Goal: Task Accomplishment & Management: Use online tool/utility

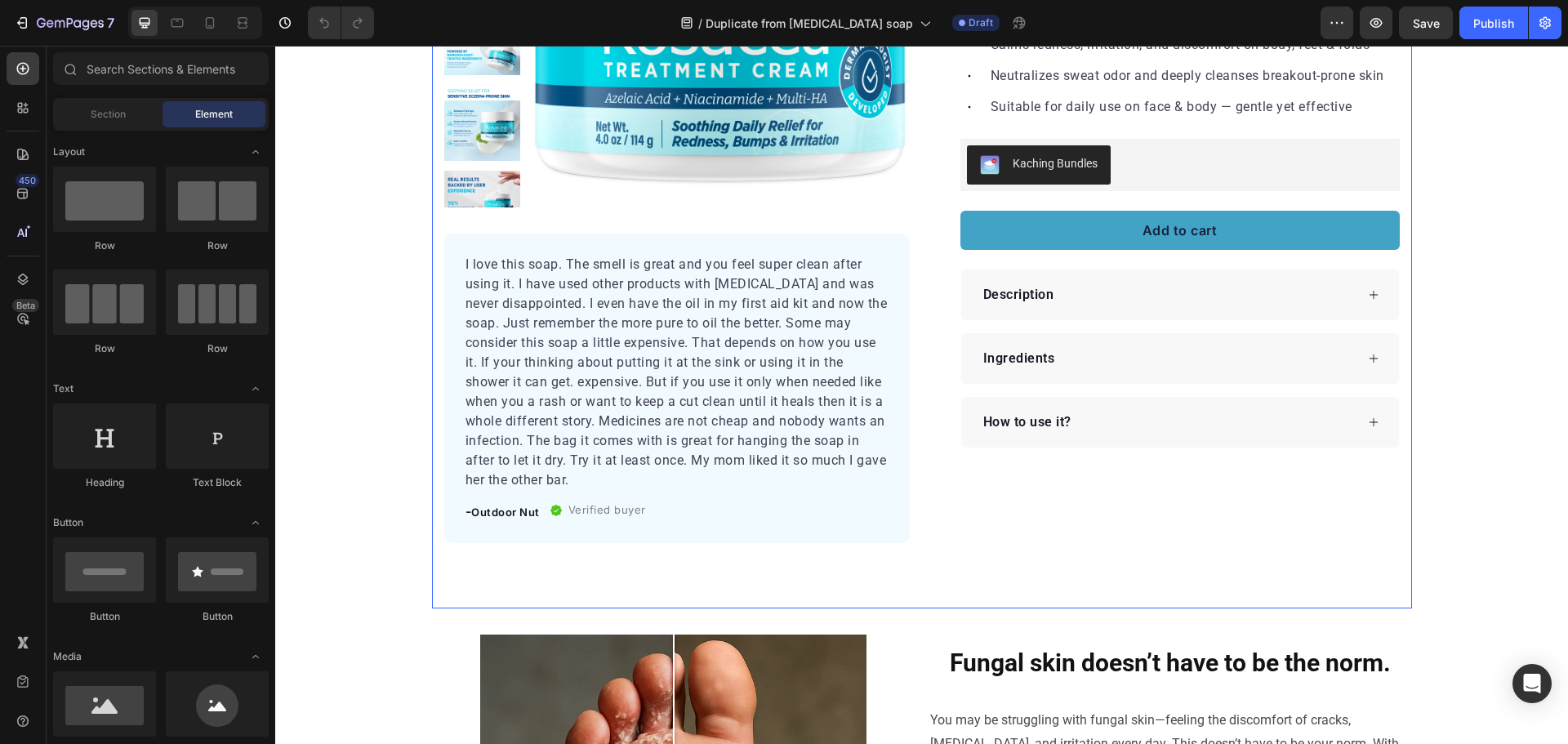
scroll to position [327, 0]
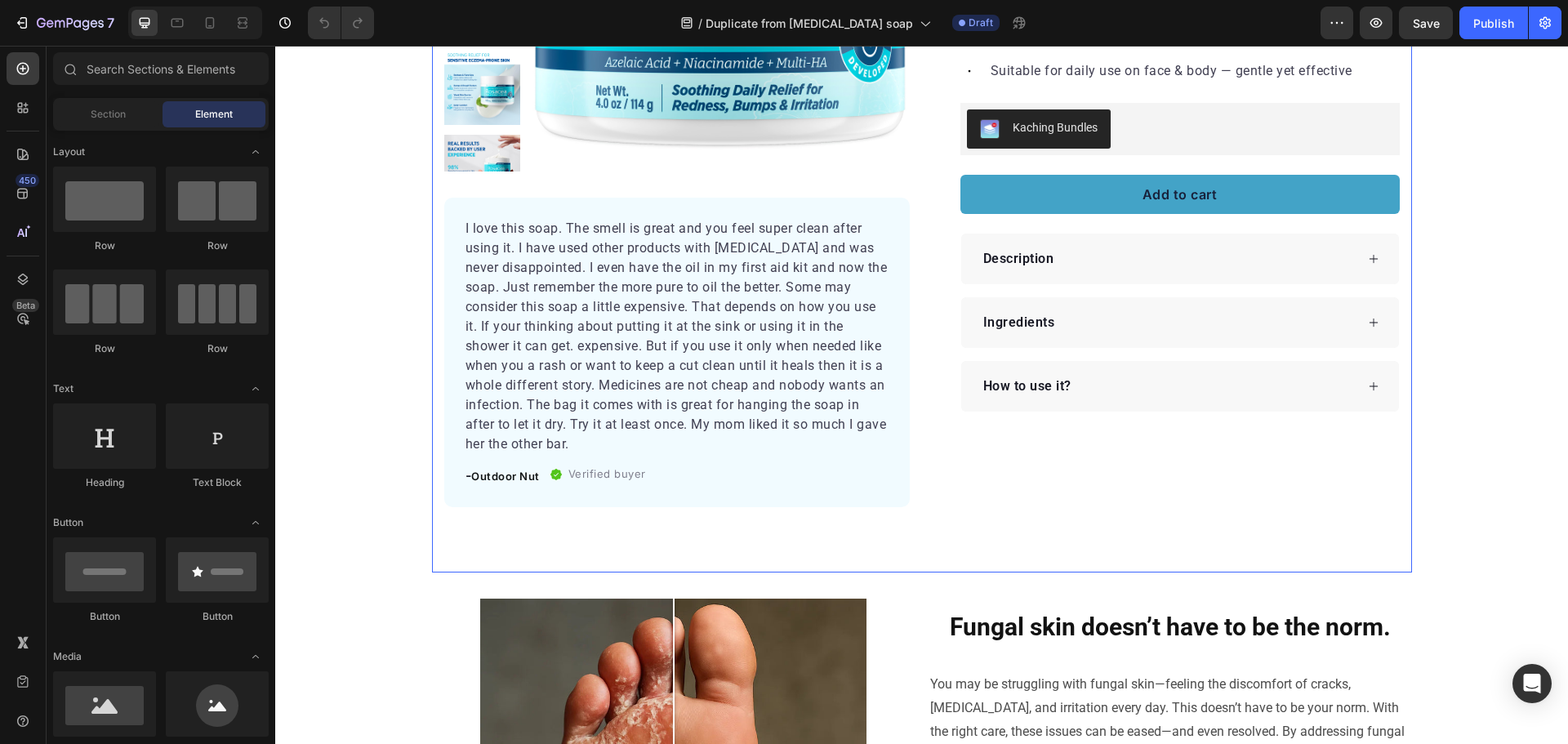
click at [938, 475] on div "Icon Icon Icon Icon Icon Icon List Hoz 100,000+ Happy Customers Text block Row …" at bounding box center [1166, 149] width 465 height 715
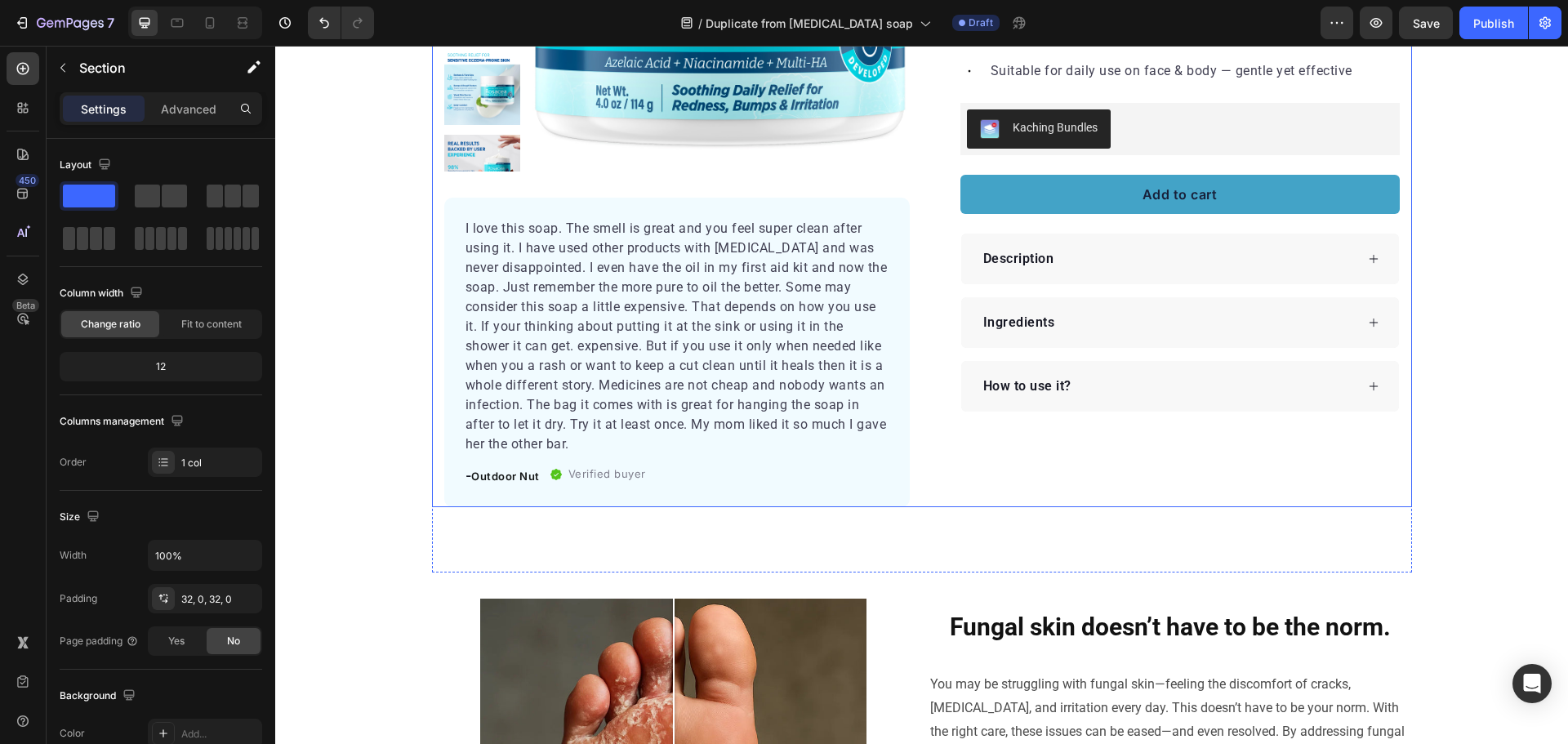
click at [918, 482] on div "Product Images I love this soap. The smell is great and you feel super clean af…" at bounding box center [922, 149] width 980 height 715
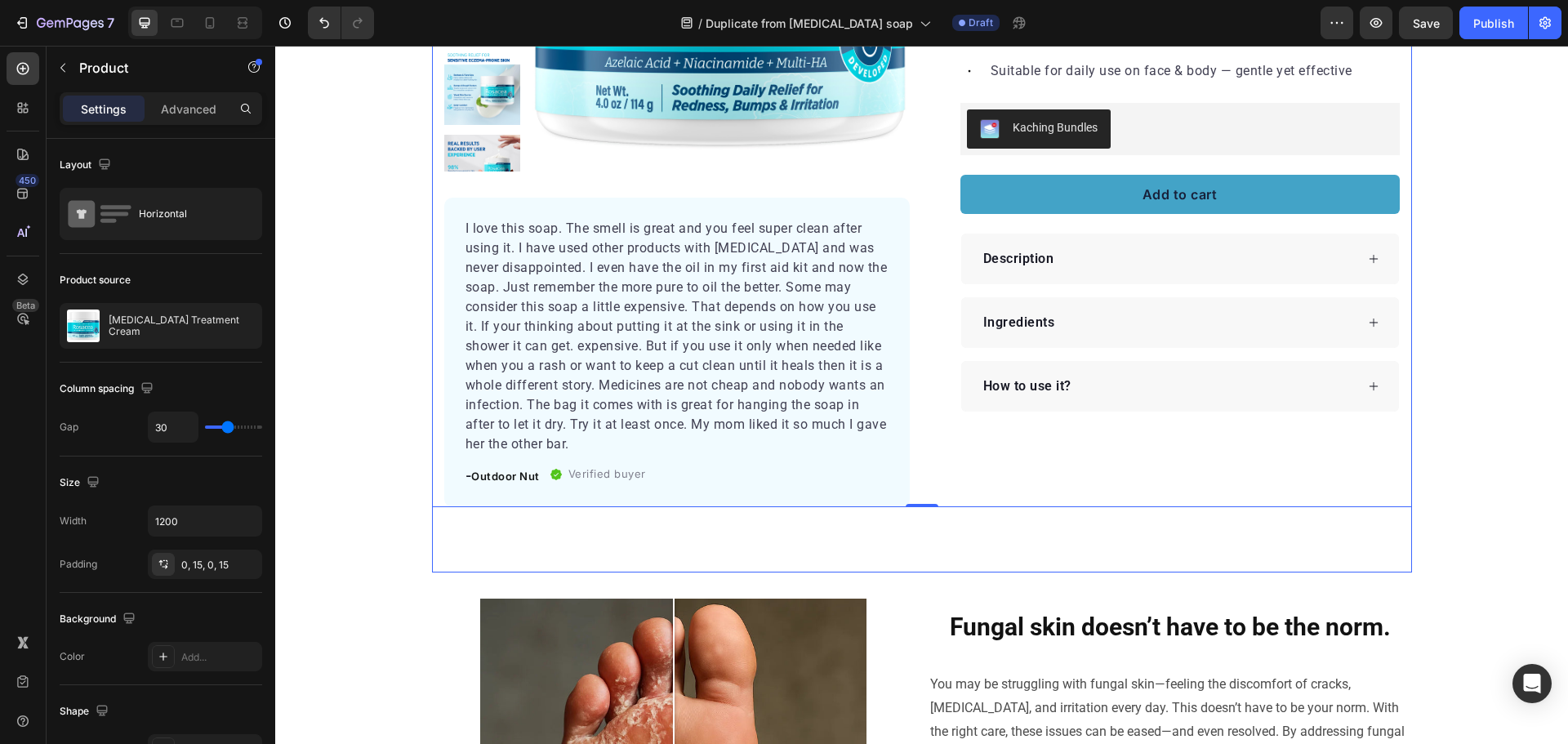
click at [911, 521] on div "Product Images I love this soap. The smell is great and you feel super clean af…" at bounding box center [922, 162] width 980 height 820
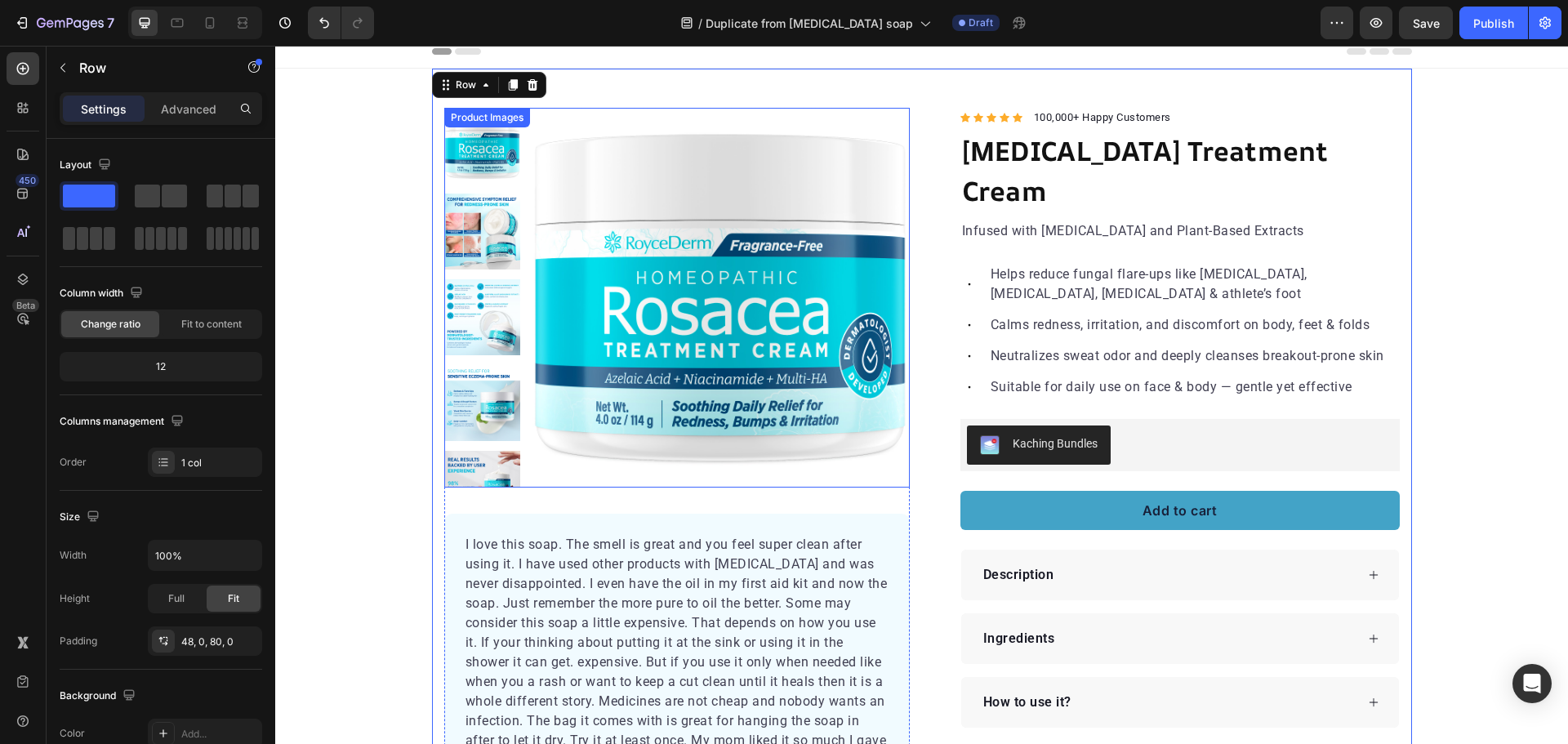
scroll to position [0, 0]
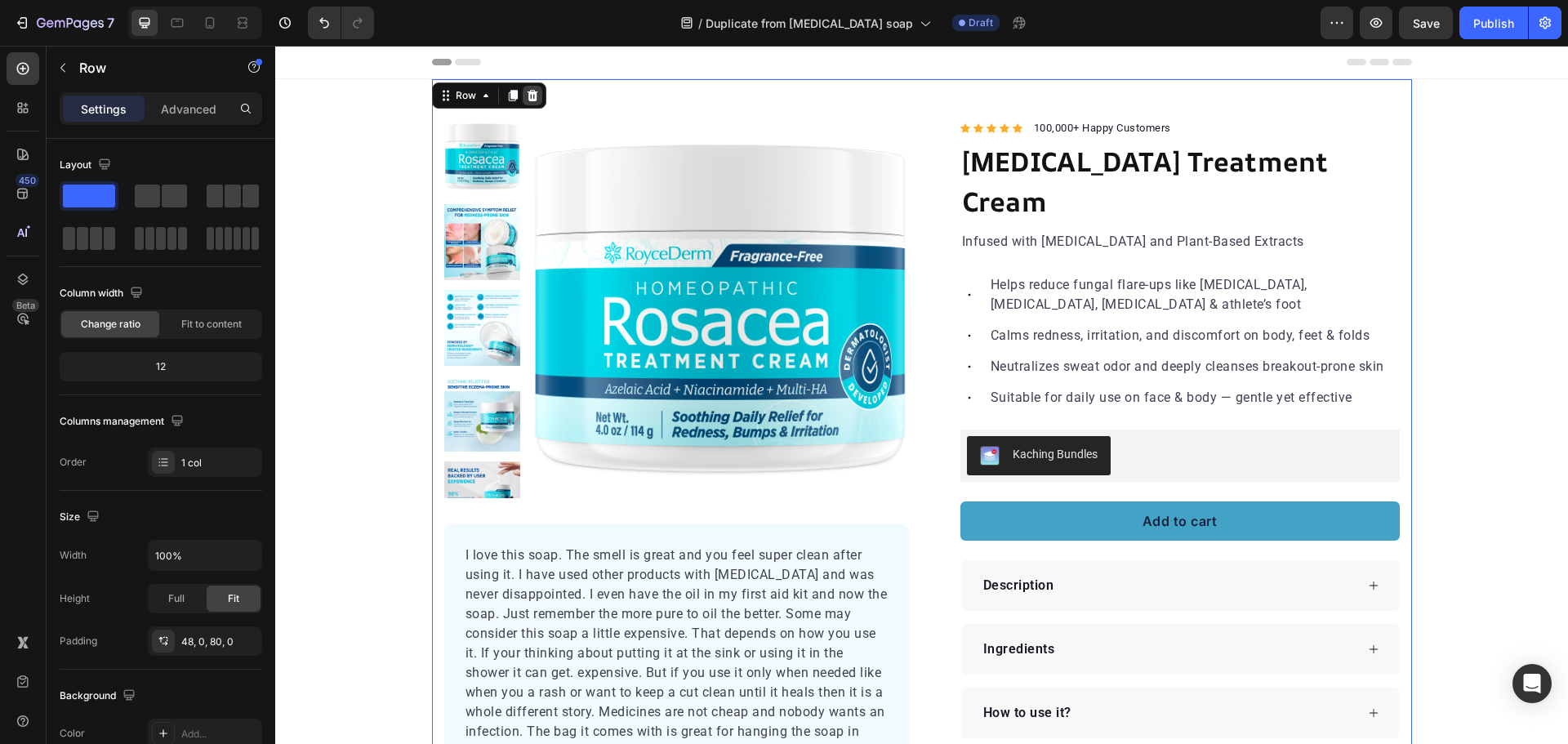
click at [530, 97] on icon at bounding box center [532, 96] width 13 height 13
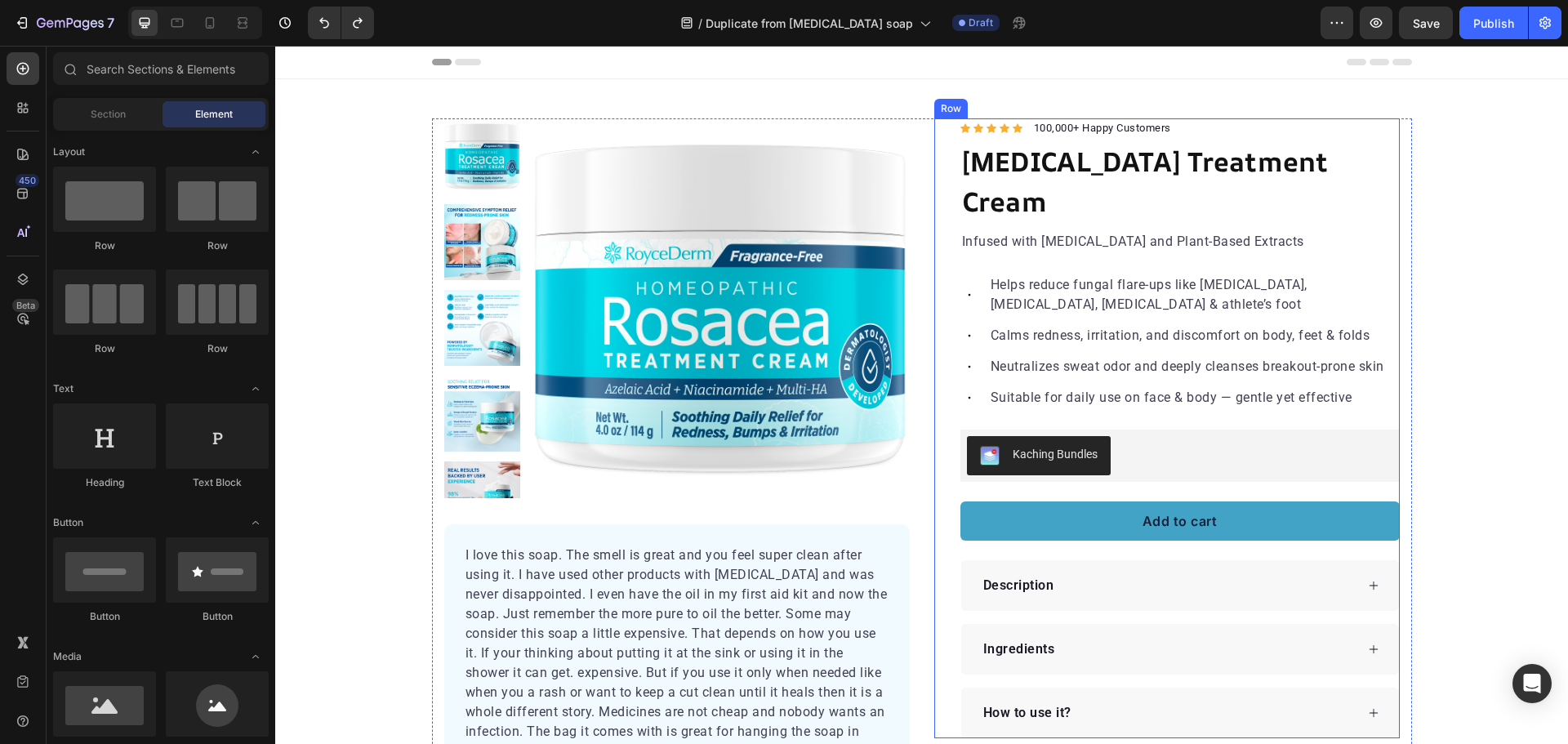
click at [934, 325] on div "Icon Icon Icon Icon Icon Icon List Hoz 100,000+ Happy Customers Text block Row …" at bounding box center [1166, 428] width 465 height 620
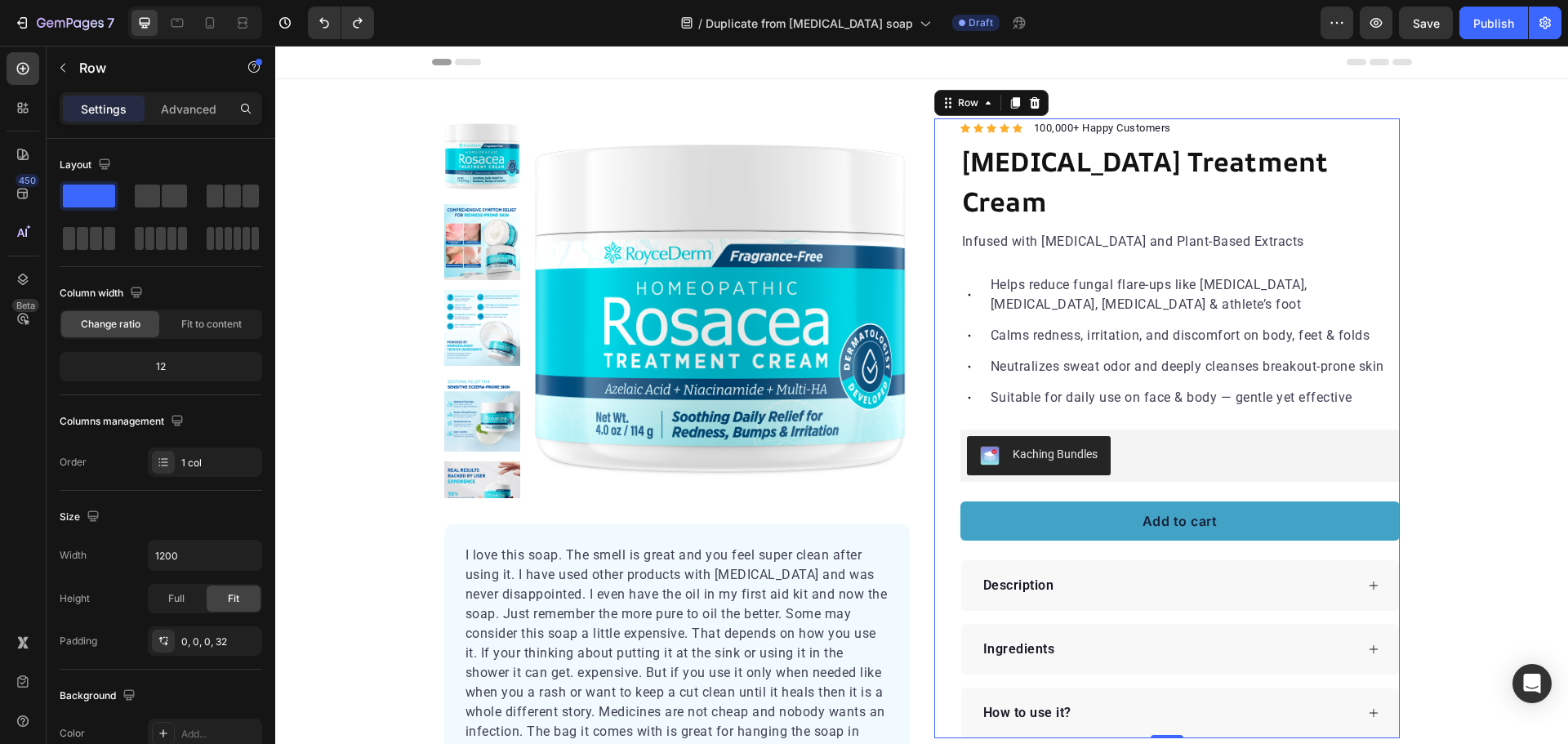
click at [919, 328] on div "Product Images I love this soap. The smell is great and you feel super clean af…" at bounding box center [922, 476] width 980 height 715
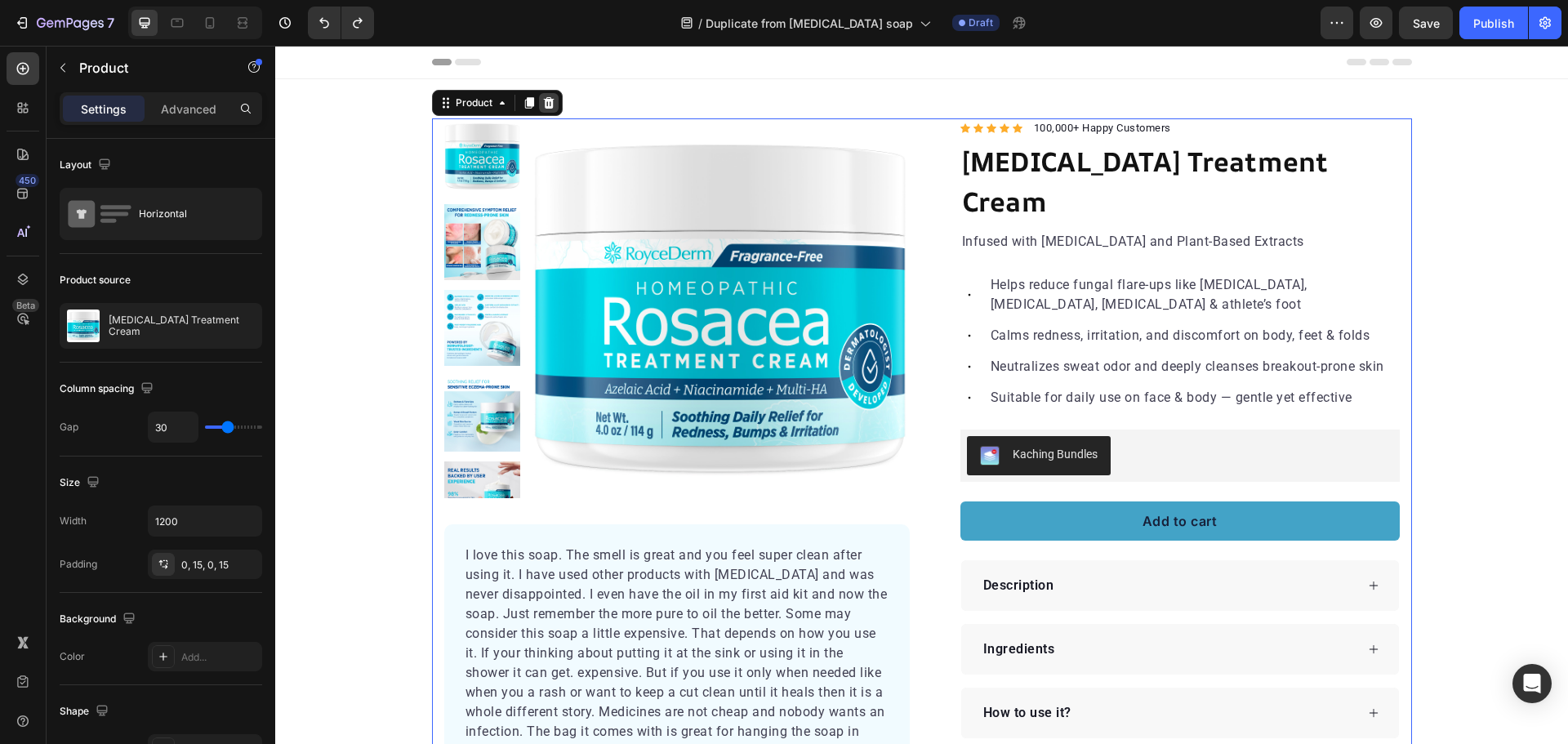
click at [544, 100] on icon at bounding box center [548, 102] width 11 height 11
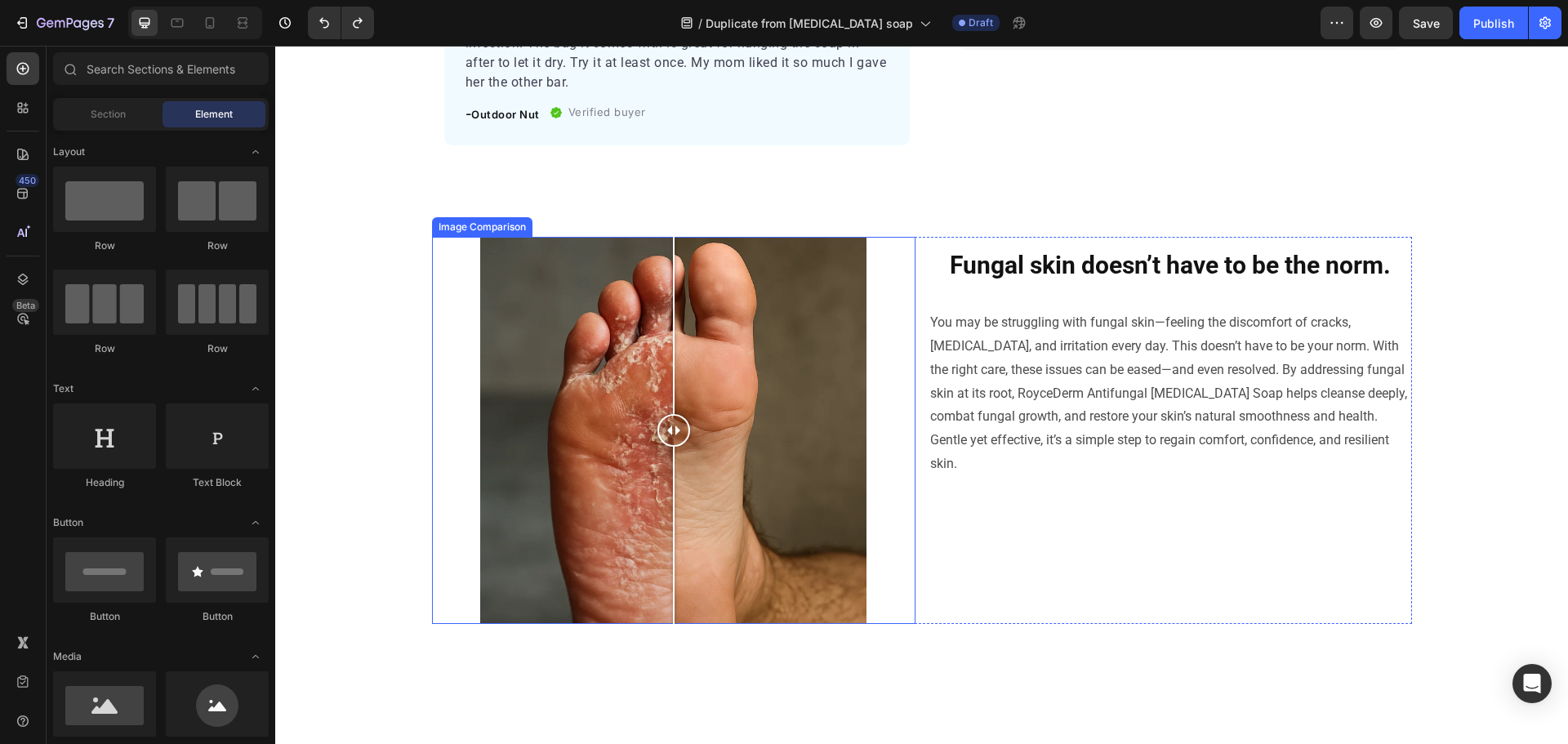
scroll to position [408, 0]
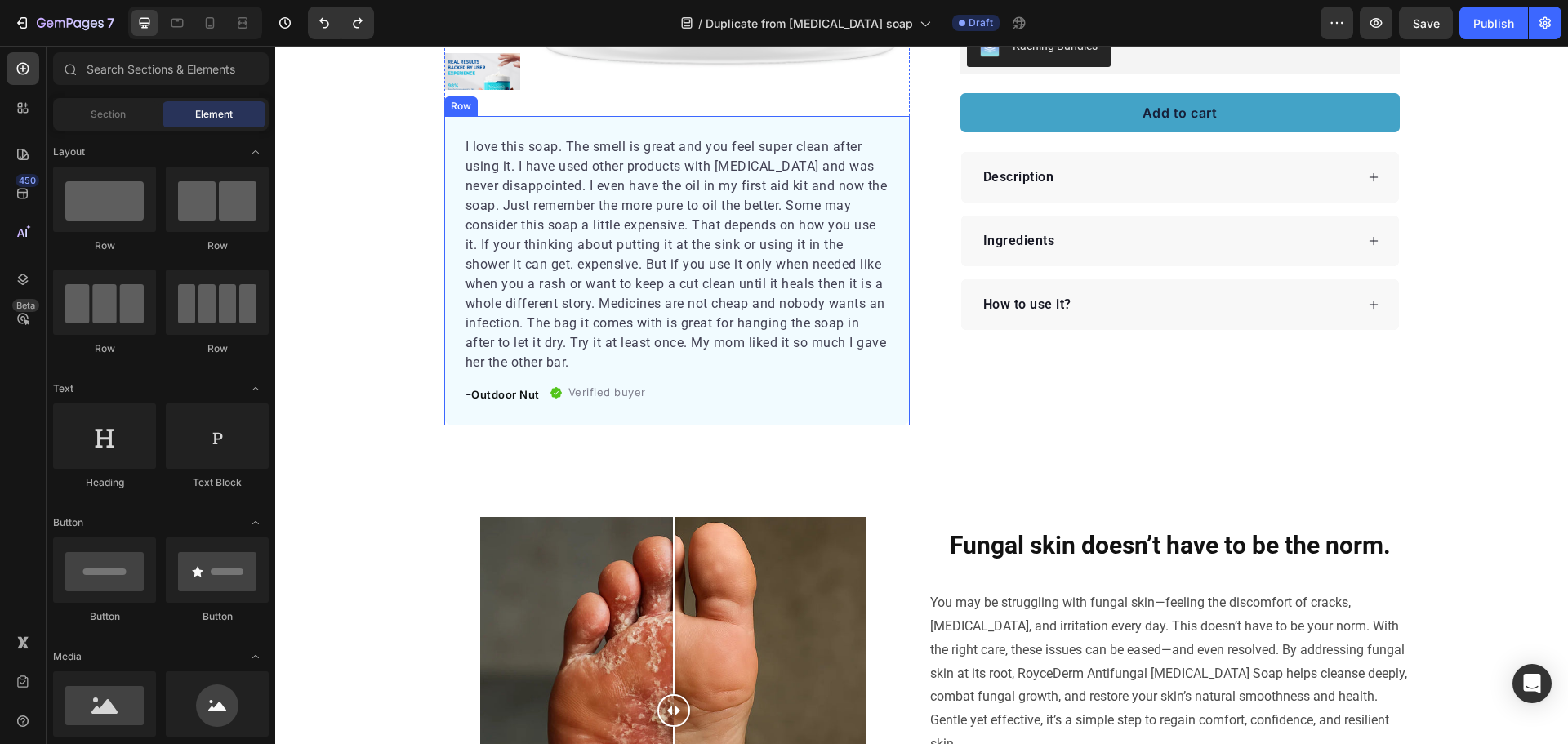
click at [897, 273] on div "I love this soap. The smell is great and you feel super clean after using it. I…" at bounding box center [676, 271] width 465 height 309
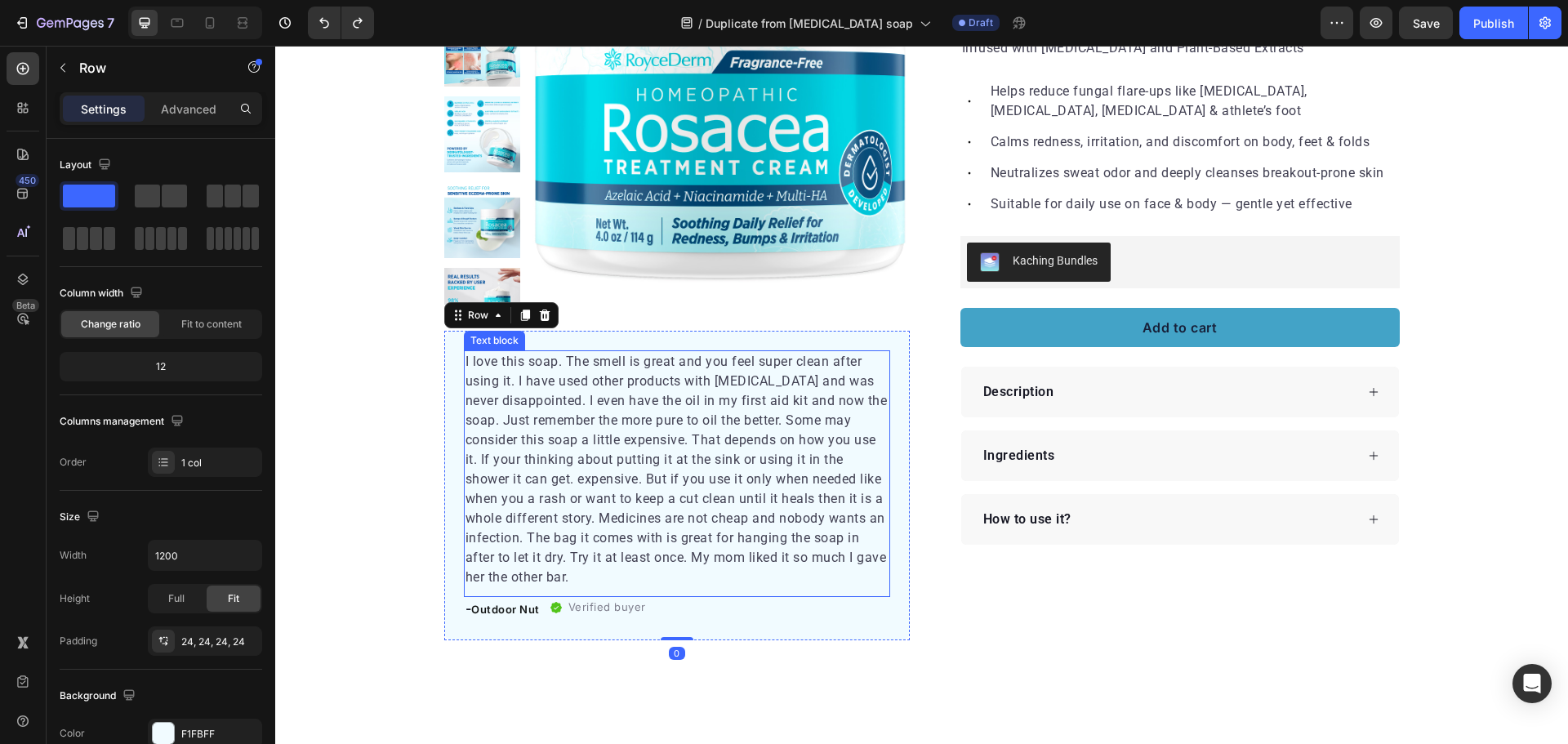
scroll to position [82, 0]
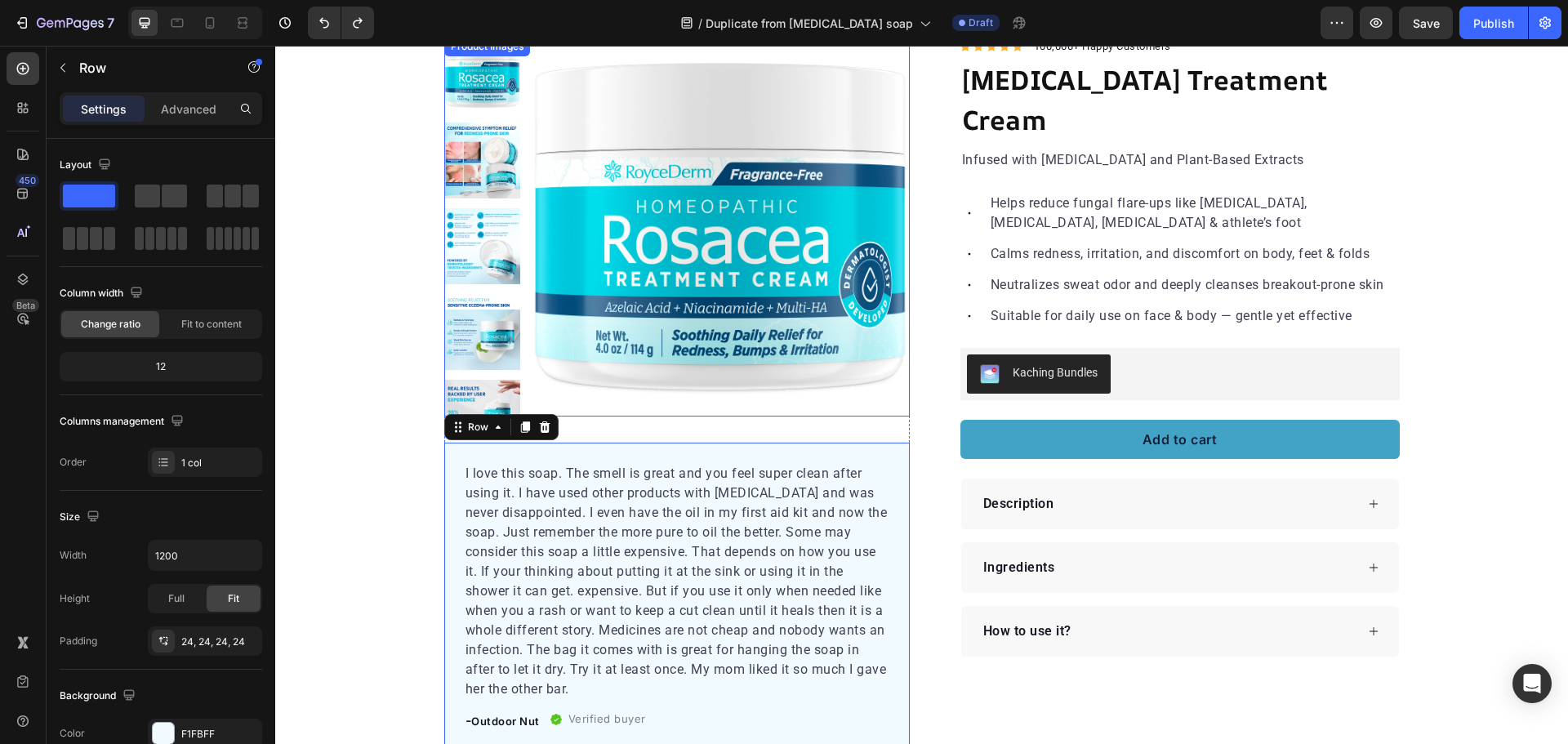
click at [845, 239] on img at bounding box center [720, 227] width 380 height 379
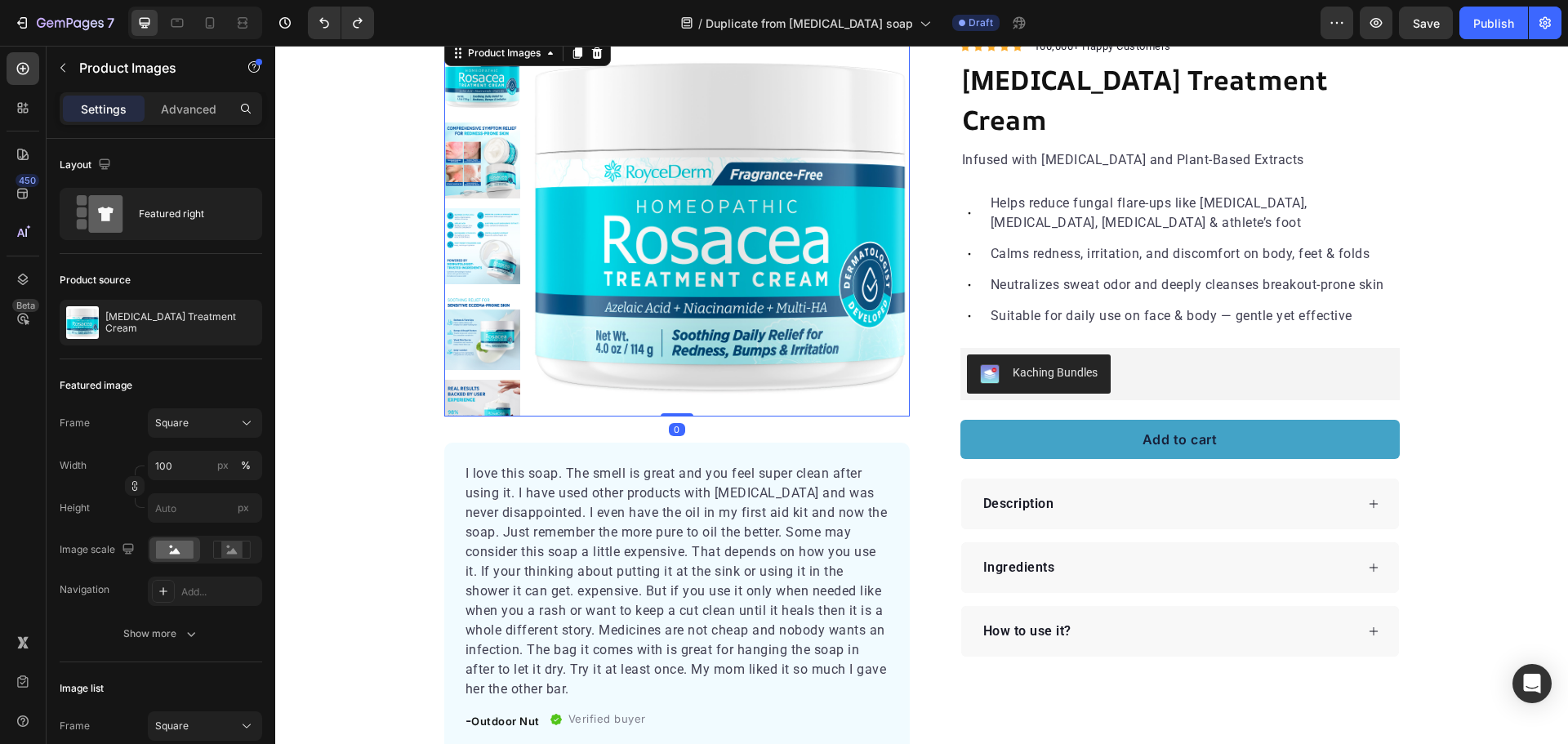
scroll to position [0, 0]
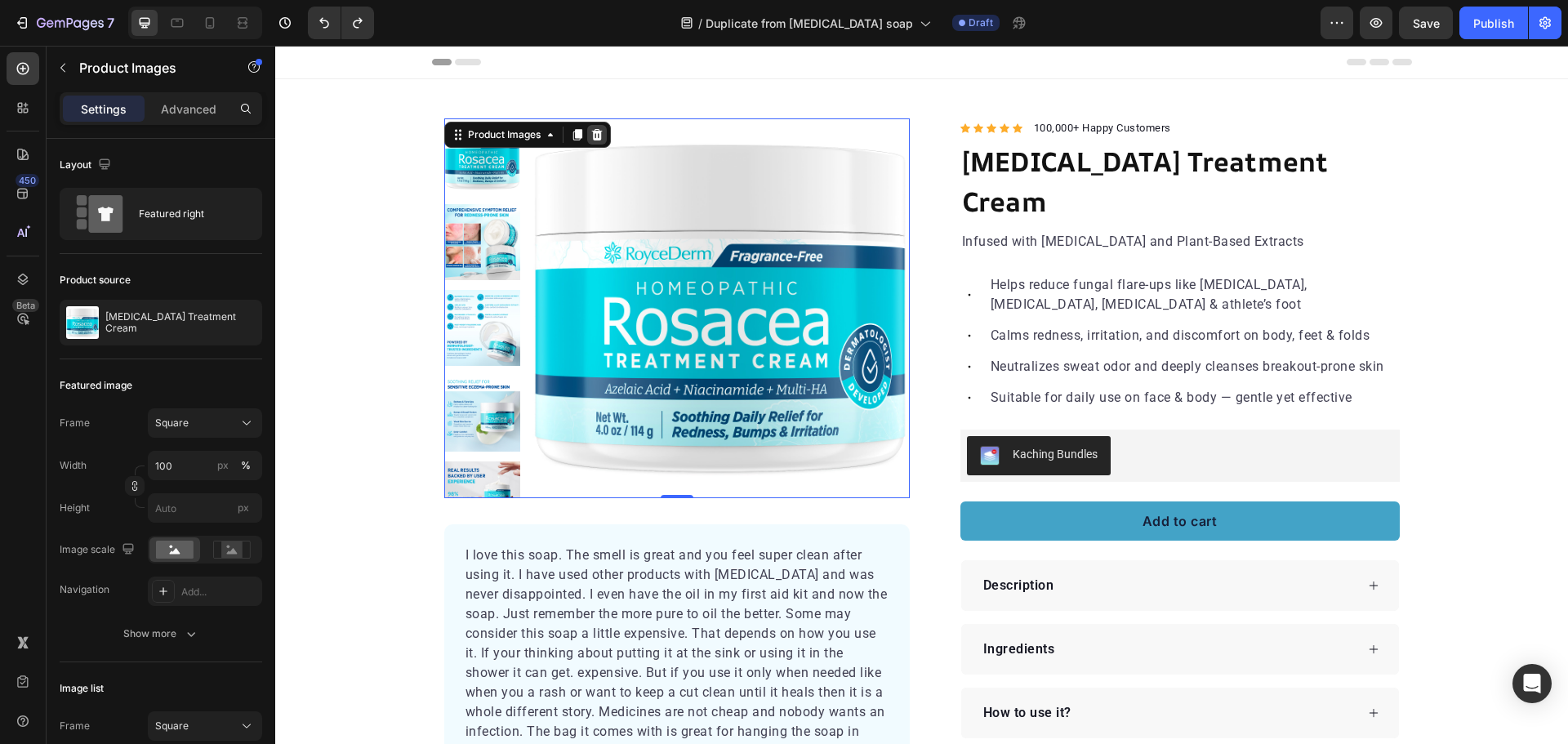
click at [595, 134] on icon at bounding box center [597, 134] width 11 height 11
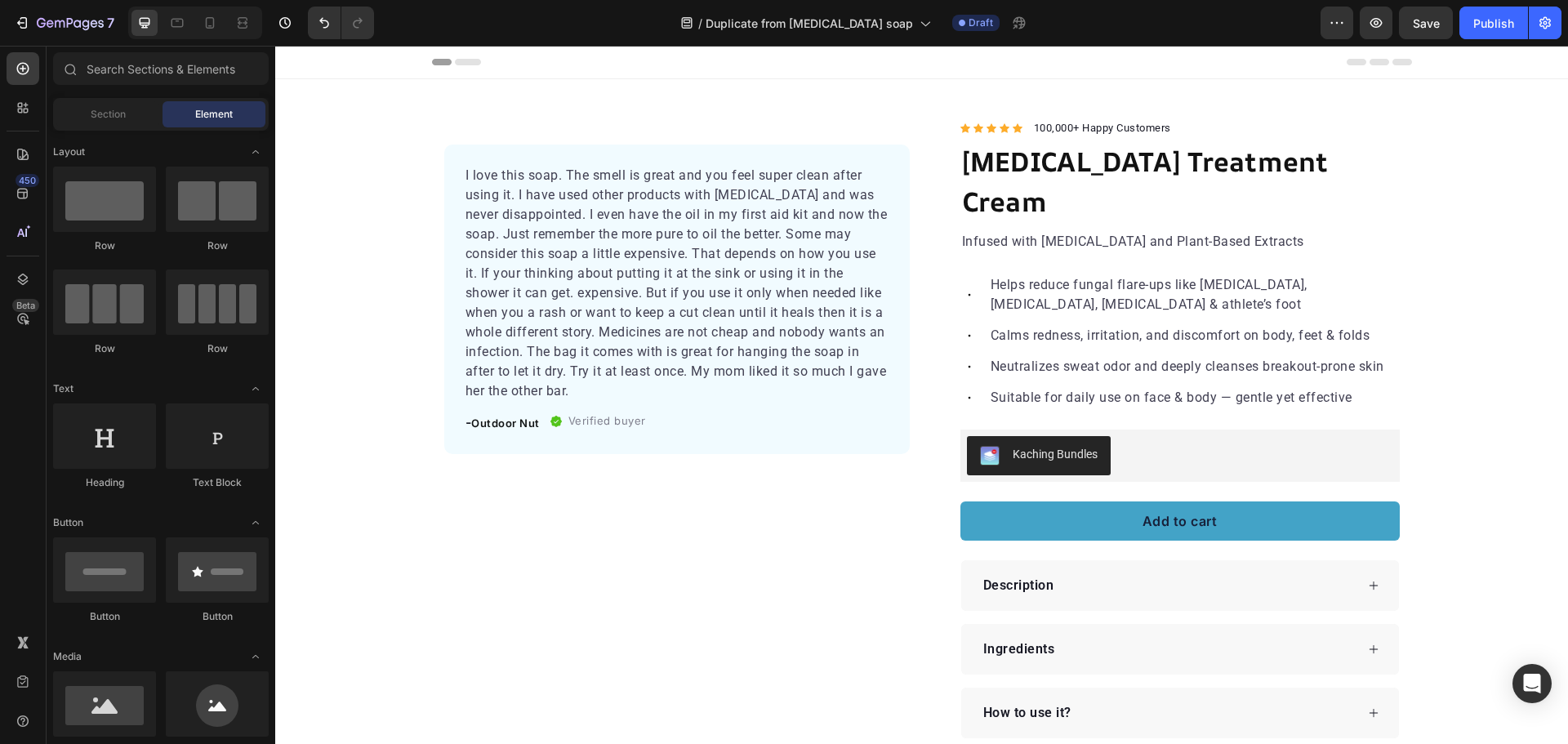
click at [624, 204] on p "I love this soap. The smell is great and you feel super clean after using it. I…" at bounding box center [676, 283] width 423 height 235
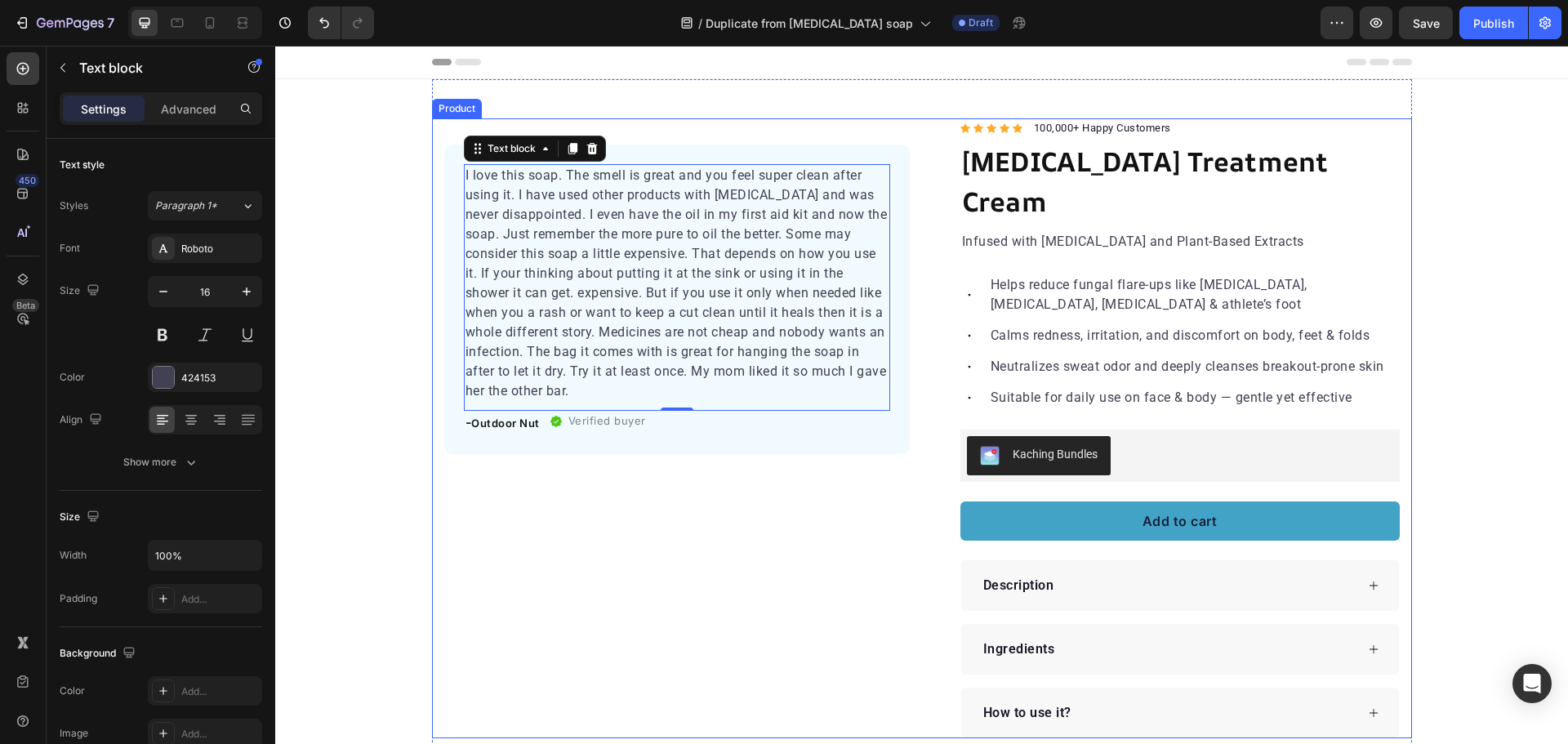
click at [624, 527] on div "I love this soap. The smell is great and you feel super clean after using it. I…" at bounding box center [676, 428] width 465 height 620
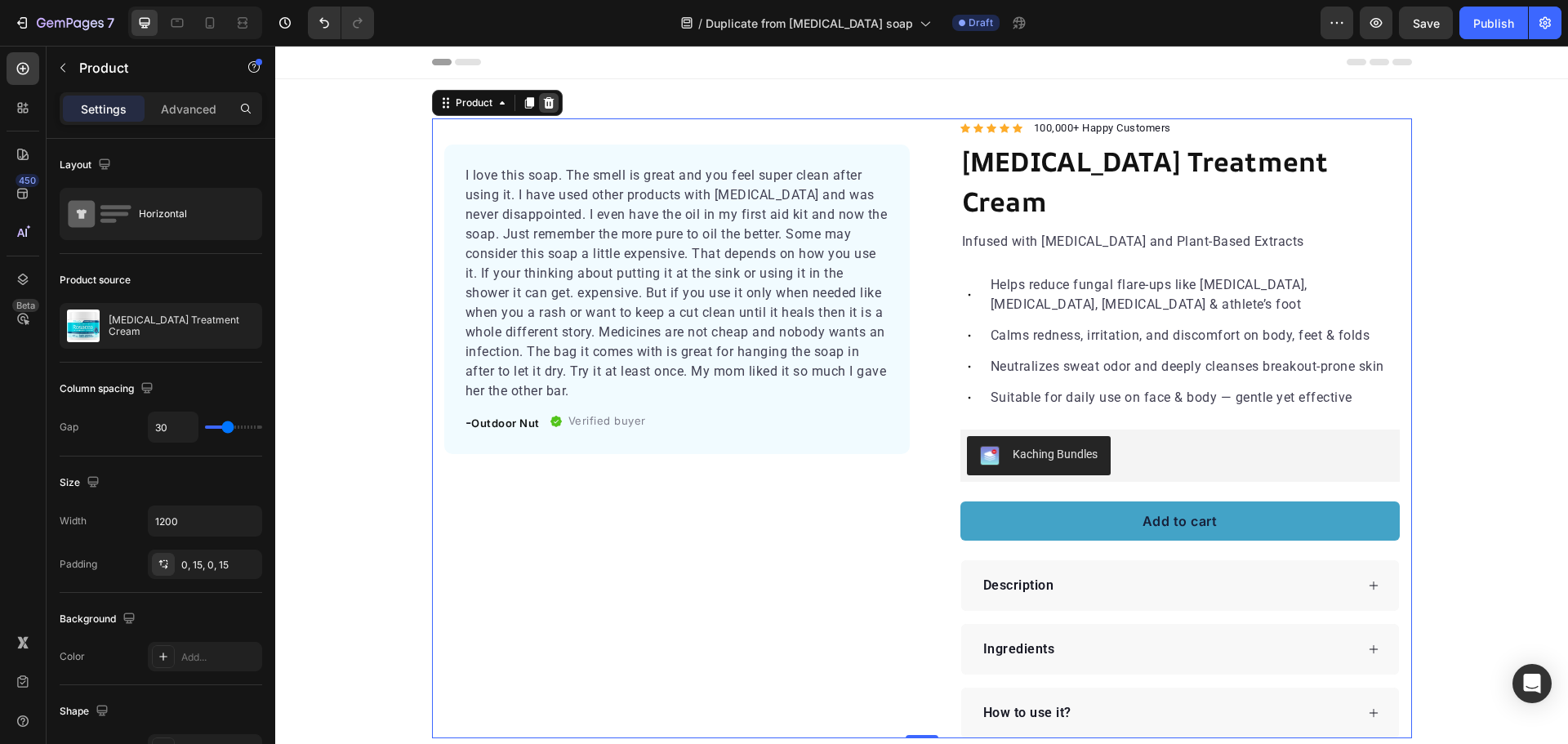
click at [548, 110] on div at bounding box center [548, 102] width 19 height 19
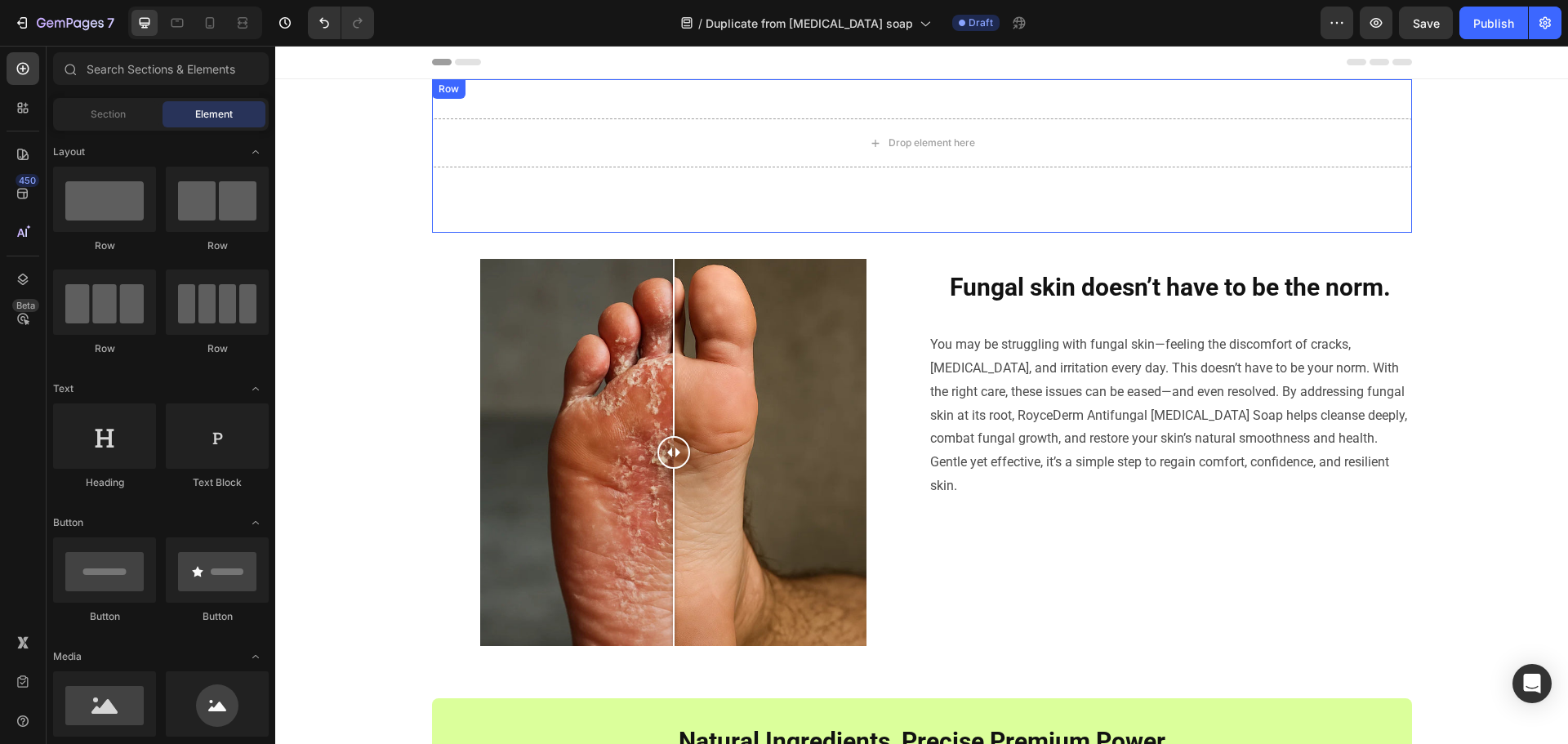
click at [830, 162] on div "Drop element here" at bounding box center [922, 143] width 980 height 49
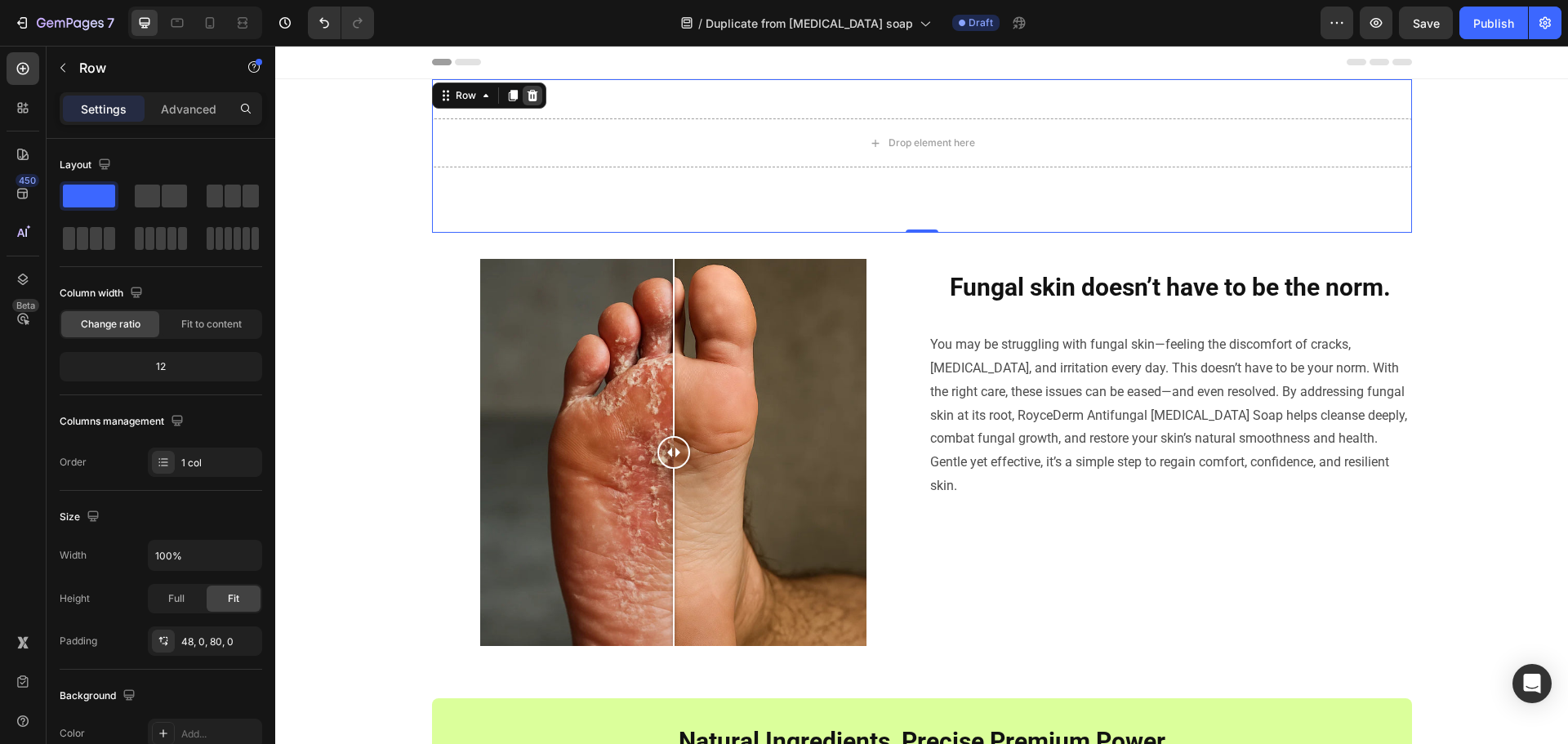
click at [530, 99] on icon at bounding box center [532, 96] width 13 height 13
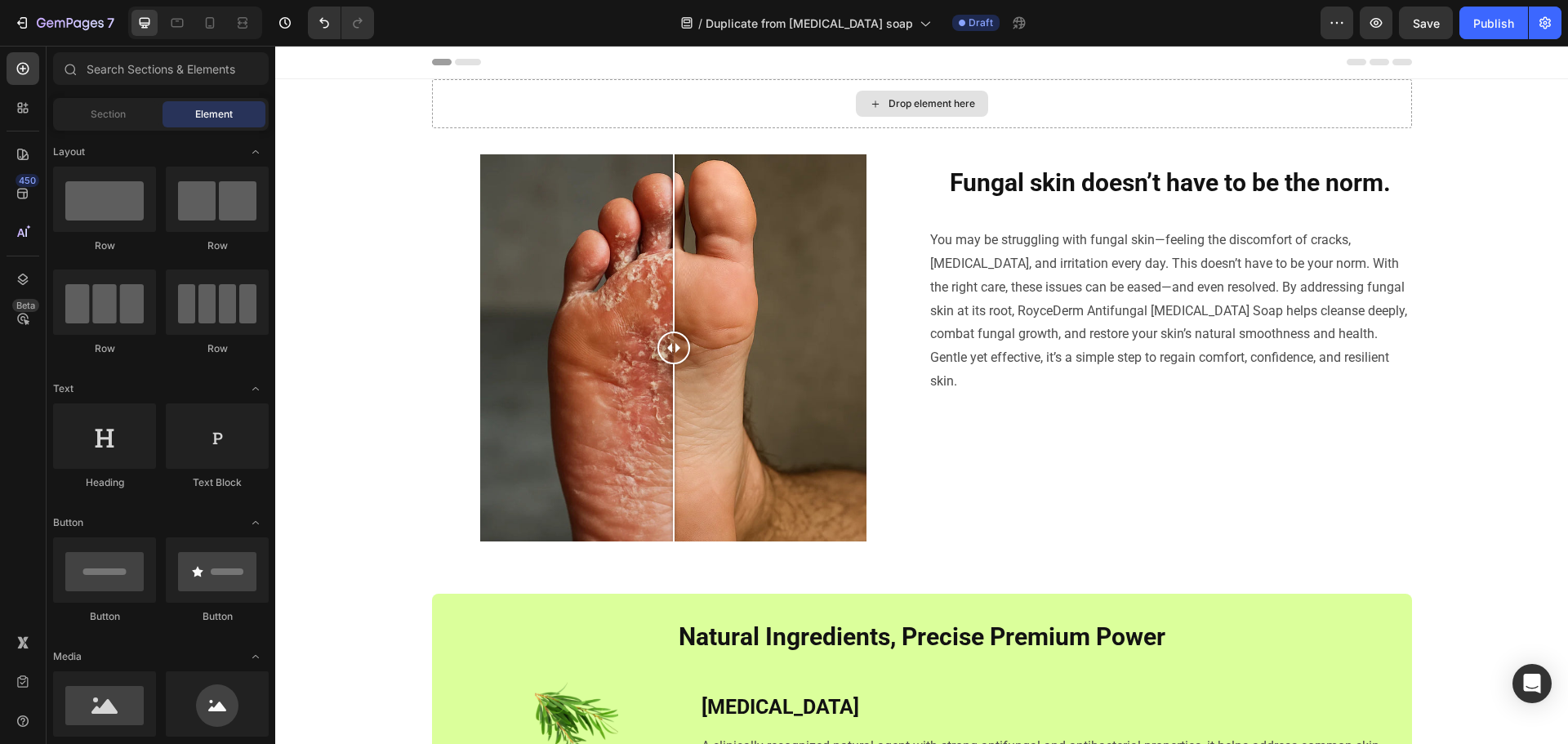
click at [1176, 108] on div "Drop element here" at bounding box center [922, 103] width 980 height 49
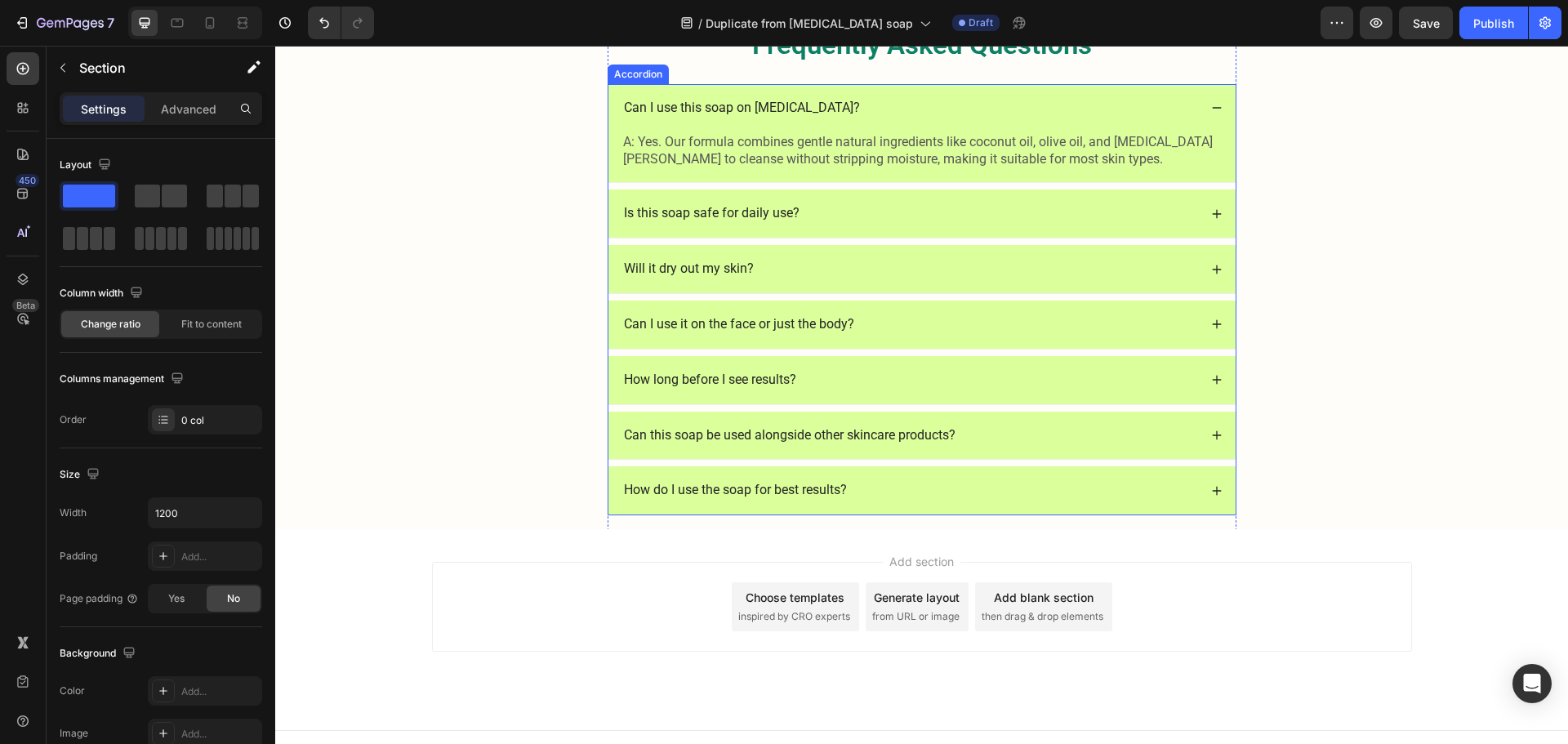
scroll to position [2913, 0]
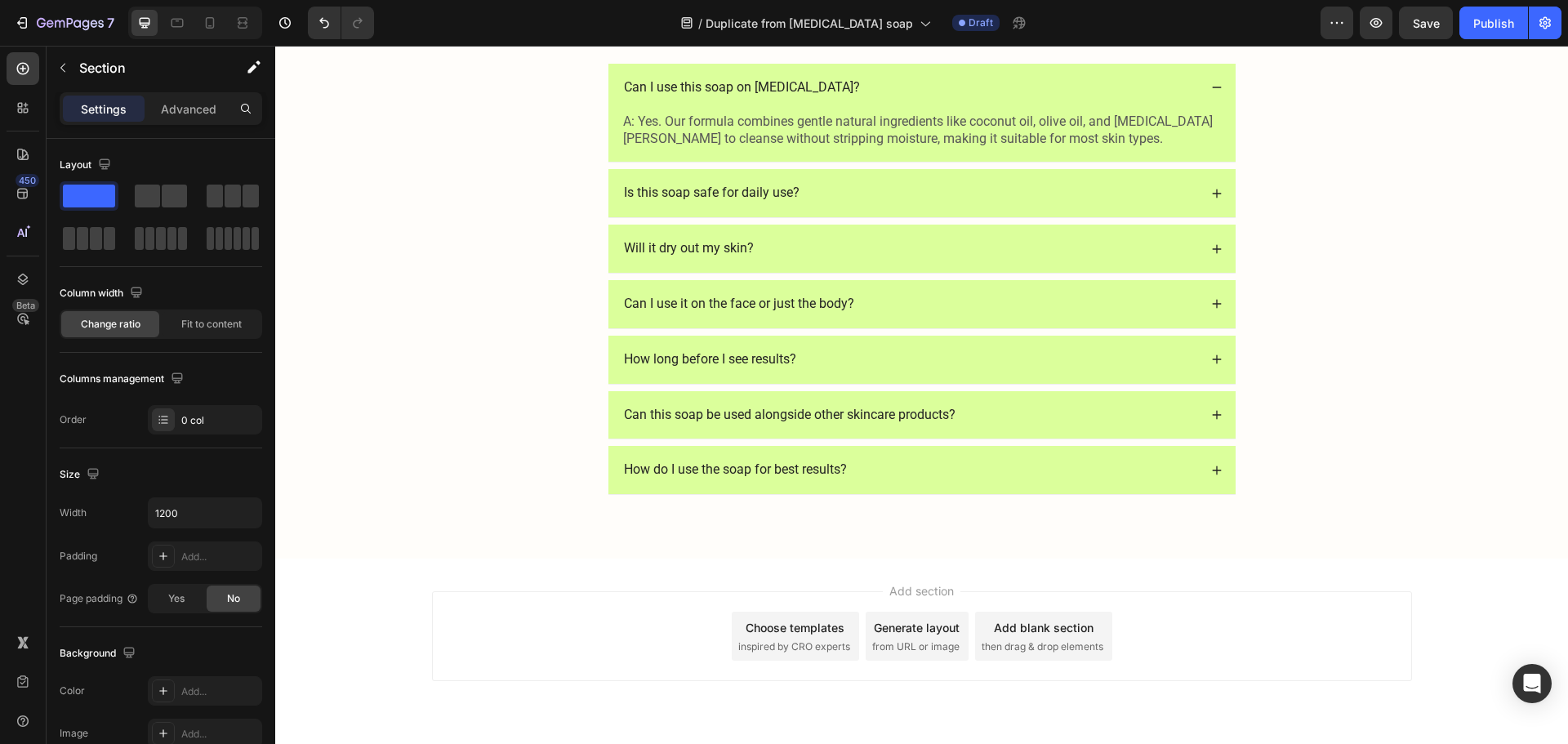
click at [1312, 308] on div "Frequently Asked Questions Heading Can I use this soap on [MEDICAL_DATA]? A: Ye…" at bounding box center [921, 266] width 1260 height 521
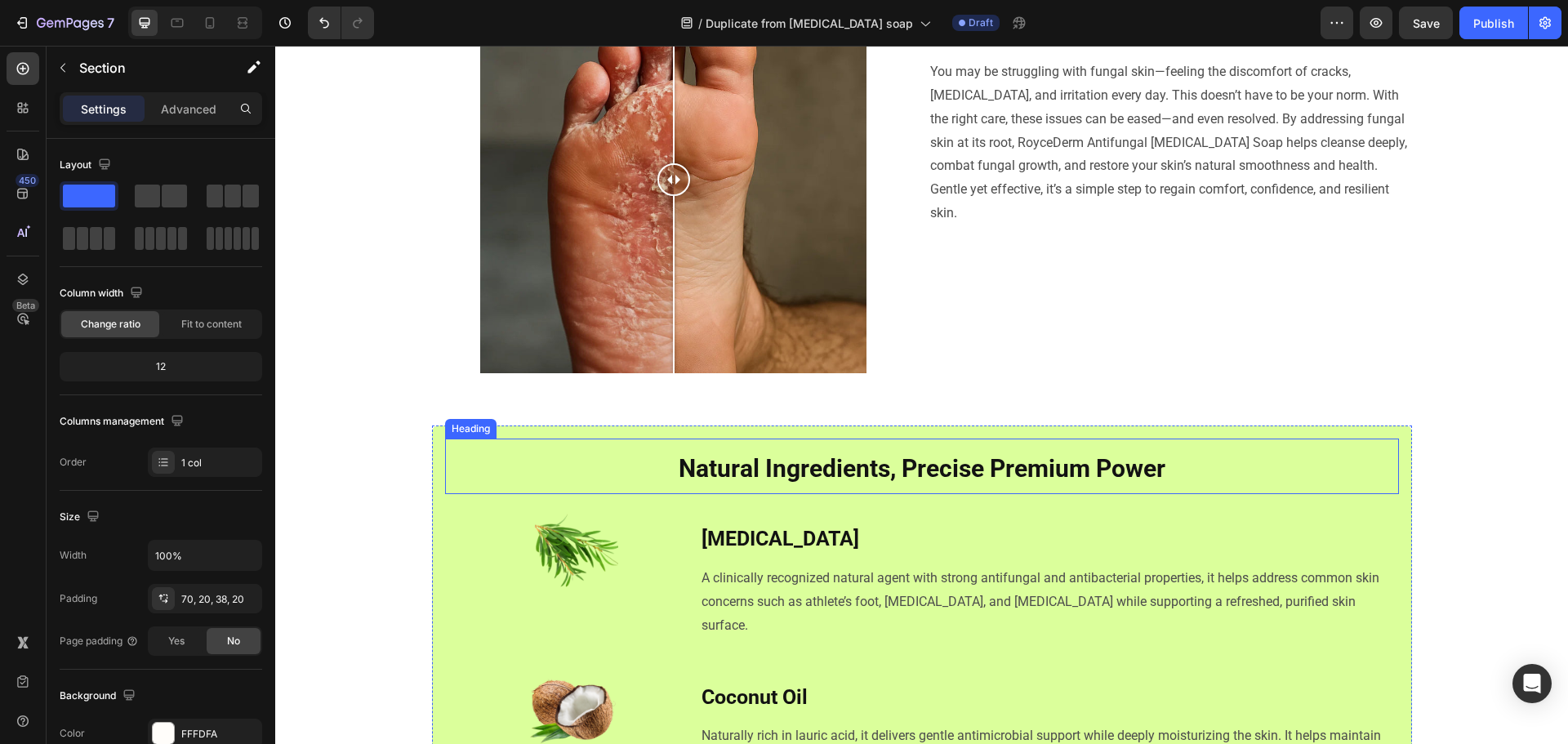
scroll to position [0, 0]
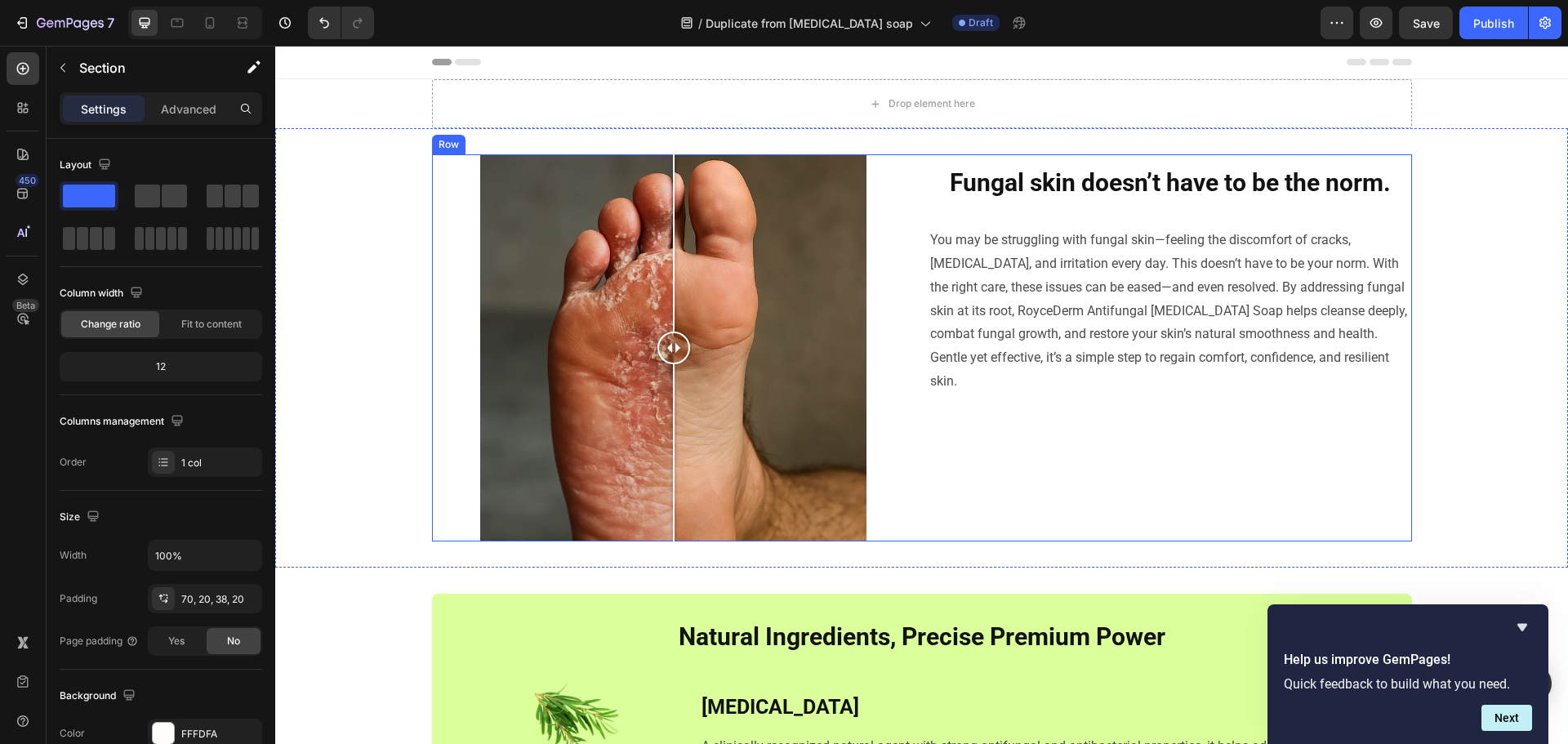
click at [1341, 411] on div "Fungal skin doesn’t have to be the norm. Heading You may be struggling with fun…" at bounding box center [1170, 348] width 484 height 387
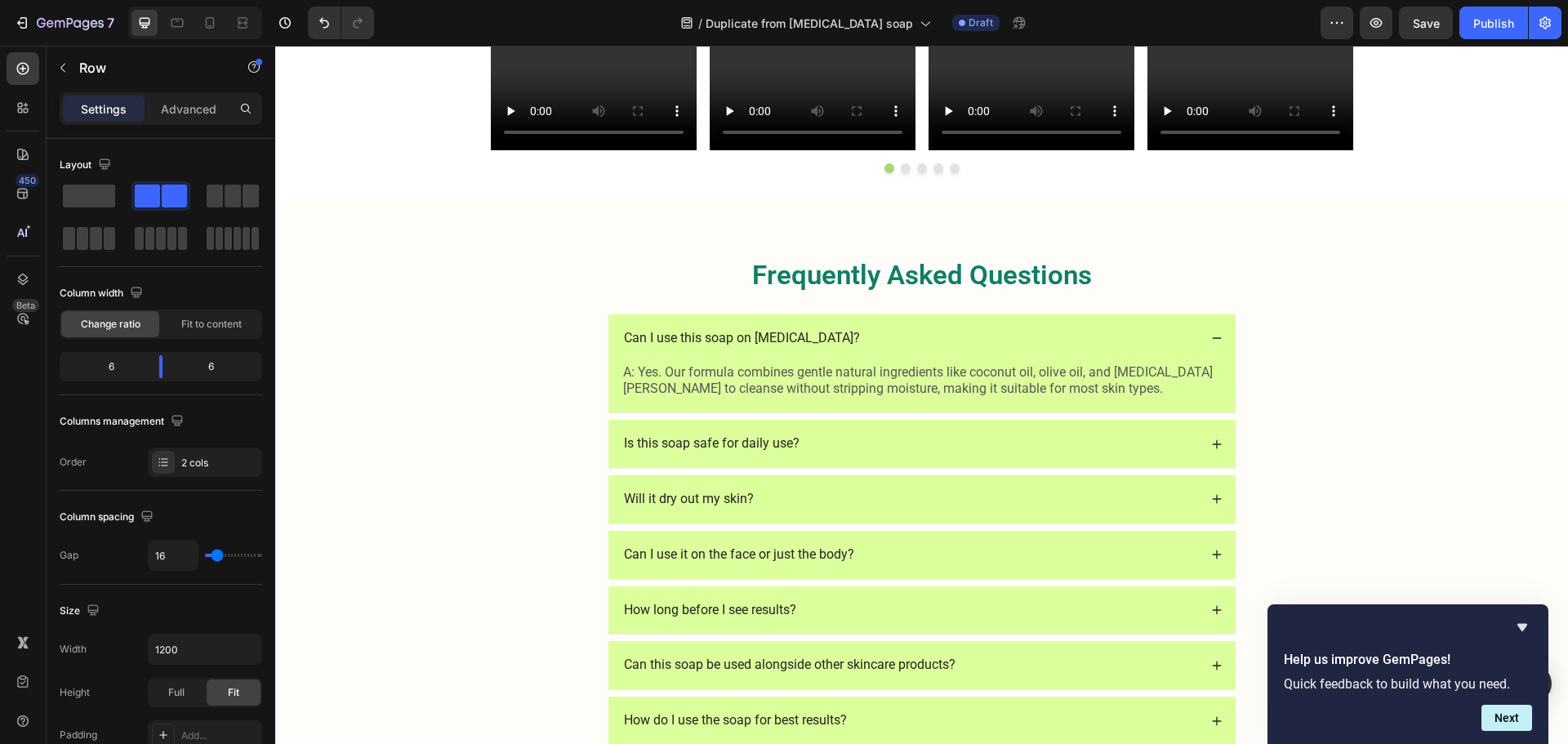
scroll to position [2693, 0]
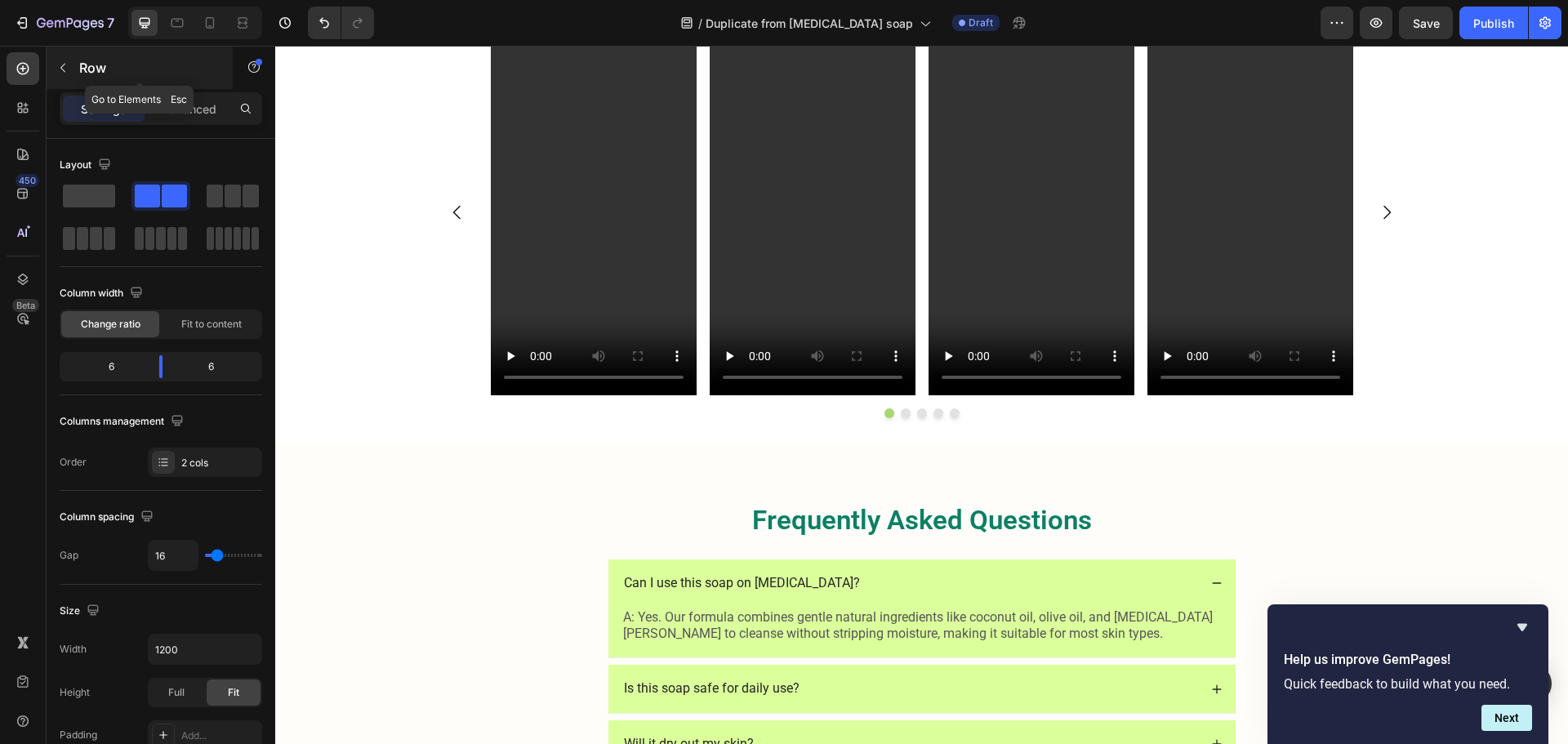
click at [76, 64] on button "button" at bounding box center [63, 67] width 26 height 26
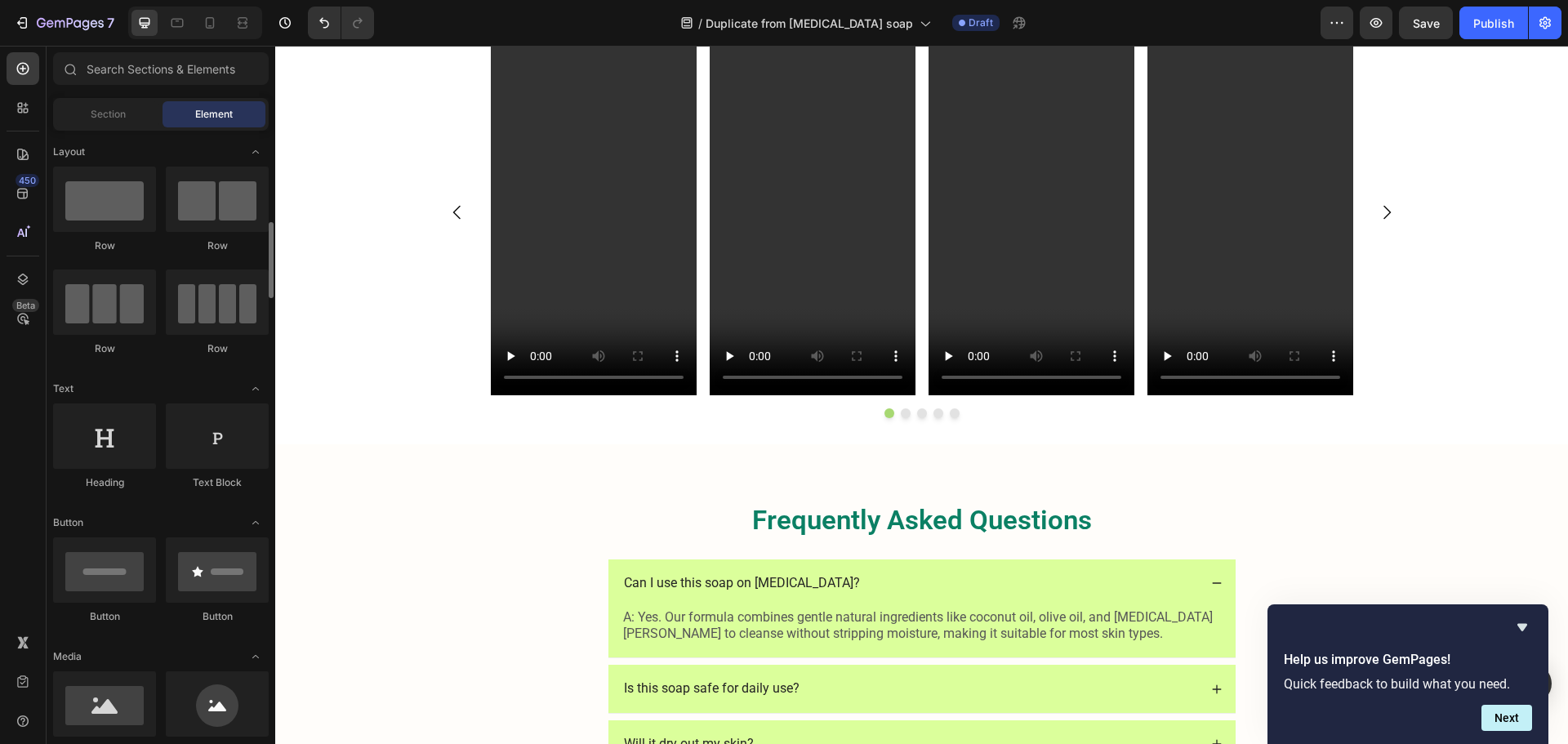
scroll to position [82, 0]
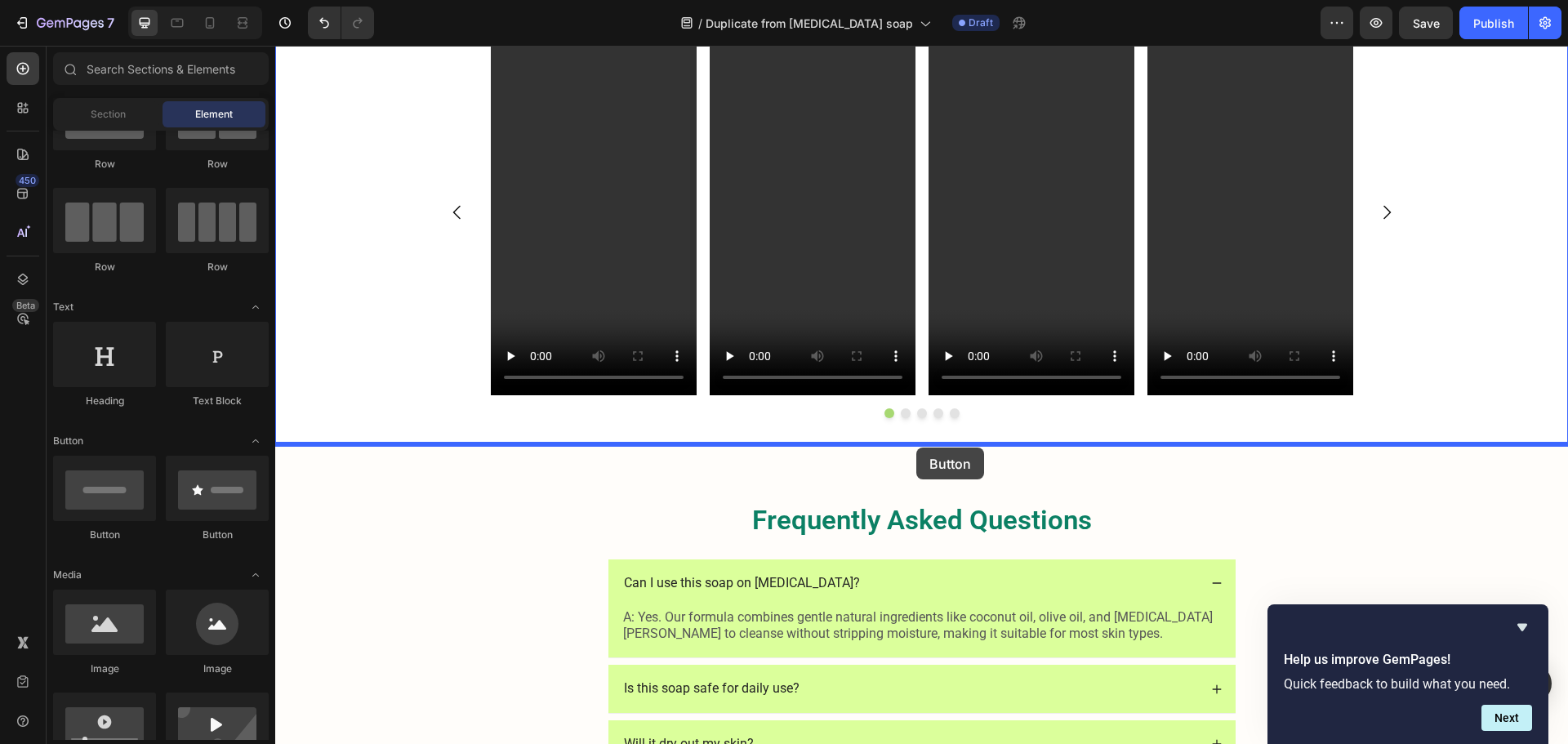
drag, startPoint x: 390, startPoint y: 550, endPoint x: 917, endPoint y: 448, distance: 536.8
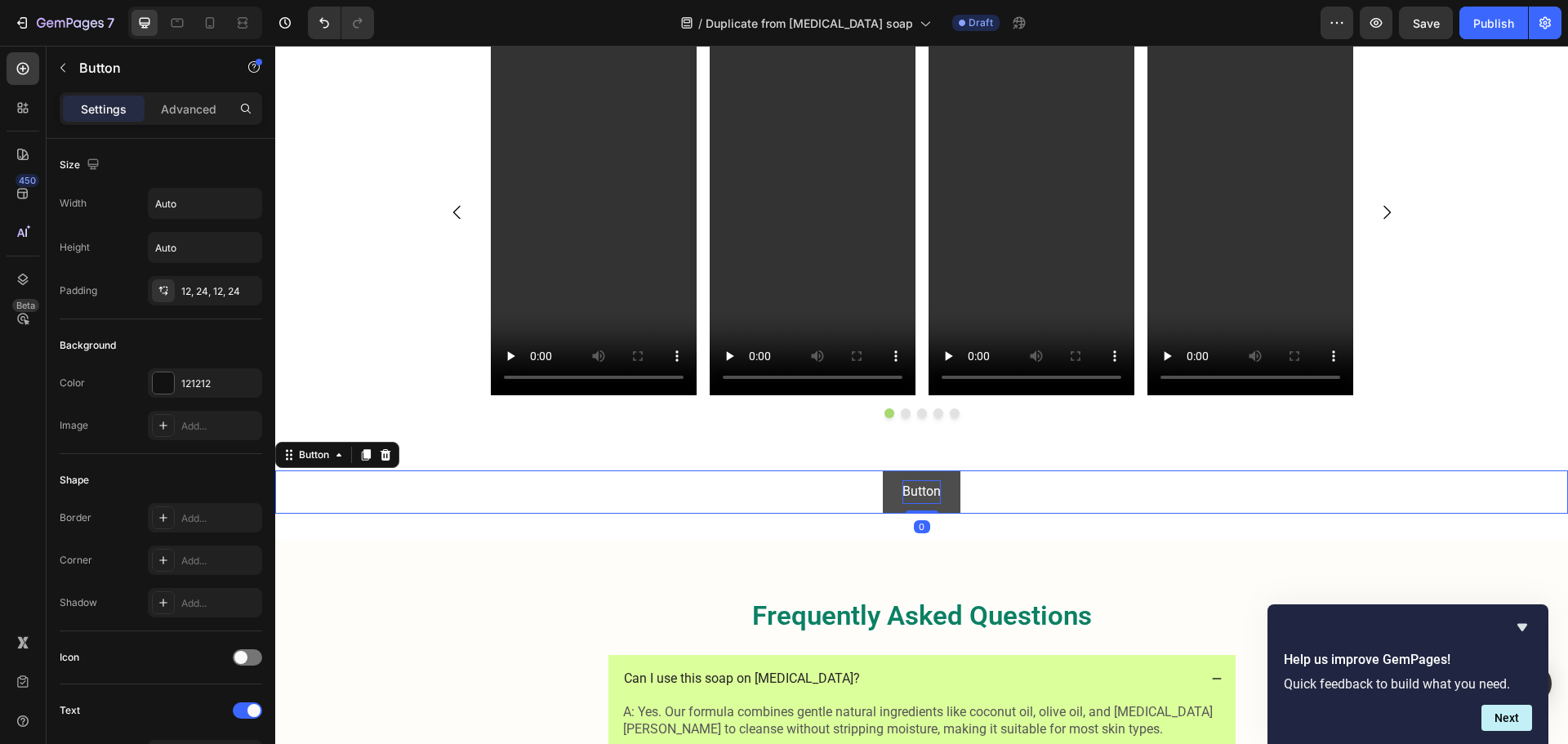
click at [906, 490] on p "Button" at bounding box center [922, 492] width 39 height 24
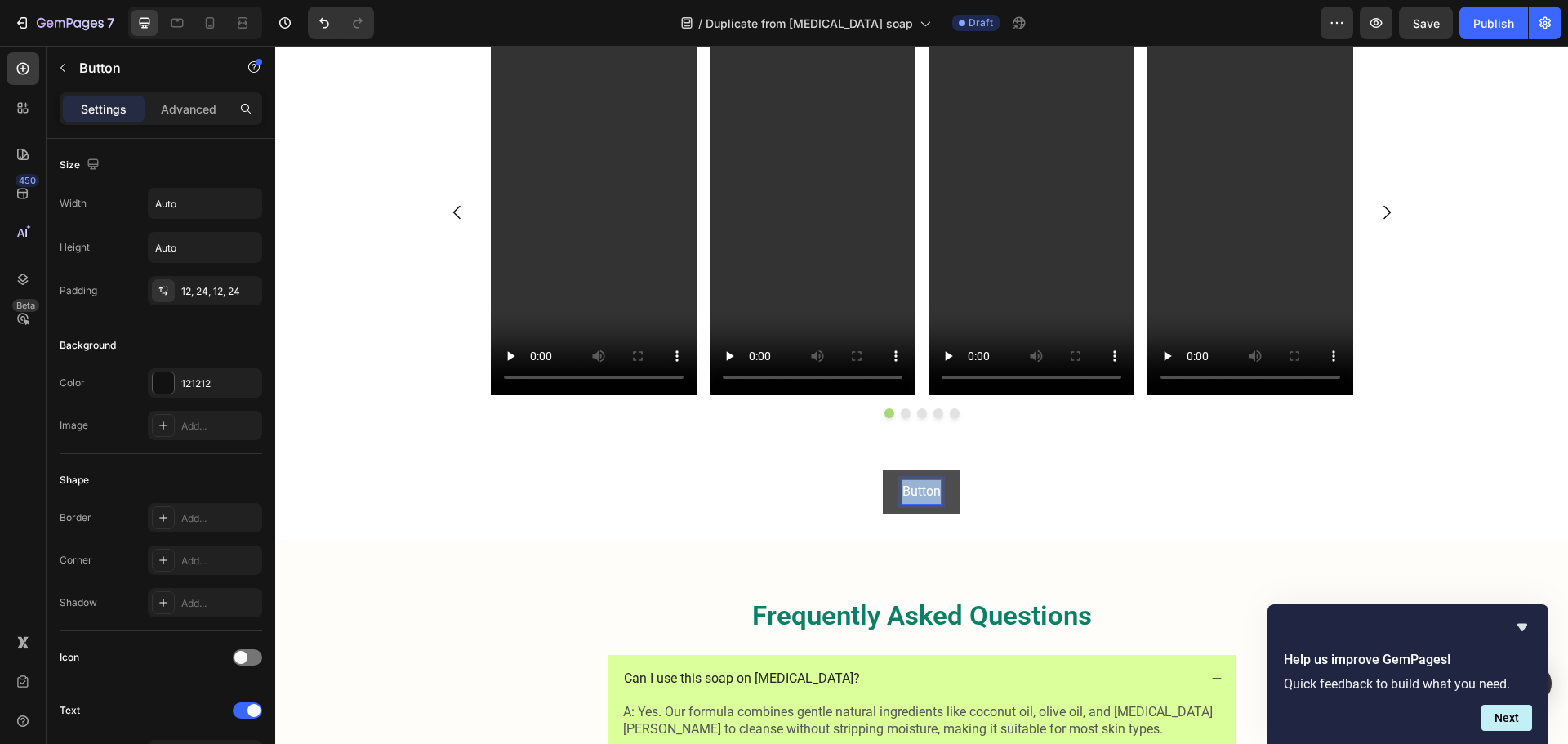
click at [906, 490] on p "Button" at bounding box center [922, 492] width 39 height 24
click at [1012, 489] on div "Grab Yours Now Button 0" at bounding box center [921, 492] width 1293 height 43
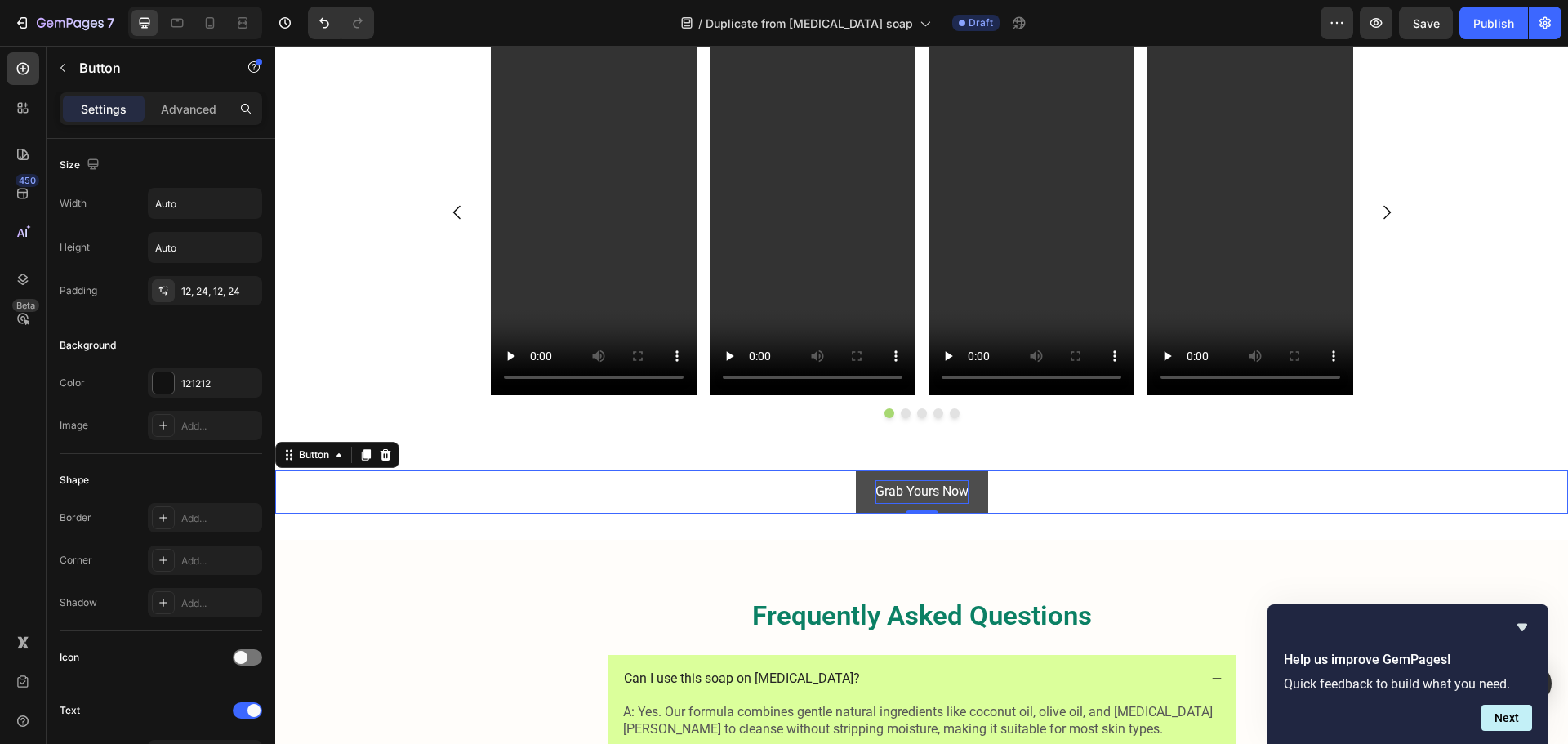
click at [960, 502] on p "Grab Yours Now" at bounding box center [921, 492] width 93 height 24
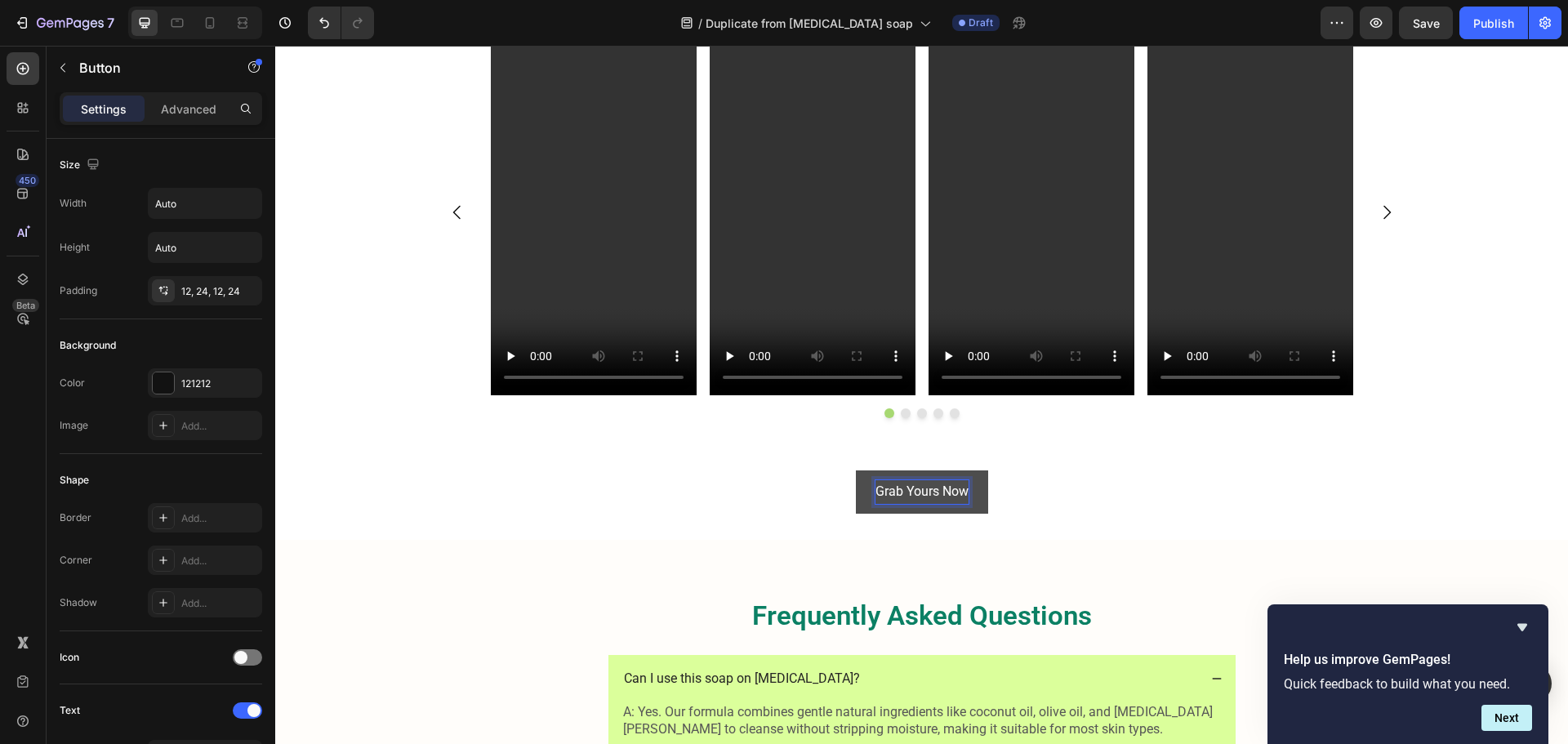
click at [970, 499] on button "Grab Yours Now" at bounding box center [922, 492] width 133 height 43
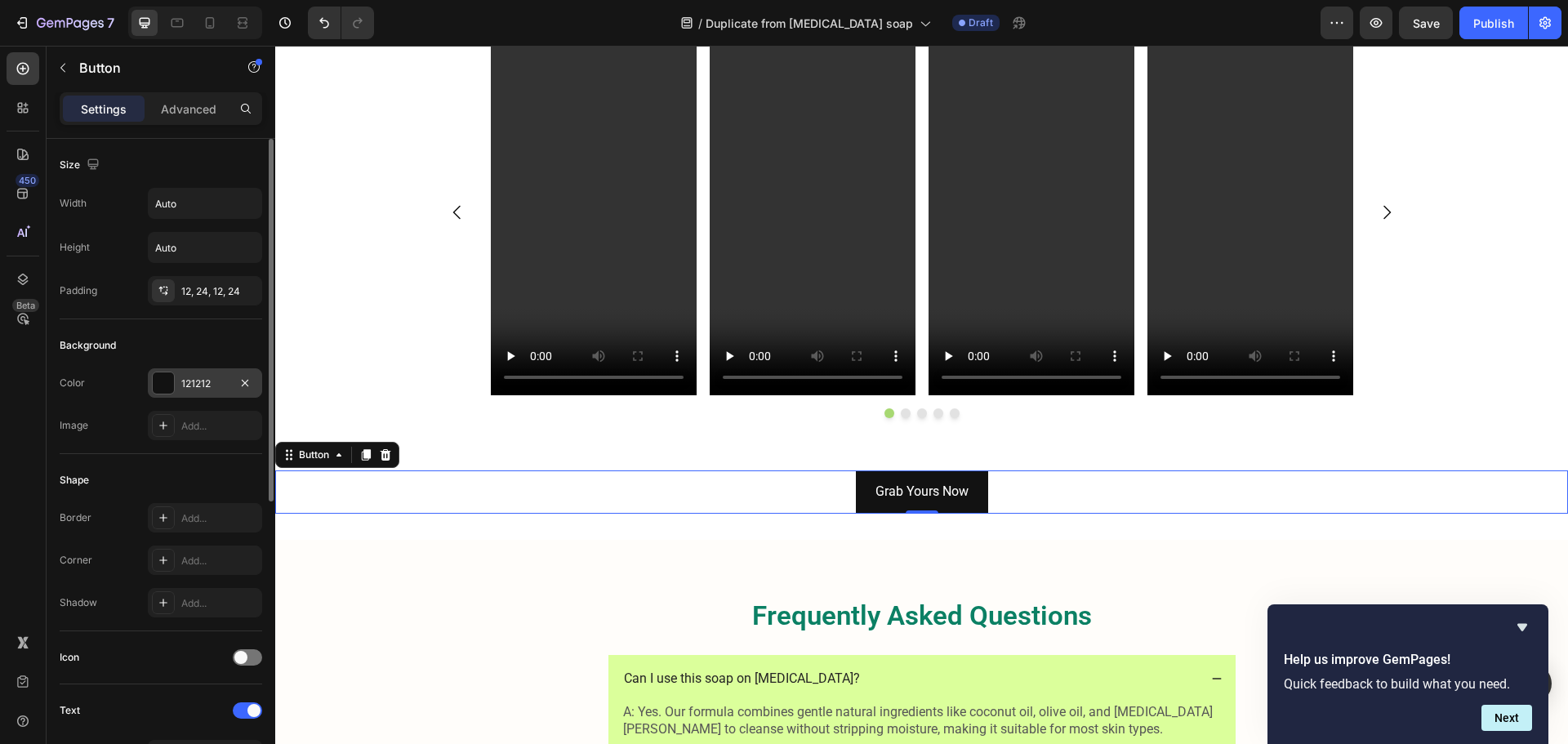
click at [194, 395] on div "121212" at bounding box center [205, 383] width 114 height 29
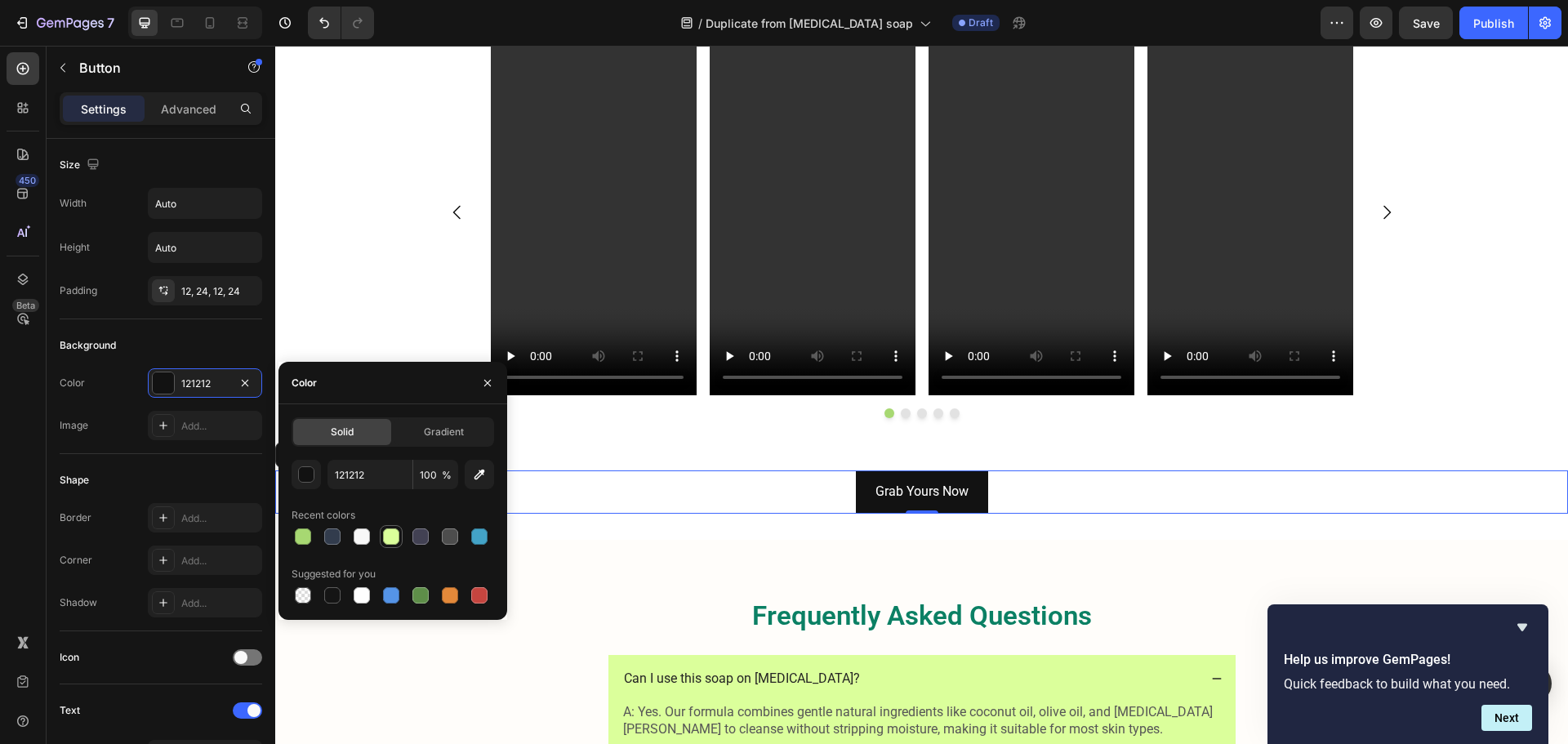
click at [389, 532] on div at bounding box center [392, 537] width 17 height 17
click at [306, 542] on div at bounding box center [303, 537] width 17 height 17
click at [336, 592] on div at bounding box center [333, 595] width 17 height 17
click at [476, 594] on div at bounding box center [479, 595] width 17 height 17
type input "C5453F"
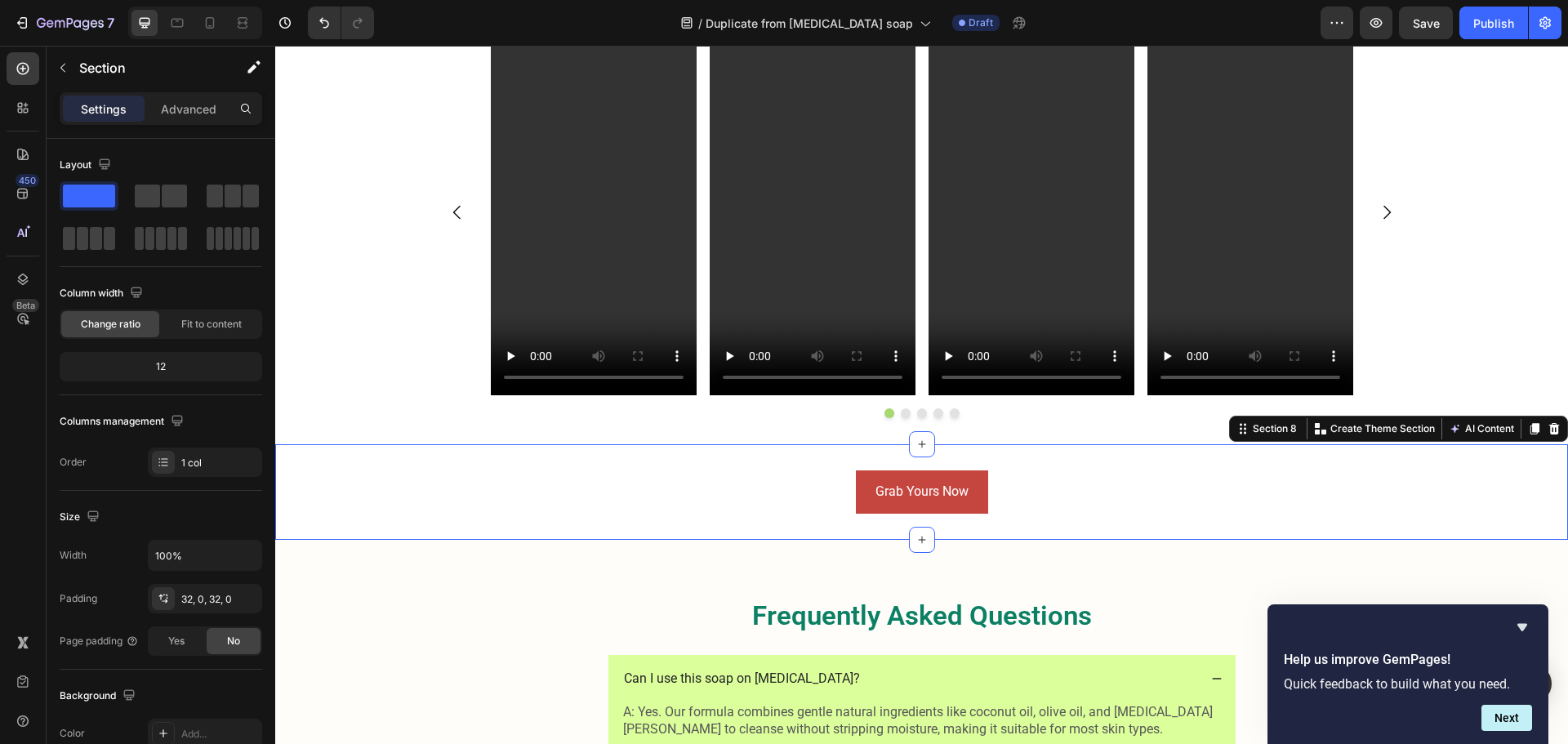
click at [542, 527] on div "Grab Yours Now Button Section 8 You can create reusable sections Create Theme S…" at bounding box center [921, 492] width 1293 height 96
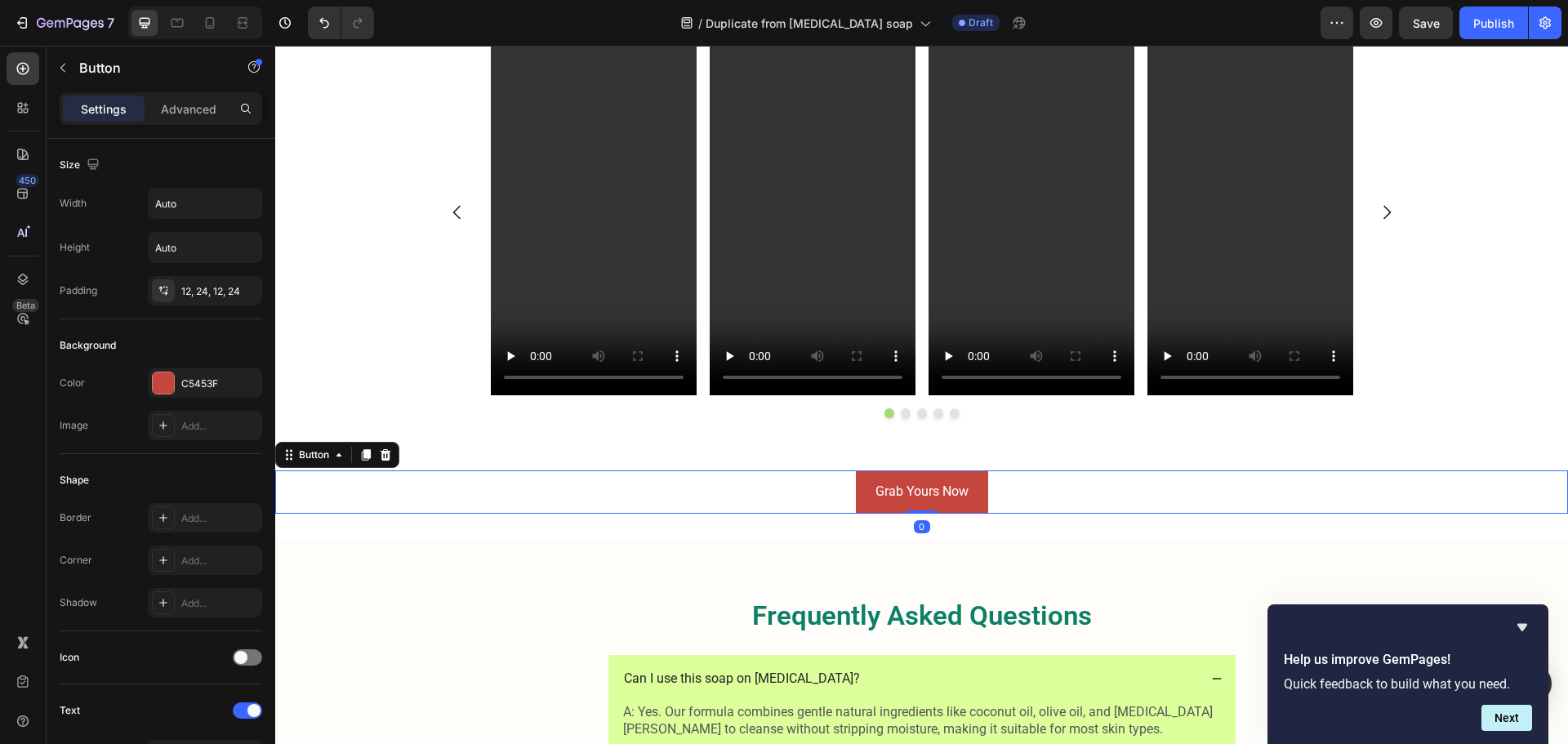
click at [752, 471] on div "Grab Yours Now Button 0" at bounding box center [921, 492] width 1293 height 43
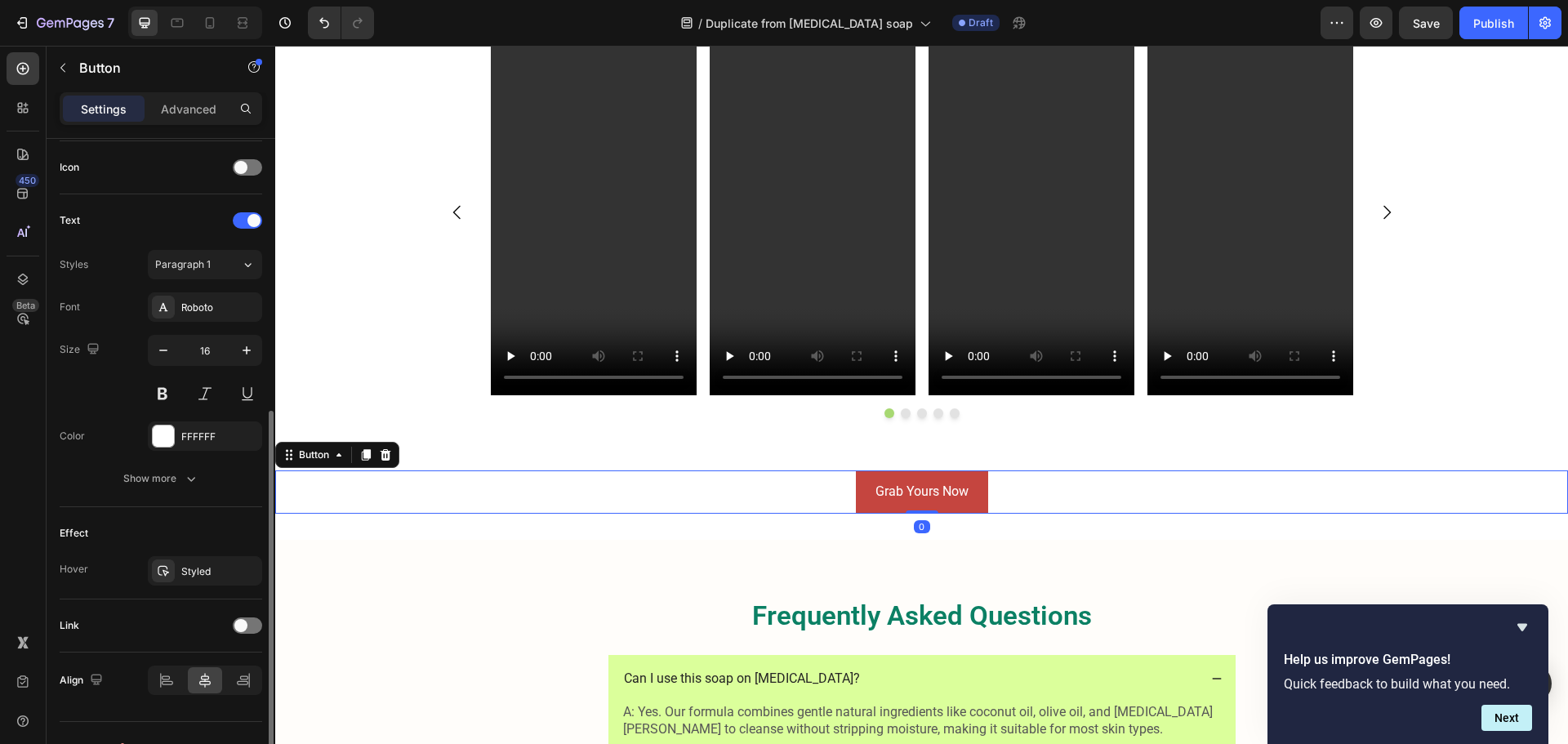
scroll to position [519, 0]
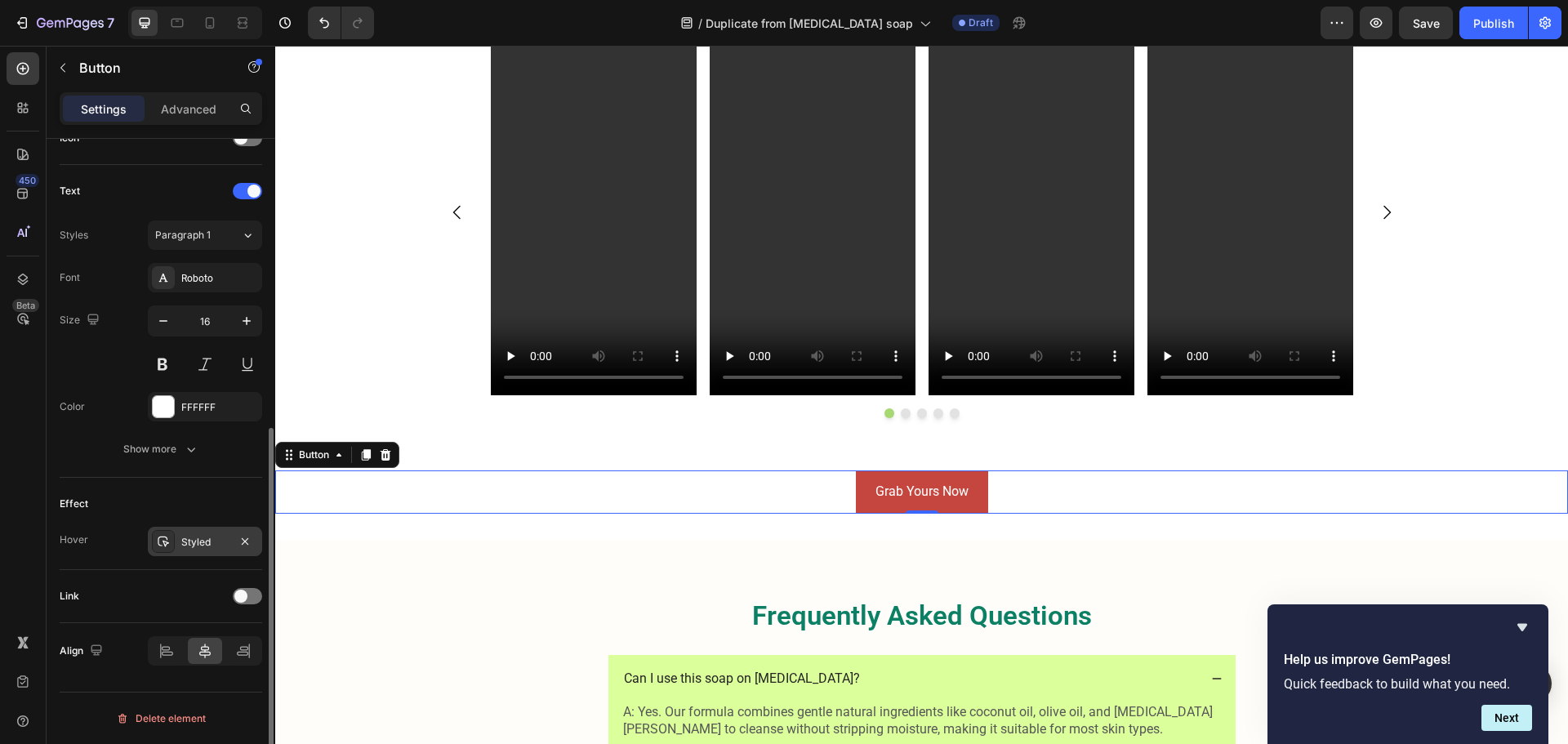
click at [212, 545] on div "Styled" at bounding box center [205, 542] width 47 height 15
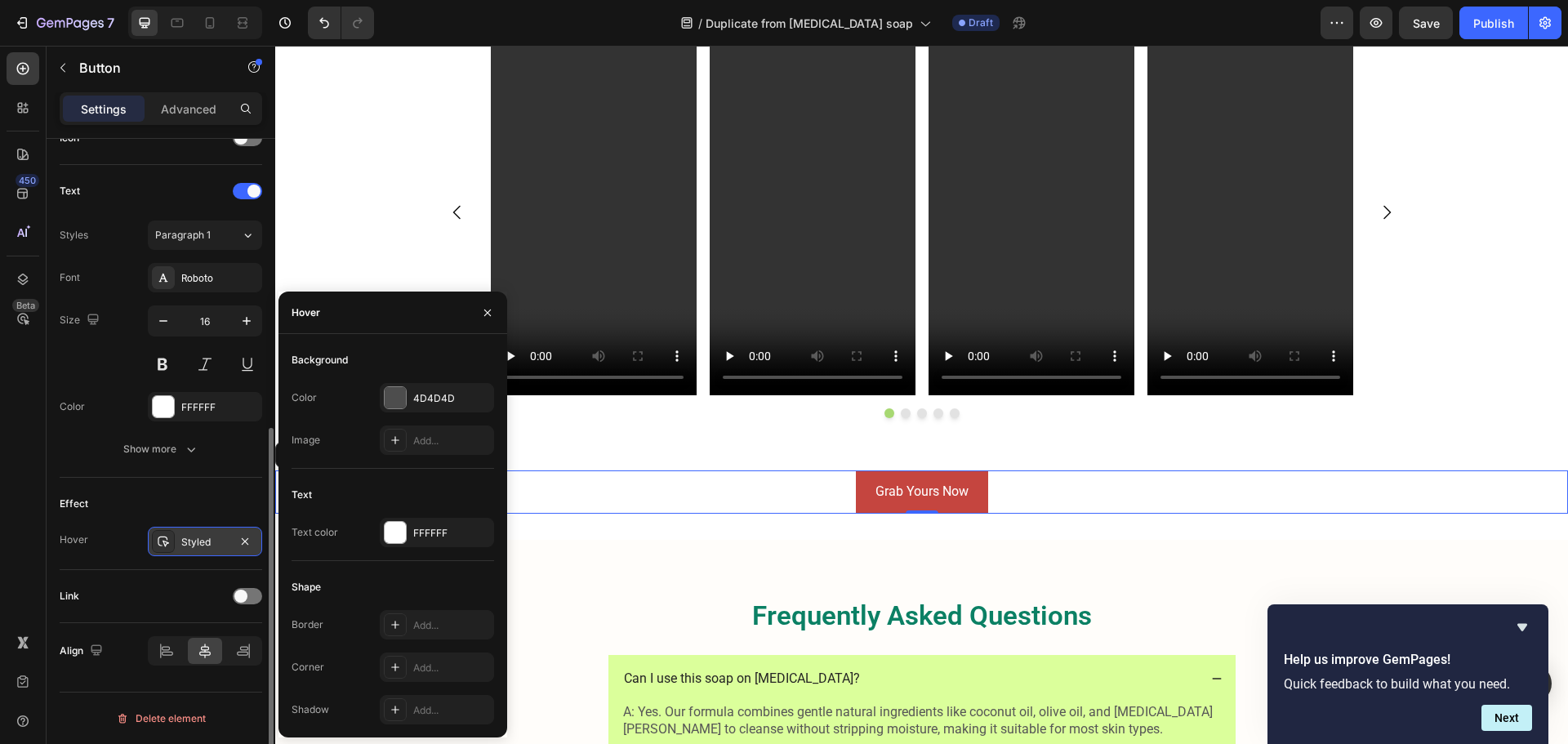
click at [195, 548] on div "Styled" at bounding box center [205, 542] width 47 height 15
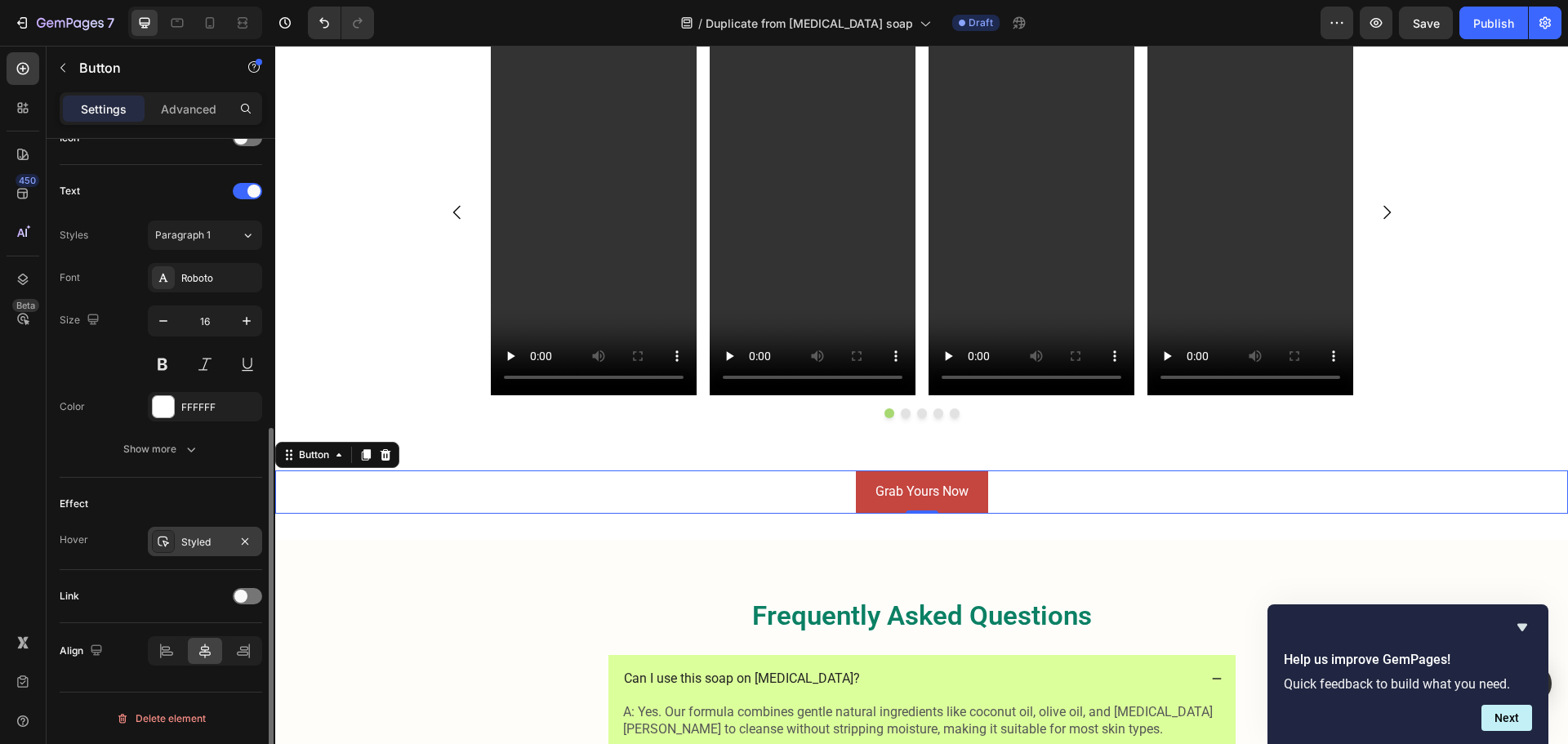
click at [159, 549] on div at bounding box center [163, 541] width 23 height 23
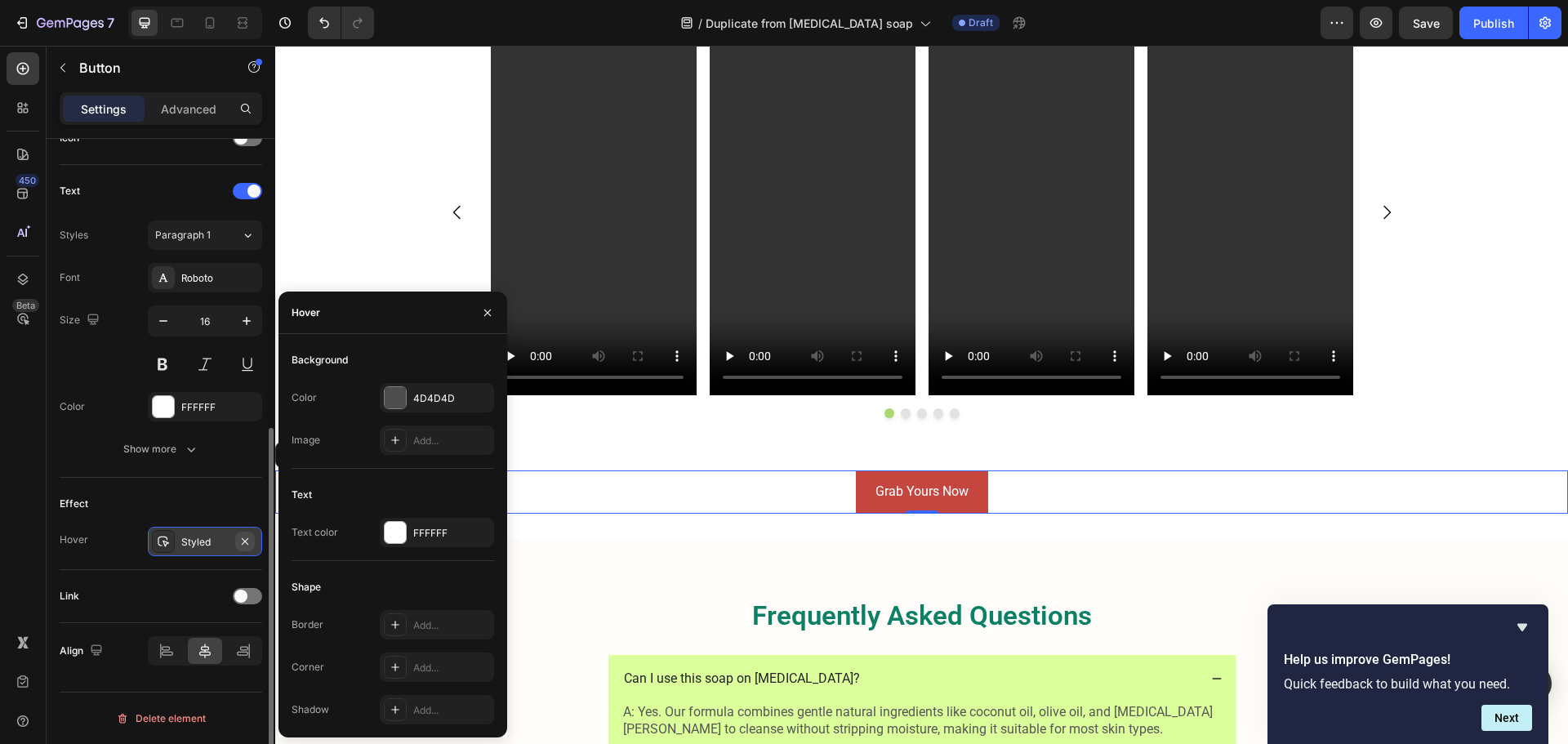
click at [252, 537] on button "button" at bounding box center [244, 541] width 19 height 19
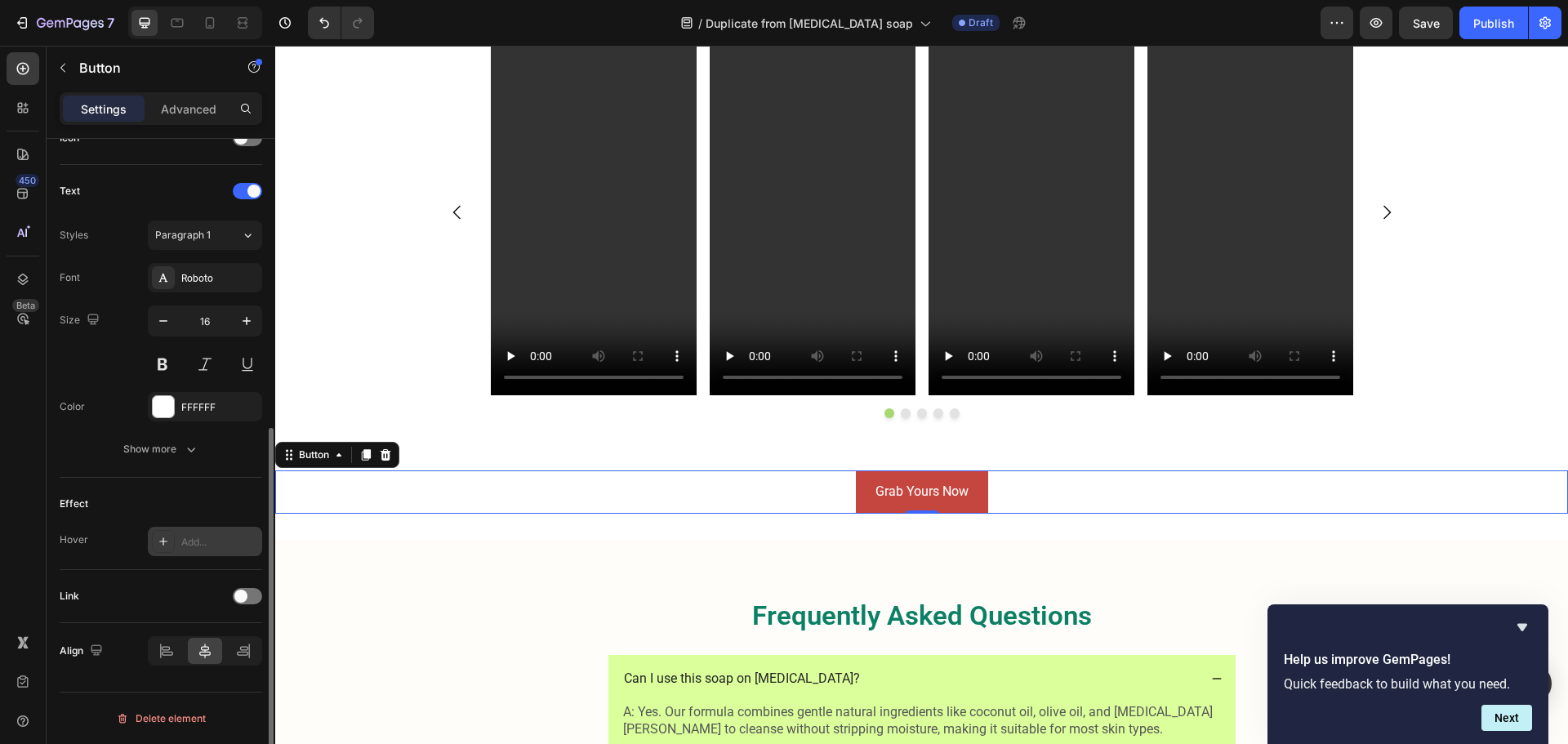
click at [252, 537] on div "Add..." at bounding box center [219, 542] width 76 height 15
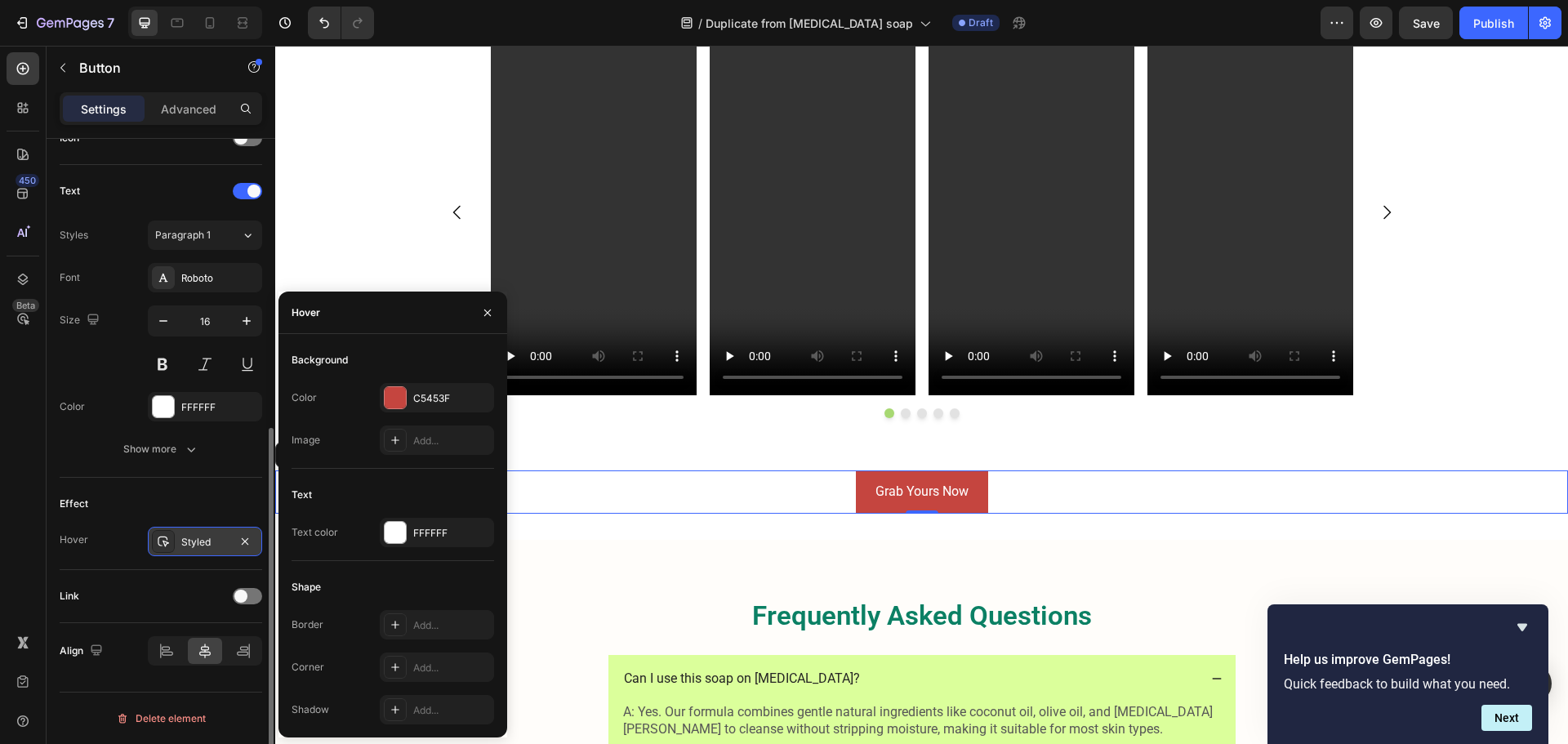
click at [212, 494] on div "Effect" at bounding box center [161, 504] width 203 height 26
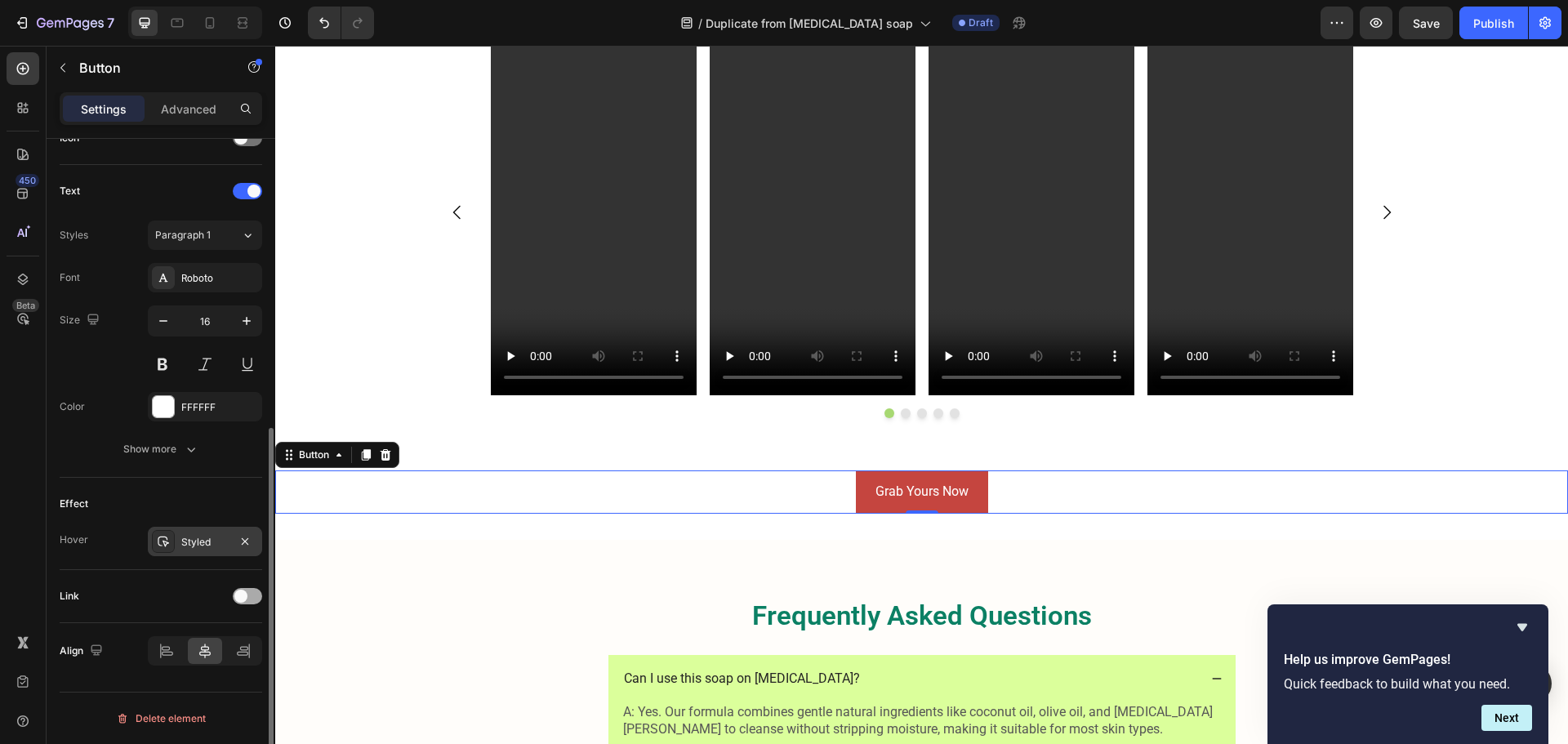
click at [240, 599] on span at bounding box center [240, 596] width 13 height 13
click at [240, 599] on div at bounding box center [248, 596] width 29 height 17
click at [168, 110] on p "Advanced" at bounding box center [189, 109] width 55 height 17
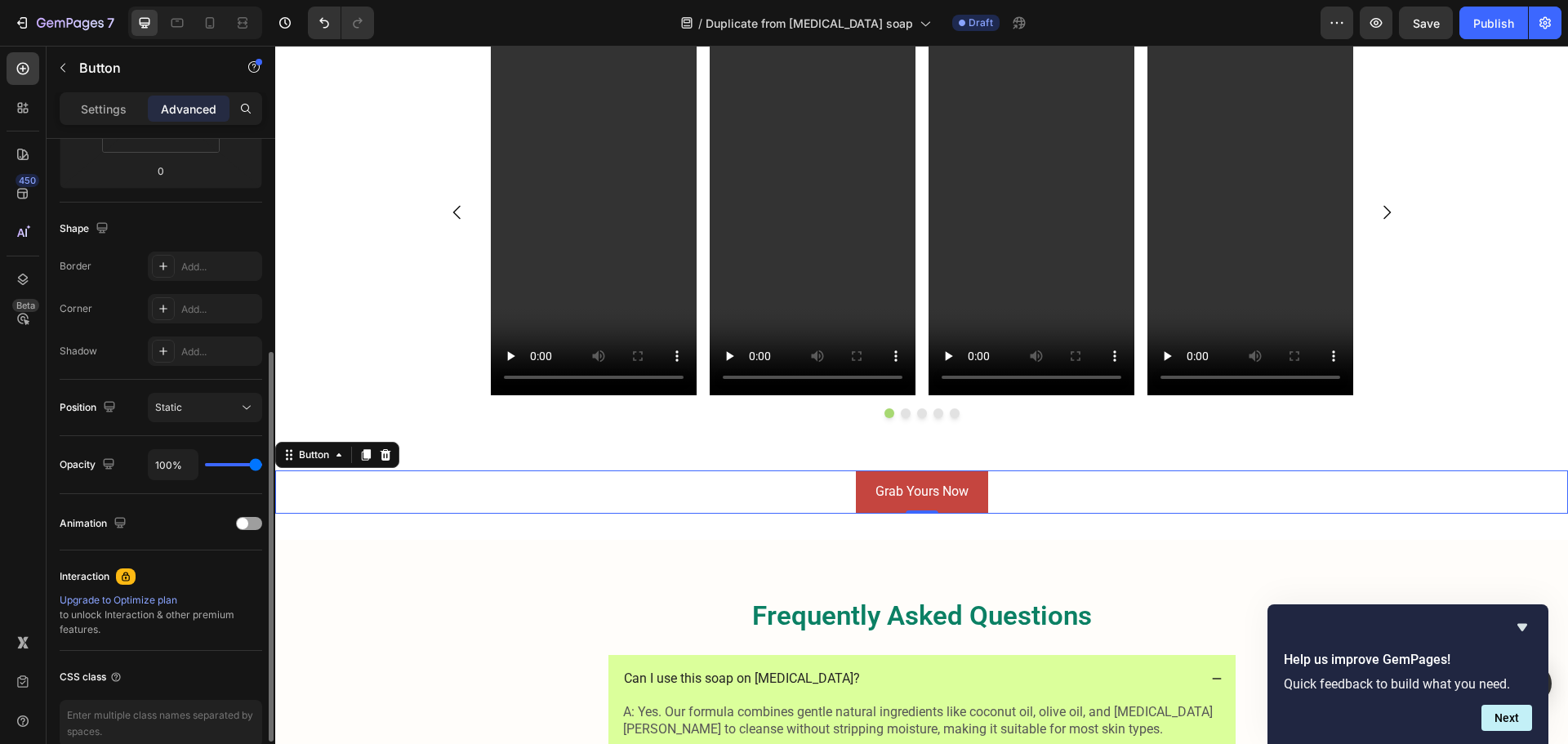
scroll to position [0, 0]
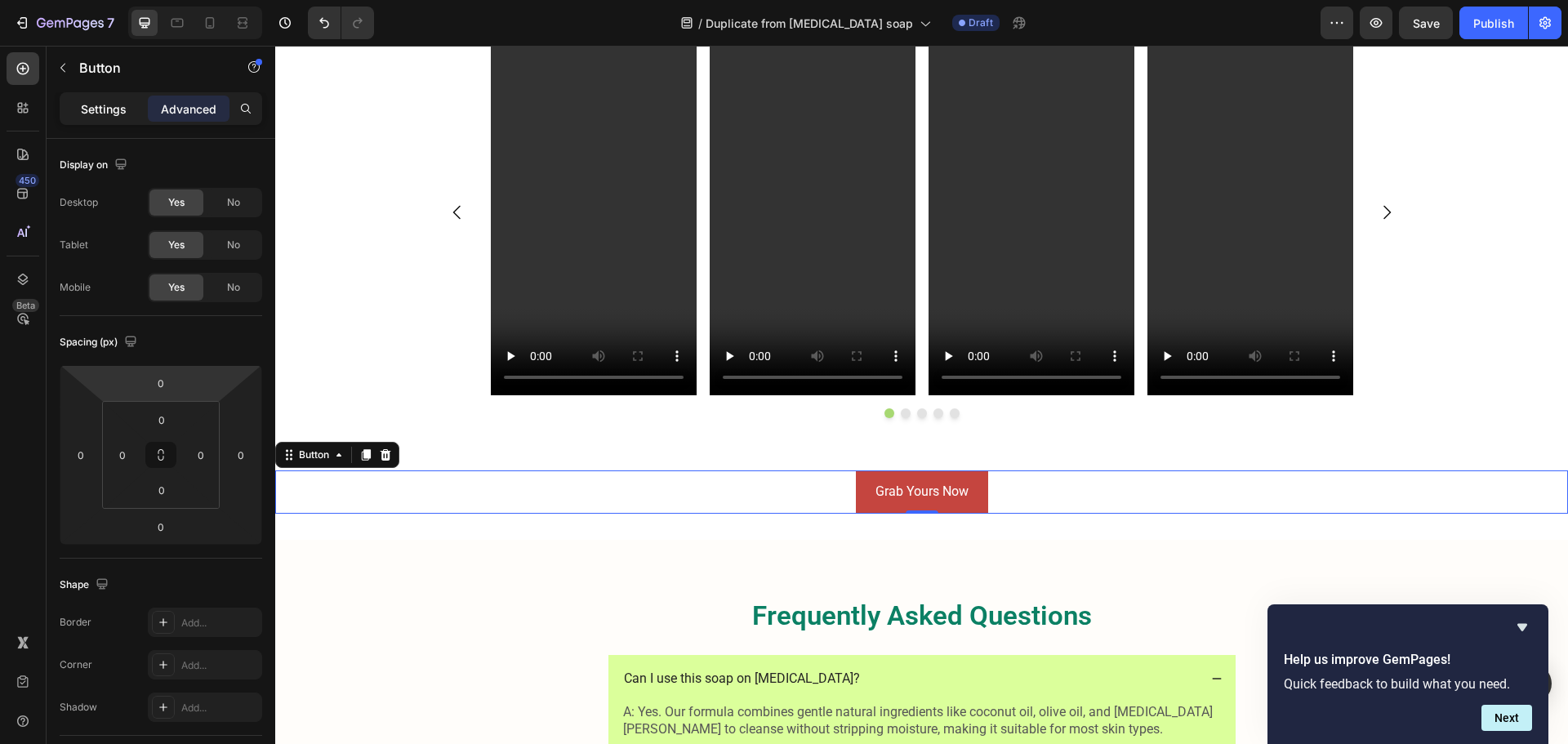
click at [100, 107] on p "Settings" at bounding box center [104, 109] width 46 height 17
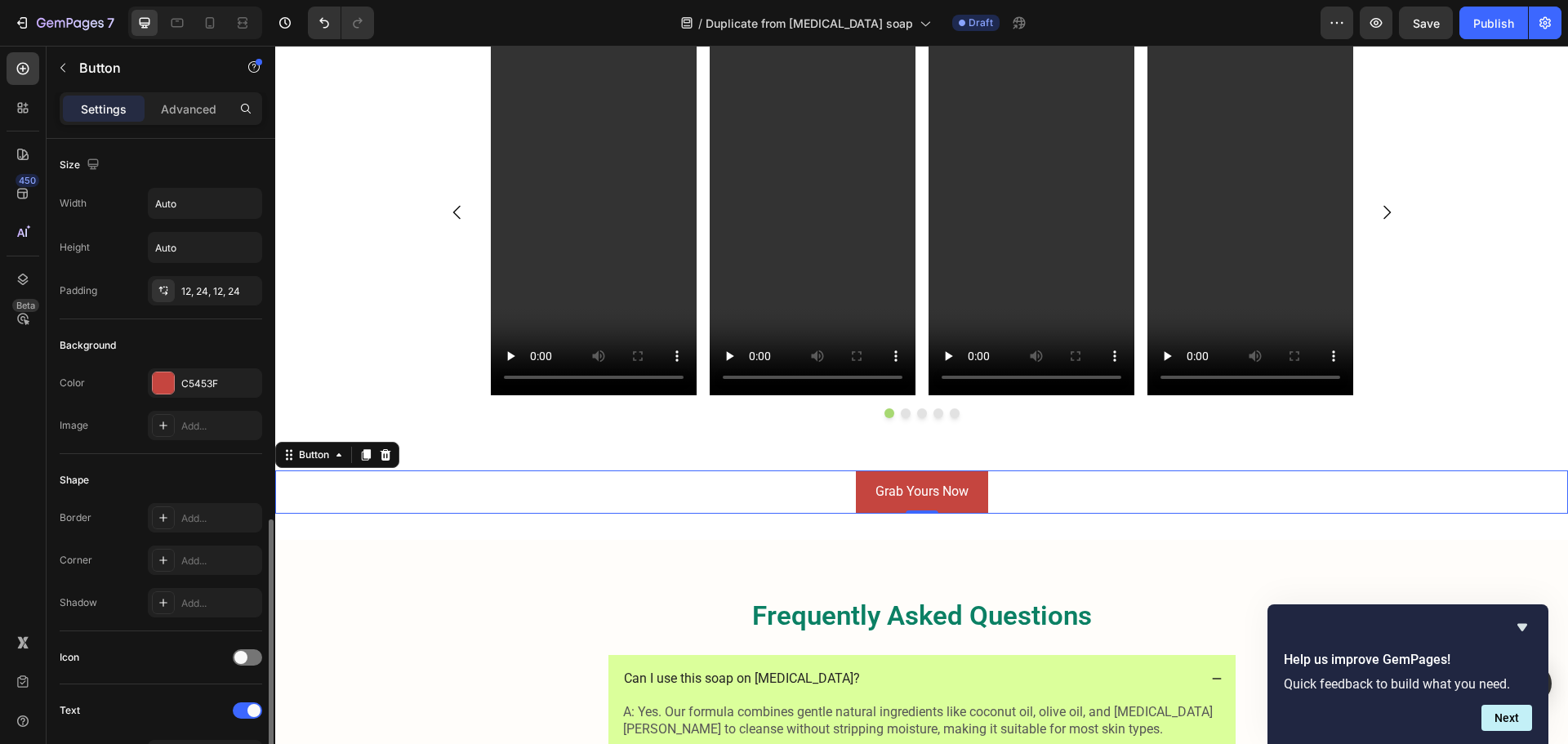
scroll to position [327, 0]
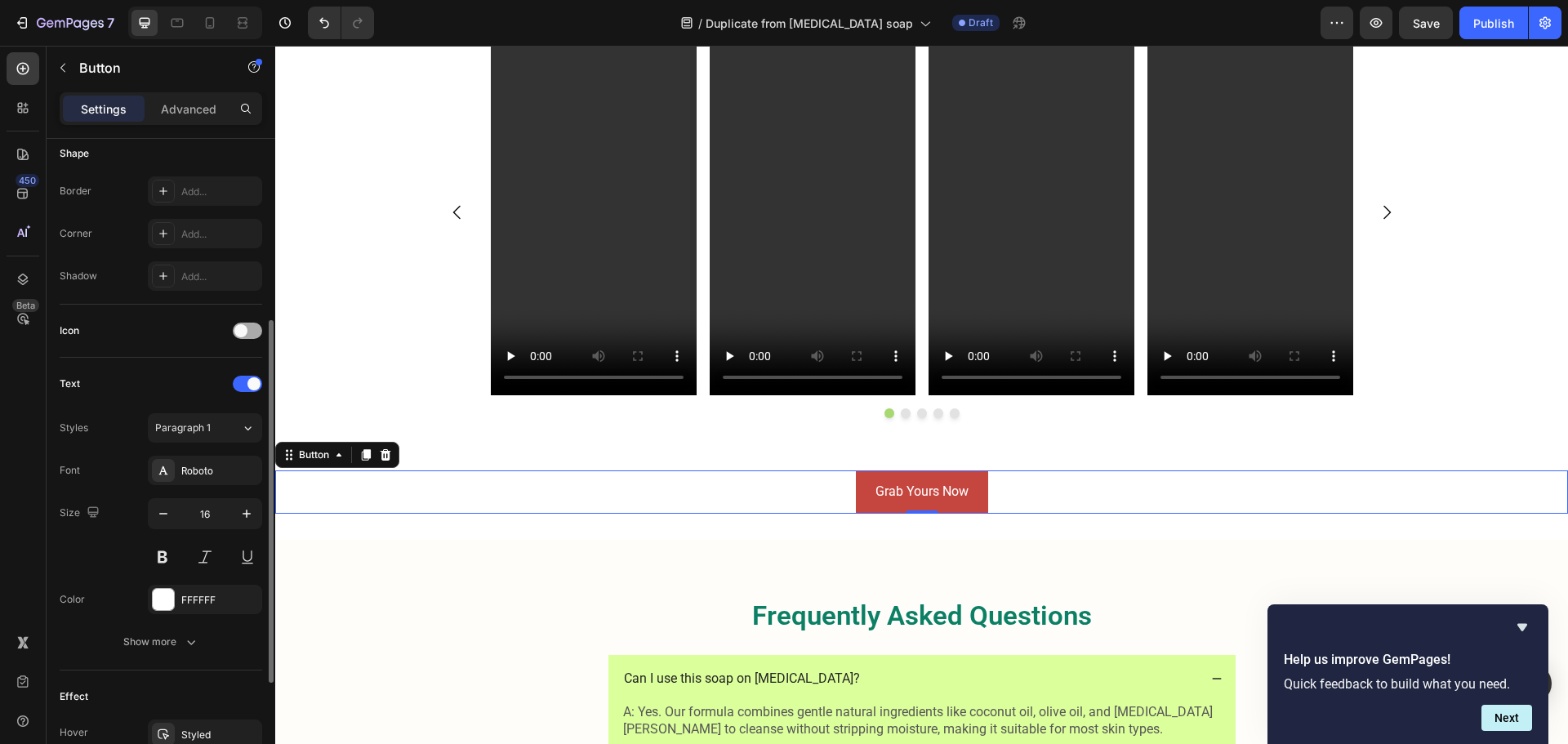
click at [247, 332] on span at bounding box center [240, 331] width 13 height 13
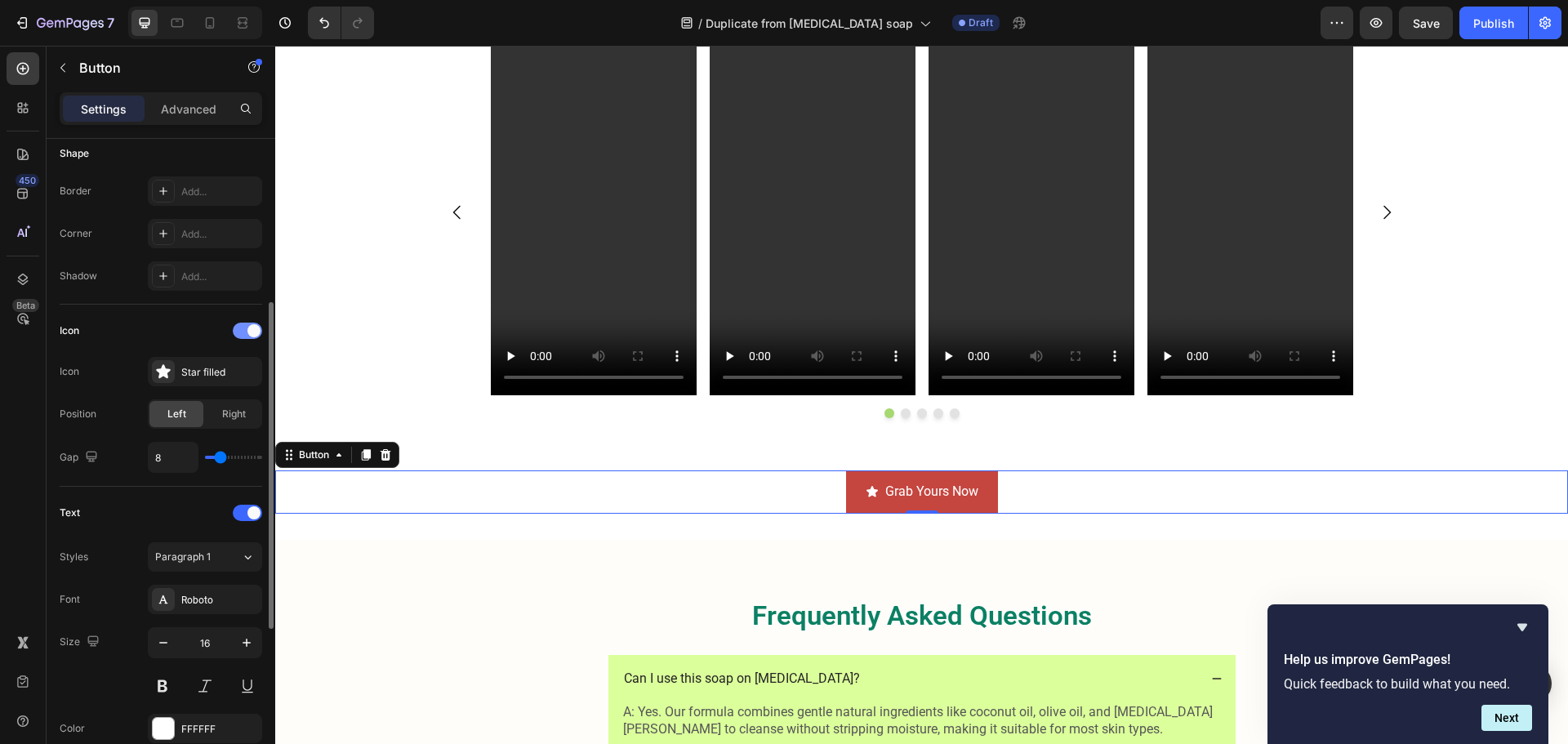
click at [247, 332] on div at bounding box center [248, 331] width 29 height 17
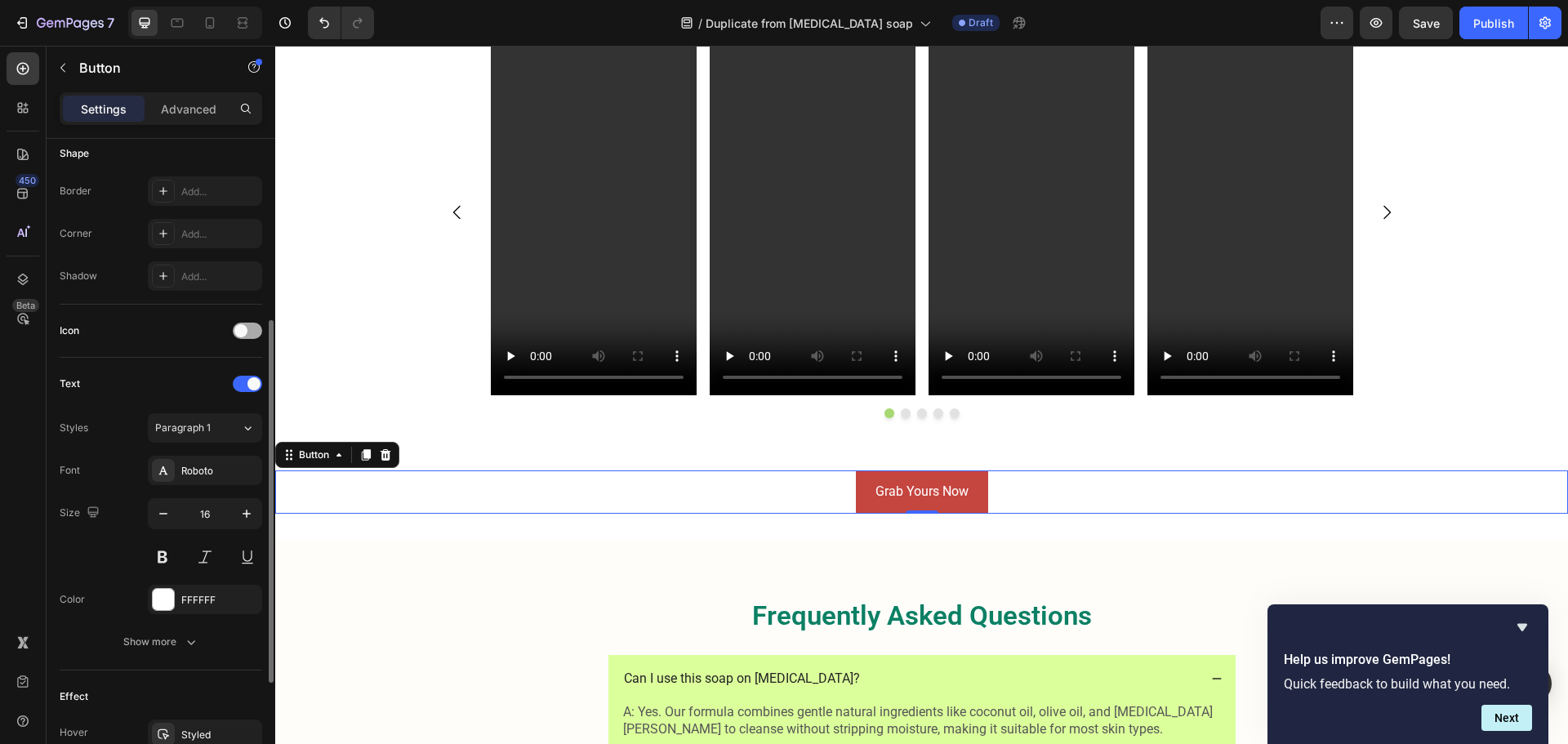
click at [247, 332] on span at bounding box center [240, 331] width 13 height 13
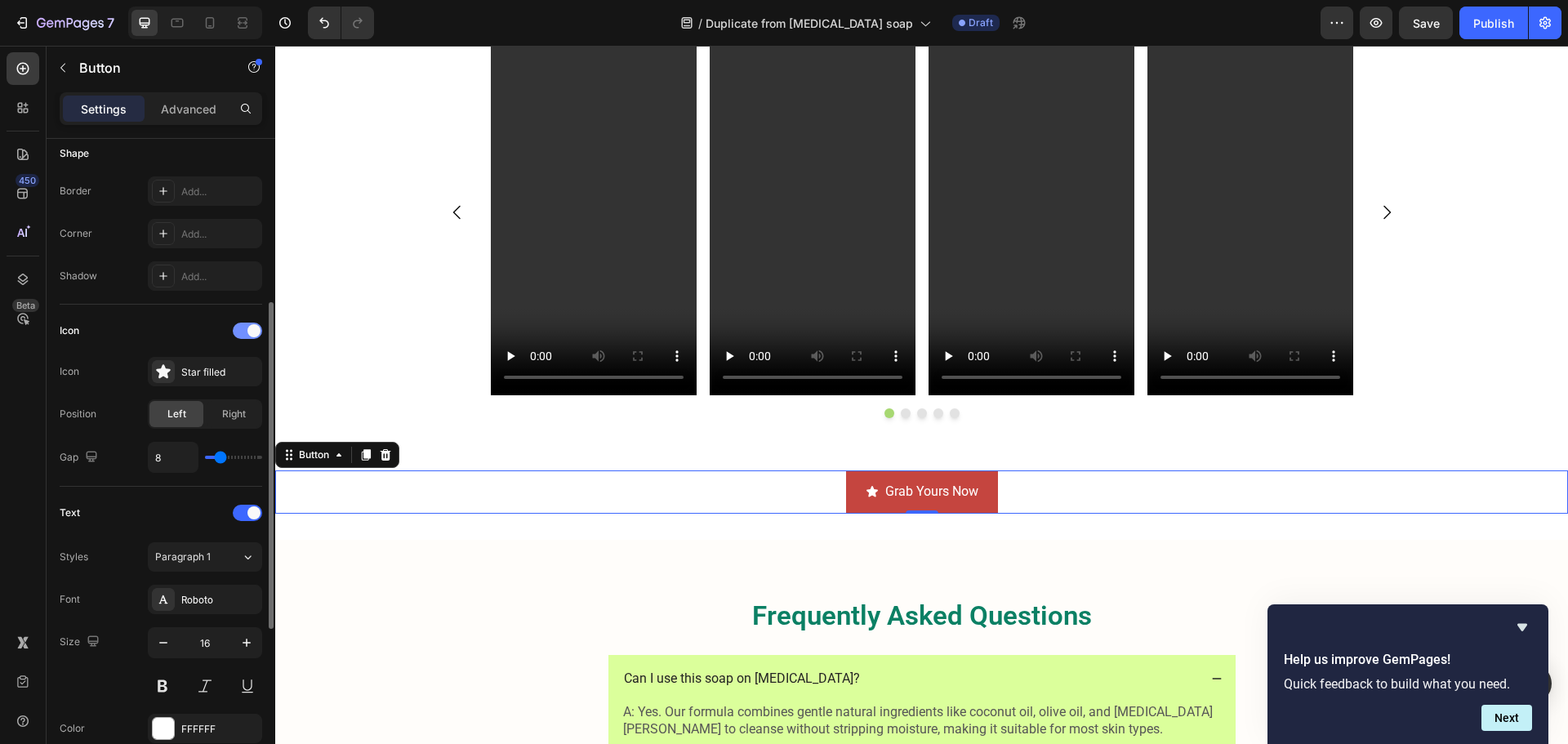
click at [244, 334] on div at bounding box center [248, 331] width 29 height 17
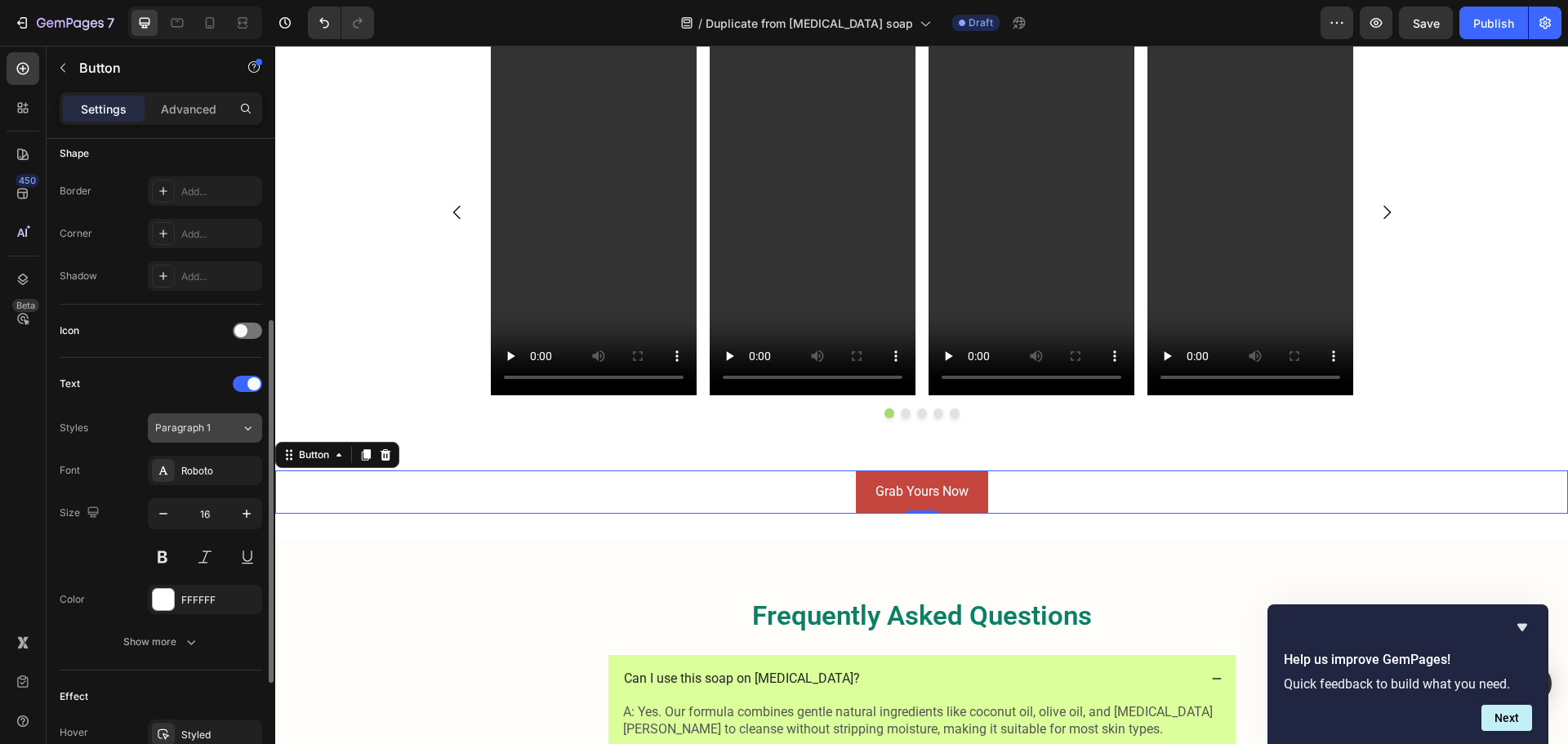
click at [216, 428] on div "Paragraph 1" at bounding box center [188, 428] width 66 height 15
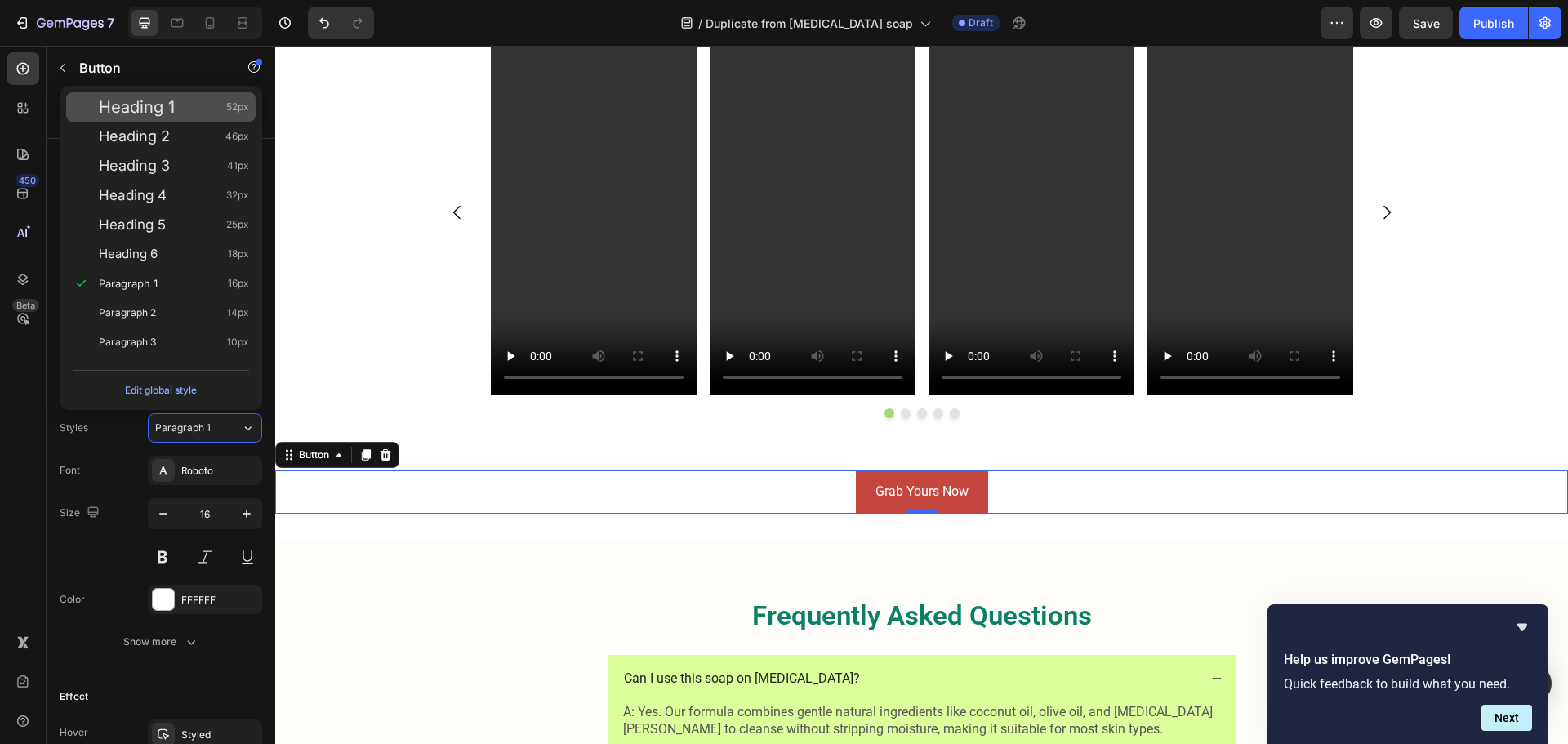
click at [165, 111] on span "Heading 1" at bounding box center [136, 107] width 76 height 17
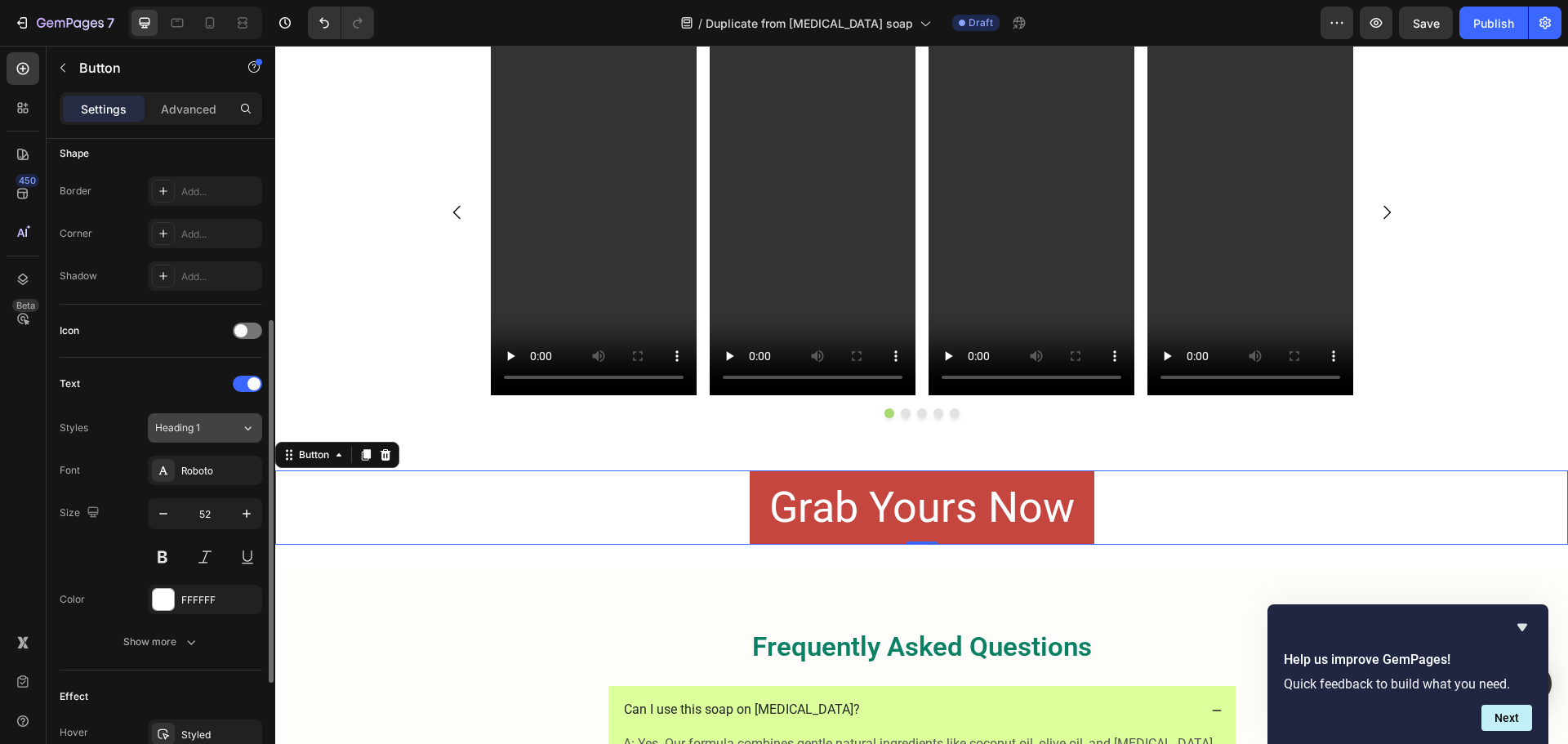
click at [220, 424] on div "Heading 1" at bounding box center [197, 428] width 86 height 15
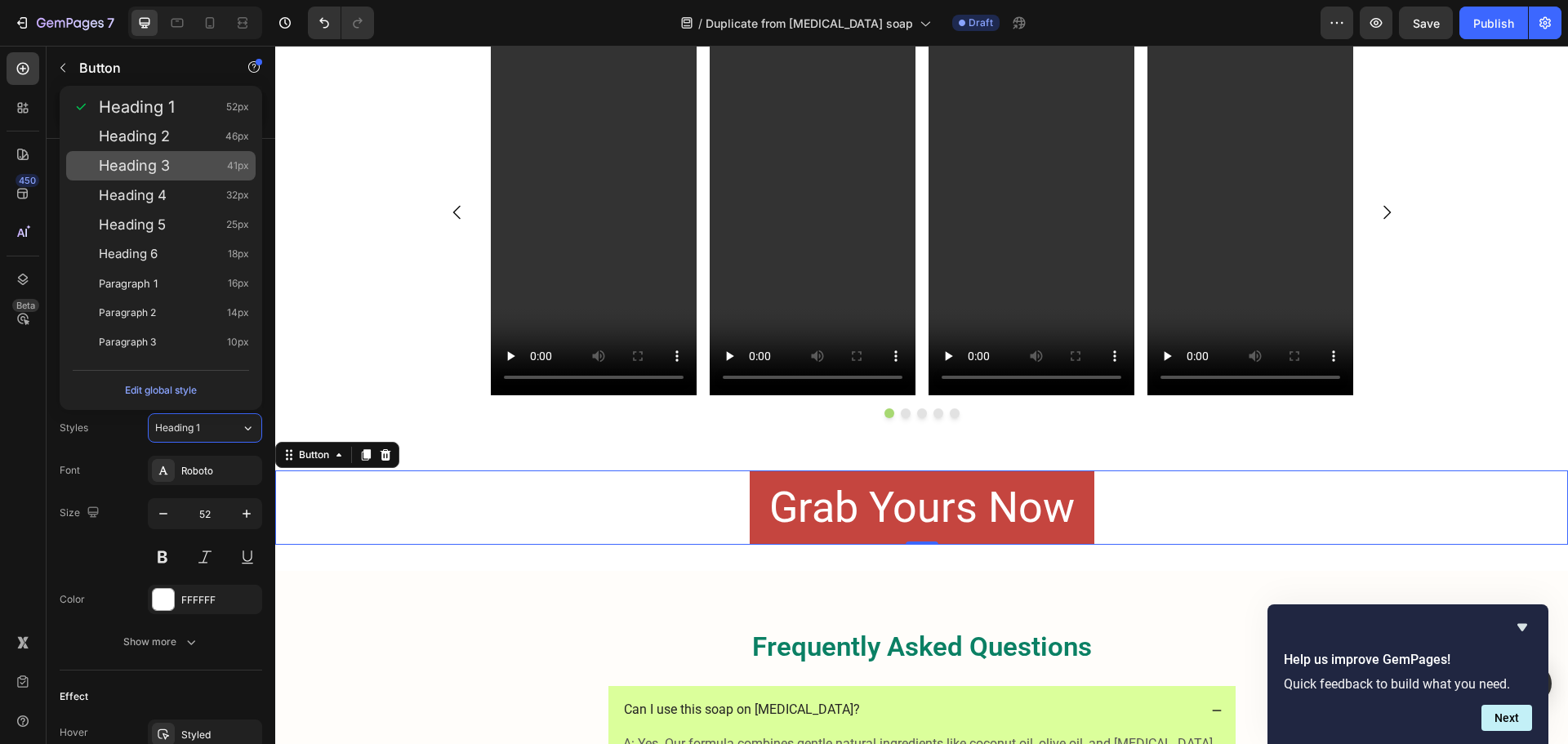
click at [146, 156] on div "Heading 3 41px" at bounding box center [161, 166] width 190 height 29
type input "41"
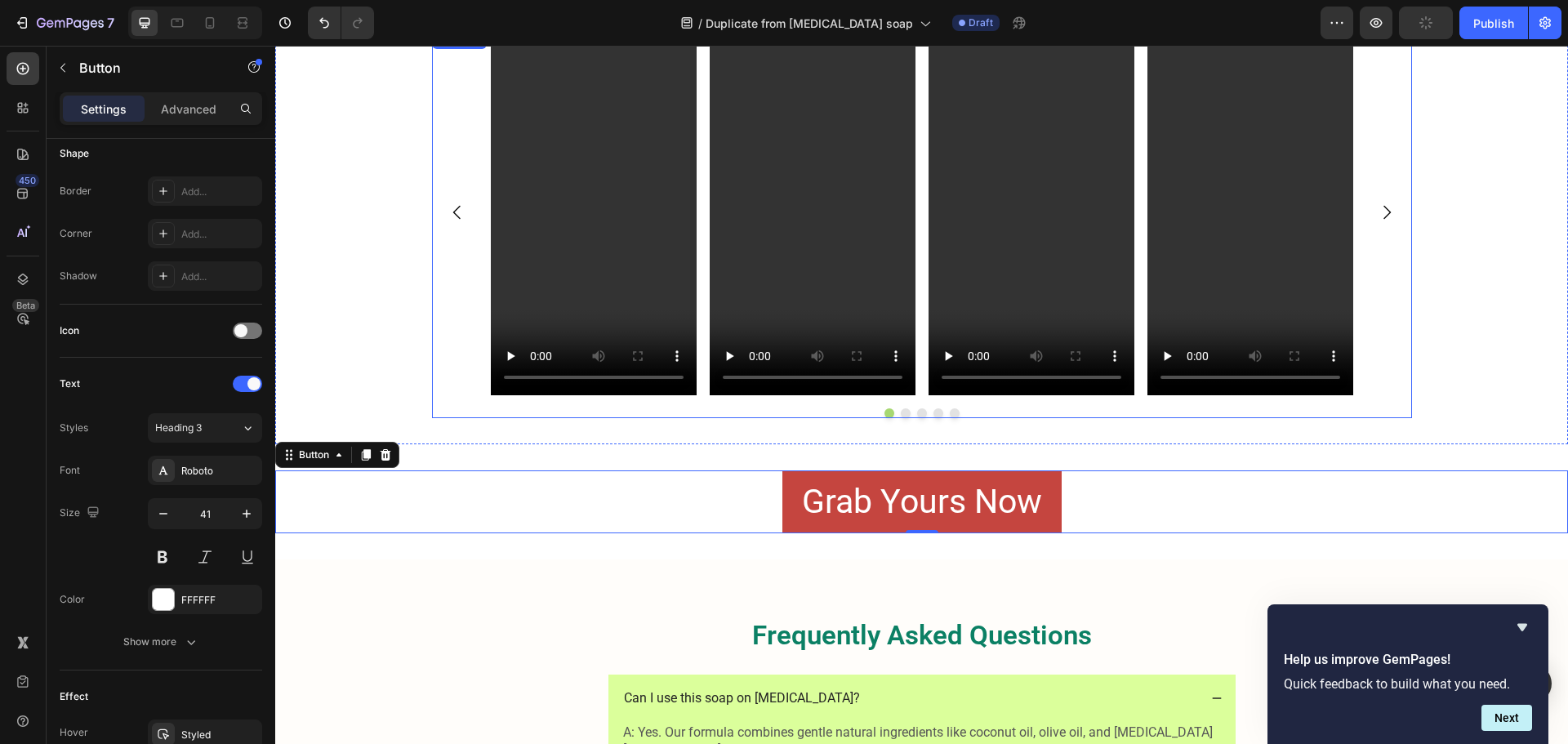
click at [454, 381] on div "Video Video Video Video Video" at bounding box center [922, 212] width 980 height 366
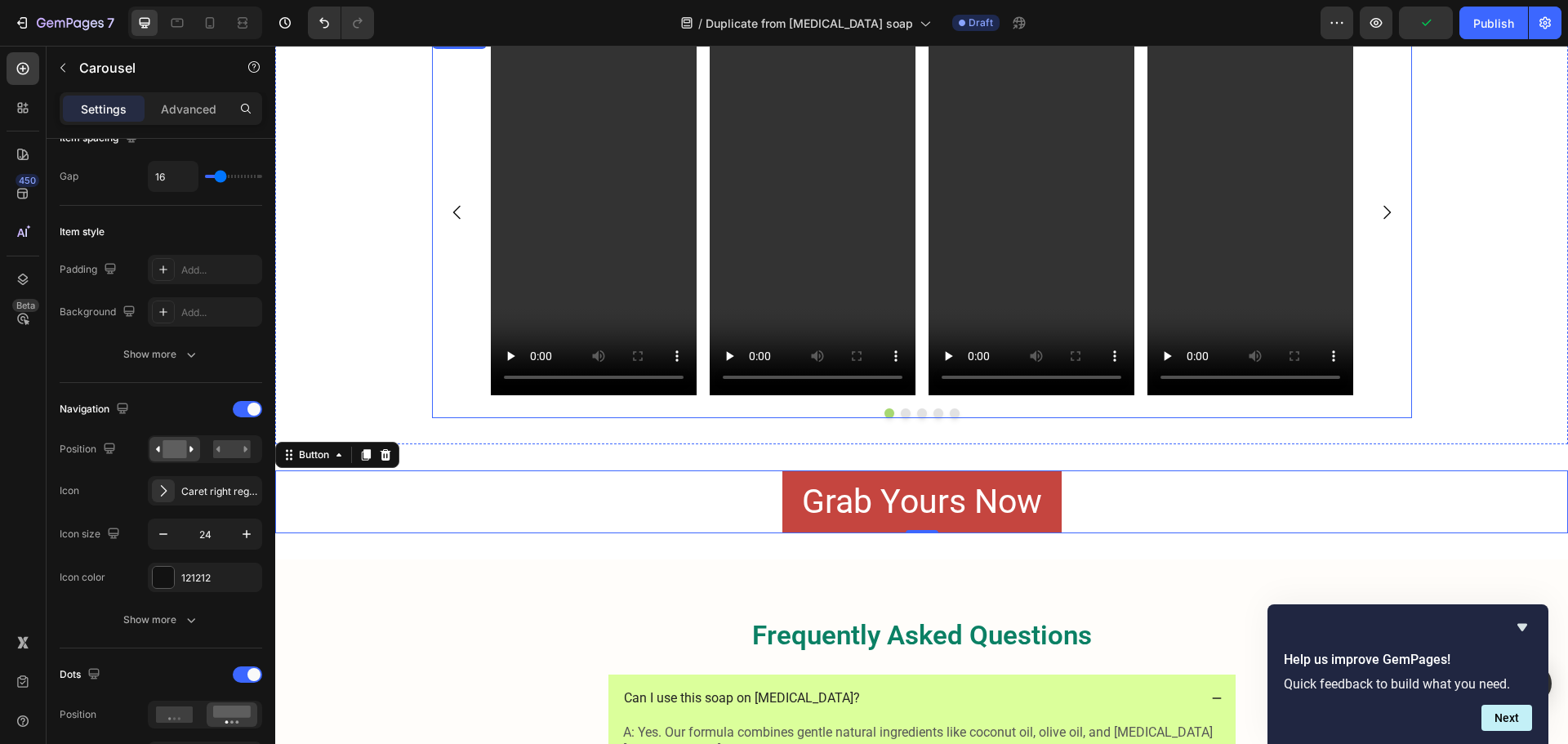
scroll to position [0, 0]
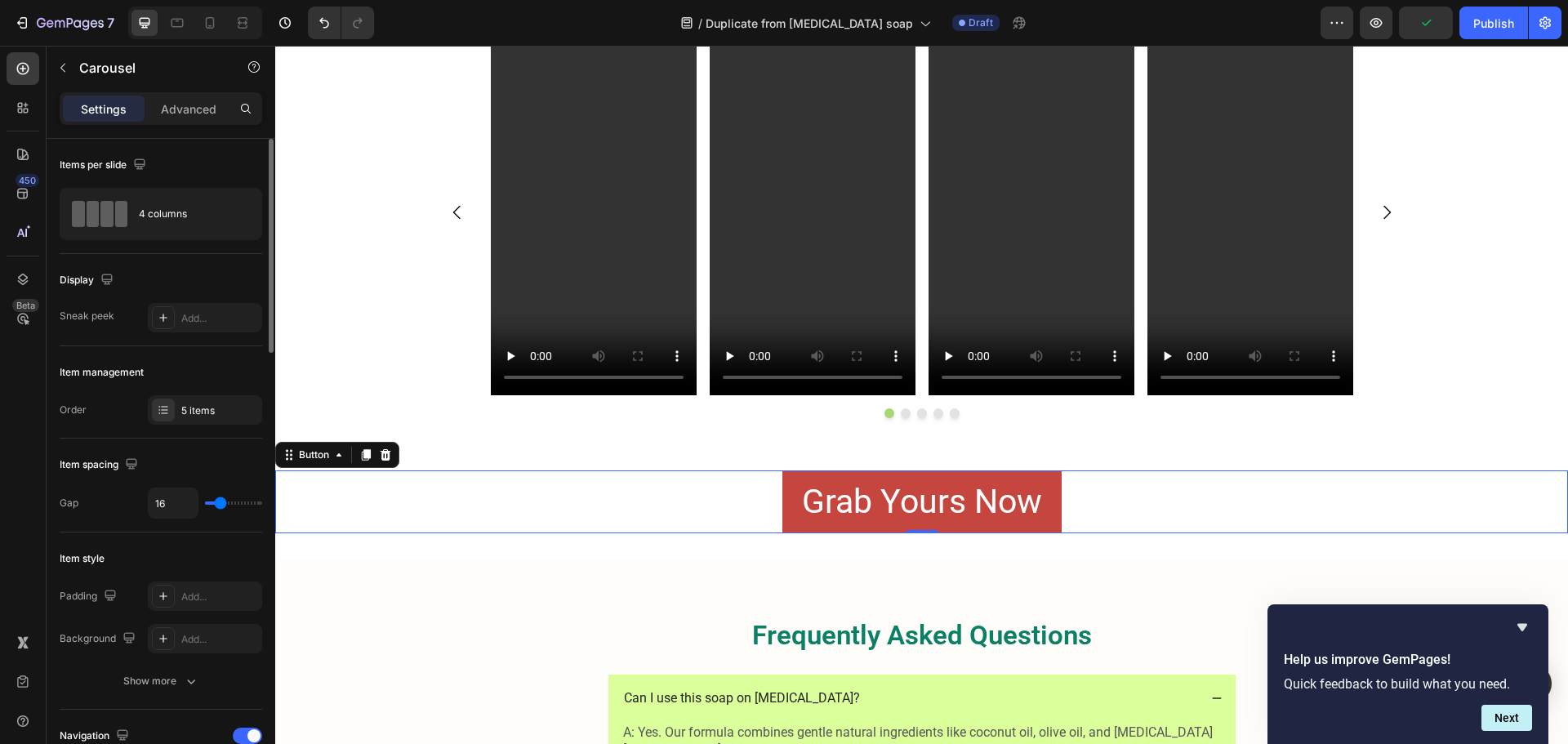
click at [534, 496] on div "Grab Yours Now Button 0" at bounding box center [921, 502] width 1293 height 63
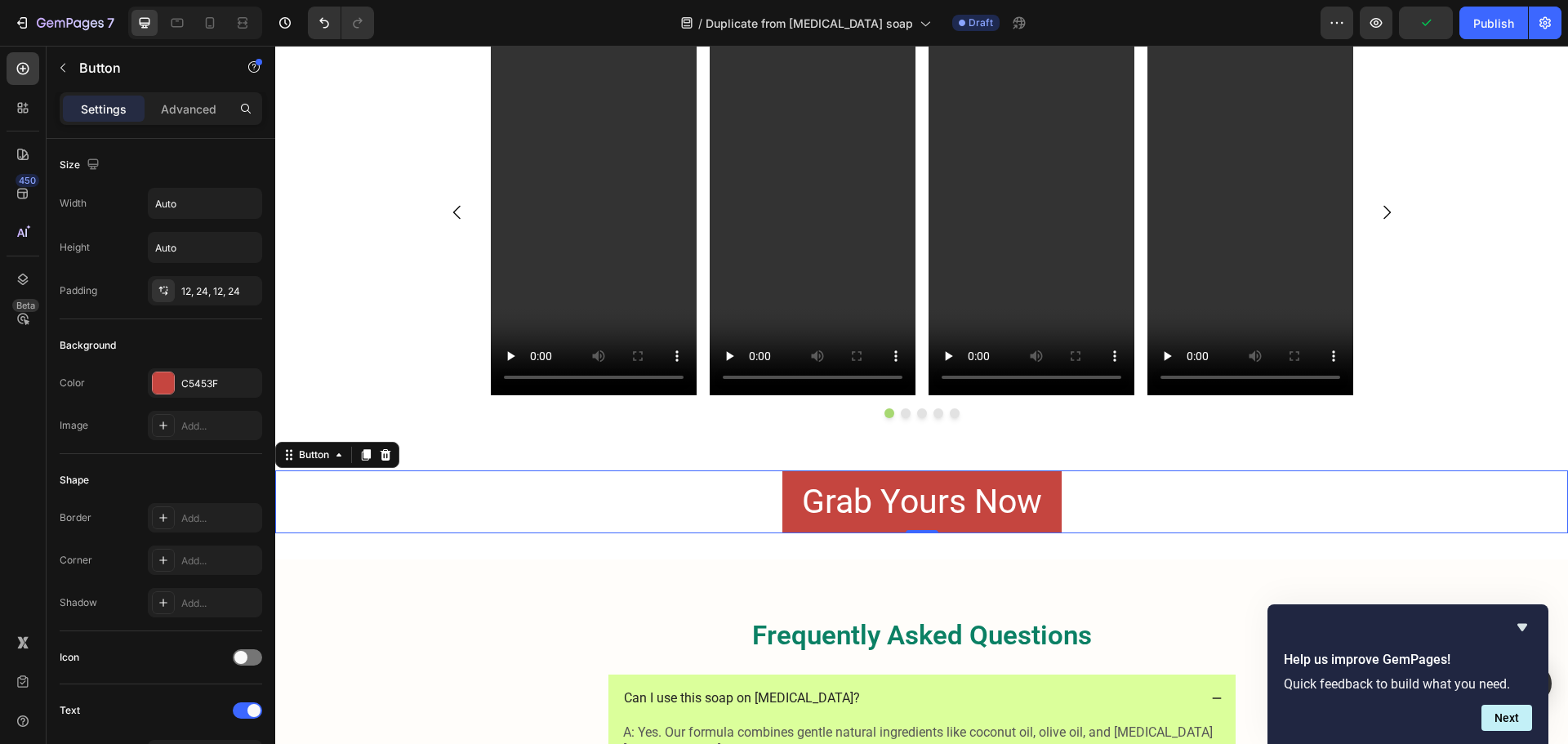
click at [782, 514] on button "Grab Yours Now" at bounding box center [921, 502] width 279 height 63
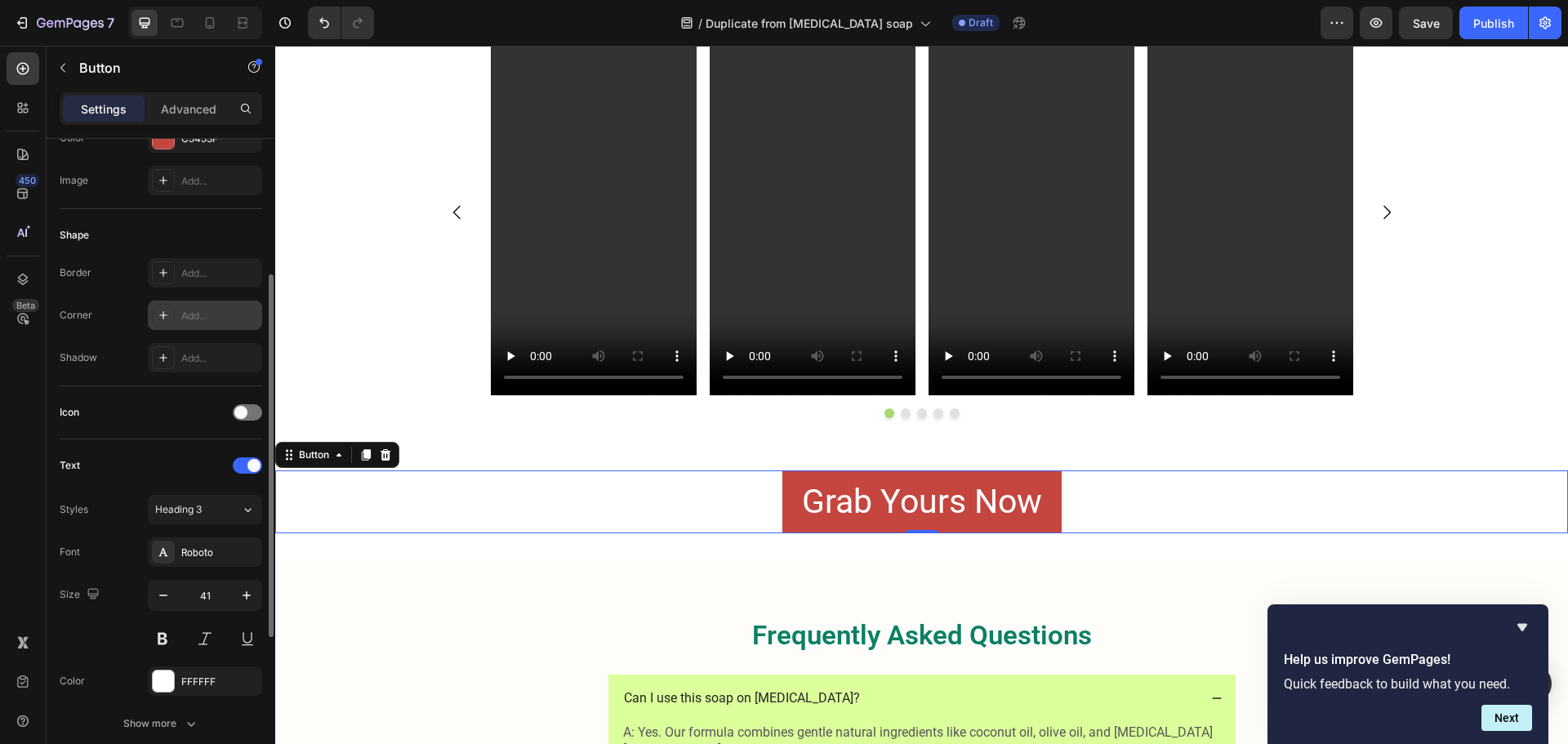
click at [212, 325] on div "Add..." at bounding box center [205, 315] width 114 height 29
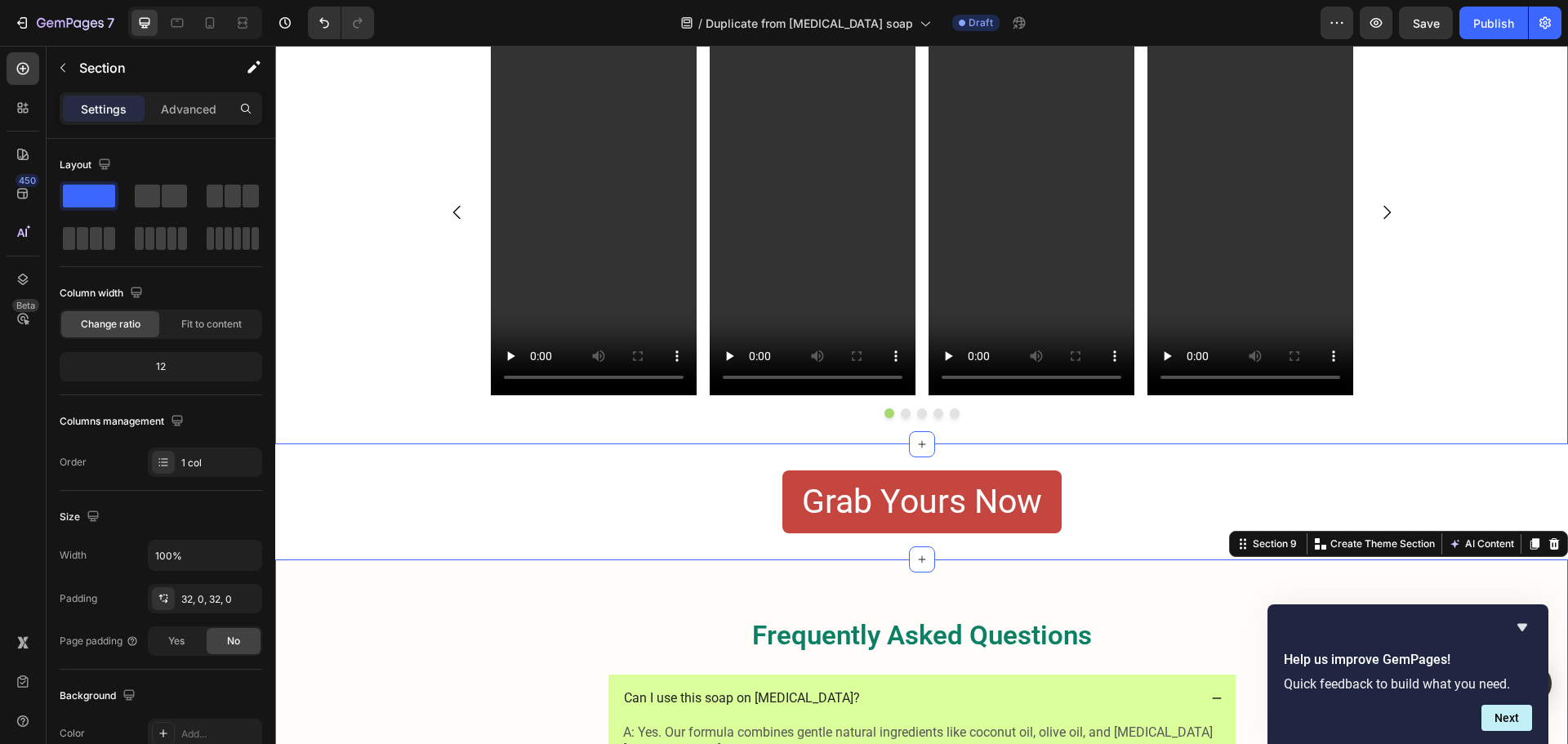
click at [1371, 420] on div "Thousands have tested and tried . Heading Check out the real feedback after usi…" at bounding box center [921, 169] width 1293 height 550
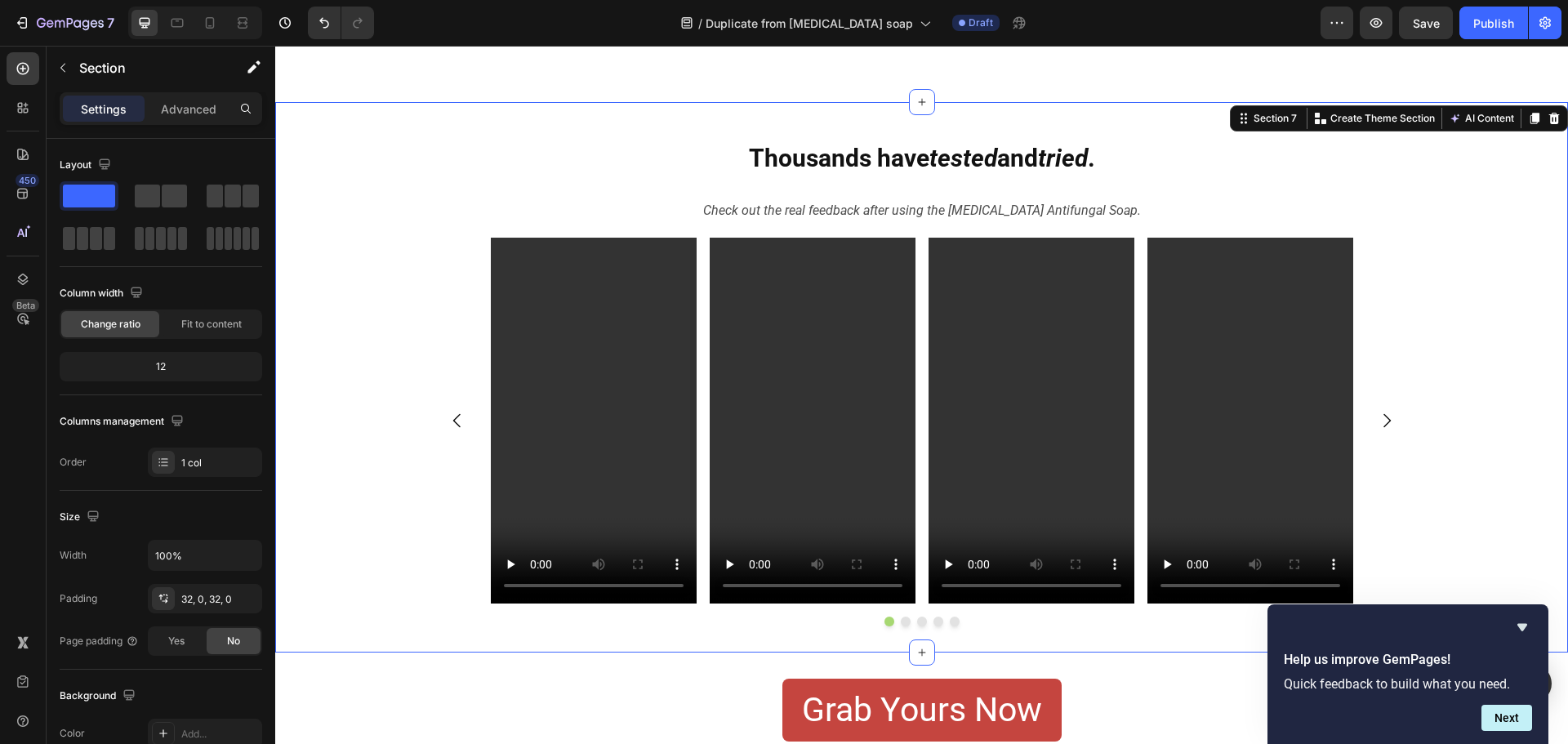
scroll to position [2612, 0]
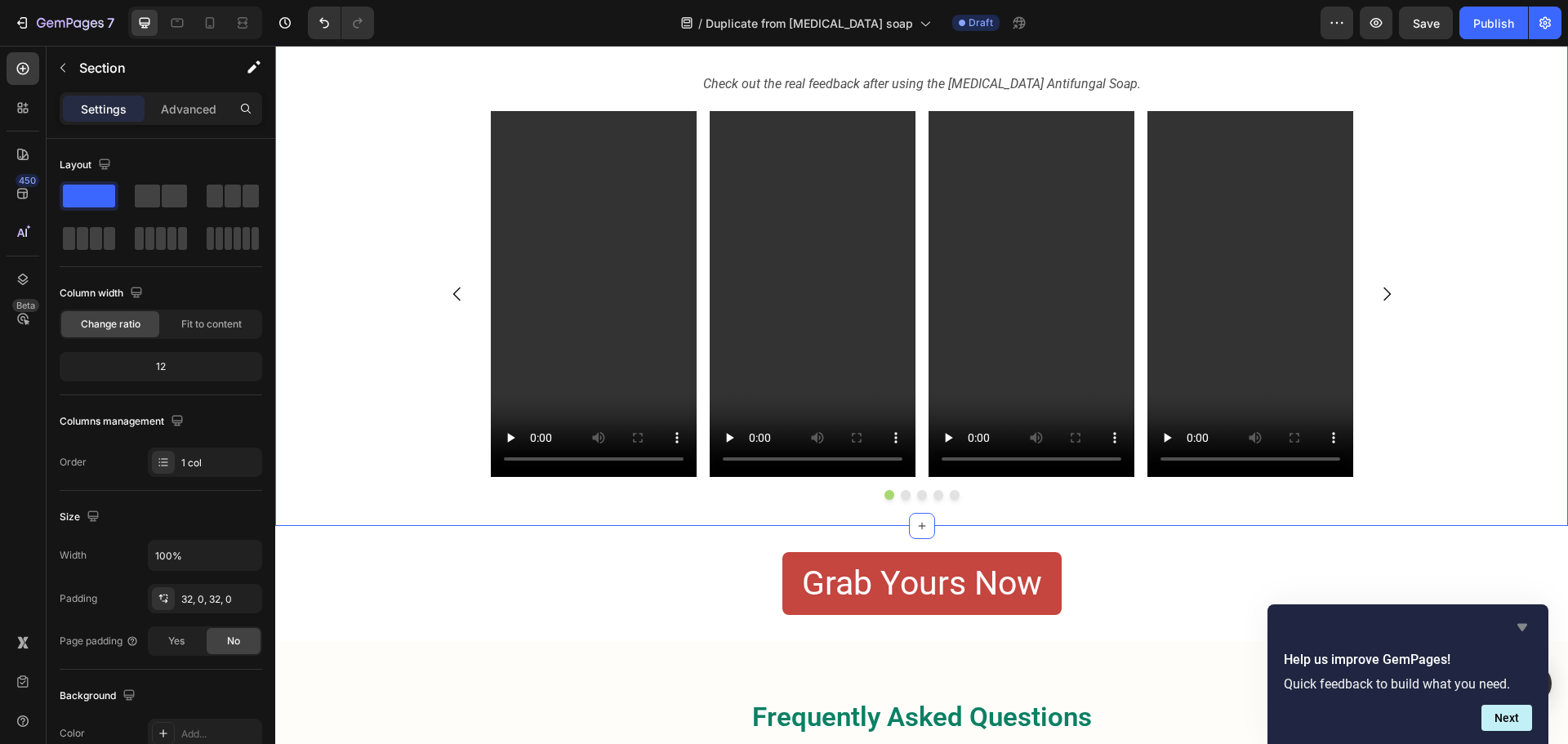
click at [1514, 633] on icon "Hide survey" at bounding box center [1522, 626] width 19 height 19
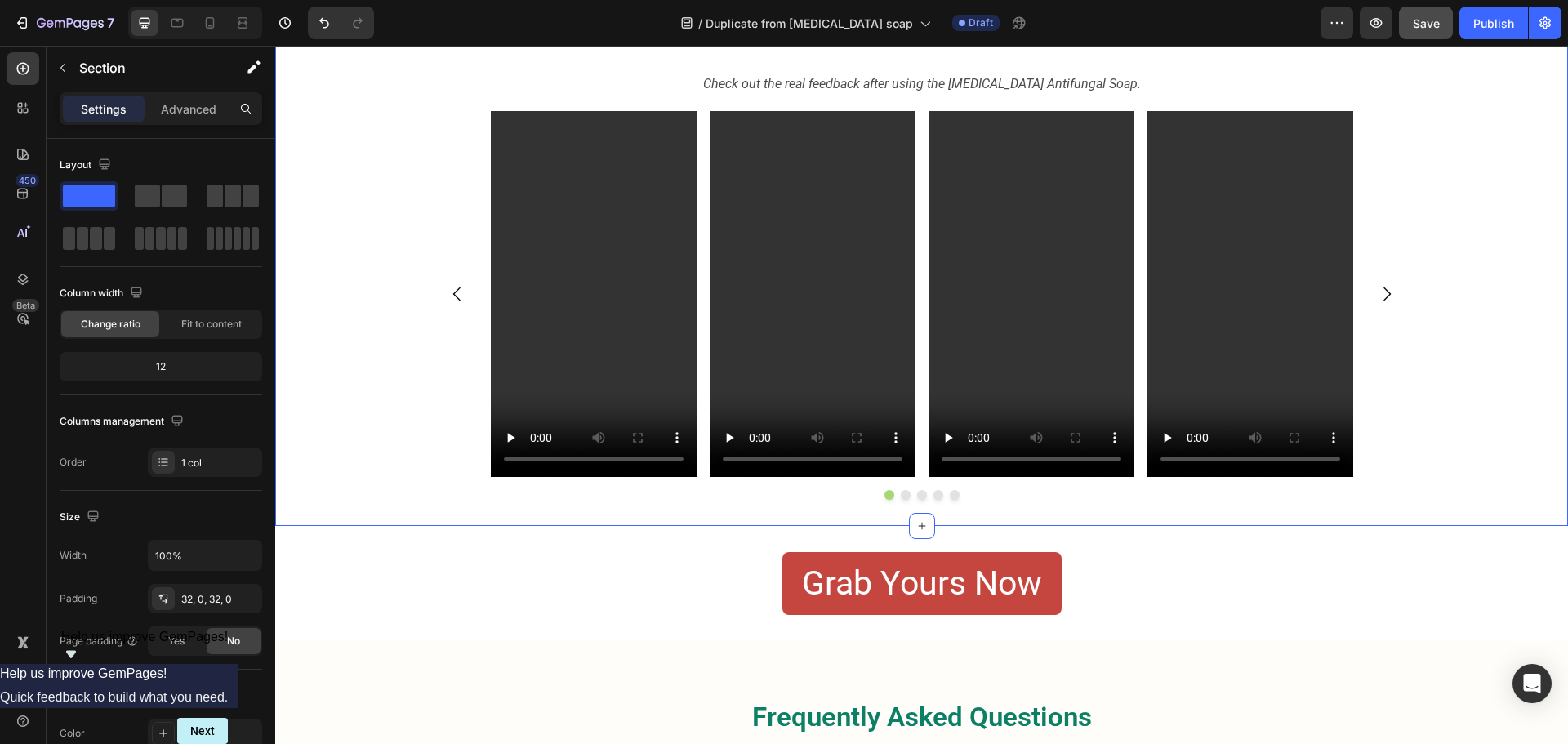
click at [1426, 32] on button "Save" at bounding box center [1425, 22] width 54 height 32
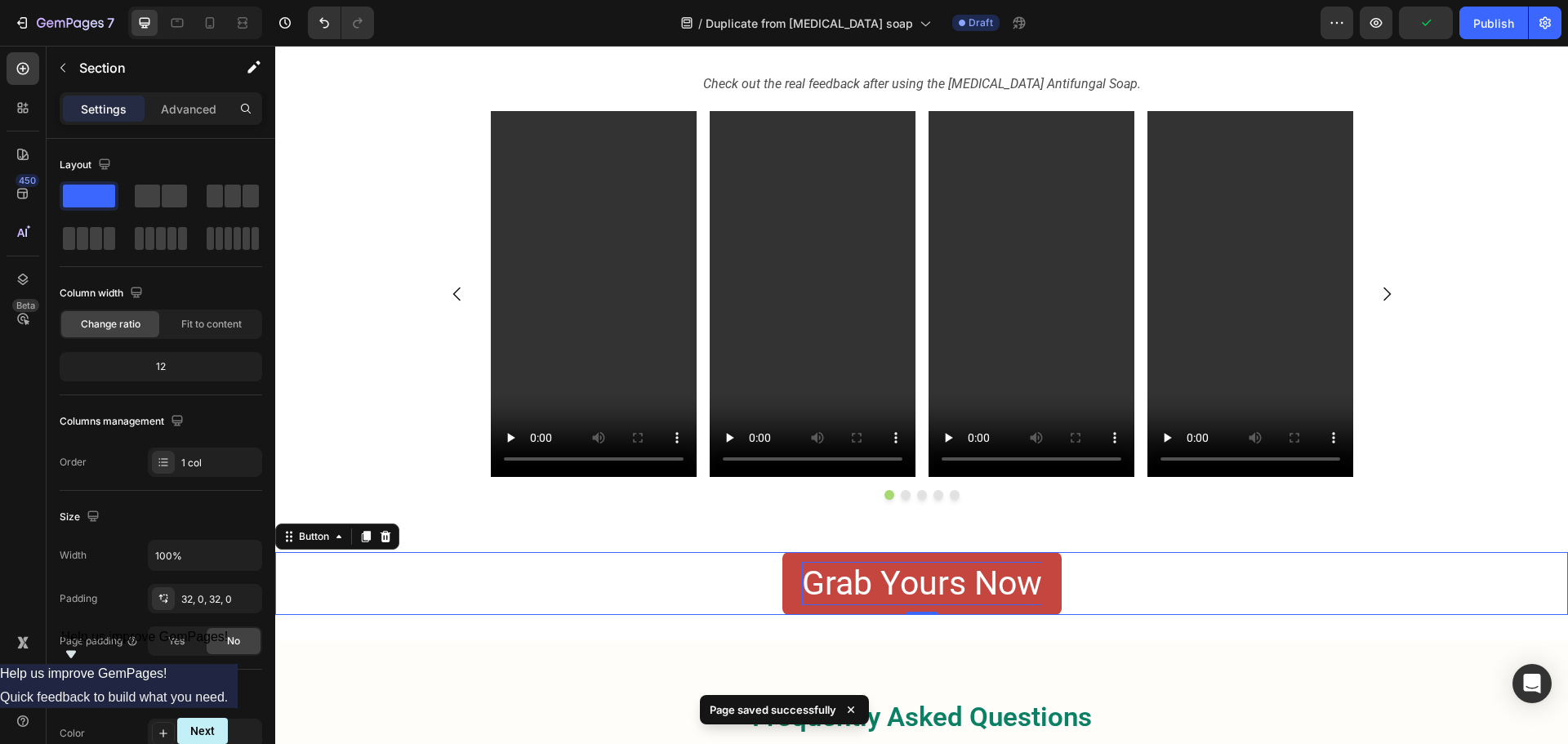
click at [856, 575] on p "Grab Yours Now" at bounding box center [921, 583] width 240 height 43
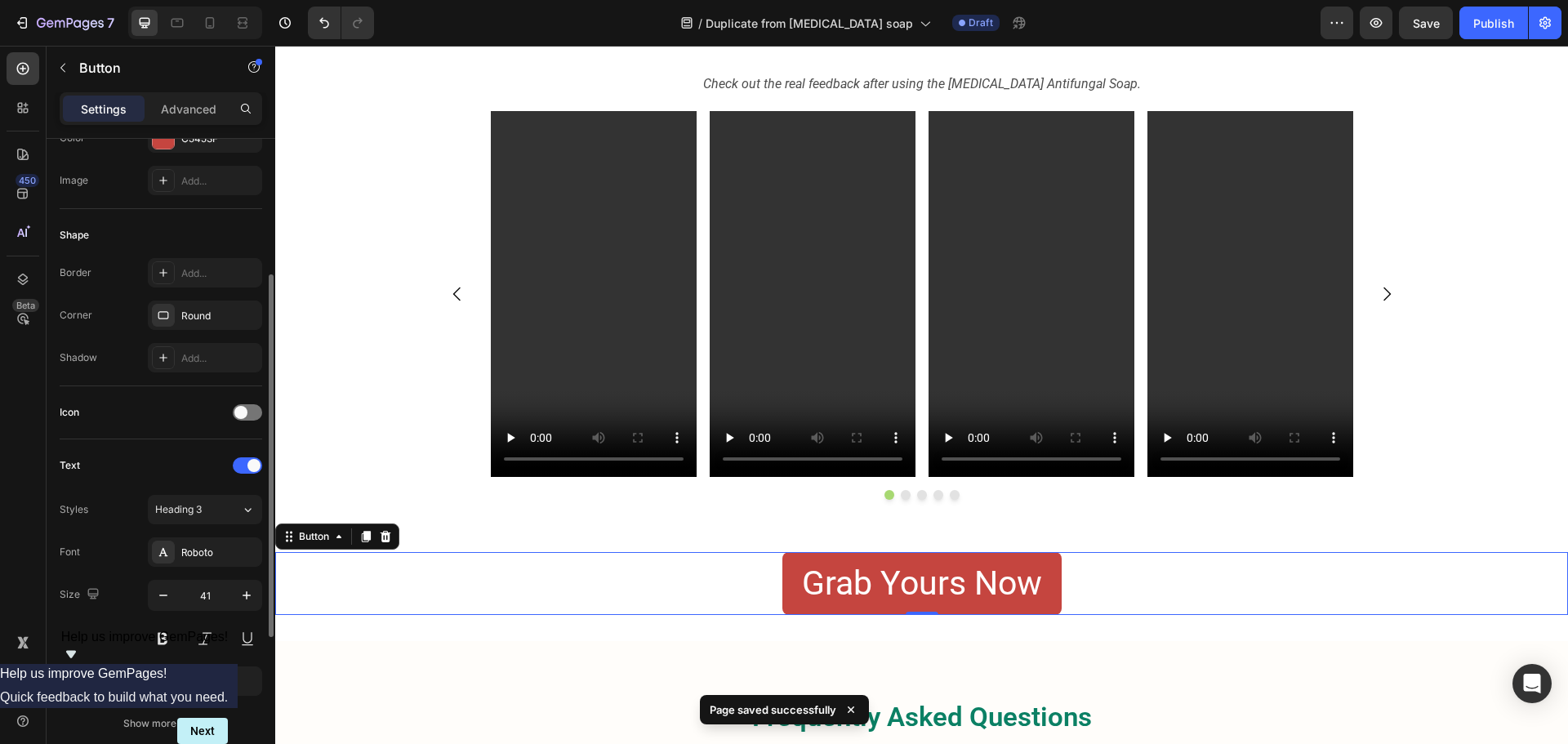
scroll to position [519, 0]
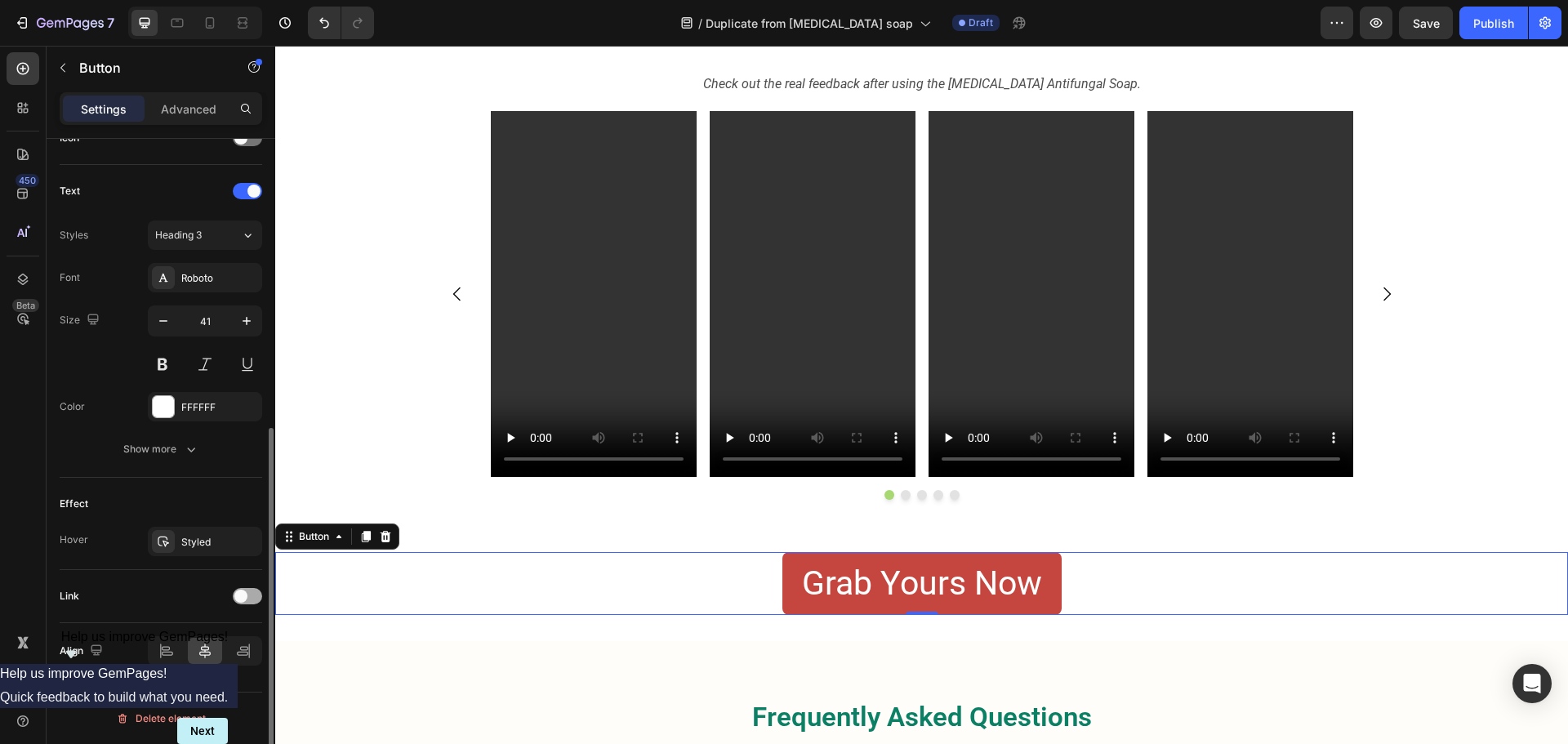
click at [240, 593] on span at bounding box center [240, 596] width 13 height 13
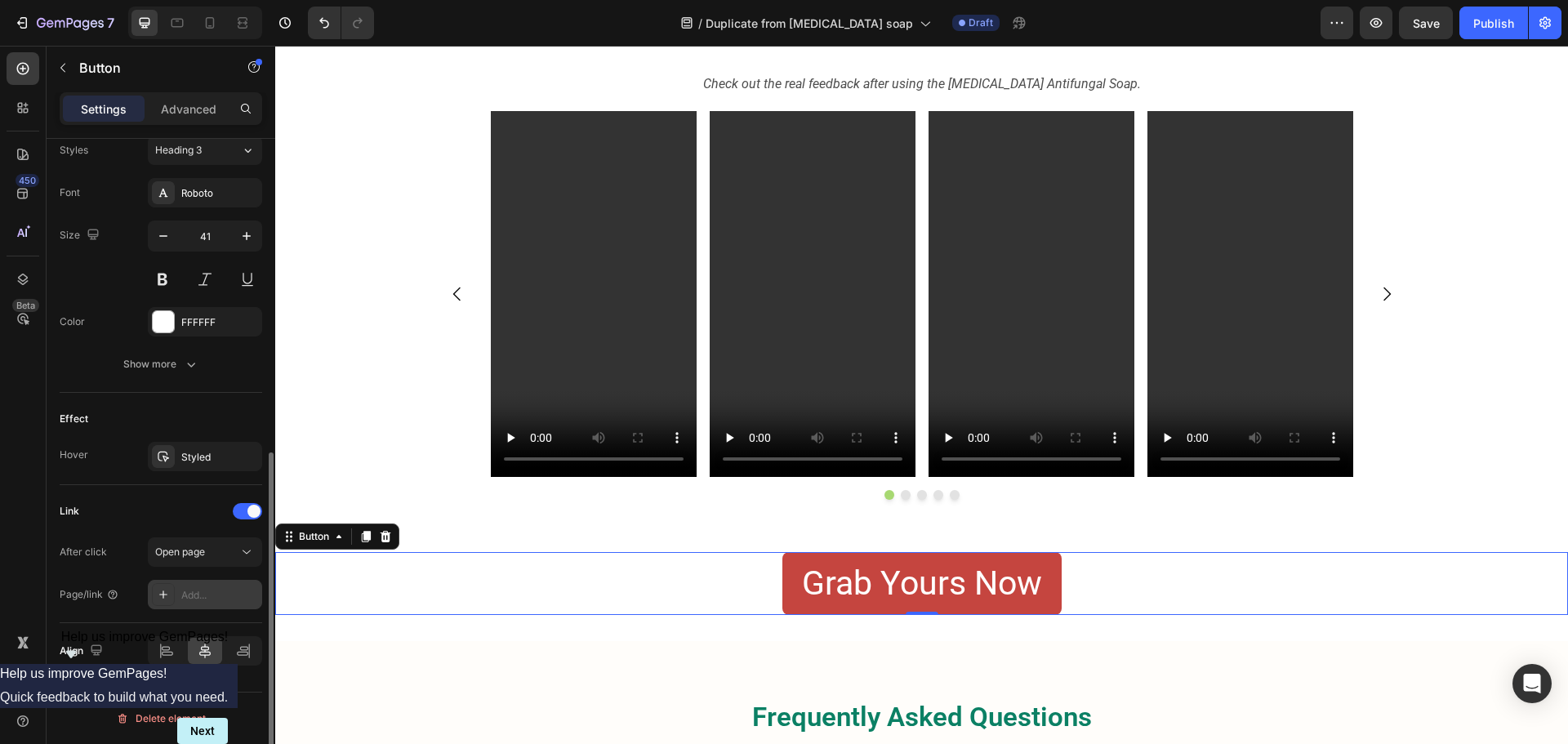
click at [205, 598] on div "Add..." at bounding box center [219, 595] width 76 height 15
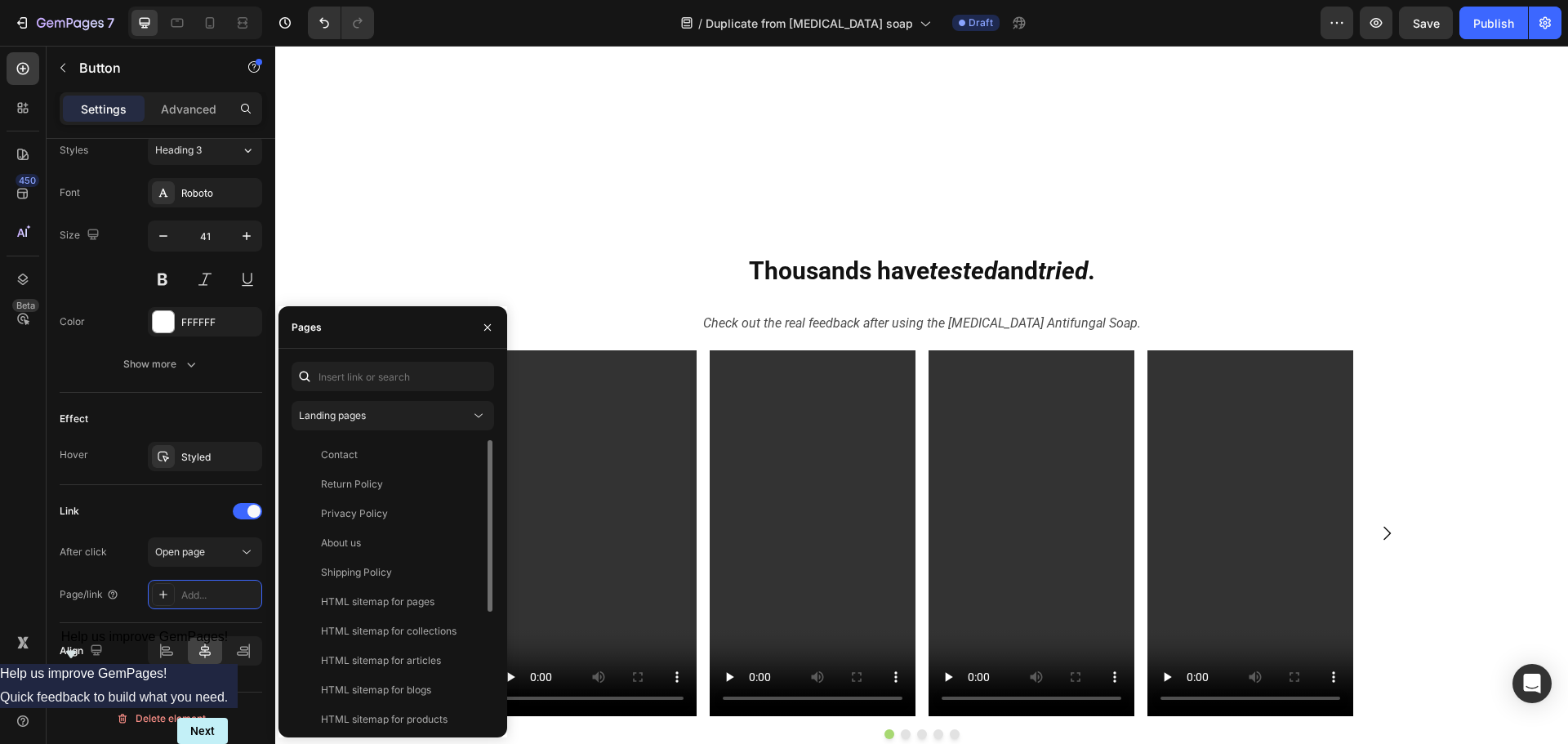
scroll to position [2367, 0]
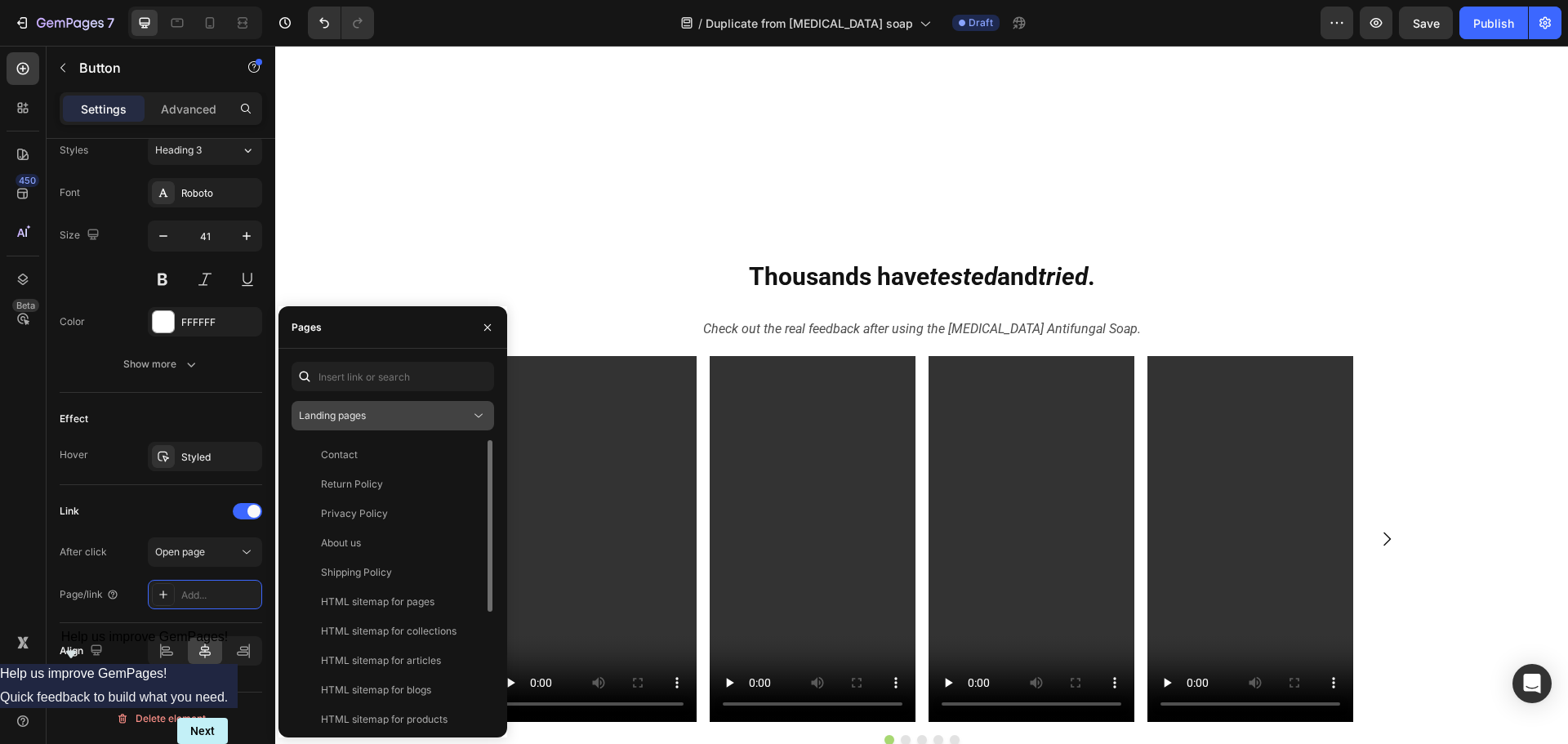
click at [420, 411] on div "Landing pages" at bounding box center [384, 415] width 171 height 15
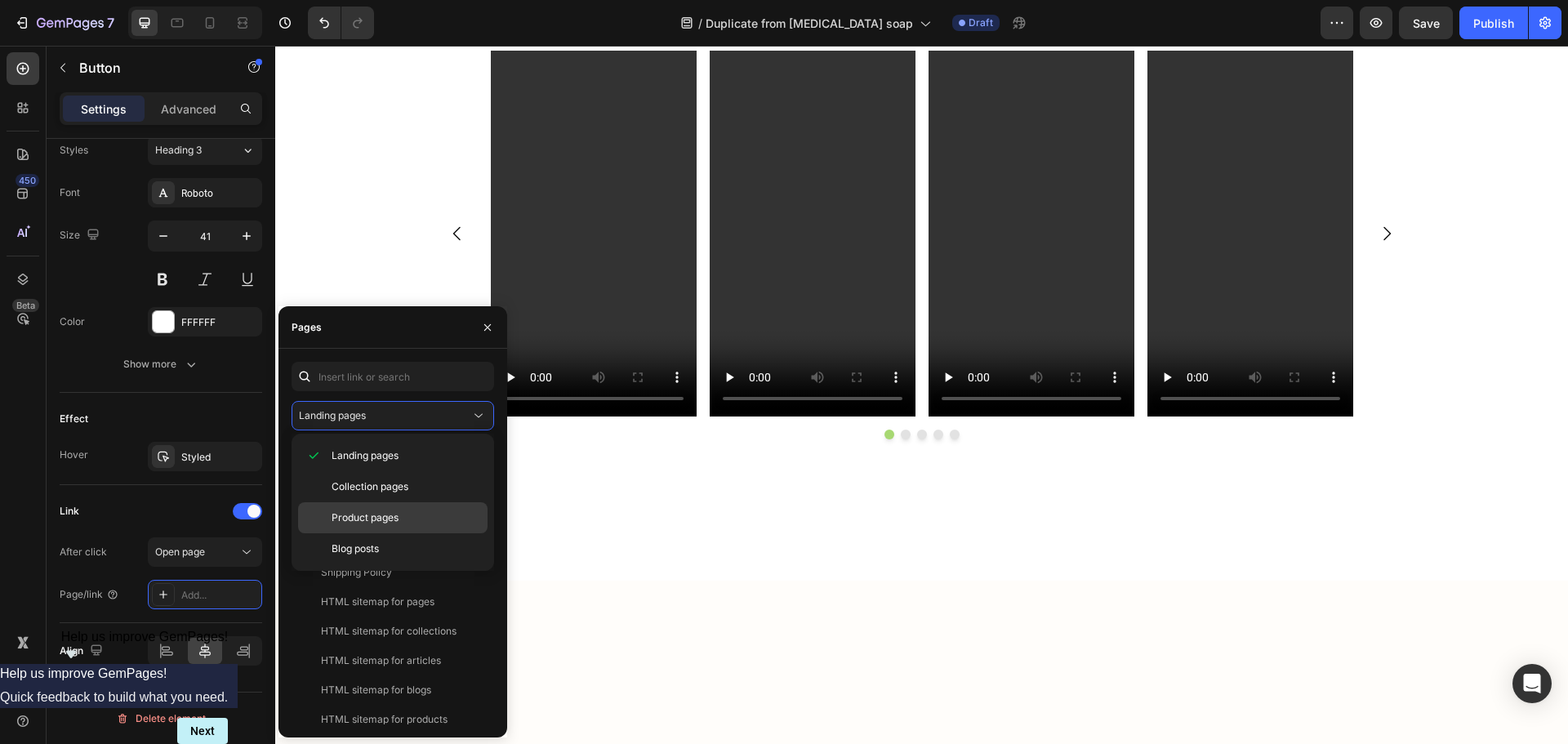
click at [385, 521] on span "Product pages" at bounding box center [365, 517] width 67 height 15
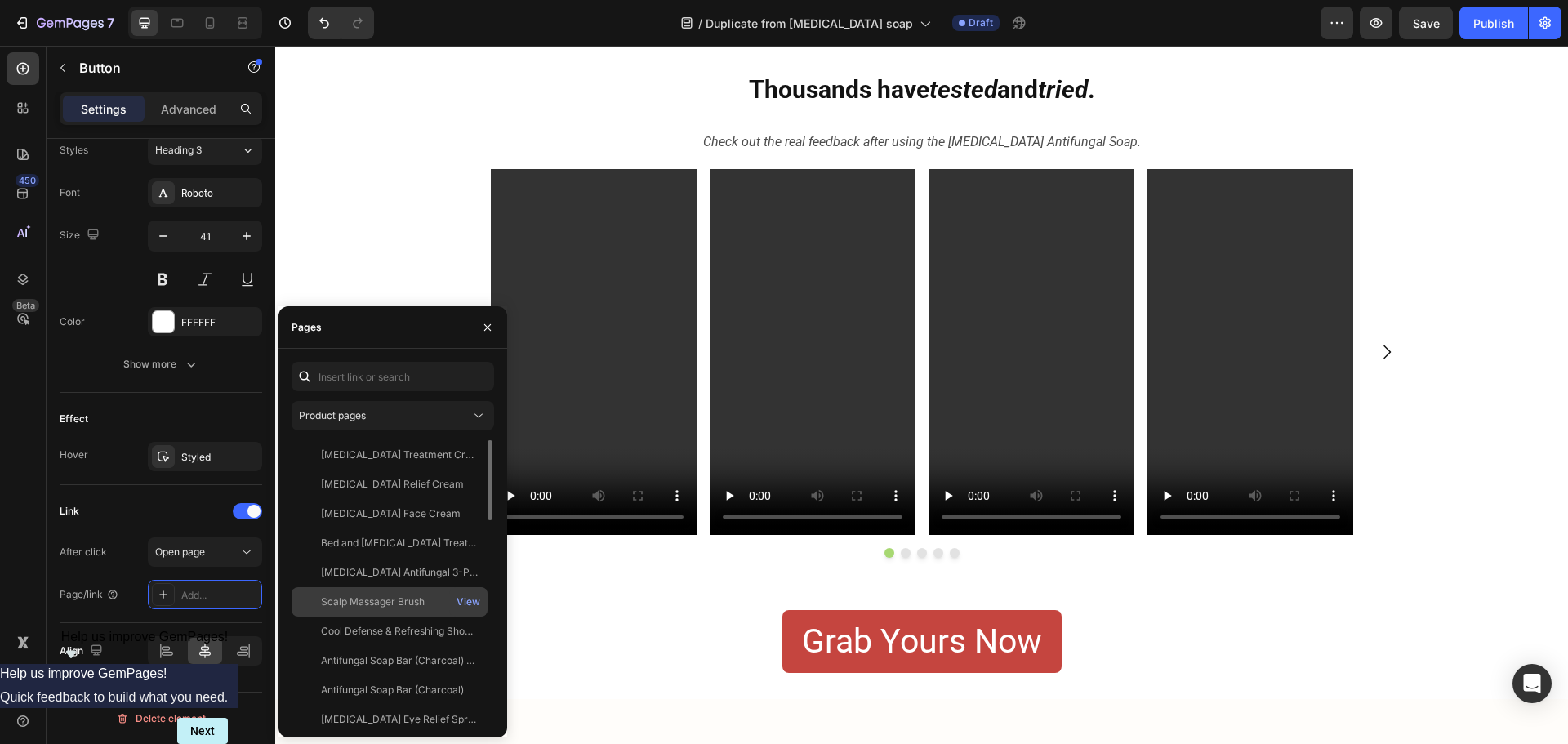
scroll to position [2530, 0]
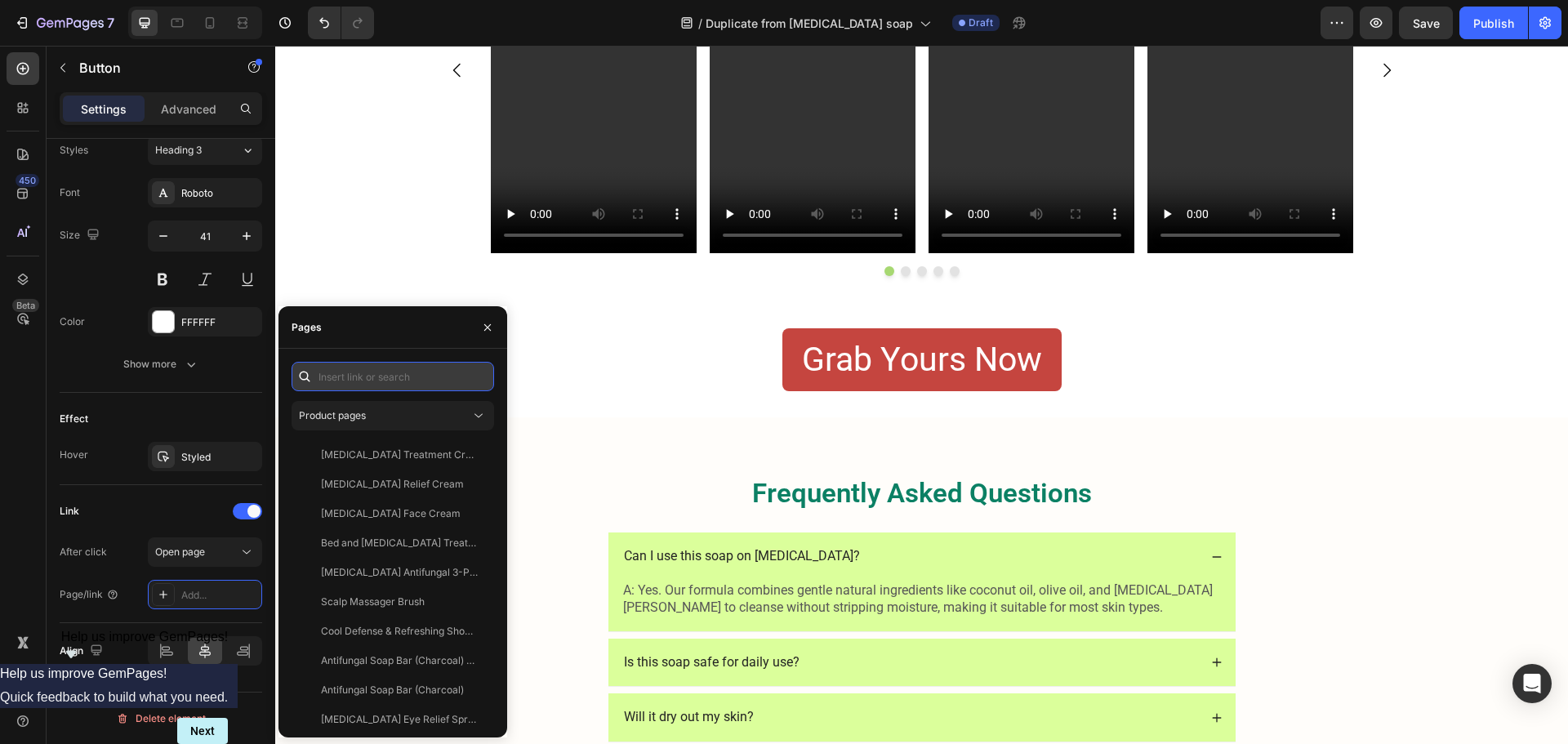
click at [362, 378] on input "text" at bounding box center [392, 377] width 203 height 29
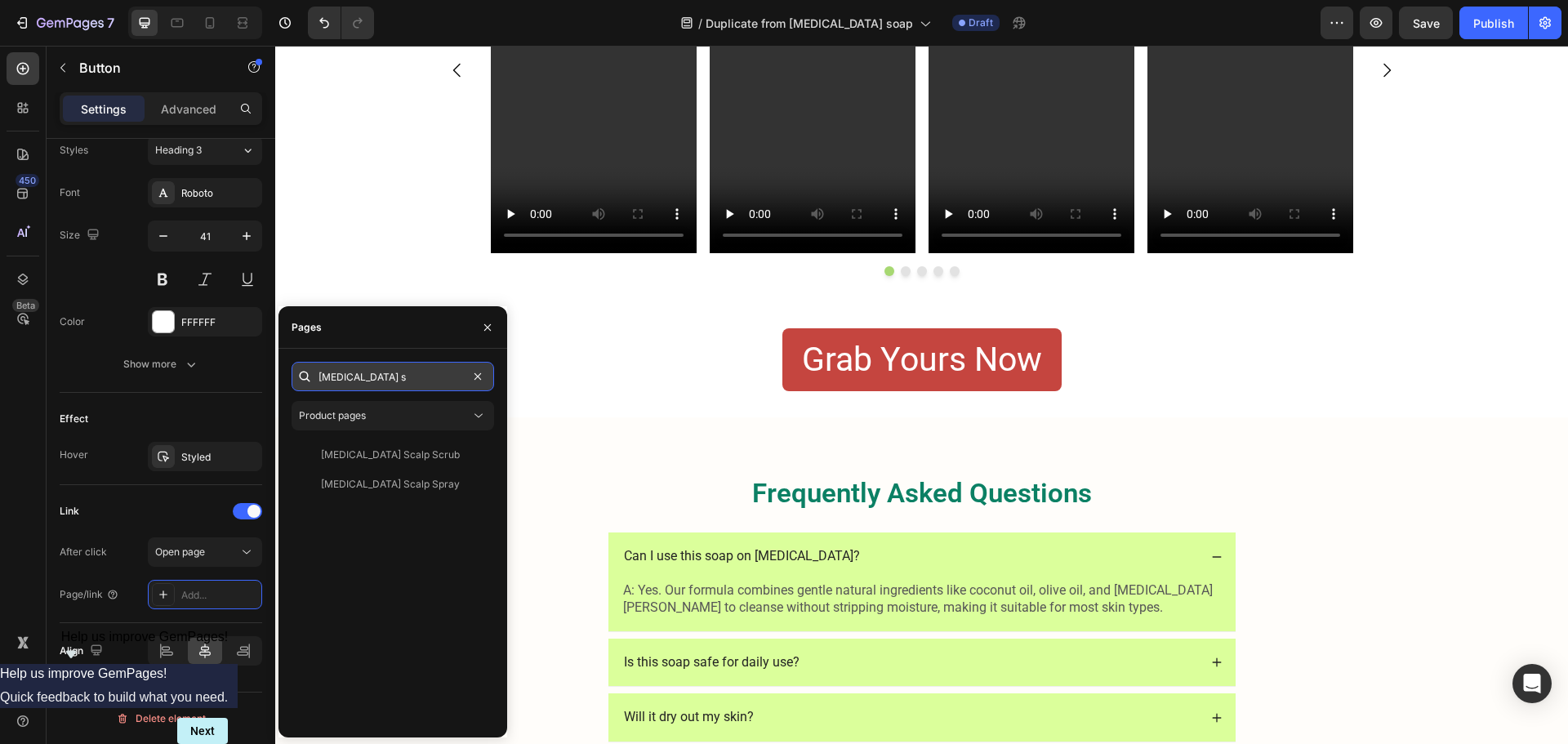
click at [385, 375] on input "[MEDICAL_DATA] s" at bounding box center [392, 377] width 203 height 29
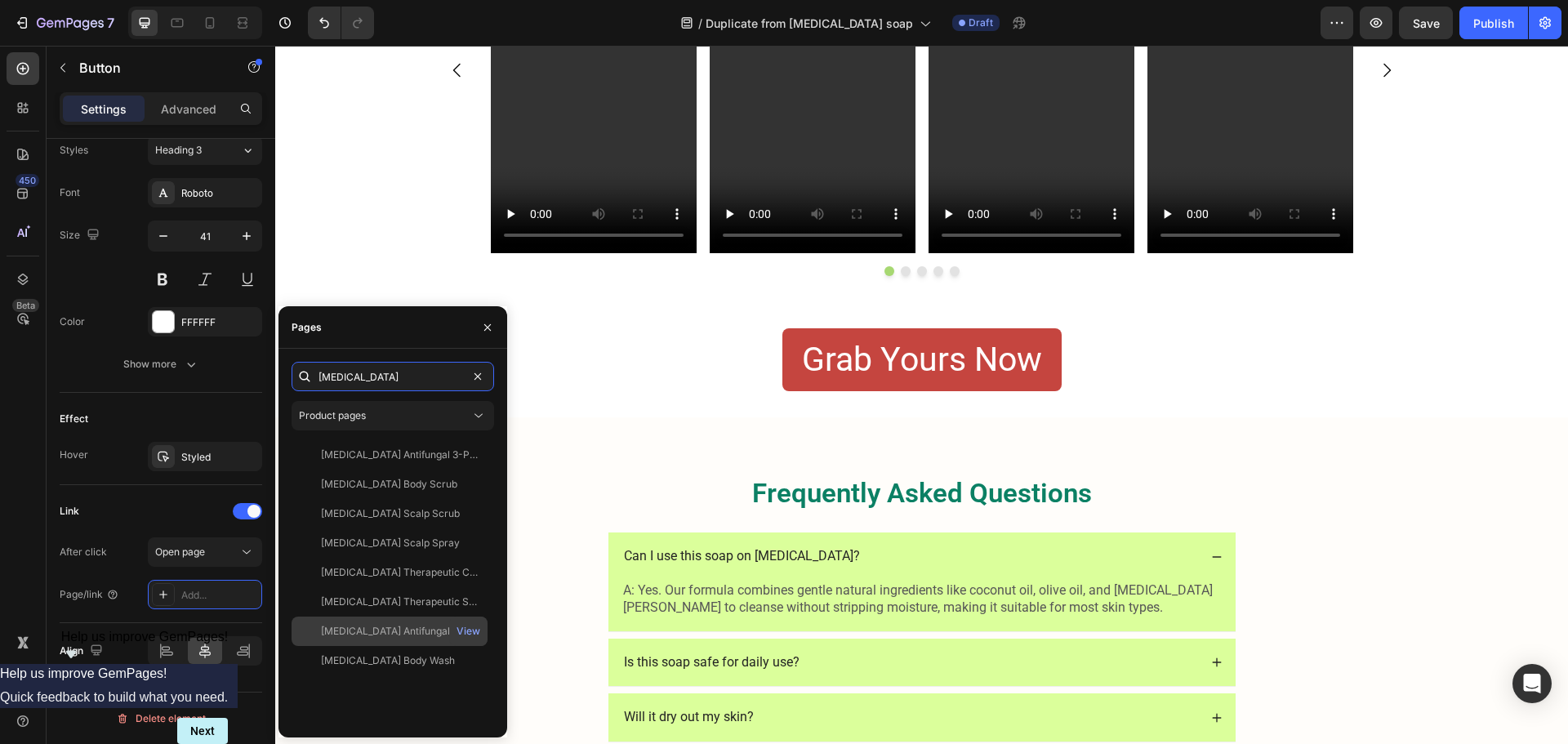
type input "[MEDICAL_DATA]"
click at [401, 618] on div "[MEDICAL_DATA] Antifungal Soap View" at bounding box center [389, 631] width 196 height 29
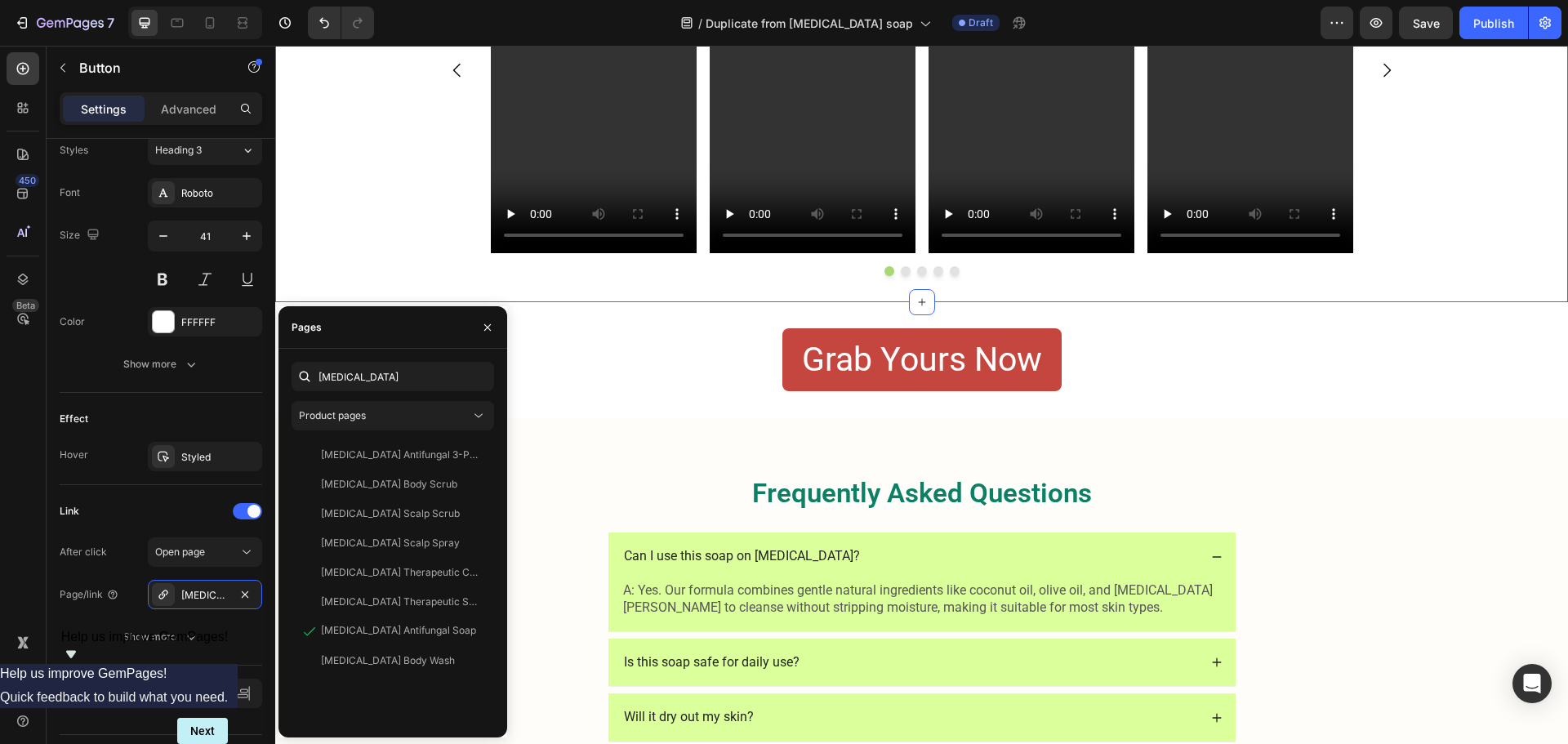
click at [381, 238] on div "Video Video Video Video Video [GEOGRAPHIC_DATA]" at bounding box center [921, 82] width 1293 height 389
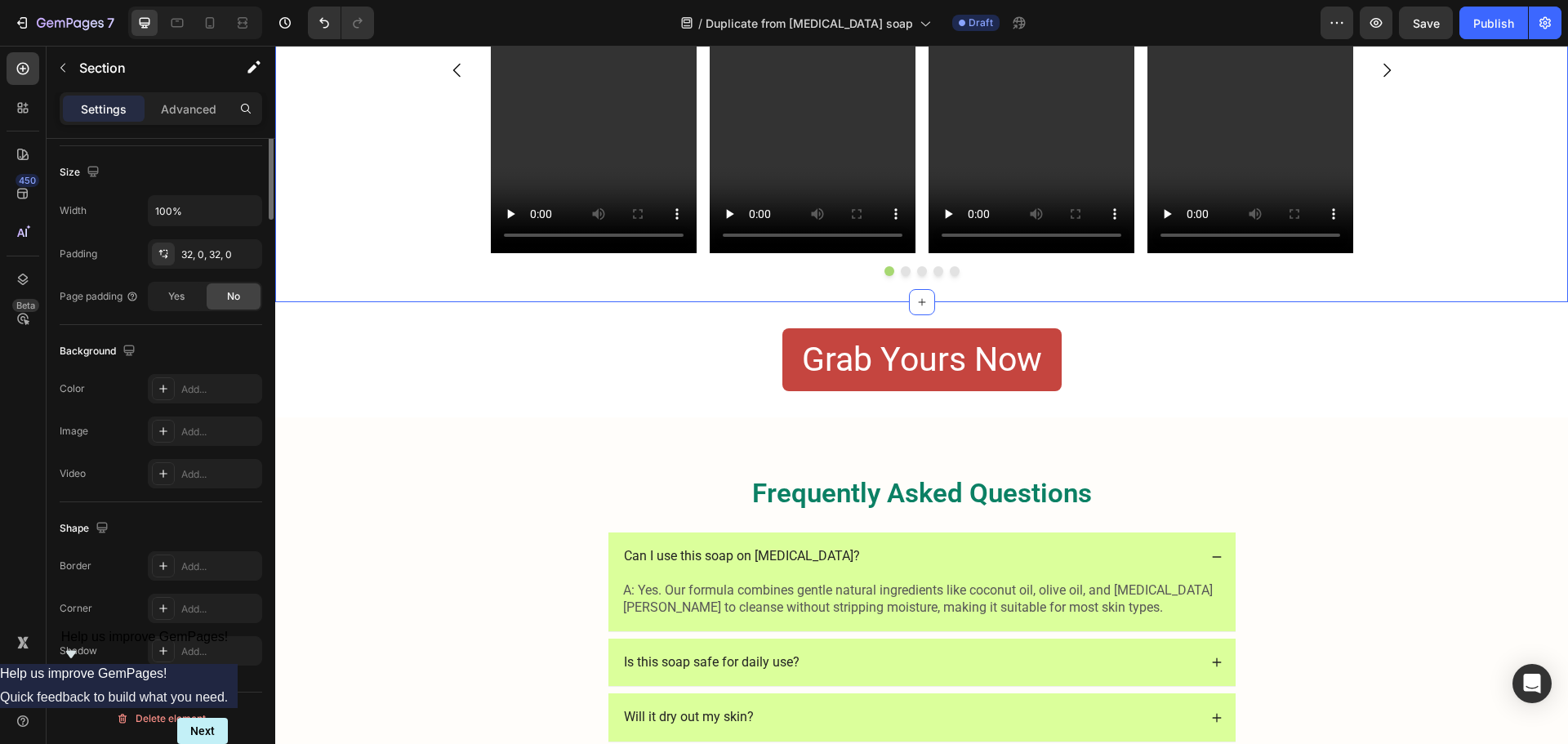
scroll to position [0, 0]
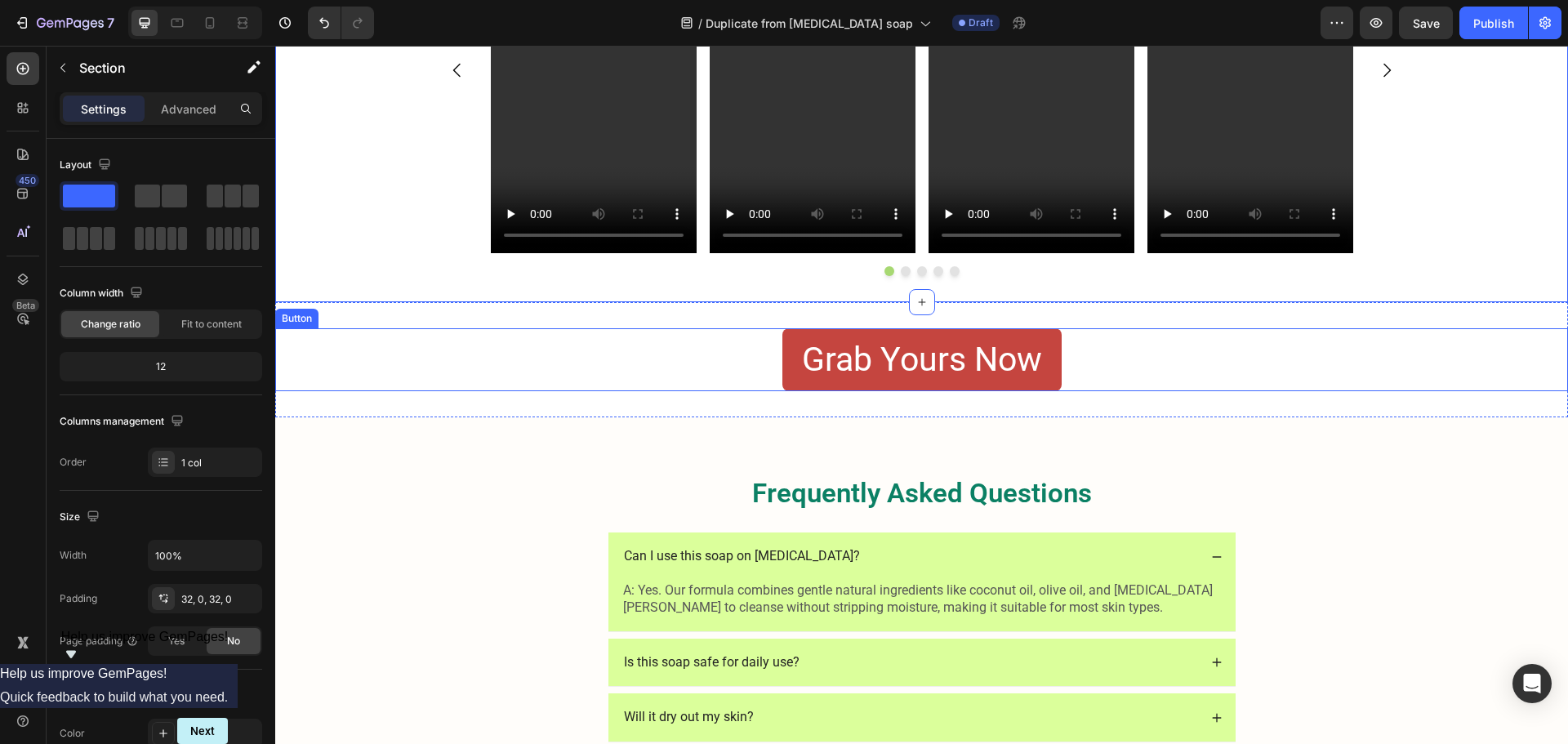
click at [832, 391] on link "Grab Yours Now" at bounding box center [921, 359] width 279 height 63
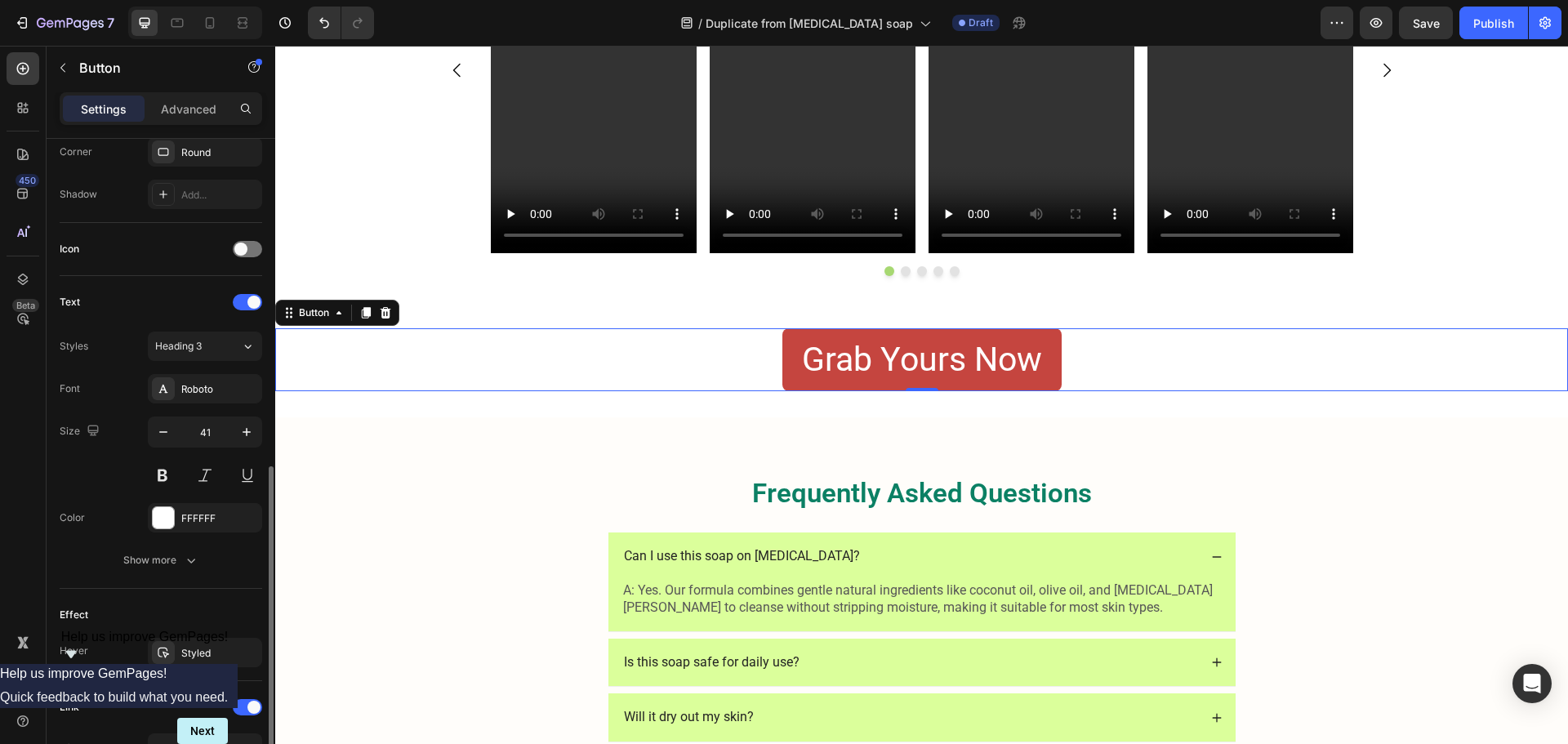
scroll to position [646, 0]
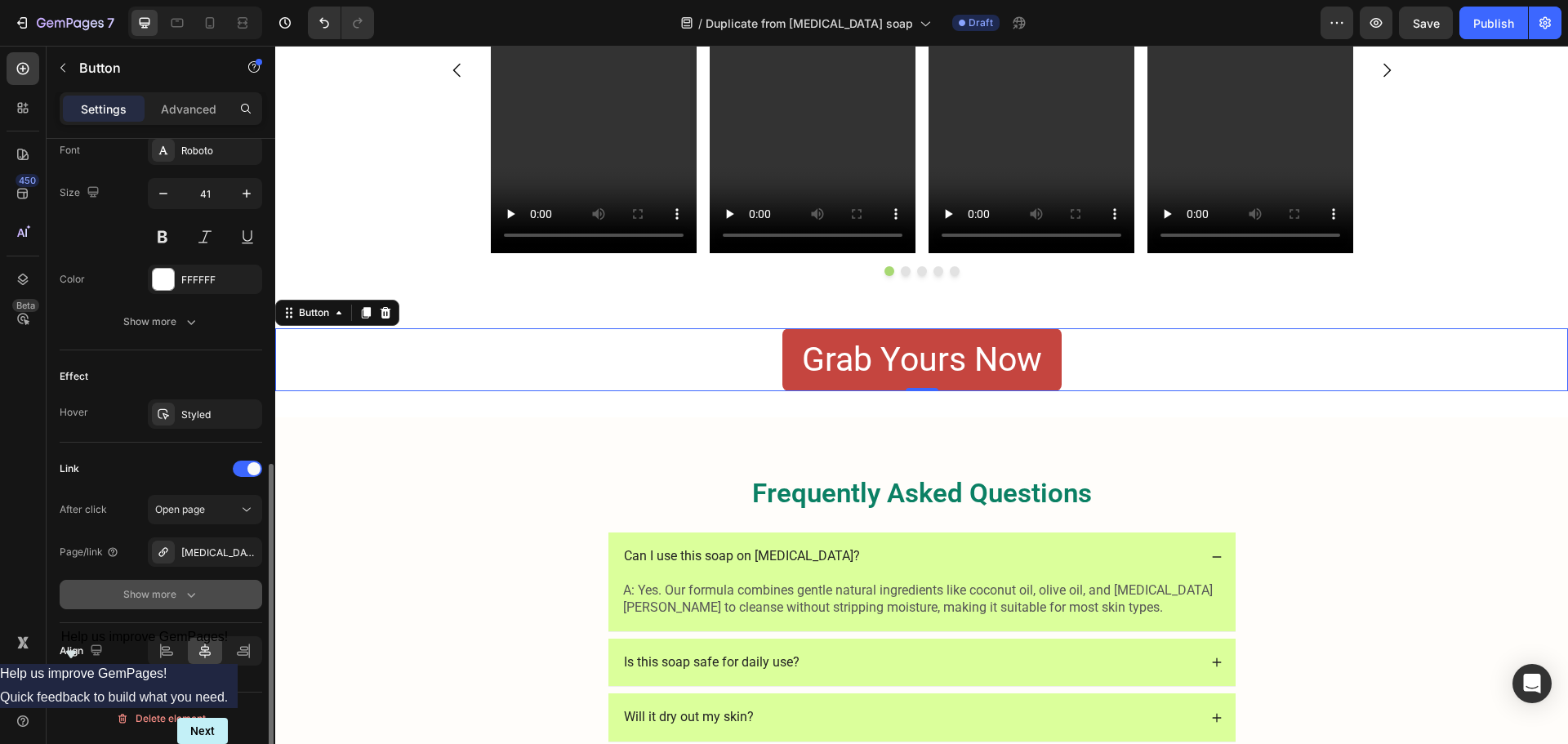
click at [193, 587] on icon "button" at bounding box center [192, 594] width 17 height 17
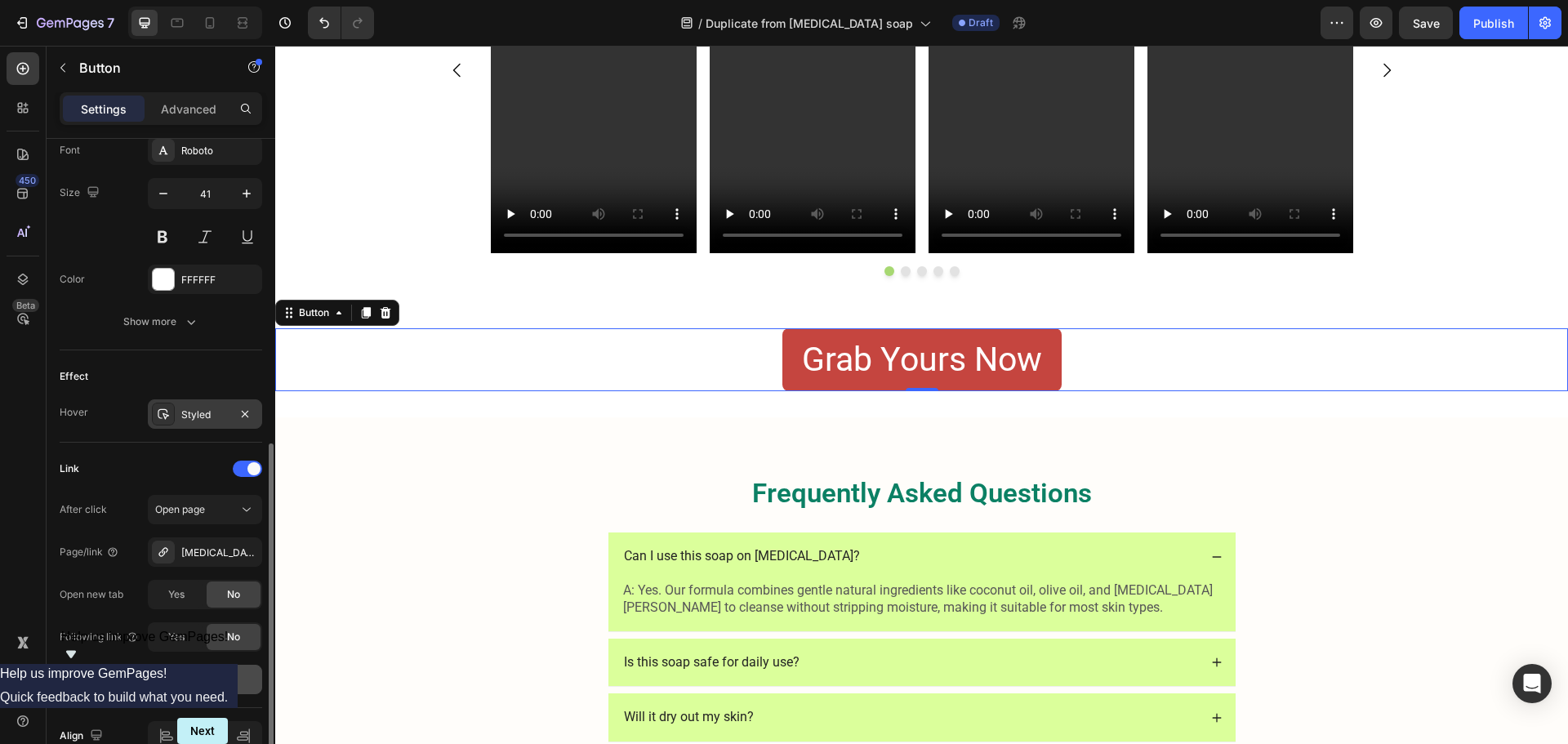
click at [208, 426] on div "Styled" at bounding box center [205, 413] width 114 height 29
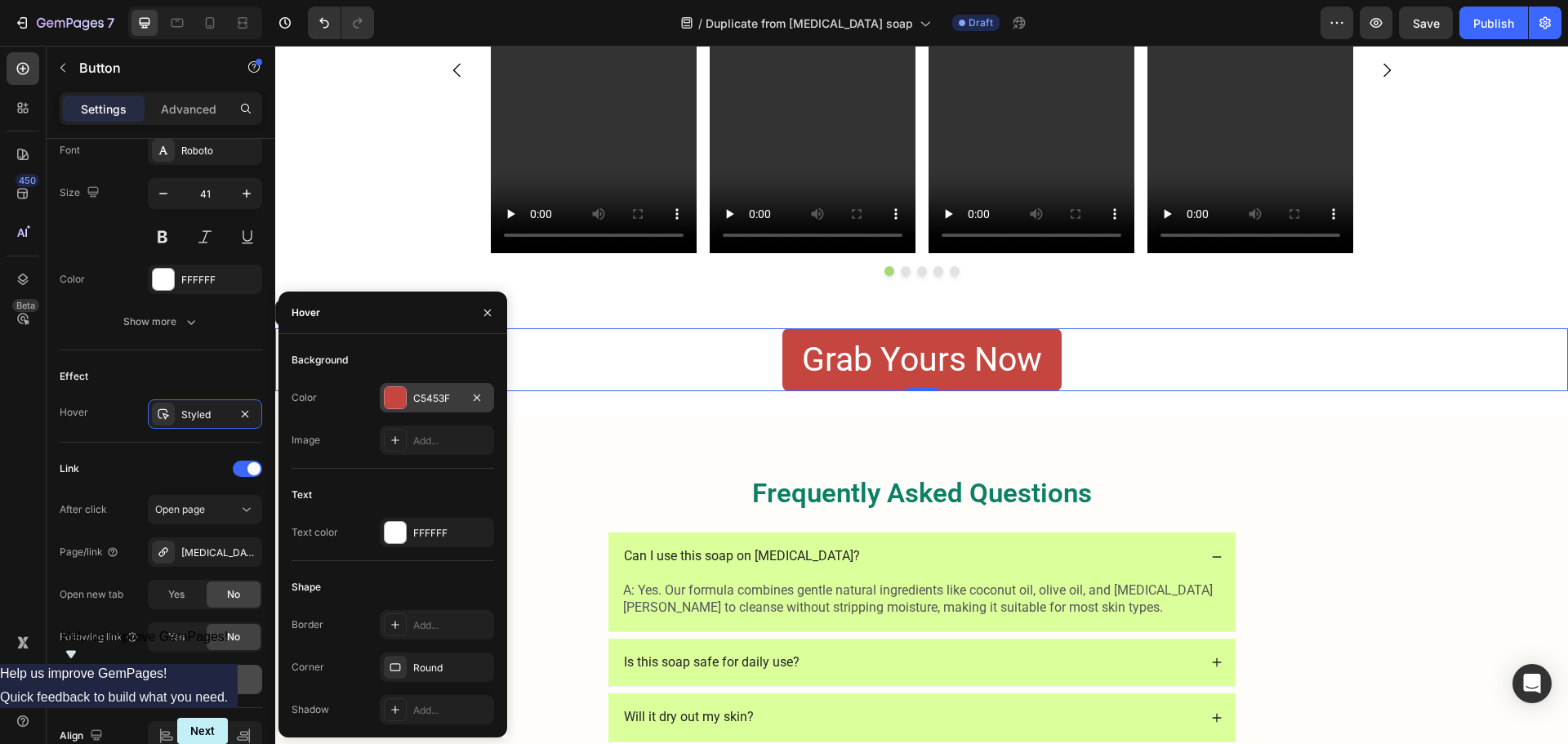
click at [435, 403] on div "C5453F" at bounding box center [437, 399] width 47 height 15
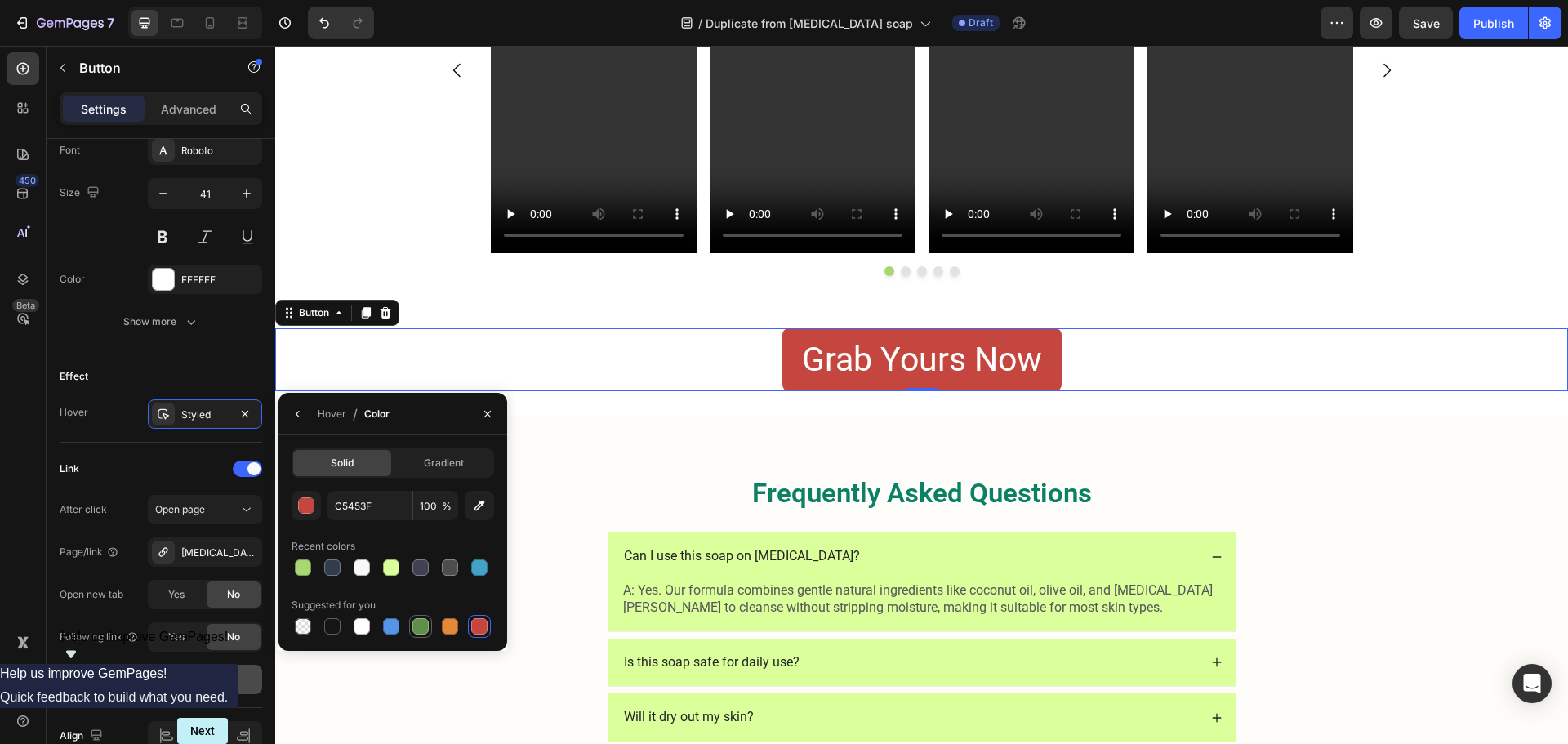
click at [422, 622] on div at bounding box center [421, 626] width 17 height 17
type input "5E8E49"
click at [668, 391] on div "Grab Yours Now Button 0" at bounding box center [921, 359] width 1293 height 63
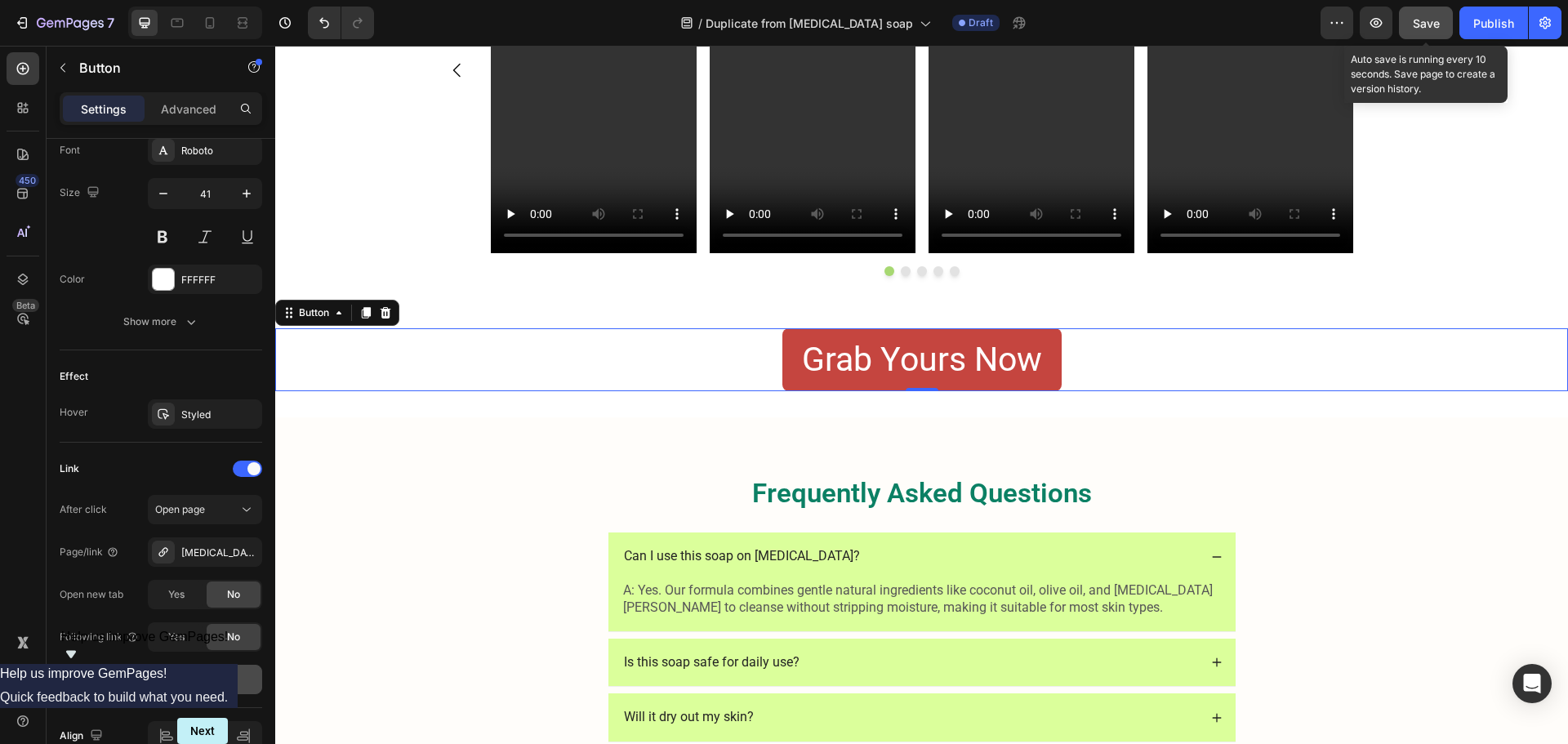
click at [1423, 17] on span "Save" at bounding box center [1426, 23] width 27 height 14
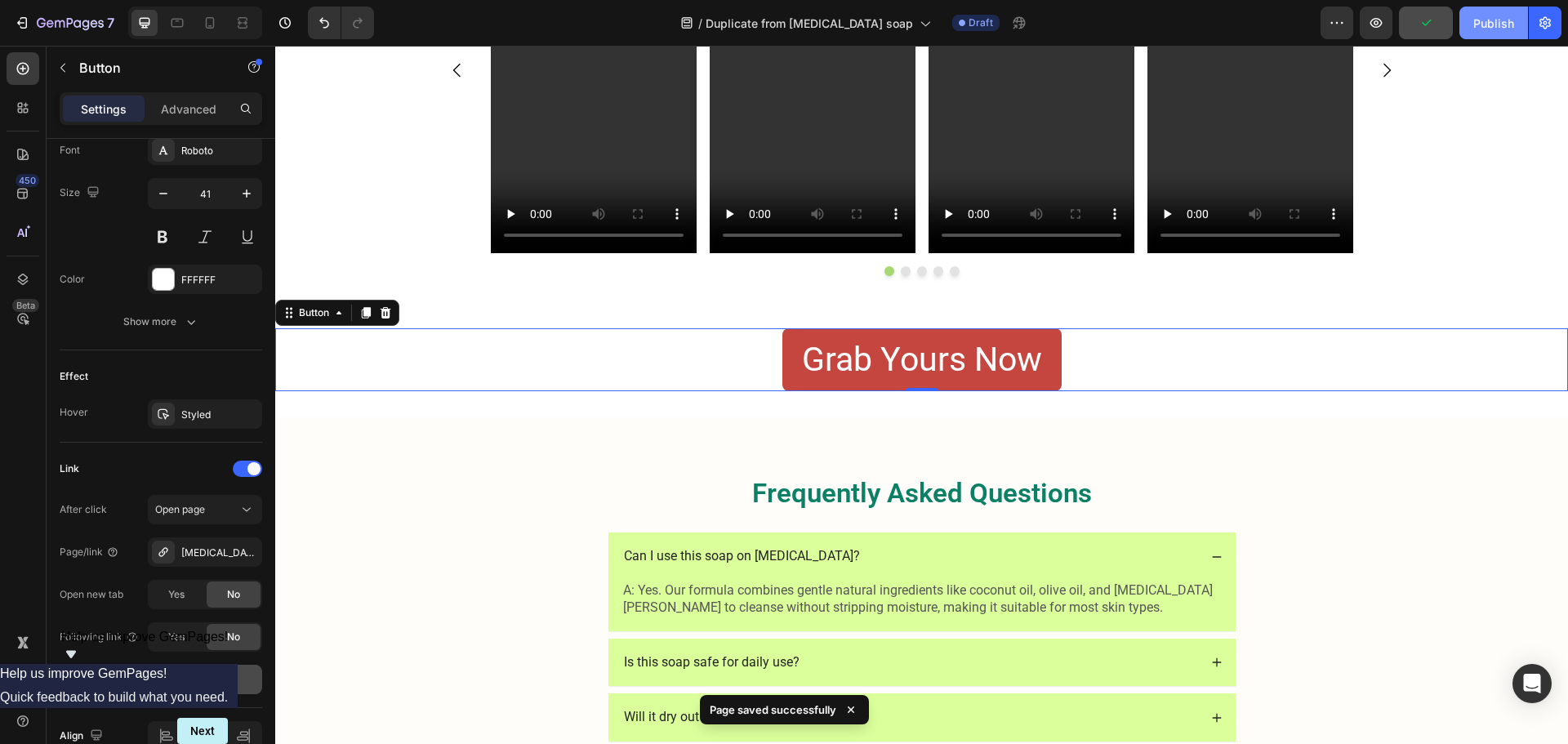
click at [1517, 29] on button "Publish" at bounding box center [1493, 22] width 68 height 32
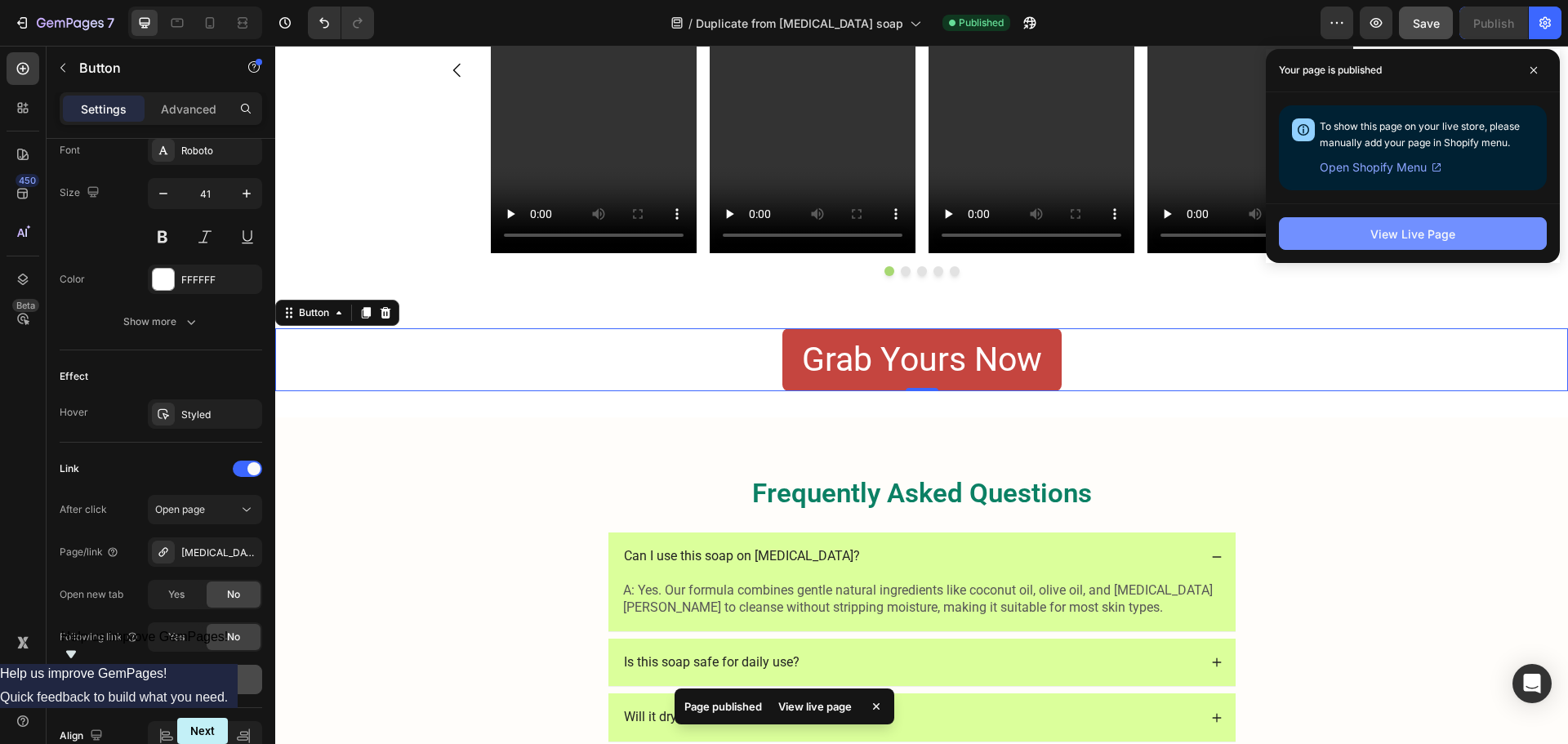
click at [1336, 234] on button "View Live Page" at bounding box center [1412, 233] width 268 height 32
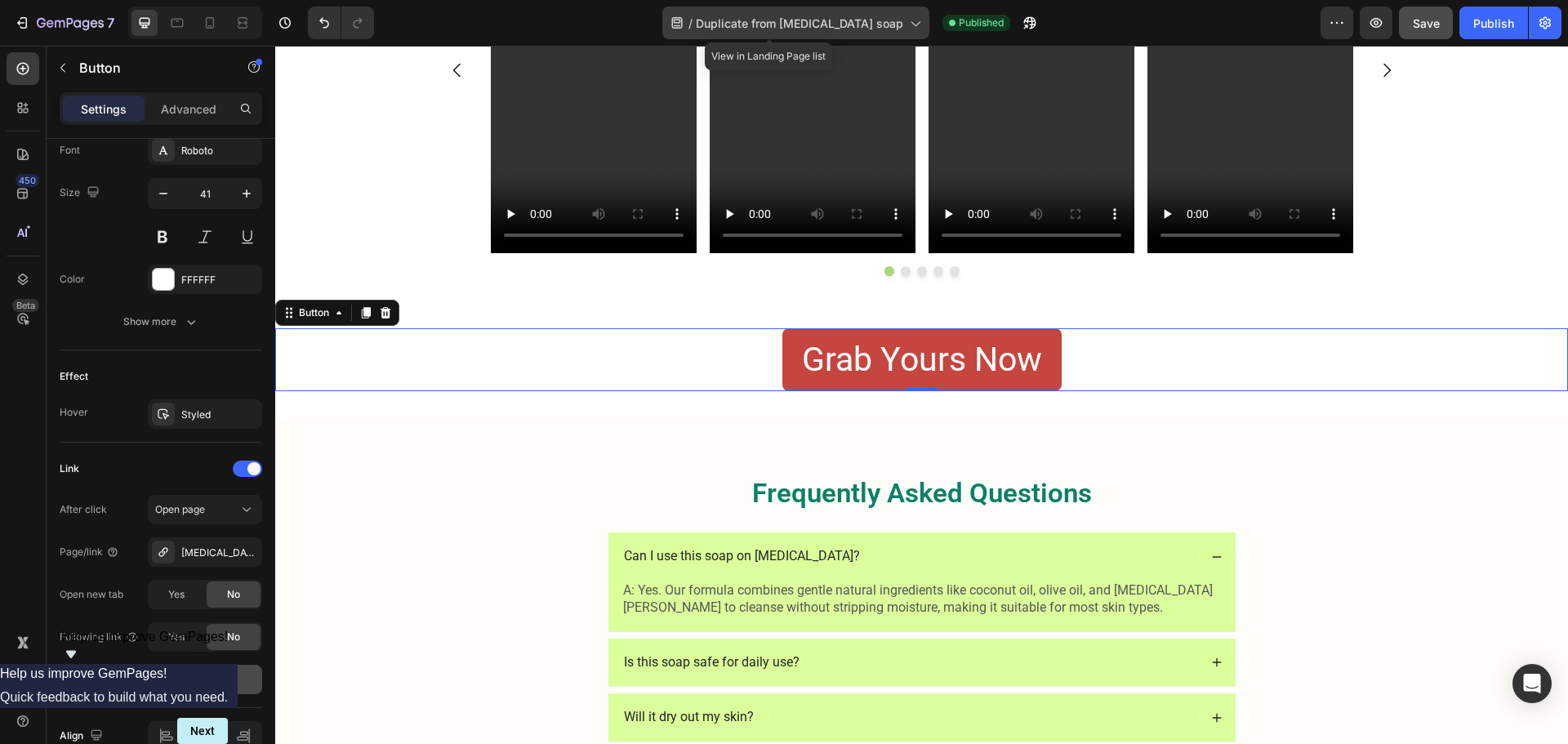
click at [807, 22] on span "Duplicate from [MEDICAL_DATA] soap" at bounding box center [799, 23] width 207 height 17
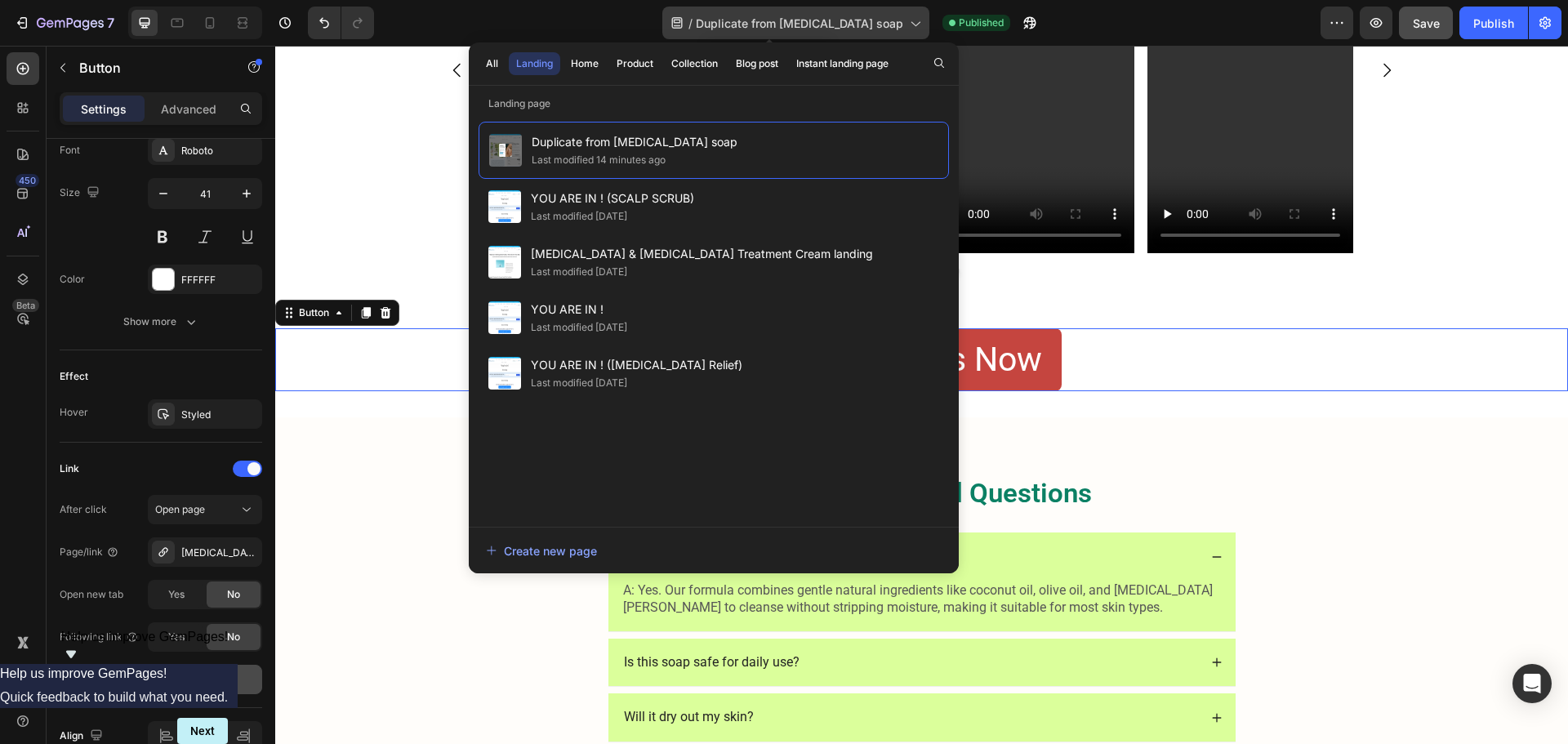
click at [807, 23] on span "Duplicate from [MEDICAL_DATA] soap" at bounding box center [799, 23] width 207 height 17
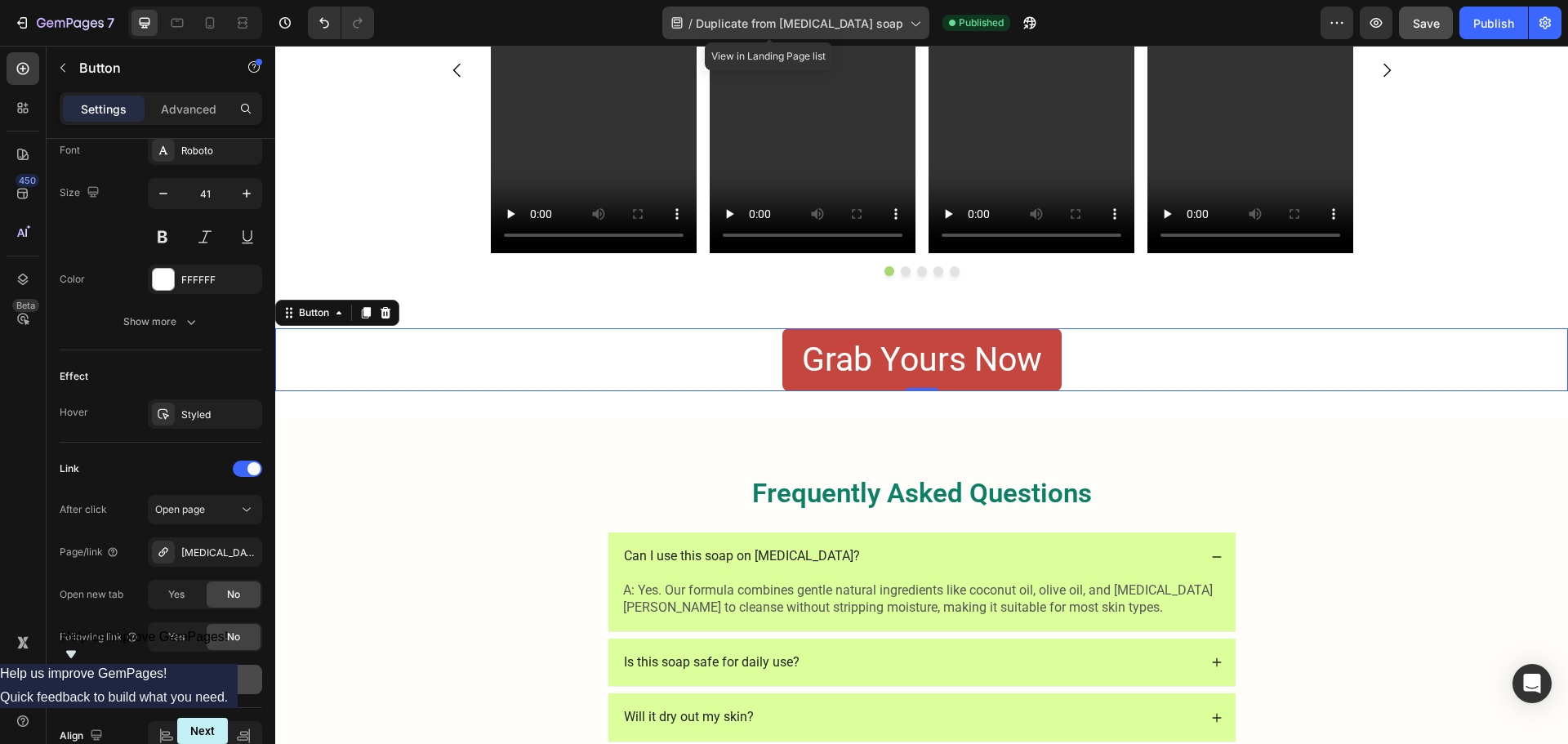
click at [682, 22] on icon at bounding box center [677, 23] width 11 height 11
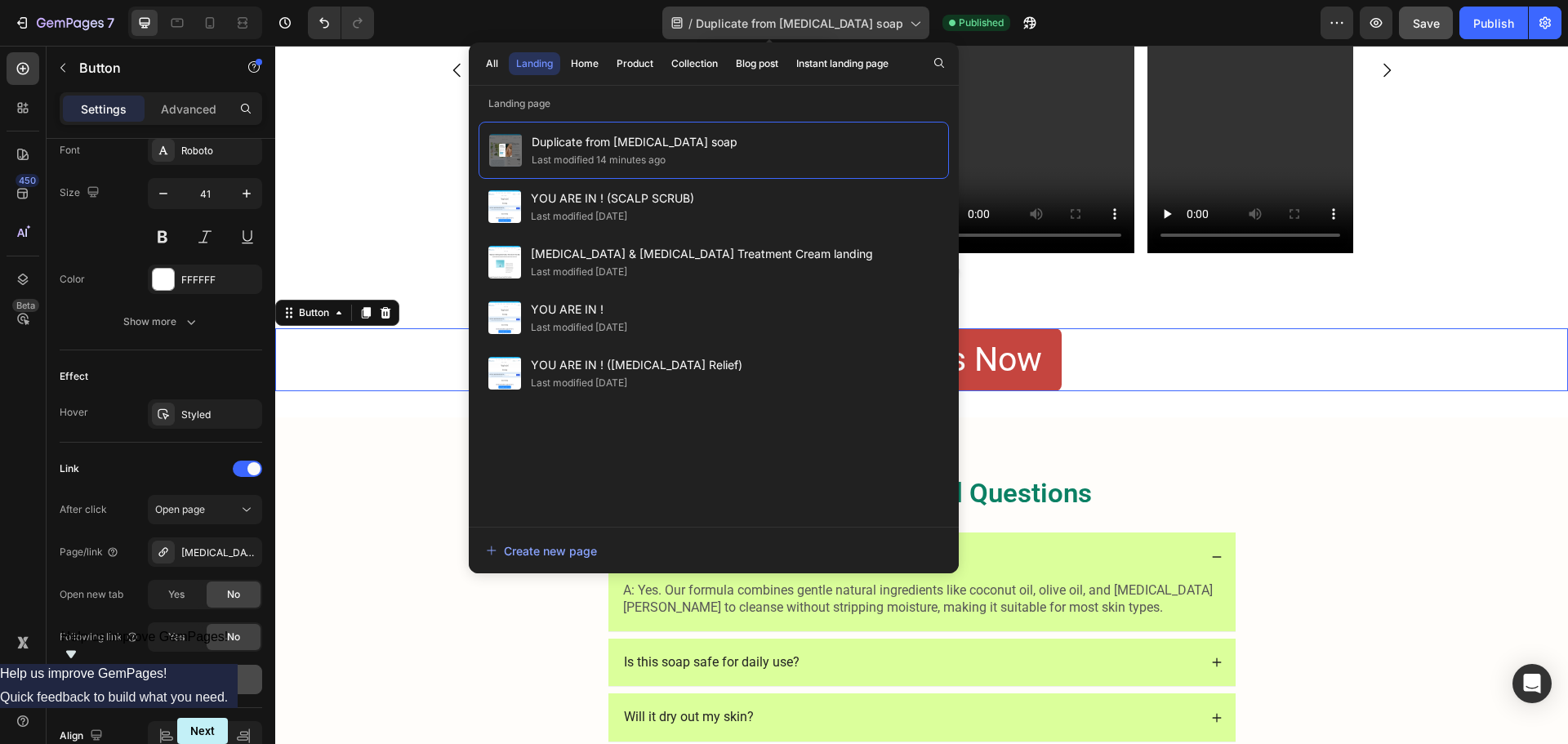
click at [858, 25] on span "Duplicate from [MEDICAL_DATA] soap" at bounding box center [799, 23] width 207 height 17
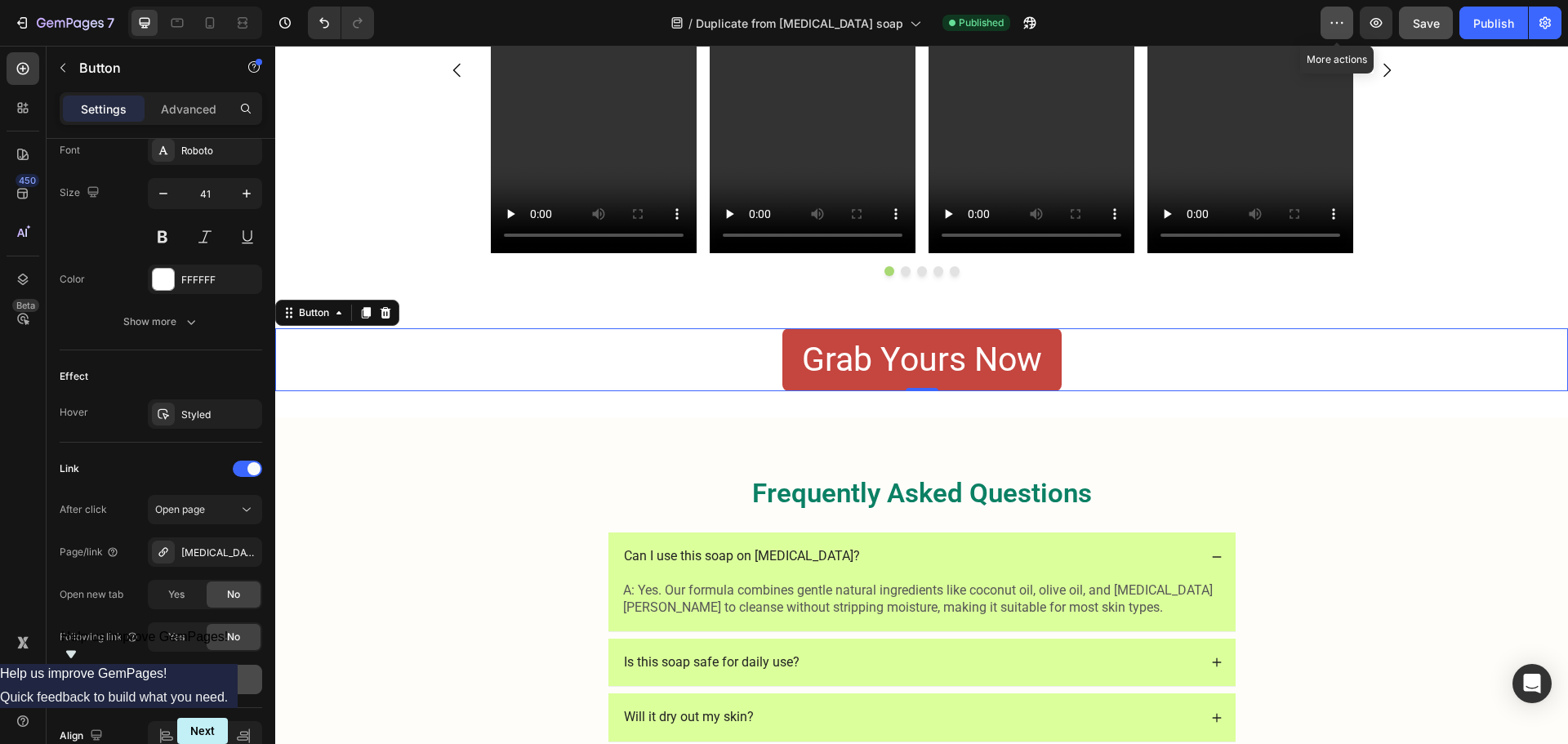
click at [1344, 16] on icon "button" at bounding box center [1337, 23] width 17 height 17
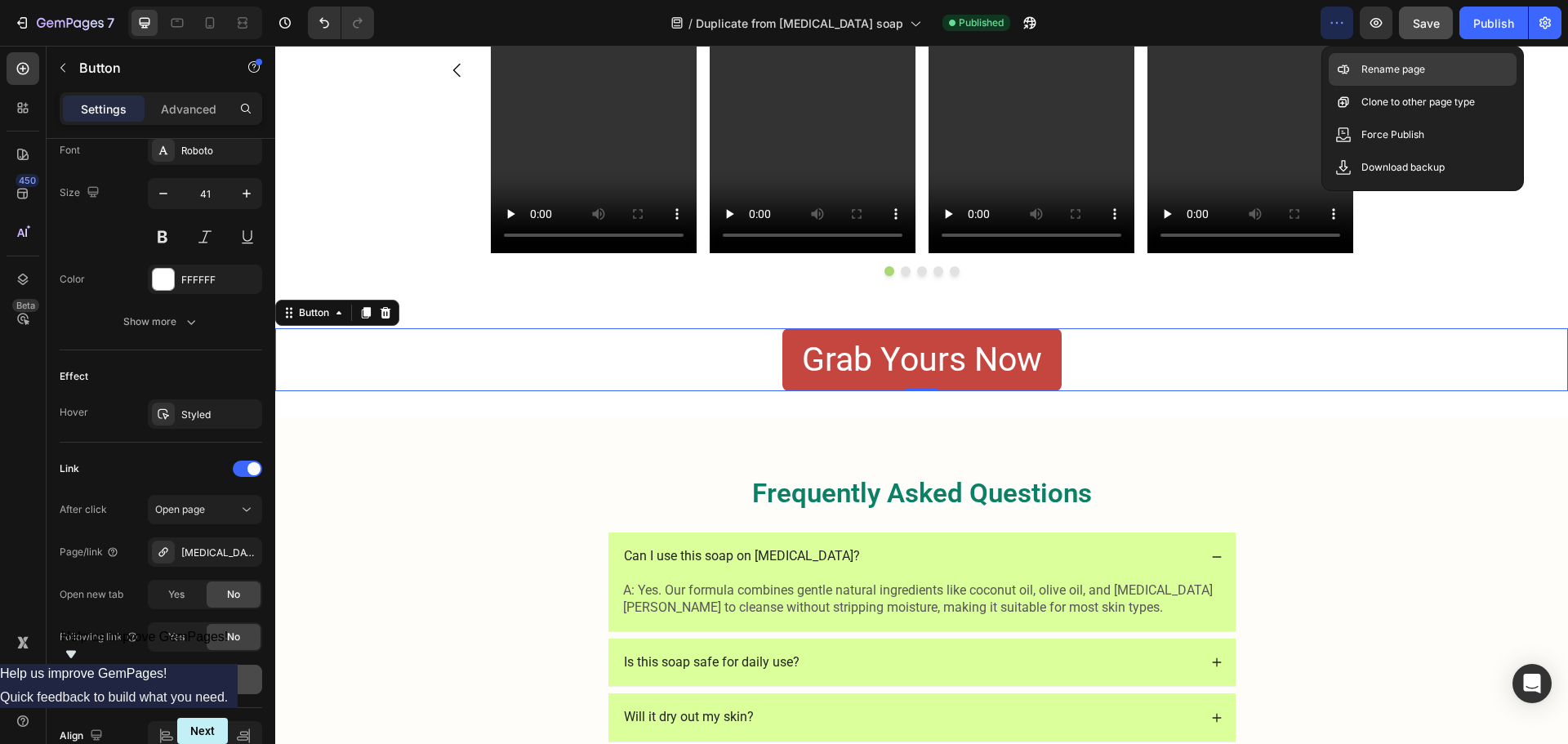
click at [1370, 64] on p "Rename page" at bounding box center [1393, 69] width 64 height 17
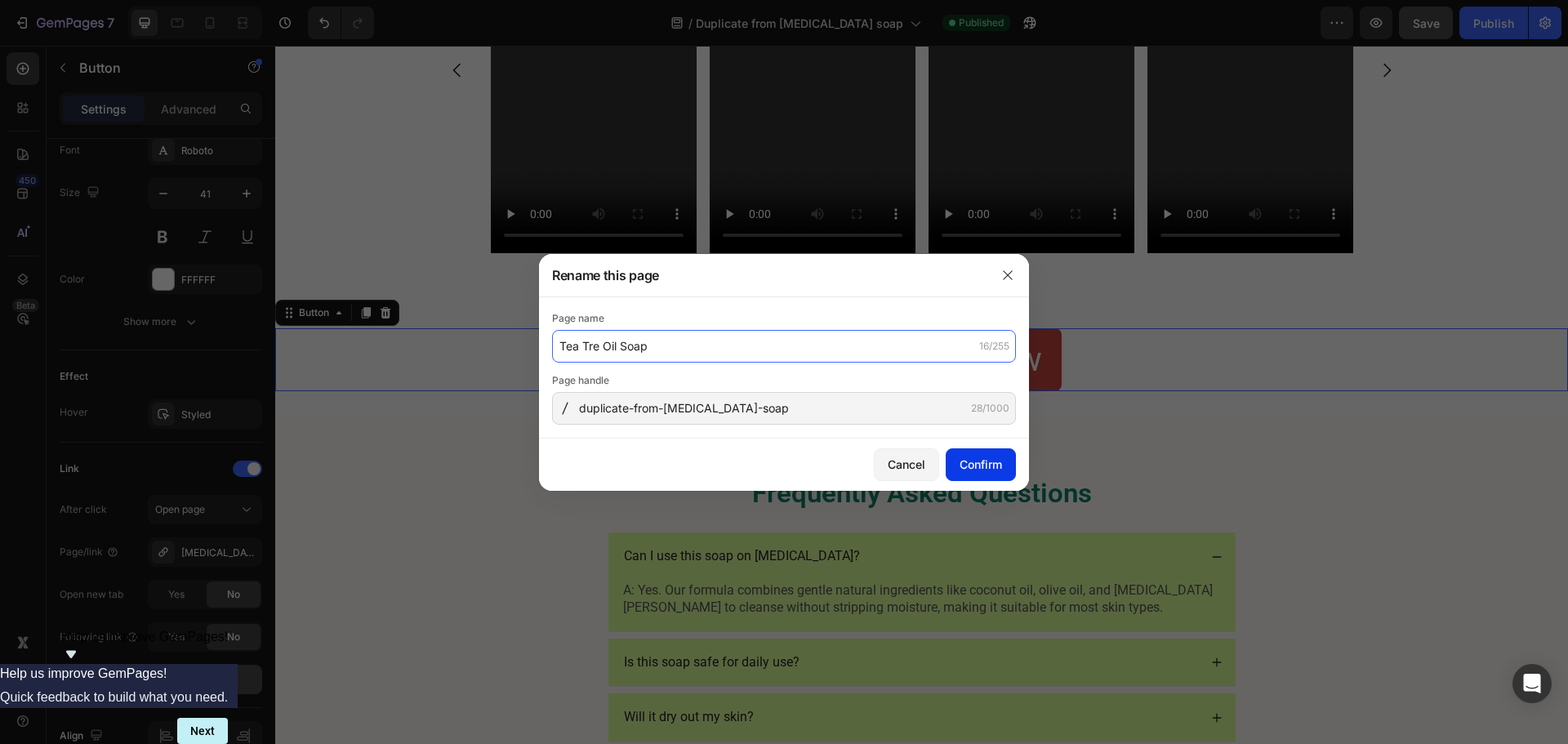
type input "Tea Tre Oil Soap"
click at [998, 458] on div "Confirm" at bounding box center [981, 464] width 42 height 17
click at [786, 387] on div "Page handle" at bounding box center [783, 380] width 463 height 17
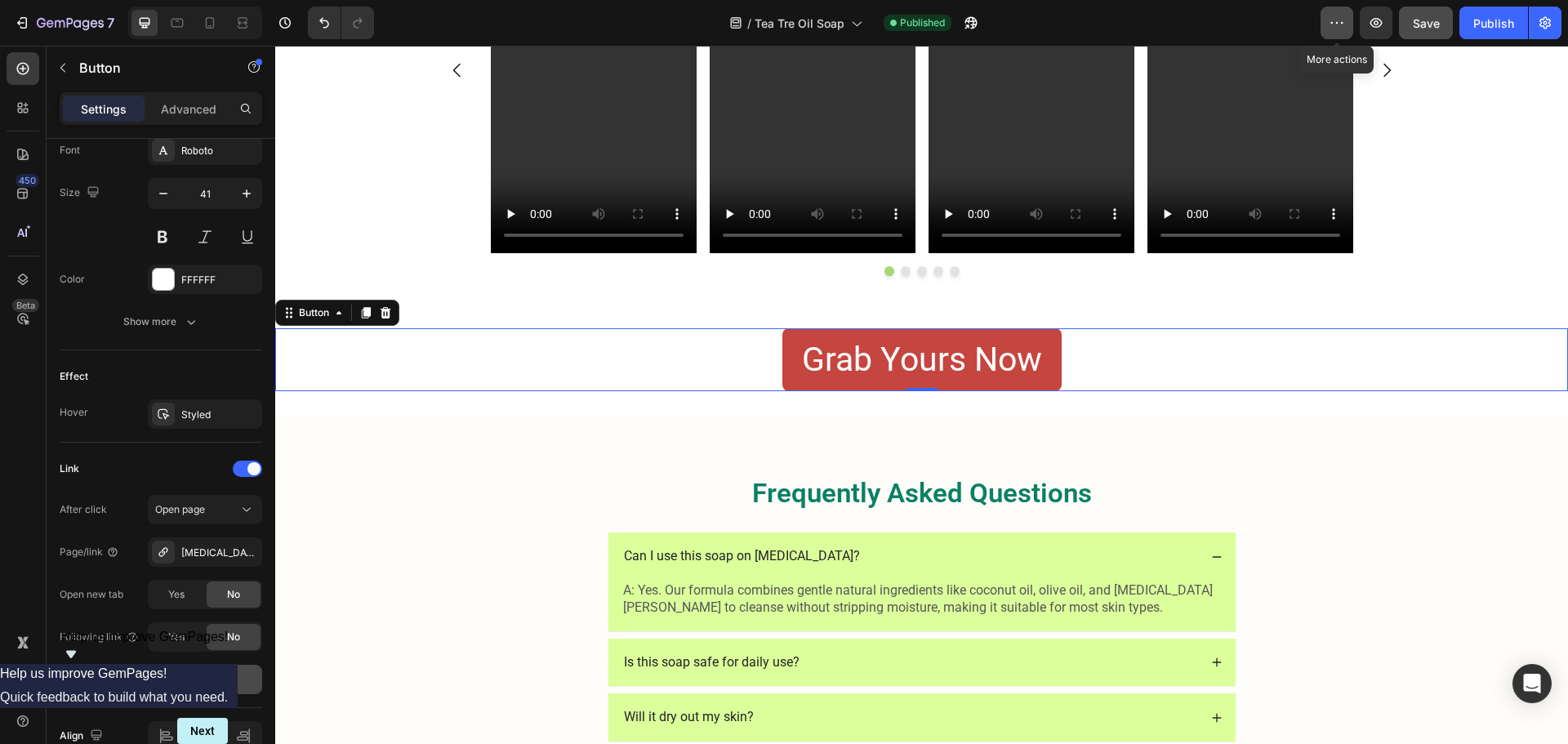
click at [1331, 22] on icon "button" at bounding box center [1337, 23] width 17 height 17
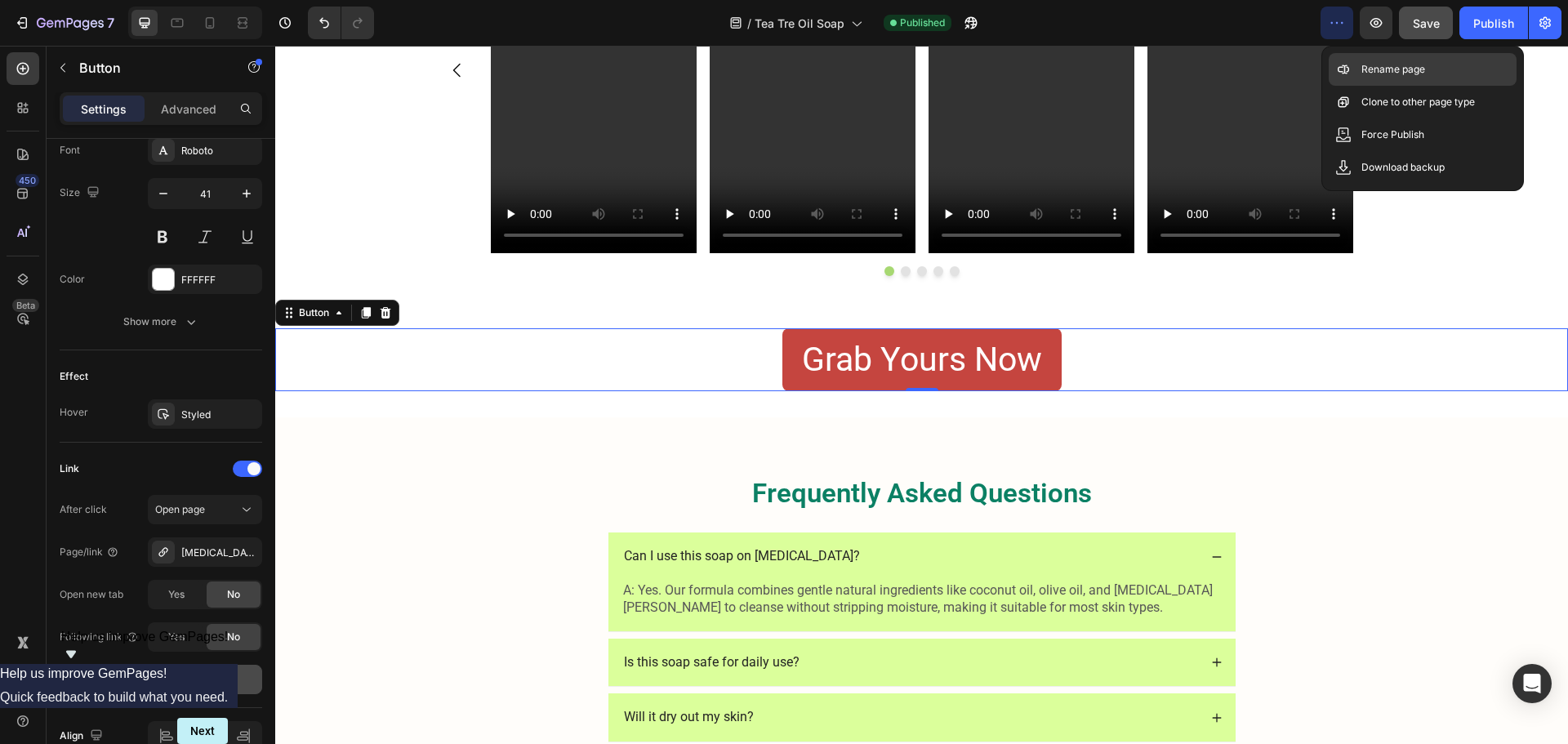
click at [1363, 76] on p "Rename page" at bounding box center [1393, 69] width 64 height 17
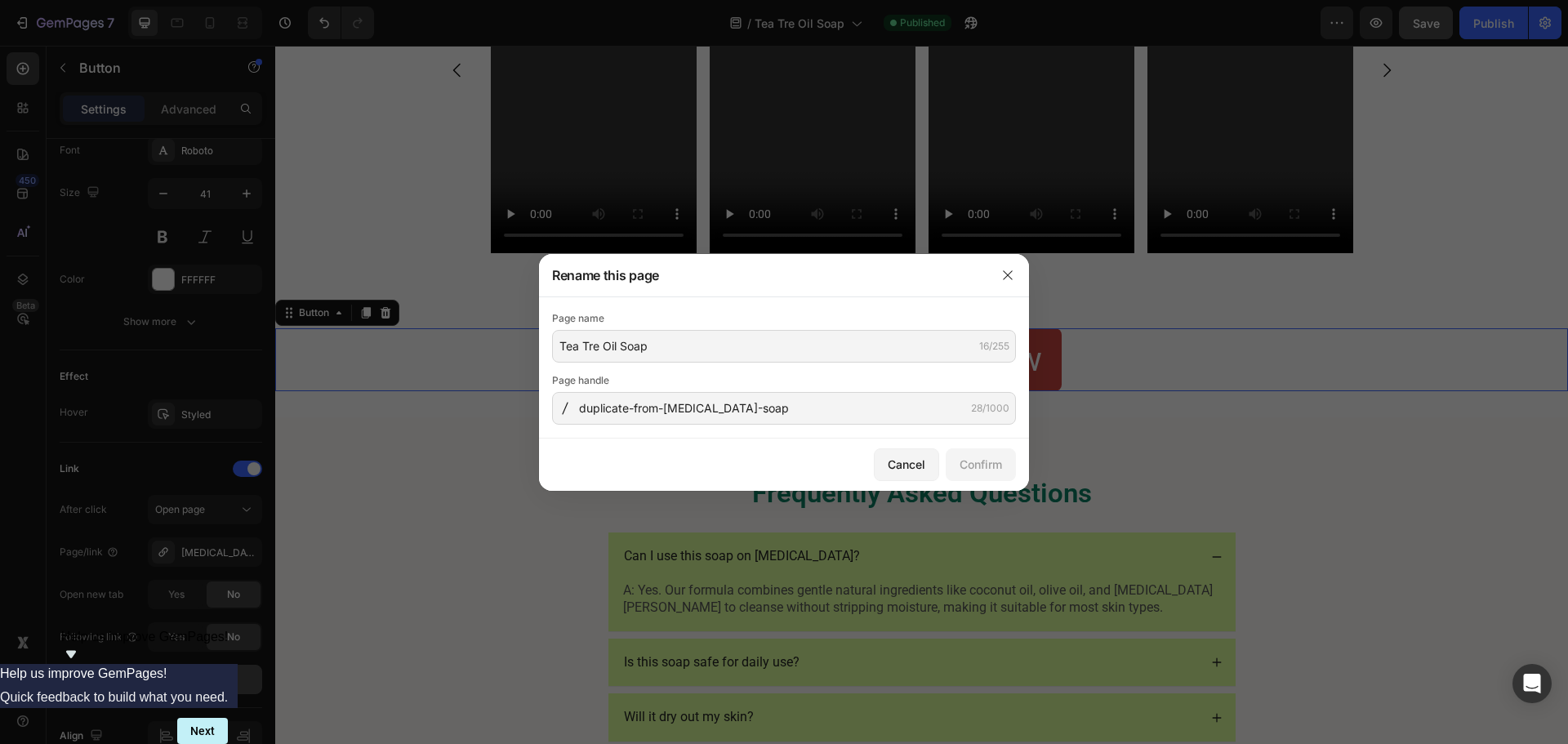
drag, startPoint x: 769, startPoint y: 427, endPoint x: 770, endPoint y: 415, distance: 12.0
click at [769, 427] on div "Page name Tea Tre Oil Soap 16/255 Page handle duplicate-from-[MEDICAL_DATA]-soa…" at bounding box center [784, 367] width 490 height 141
click at [770, 414] on input "duplicate-from-[MEDICAL_DATA]-soap" at bounding box center [783, 407] width 463 height 32
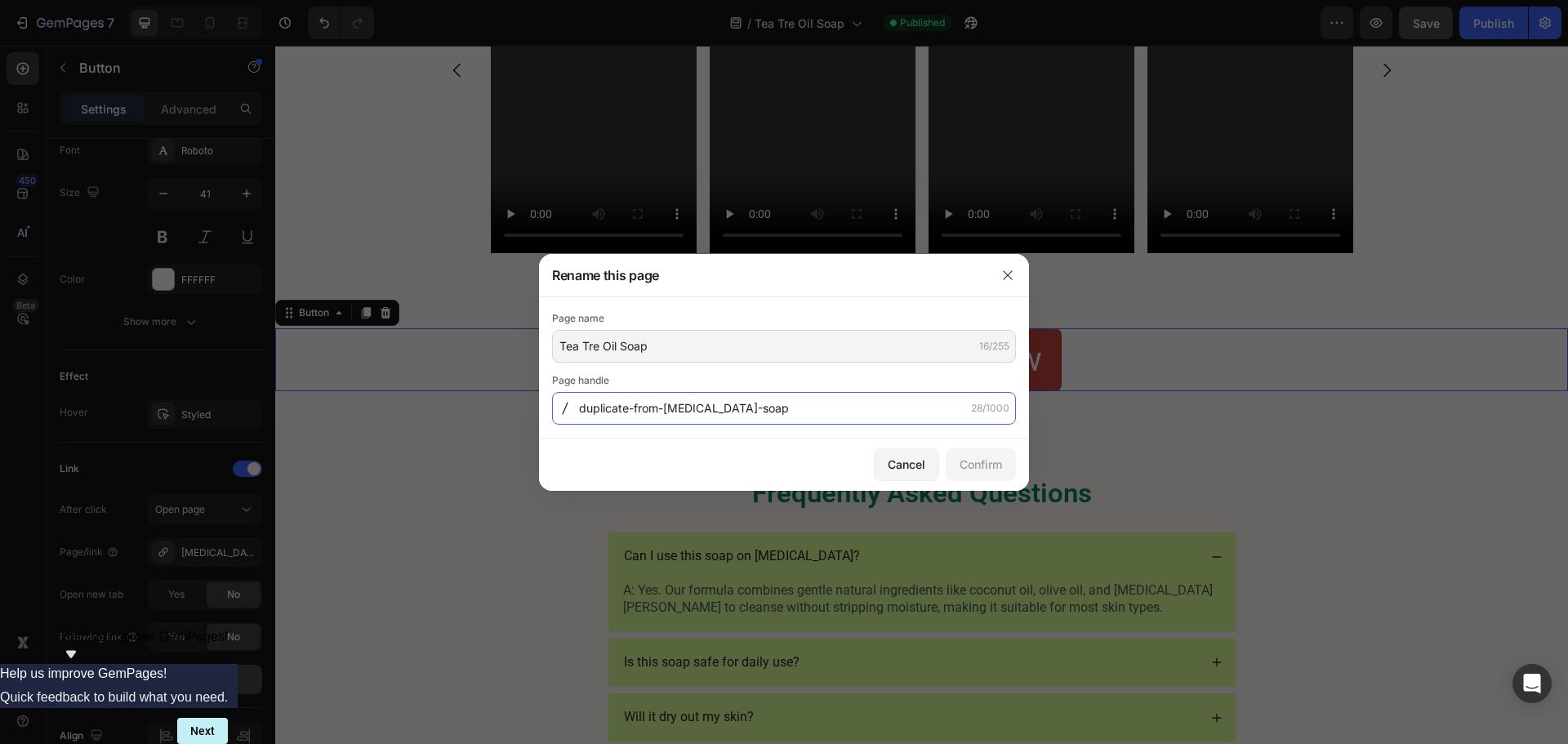
paste input "Tea-Tre-Oil-S"
type input "Tea-Tre-Oil-Soap"
click at [977, 463] on div "Confirm" at bounding box center [981, 464] width 42 height 17
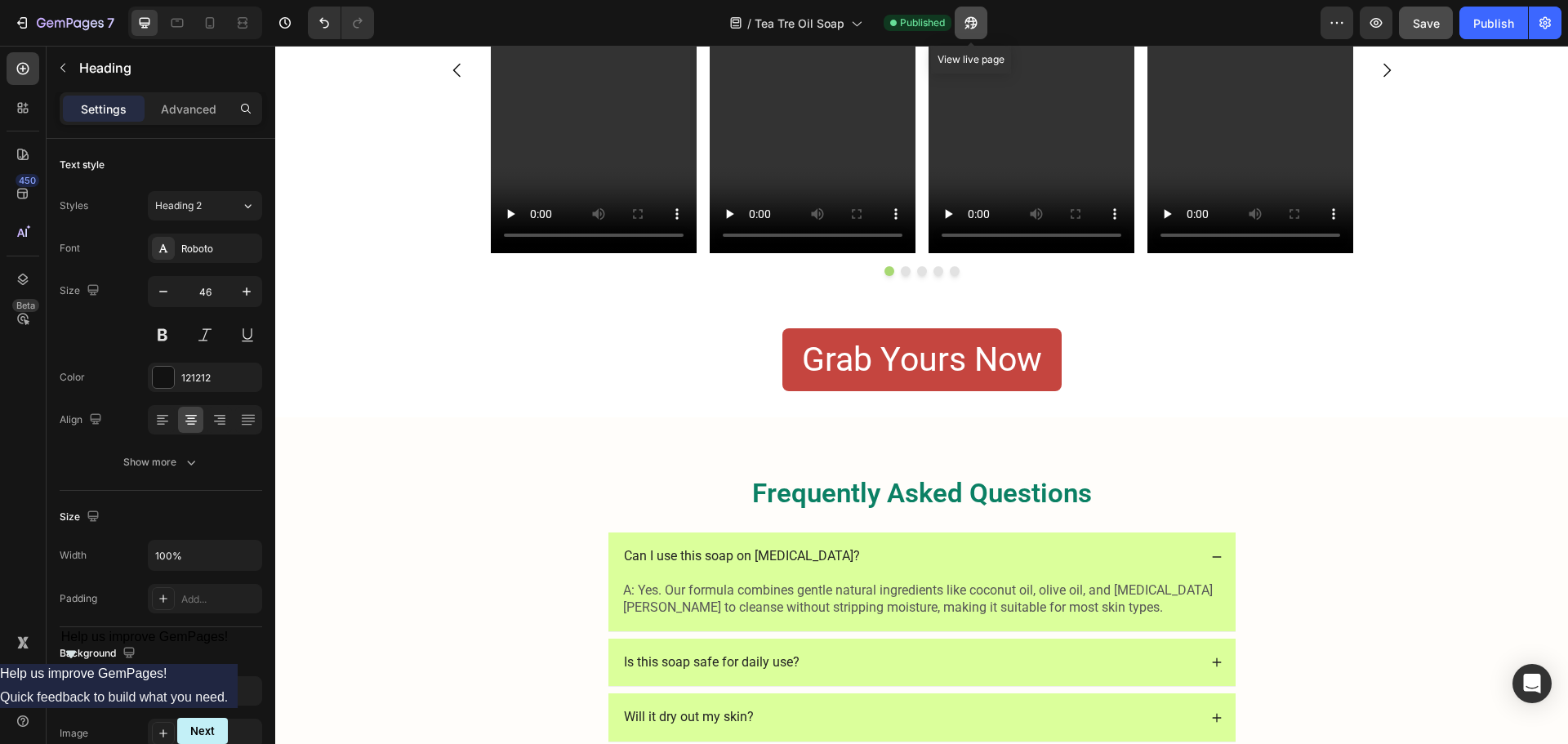
click at [977, 21] on icon "button" at bounding box center [970, 23] width 12 height 12
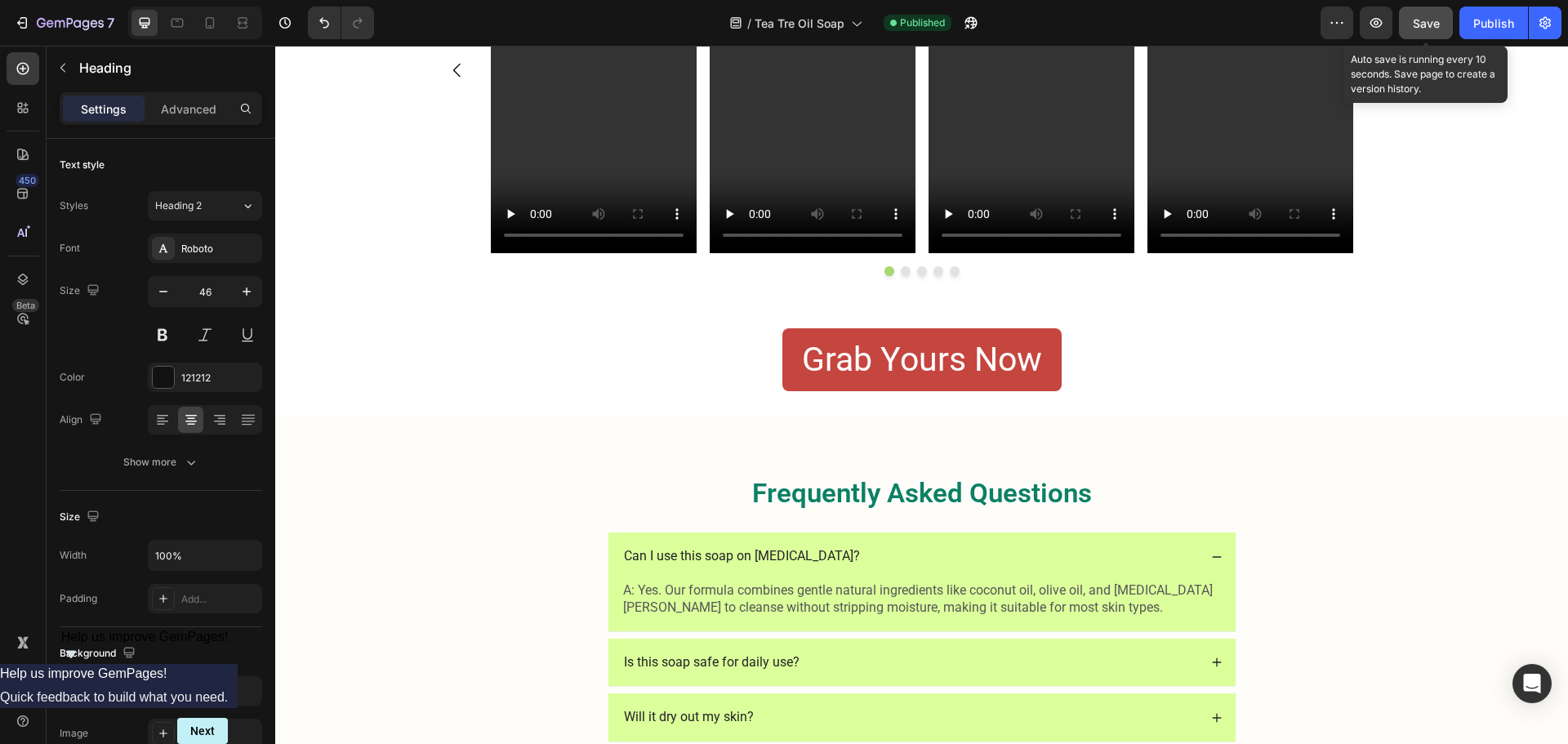
click at [1441, 23] on button "Save" at bounding box center [1425, 22] width 54 height 32
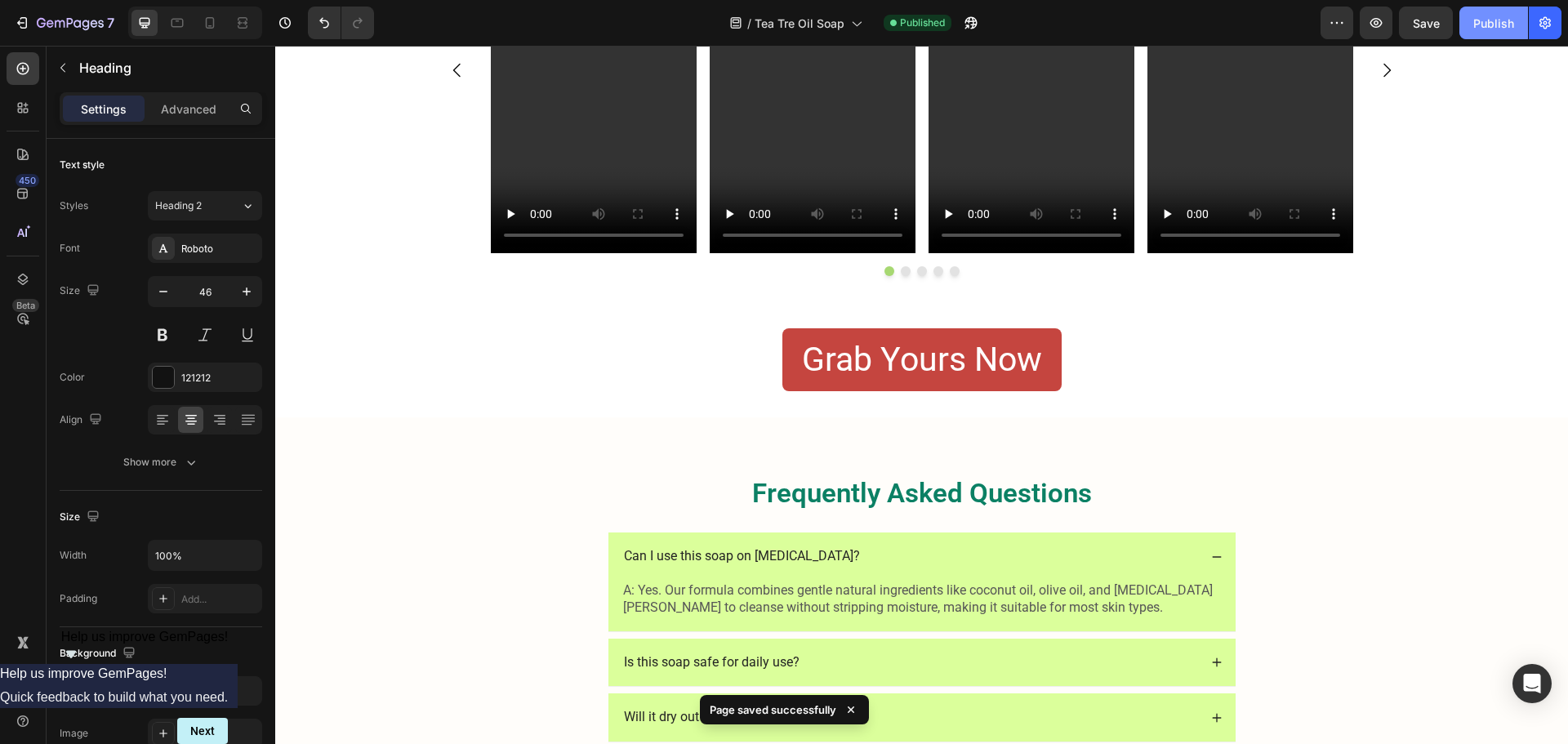
click at [1480, 18] on div "Publish" at bounding box center [1493, 23] width 41 height 17
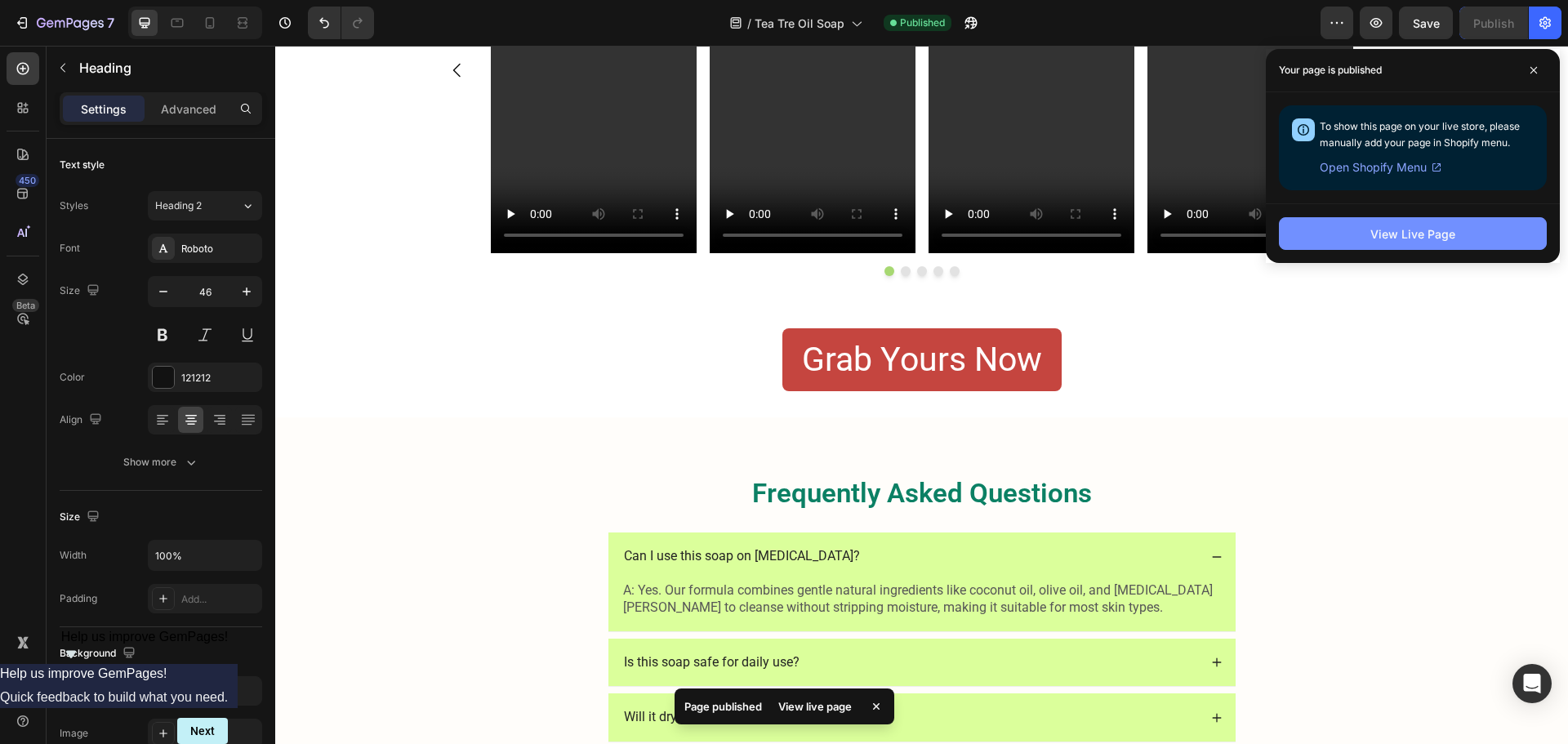
click at [1449, 248] on button "View Live Page" at bounding box center [1412, 233] width 268 height 32
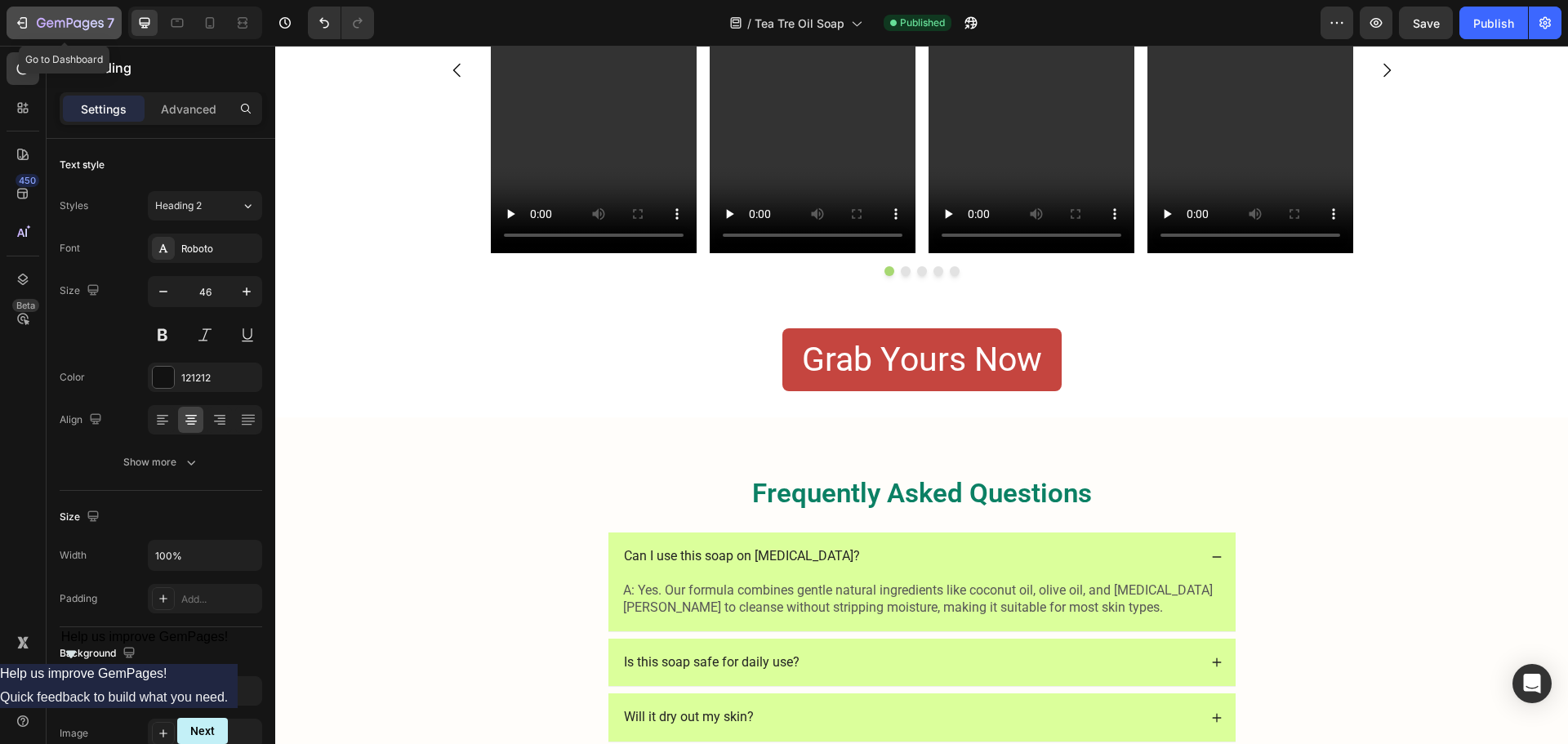
click at [53, 27] on icon "button" at bounding box center [70, 24] width 67 height 14
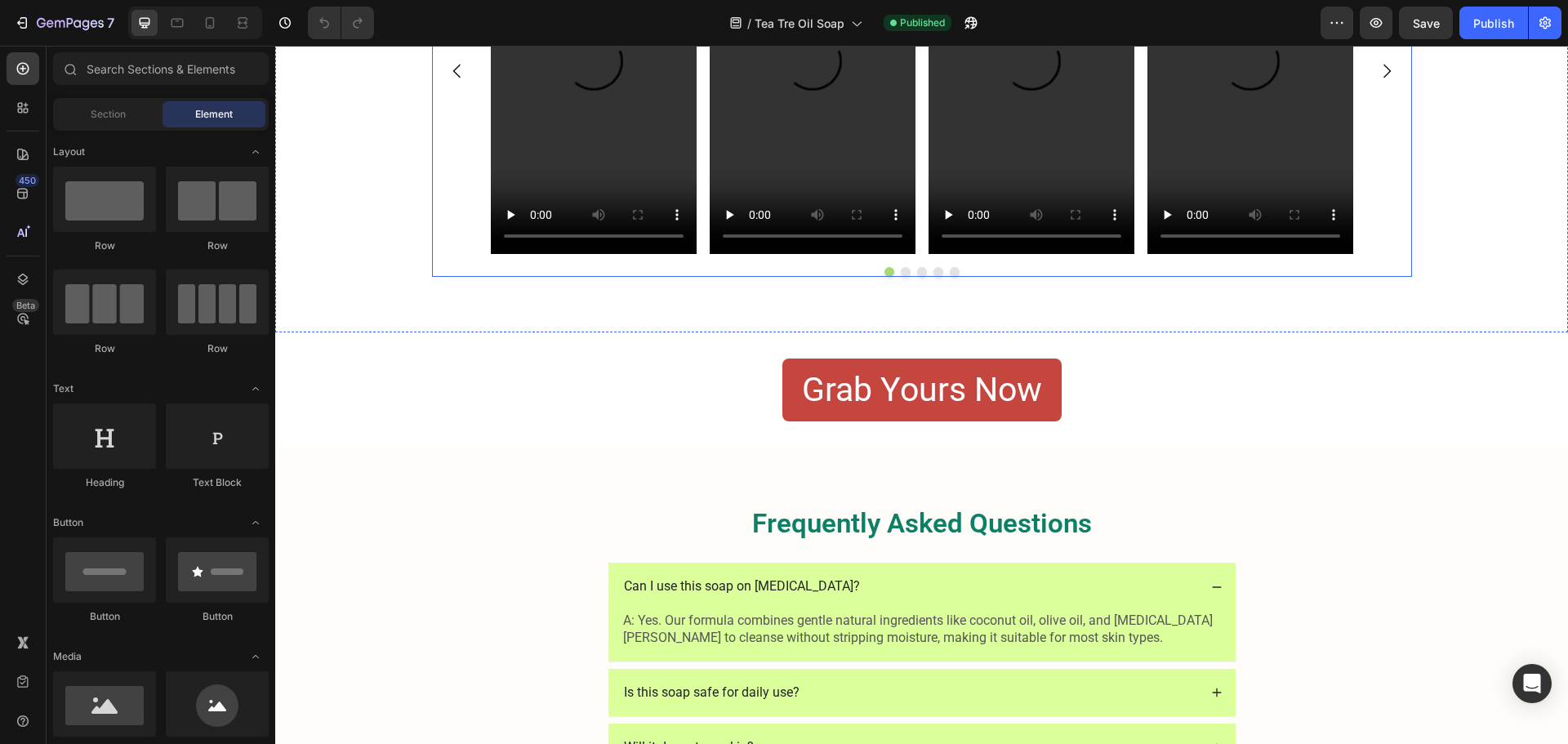
scroll to position [2693, 0]
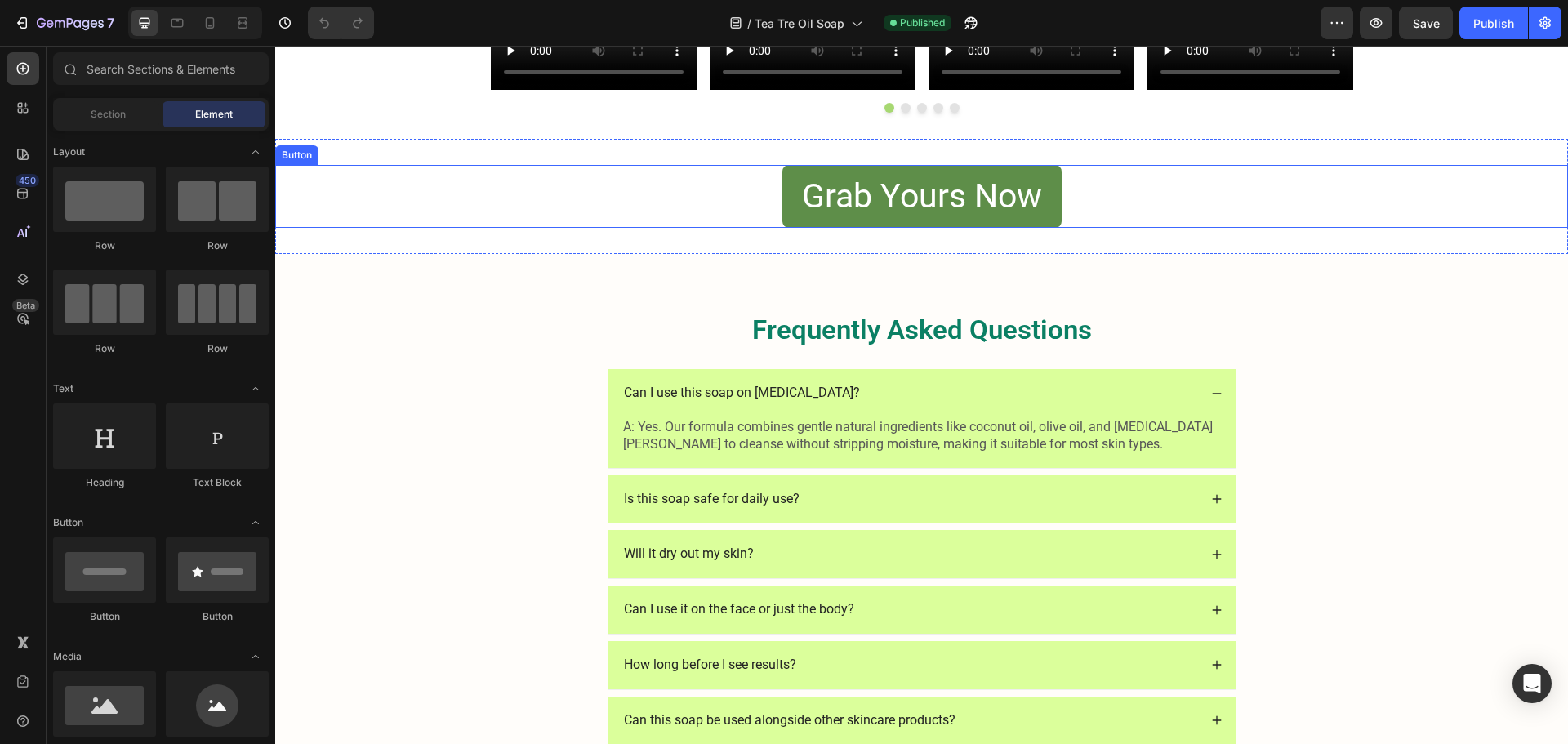
click at [785, 204] on link "Grab Yours Now" at bounding box center [921, 196] width 279 height 63
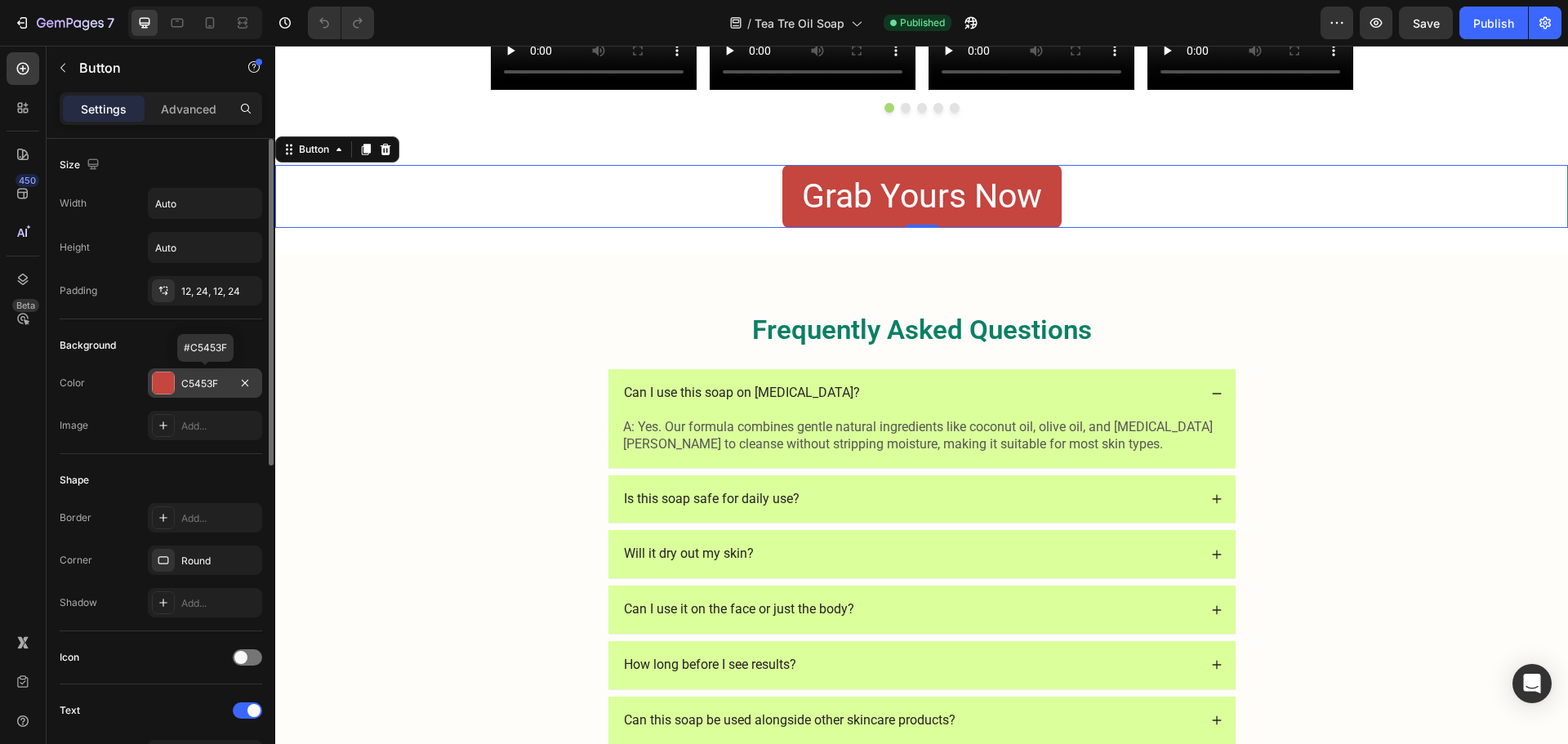
click at [216, 383] on div "C5453F" at bounding box center [205, 384] width 47 height 15
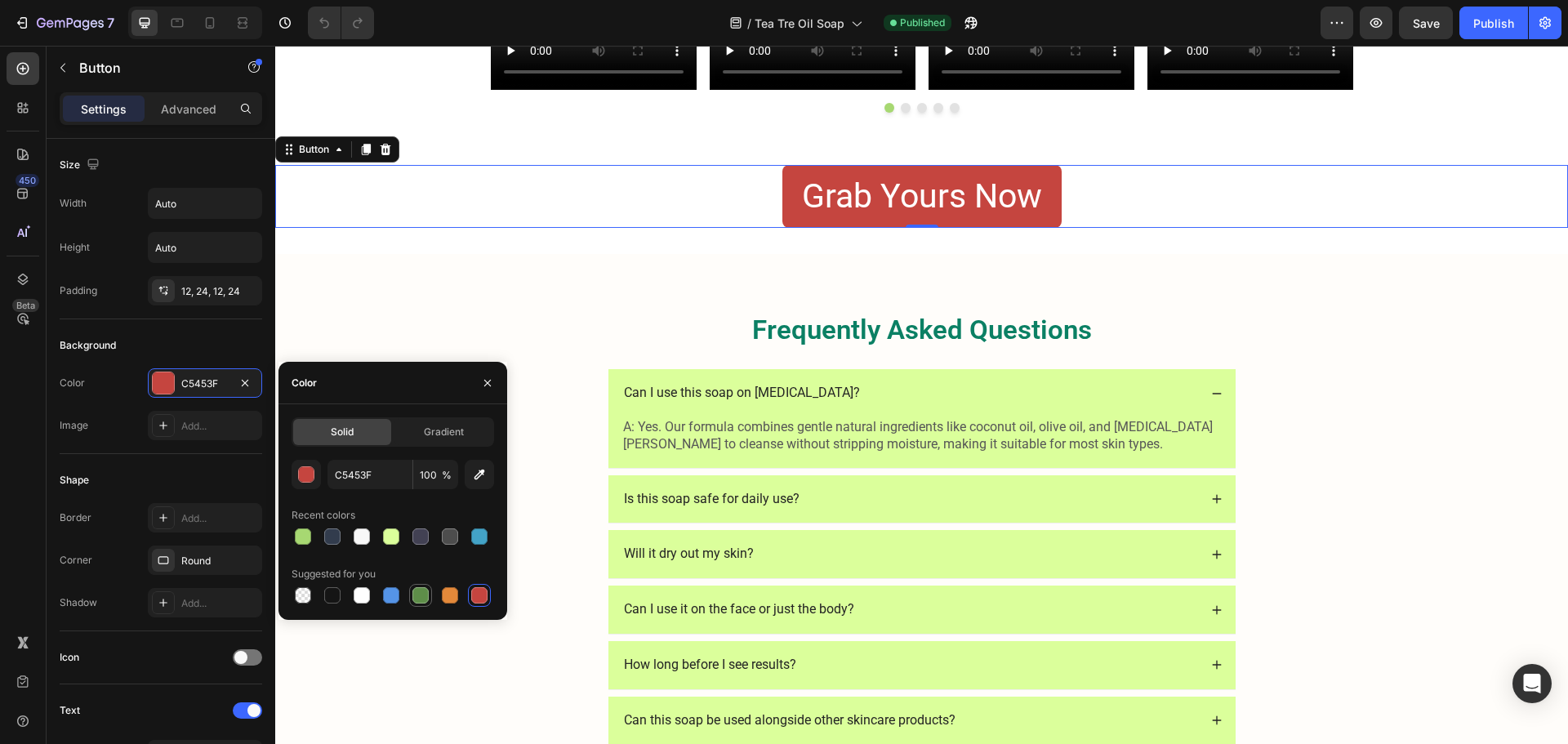
click at [422, 590] on div at bounding box center [421, 595] width 17 height 17
type input "5E8E49"
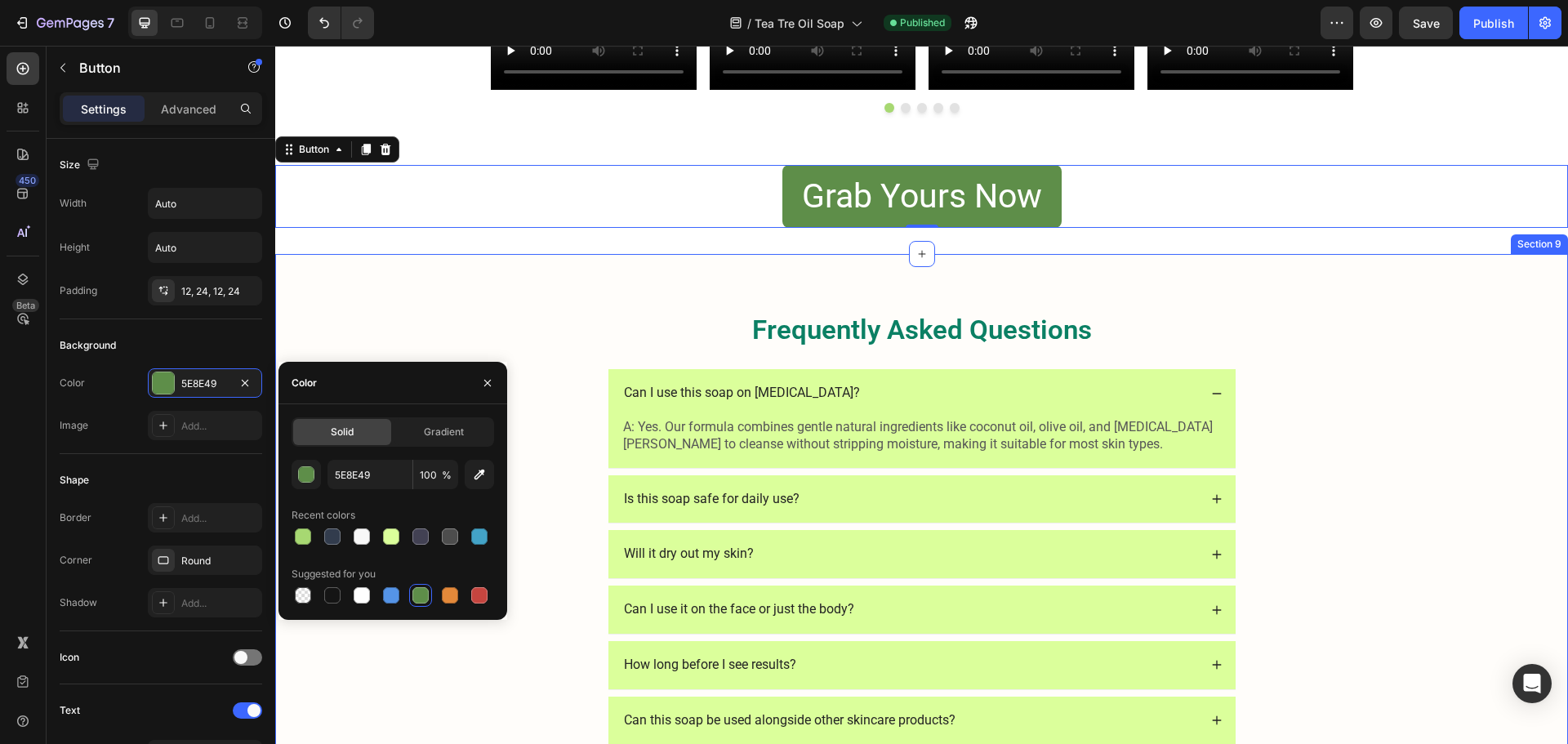
click at [677, 282] on div "Frequently Asked Questions Heading Can I use this soap on sensitive skin? A: Ye…" at bounding box center [921, 559] width 1293 height 610
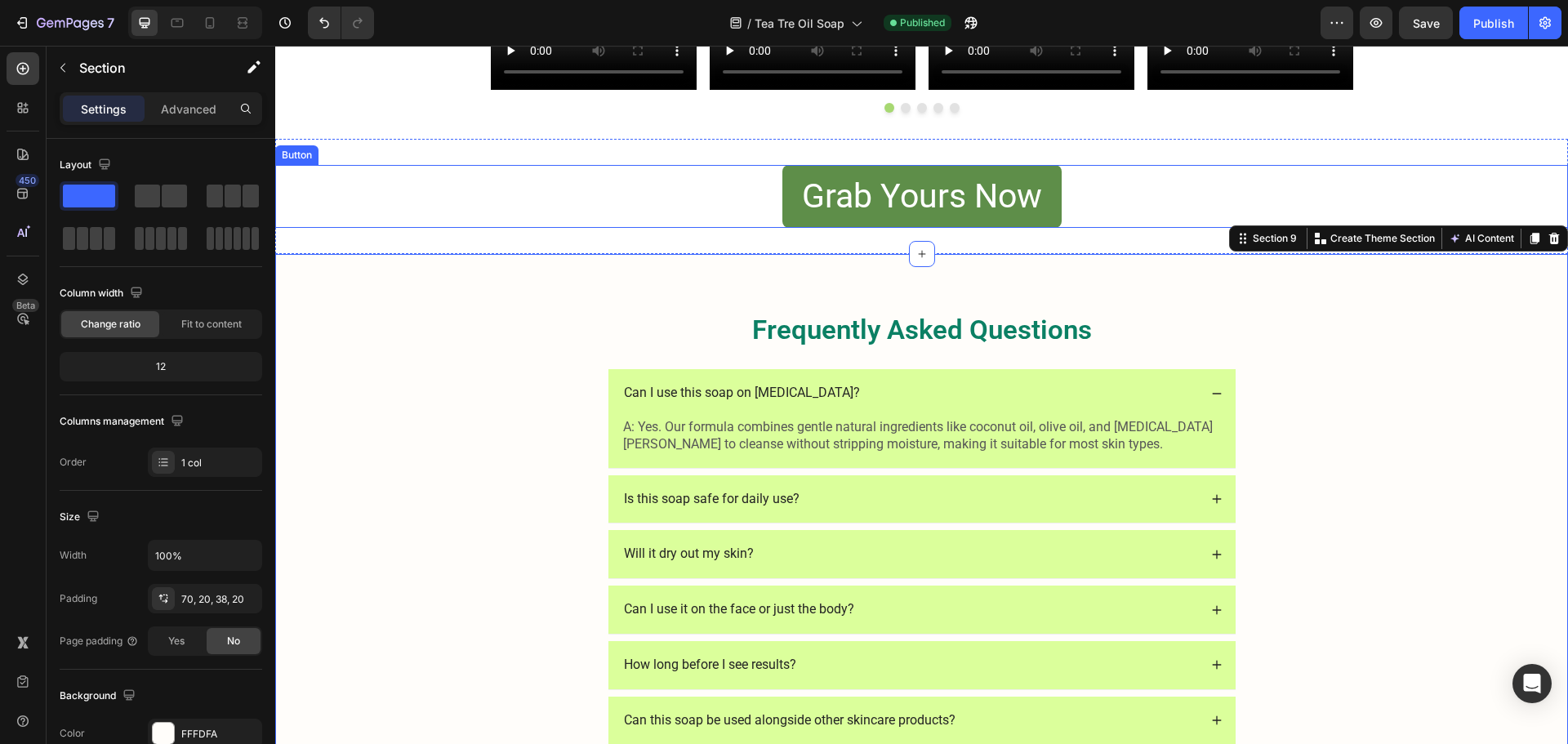
click at [794, 215] on link "Grab Yours Now" at bounding box center [921, 196] width 279 height 63
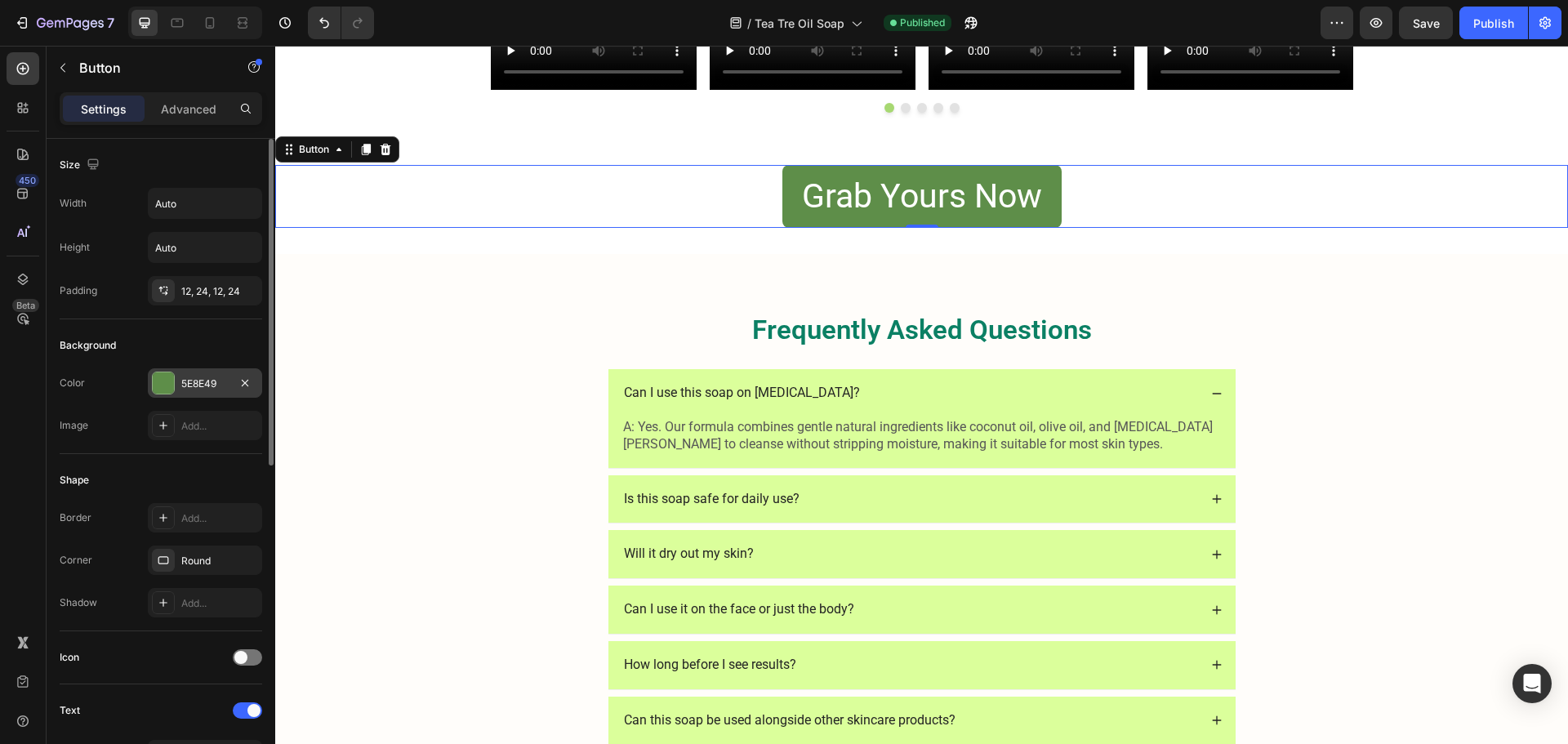
click at [195, 377] on div "5E8E49" at bounding box center [205, 384] width 47 height 15
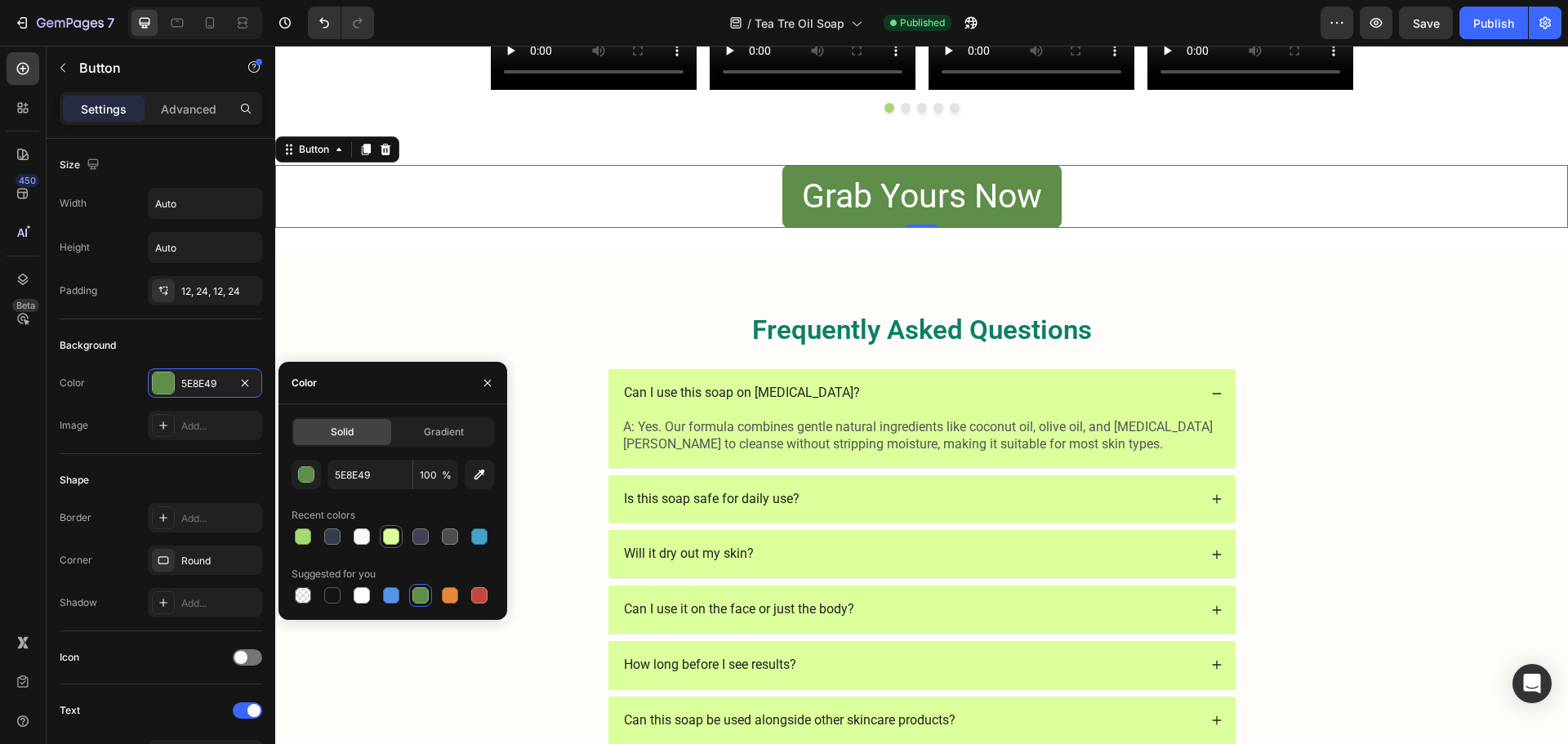
click at [392, 533] on div at bounding box center [392, 537] width 17 height 17
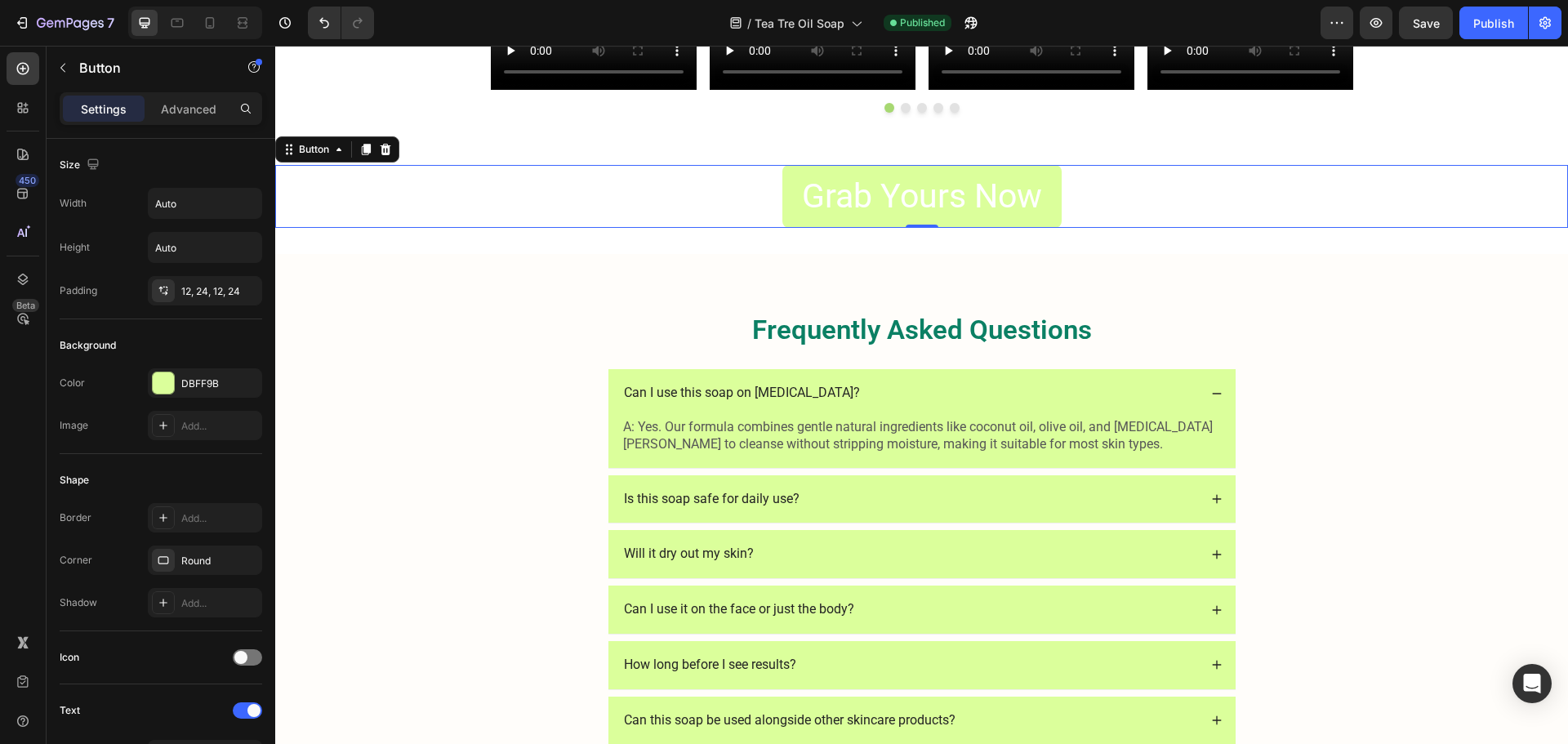
click at [586, 195] on div "Grab Yours Now Button 0" at bounding box center [921, 196] width 1293 height 63
click at [195, 379] on div "DBFF9B" at bounding box center [205, 384] width 47 height 15
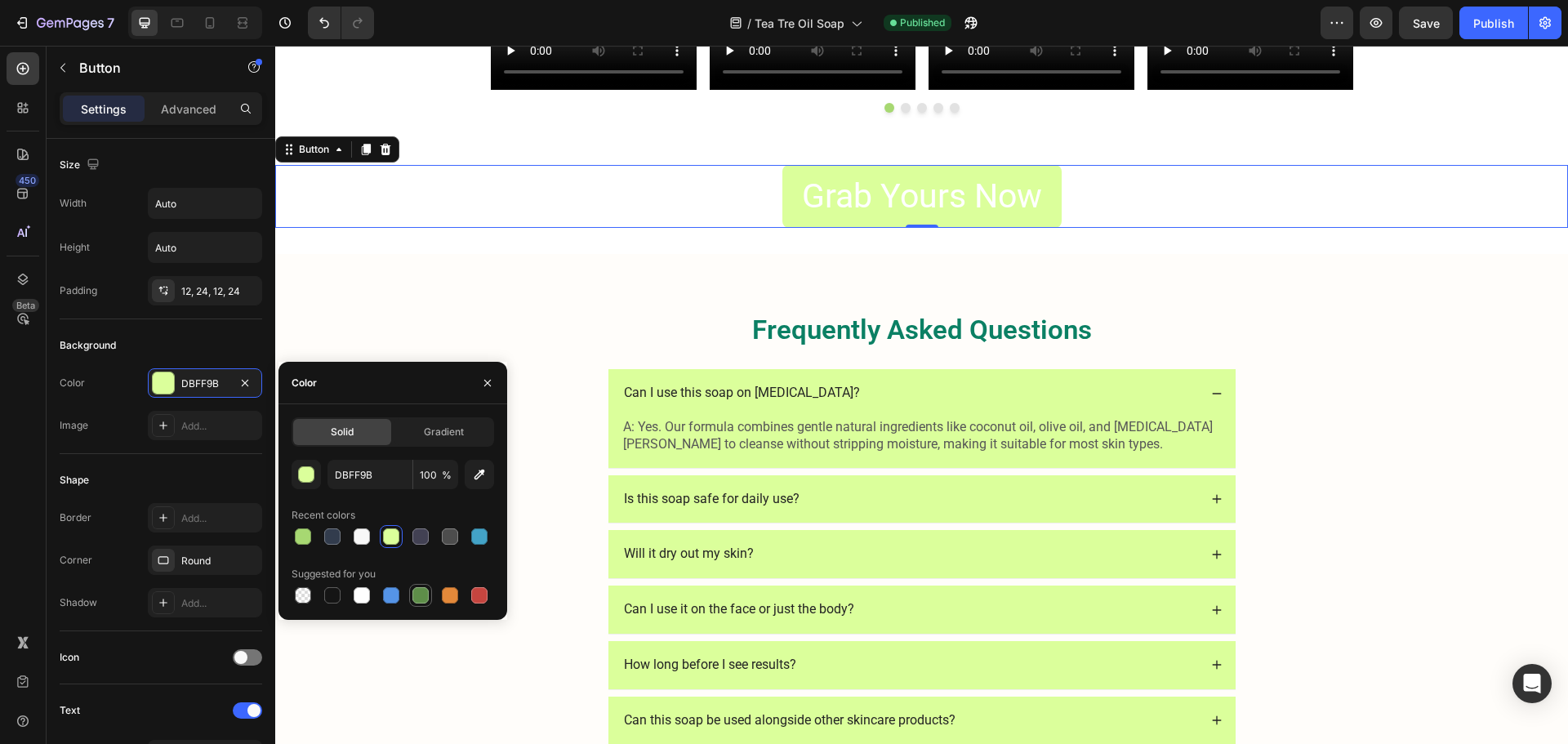
click at [427, 600] on div at bounding box center [421, 595] width 17 height 17
type input "5E8E49"
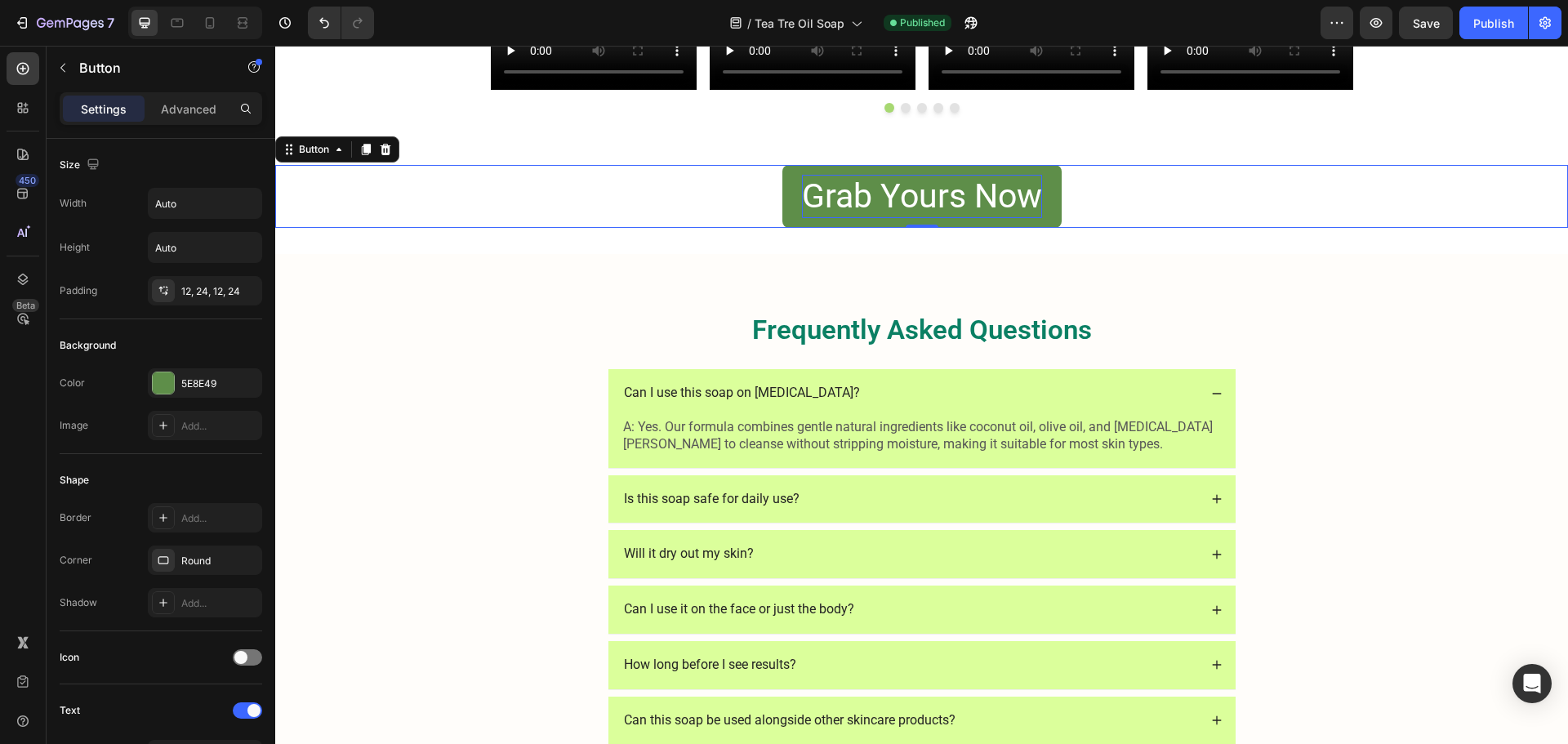
click at [814, 185] on p "Grab Yours Now" at bounding box center [921, 196] width 240 height 43
click at [790, 189] on link "Grab Yours Now" at bounding box center [921, 196] width 279 height 63
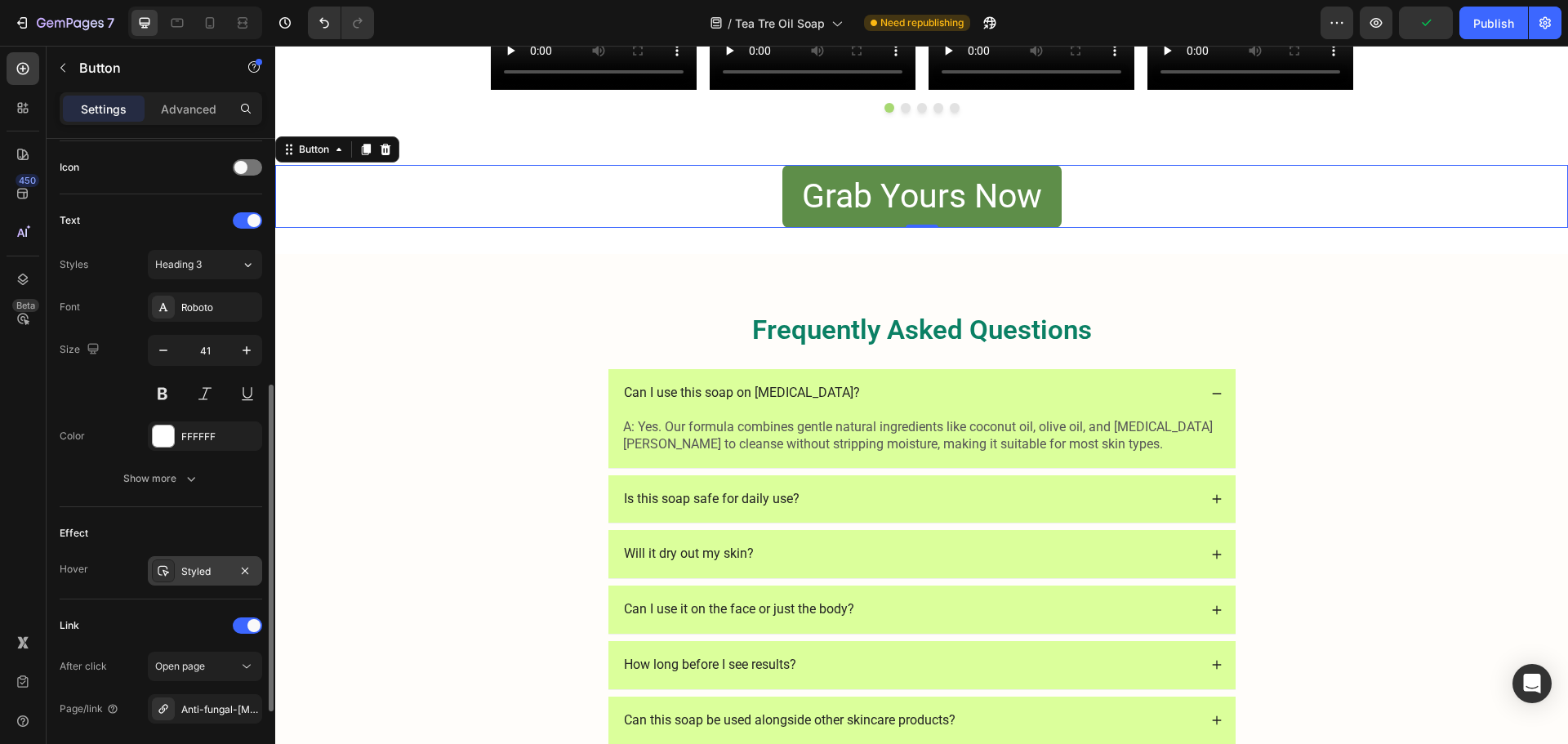
click at [189, 573] on div "Styled" at bounding box center [205, 572] width 47 height 15
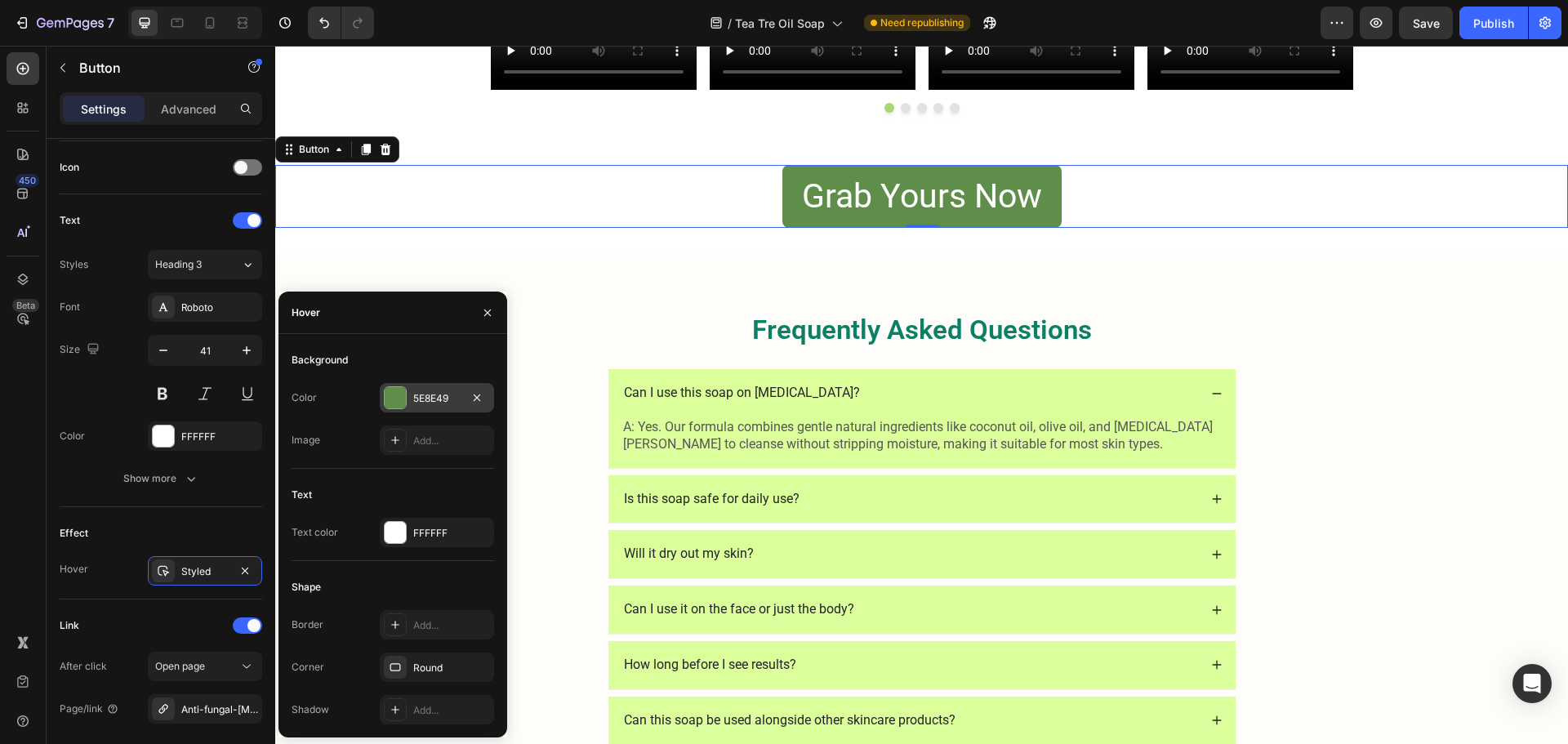
click at [460, 396] on div "5E8E49" at bounding box center [437, 399] width 47 height 15
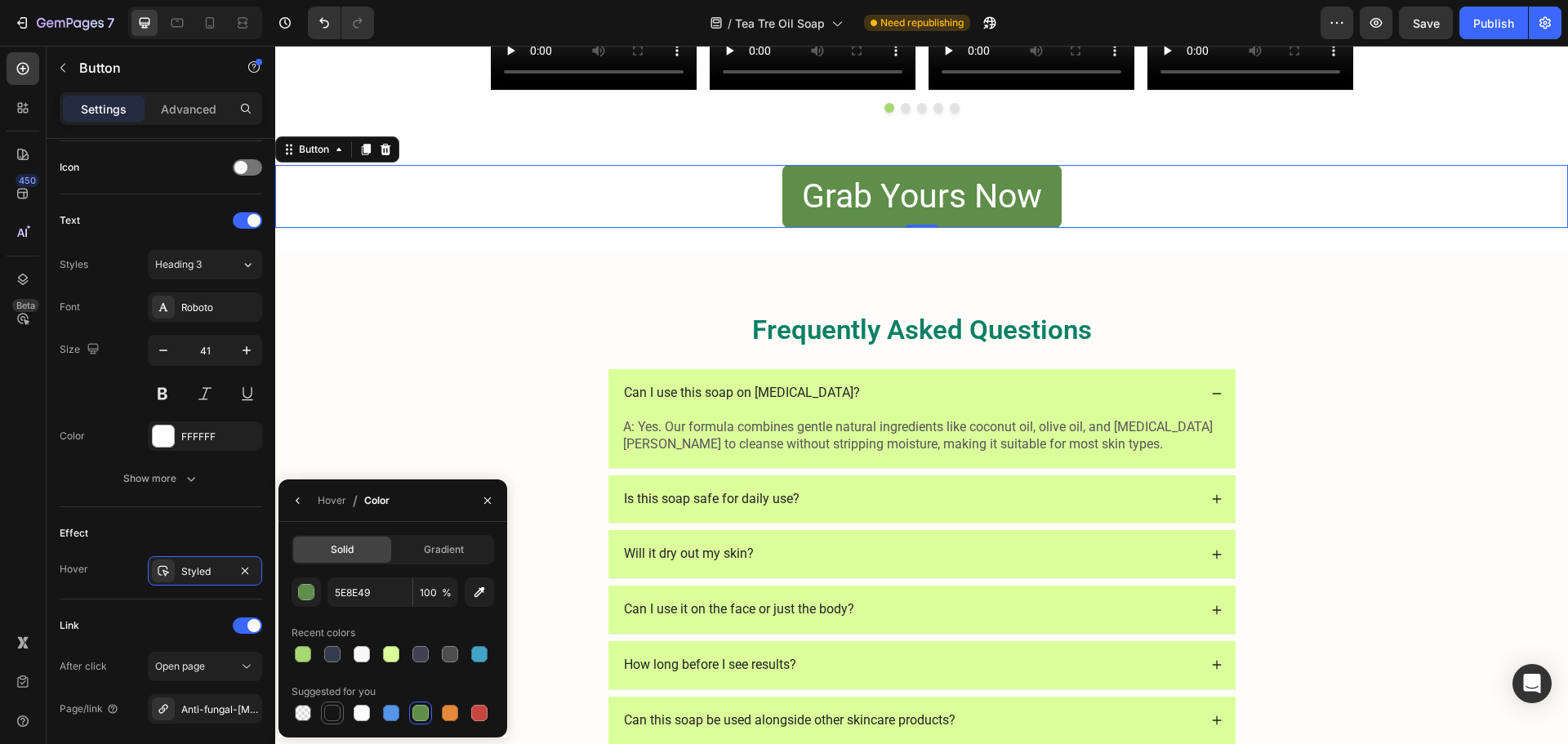
click at [330, 715] on div at bounding box center [333, 713] width 17 height 17
type input "151515"
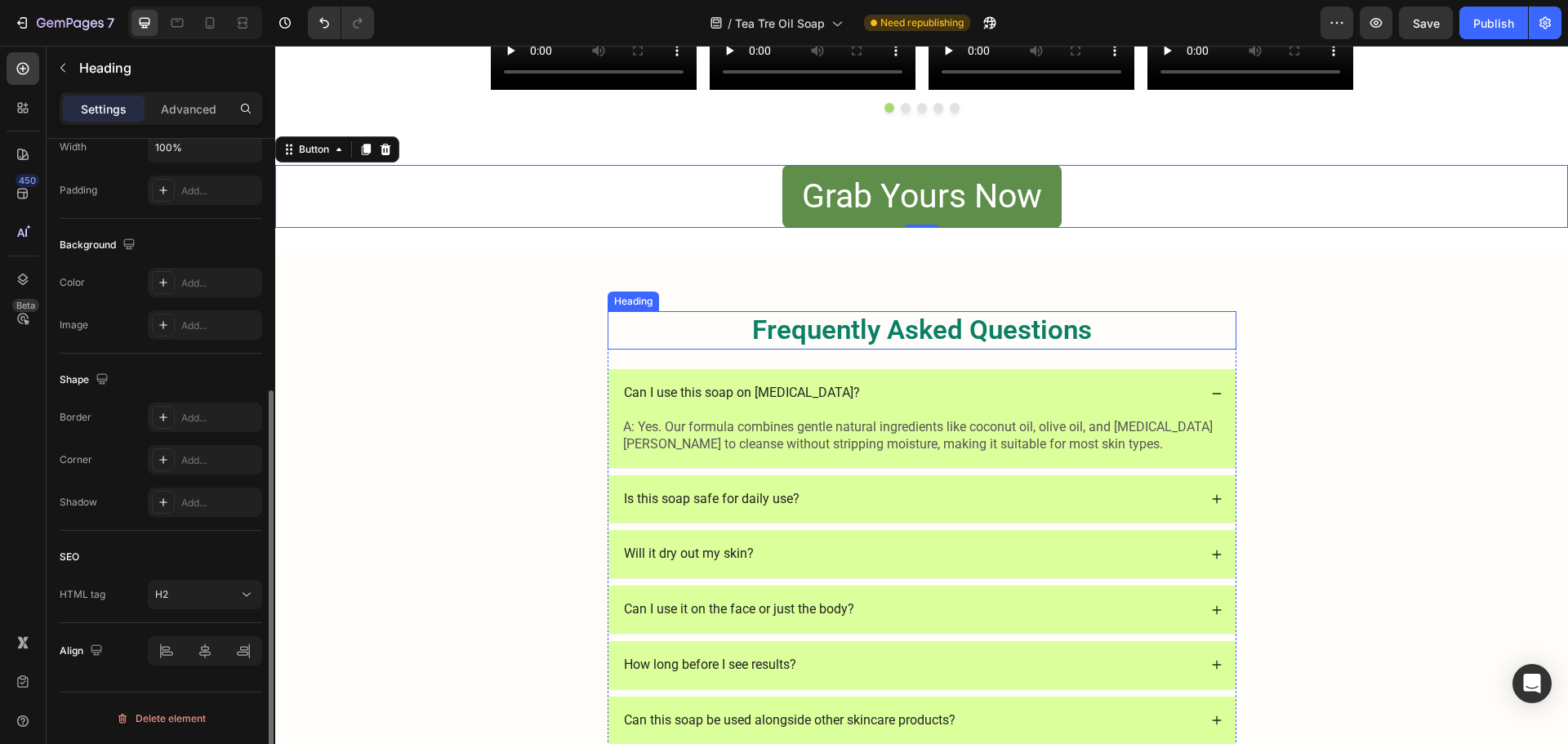
click at [629, 312] on h2 "Frequently Asked Questions" at bounding box center [922, 331] width 629 height 39
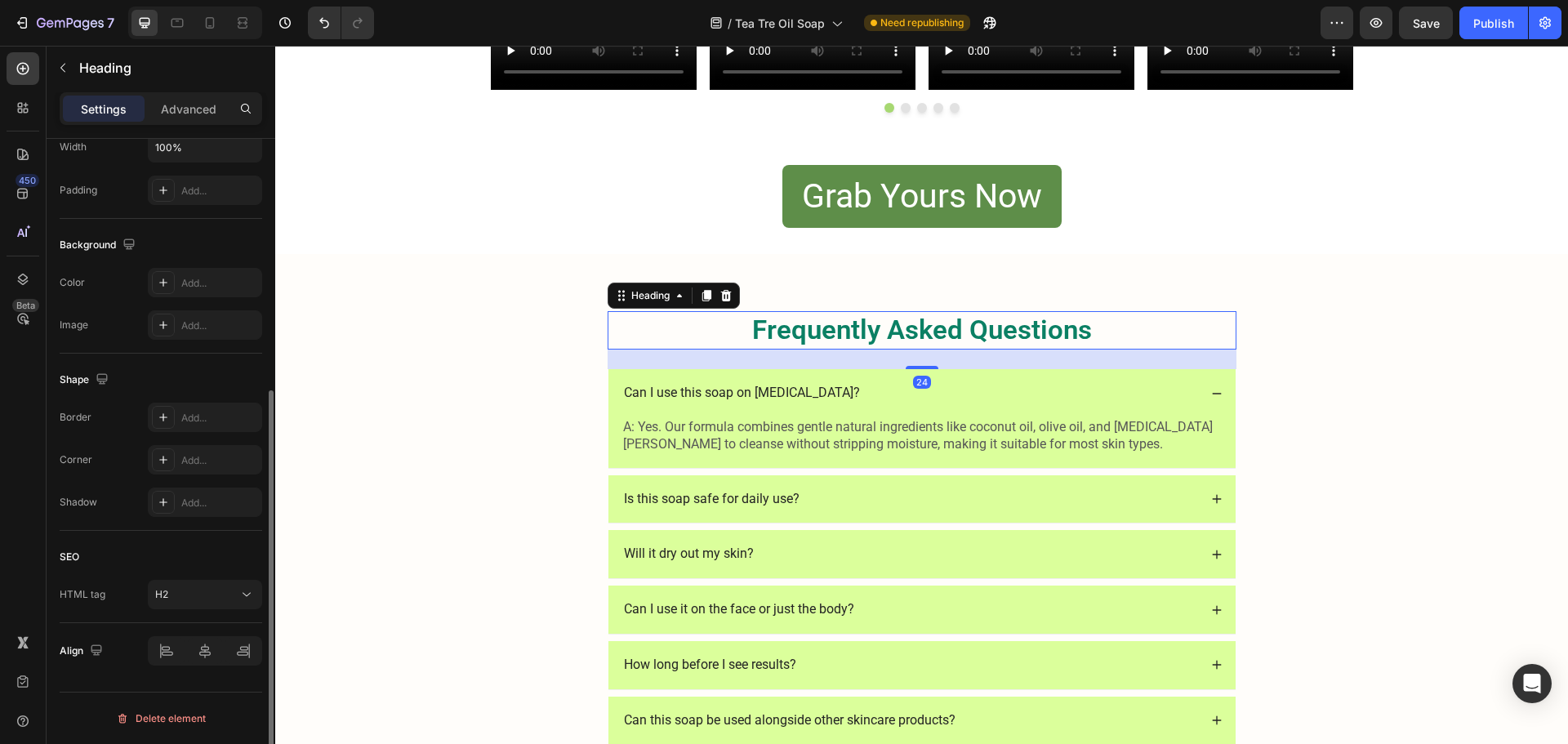
scroll to position [0, 0]
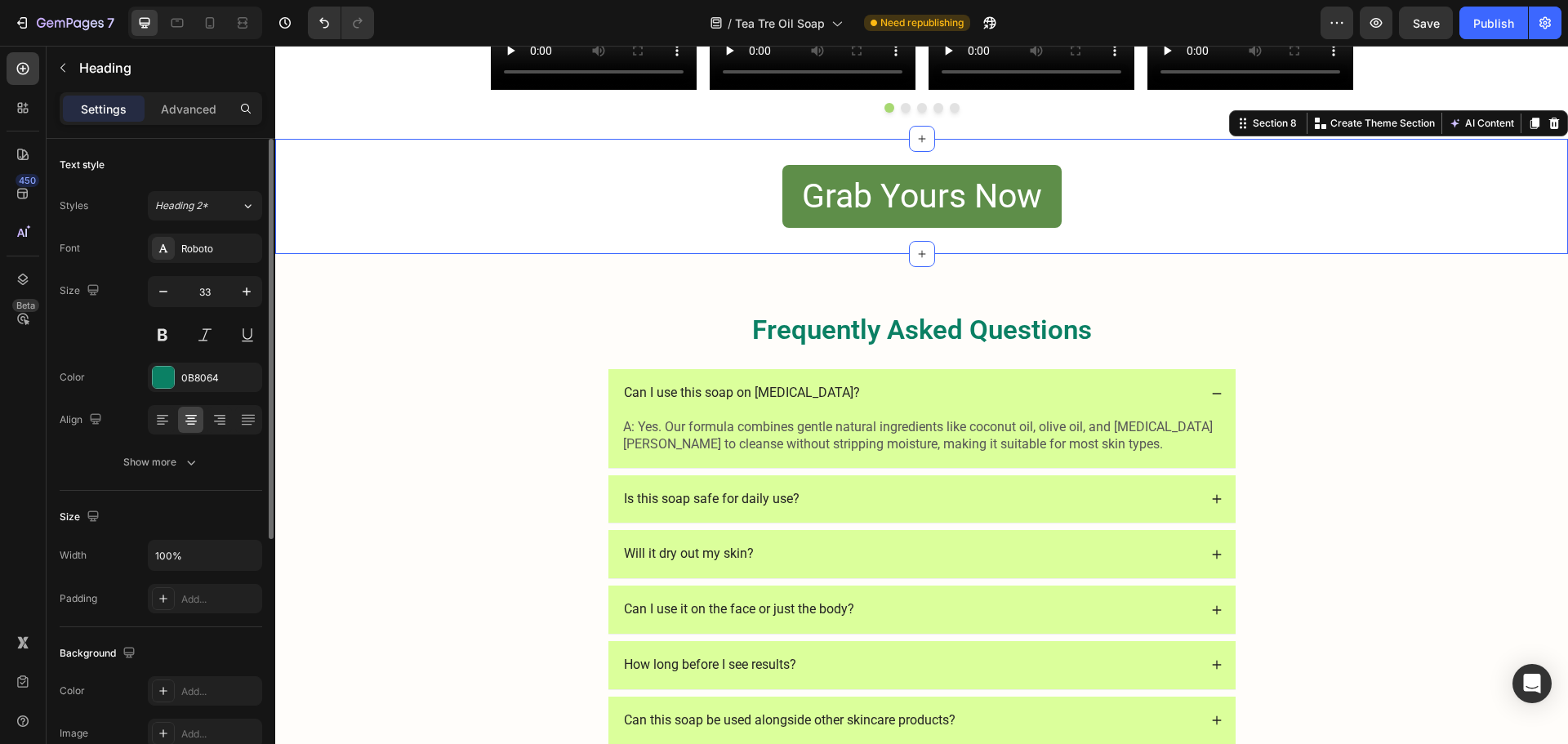
click at [691, 245] on div "Grab Yours Now Button Section 8 You can create reusable sections Create Theme S…" at bounding box center [921, 196] width 1293 height 115
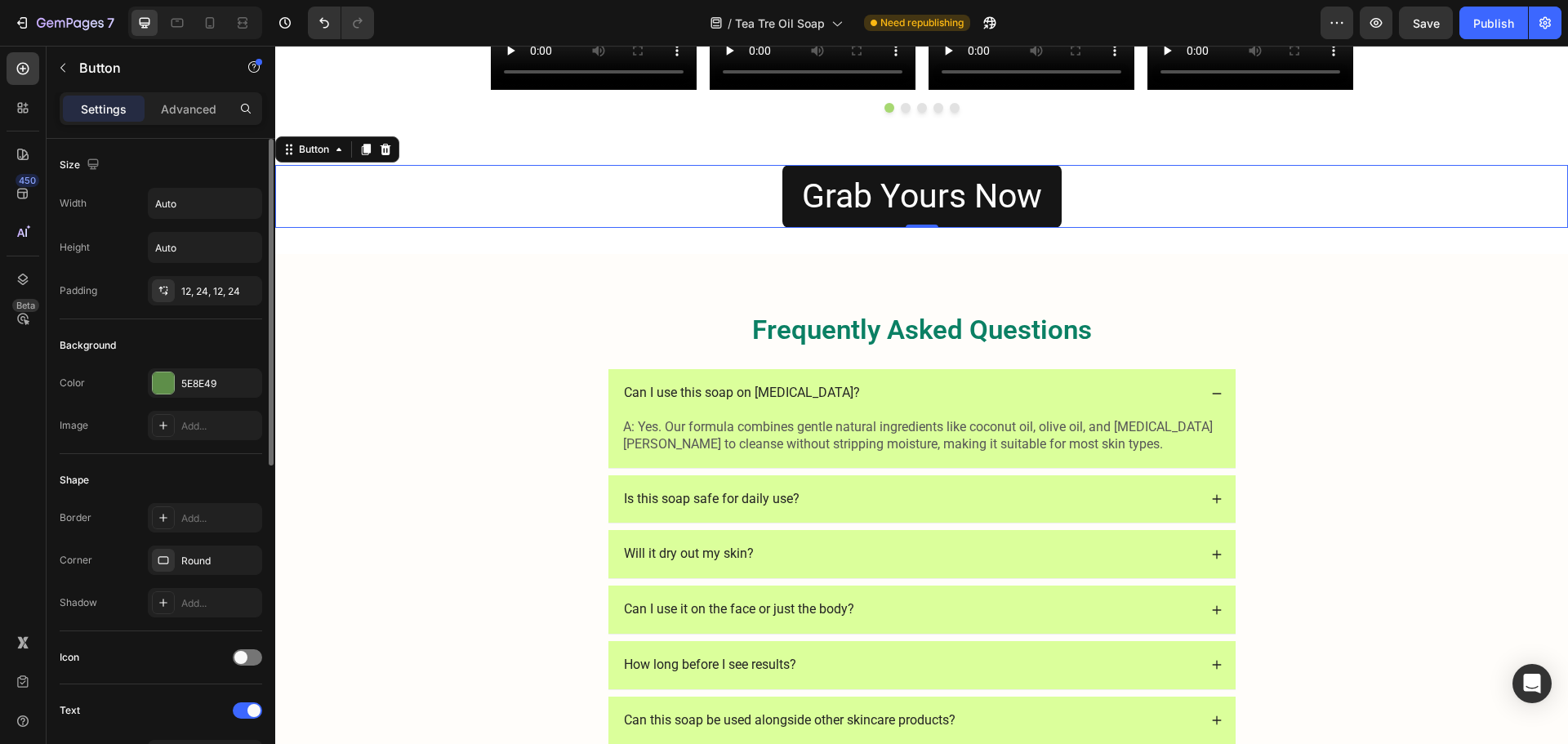
click at [786, 202] on link "Grab Yours Now" at bounding box center [921, 196] width 279 height 63
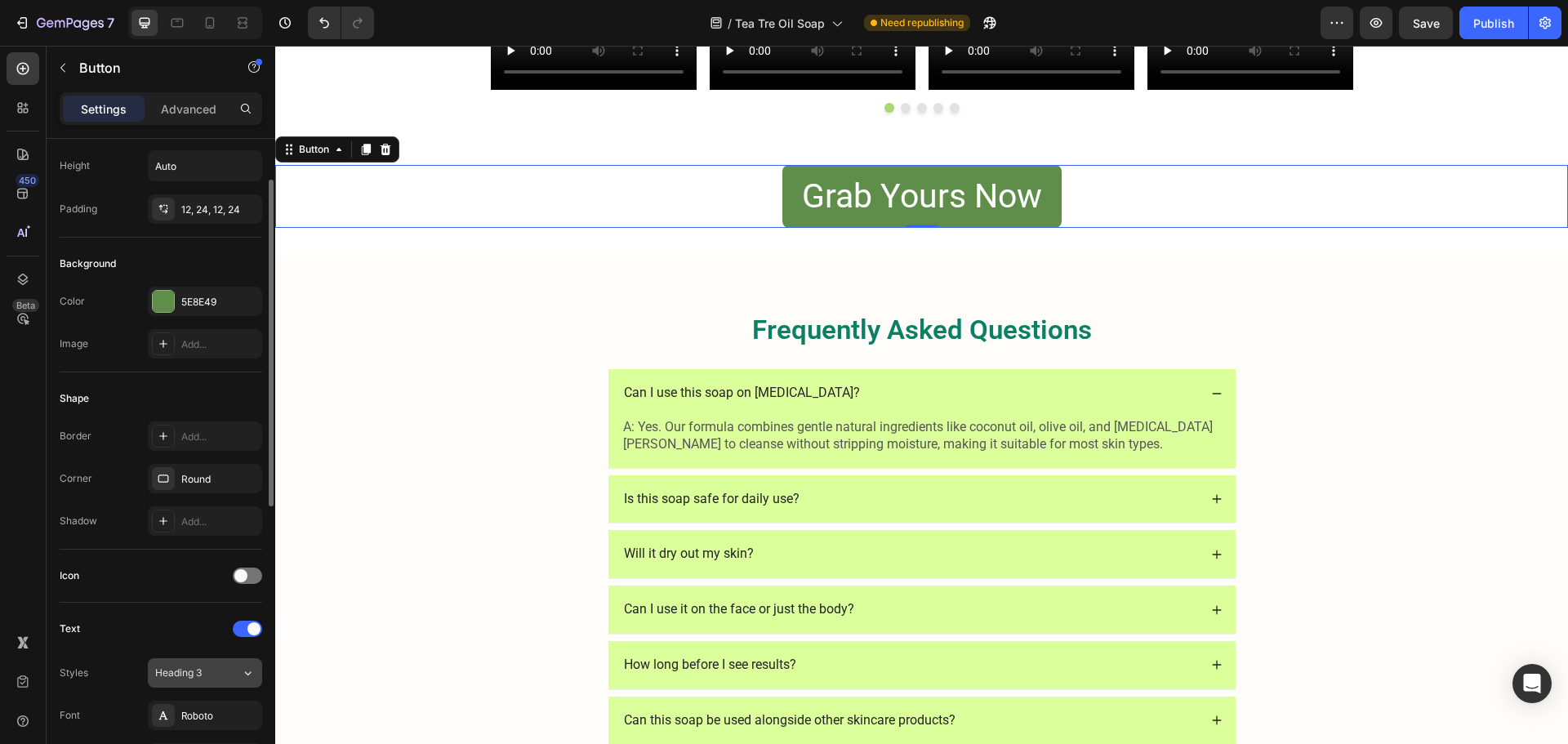
scroll to position [490, 0]
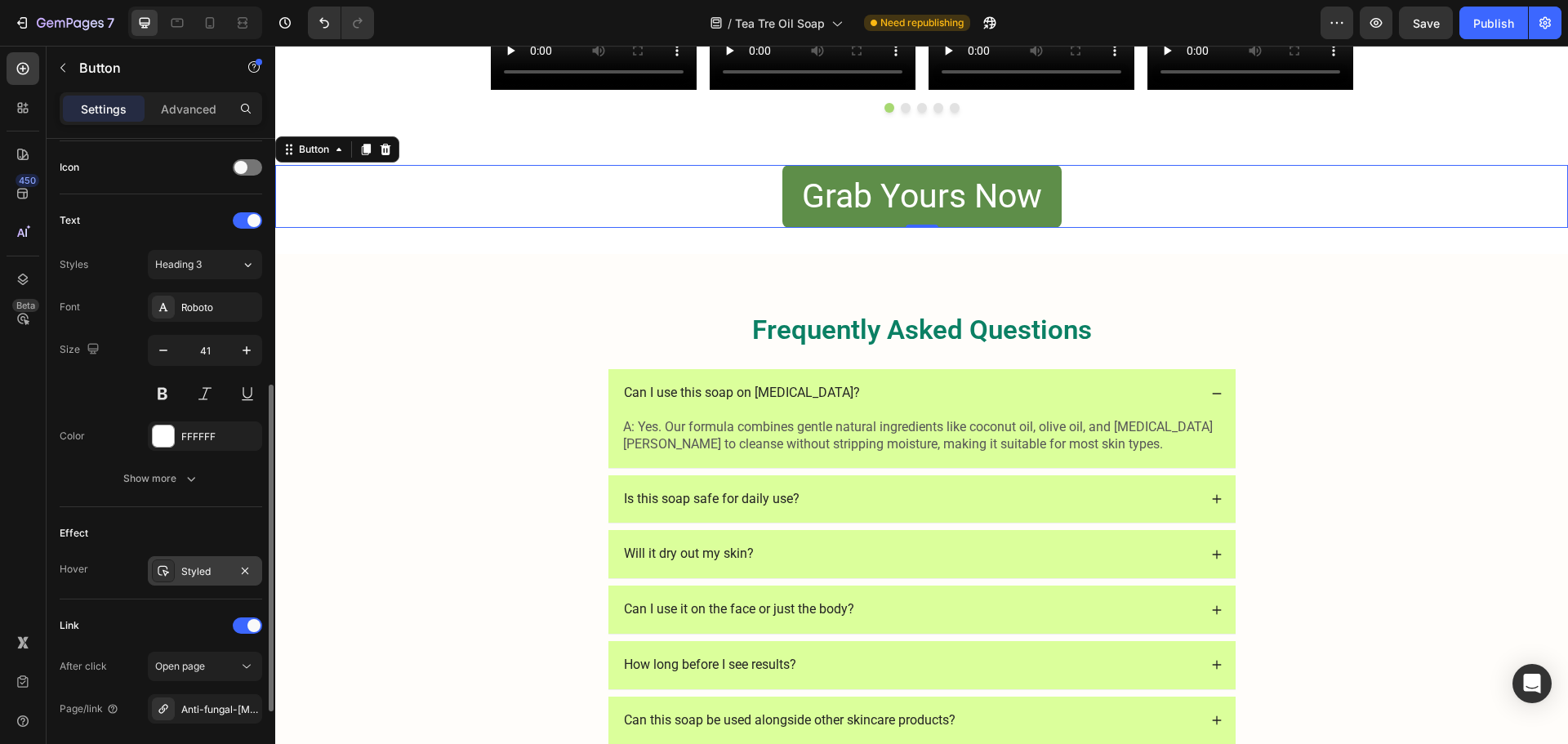
click at [211, 580] on div "Styled" at bounding box center [205, 571] width 114 height 29
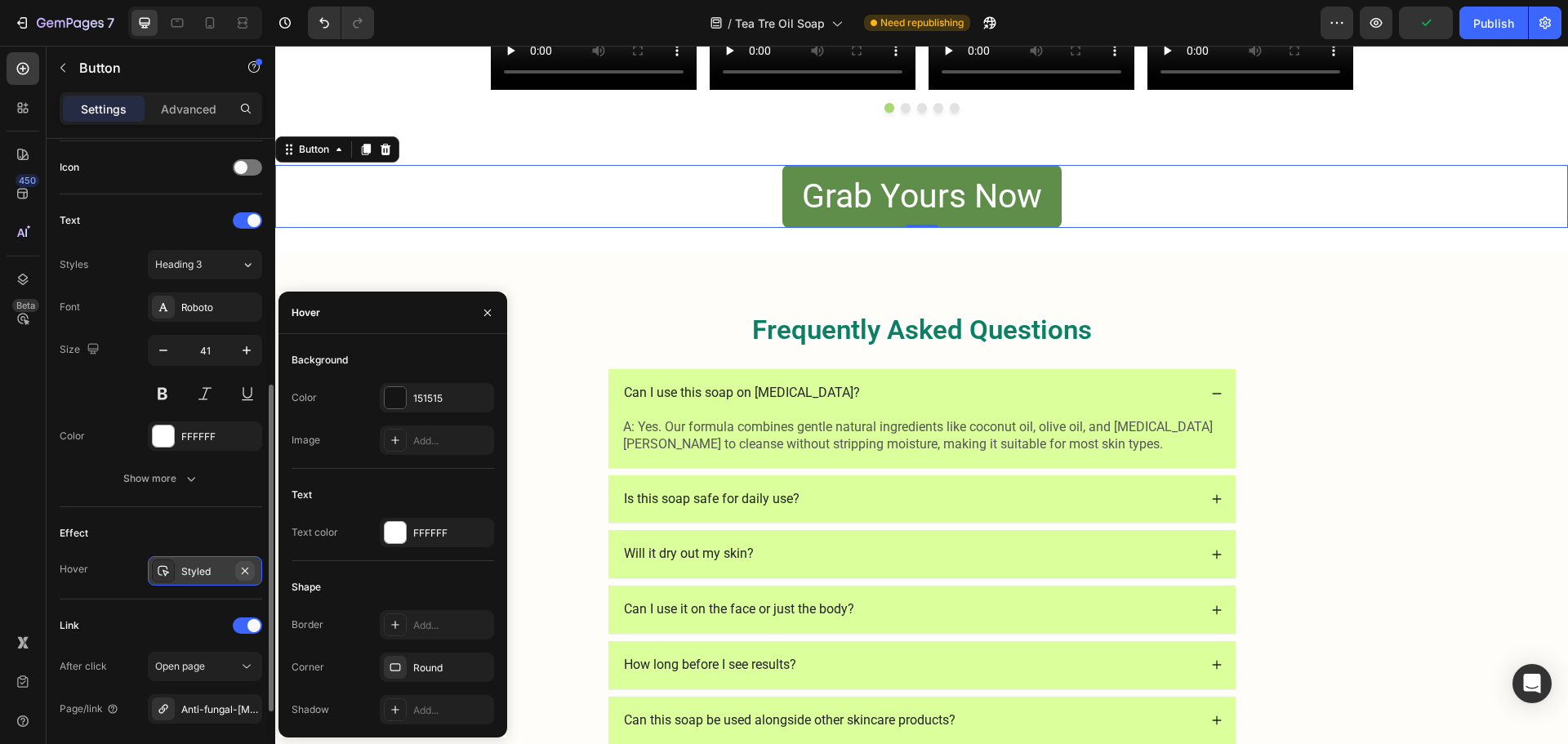
click at [243, 575] on icon "button" at bounding box center [245, 571] width 13 height 13
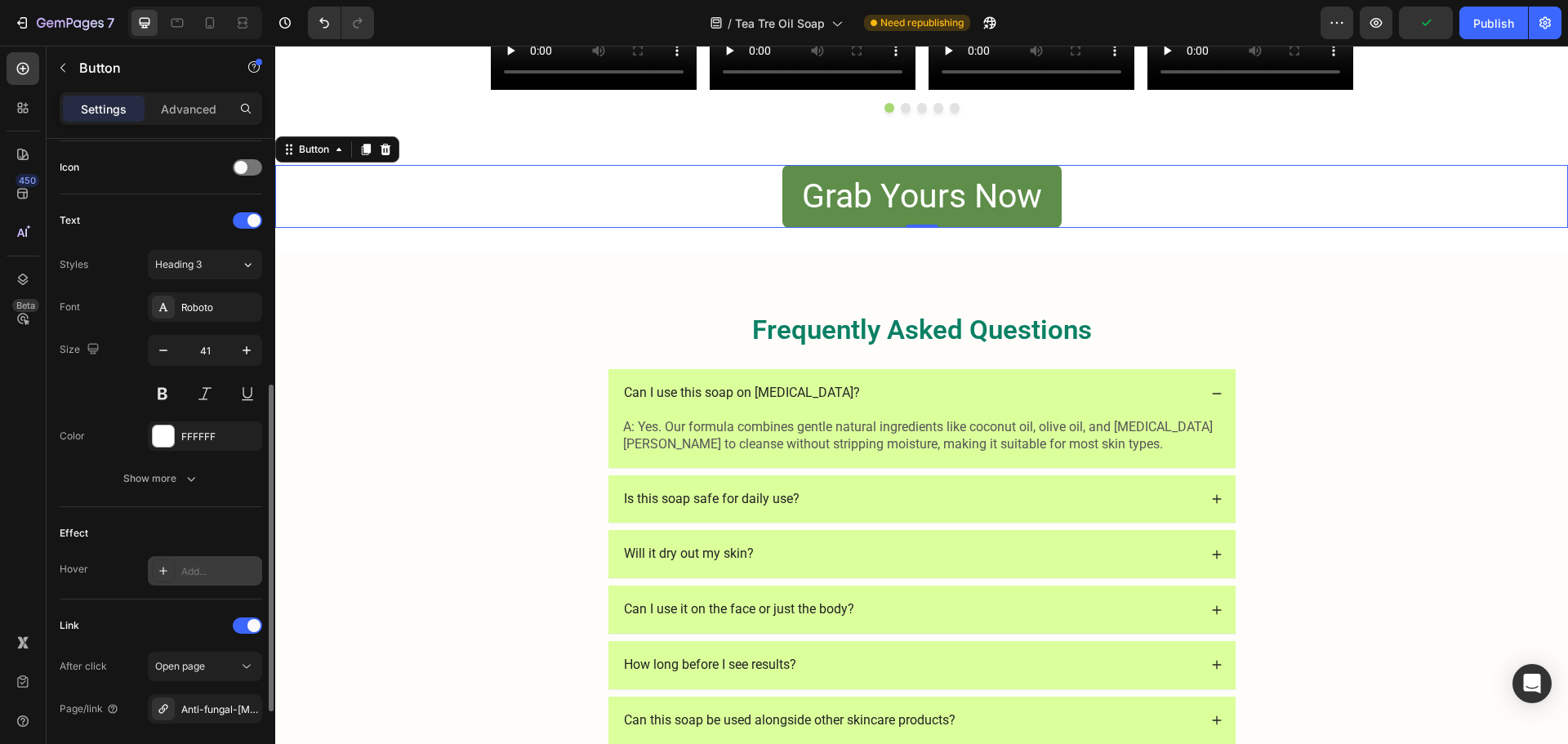
click at [1153, 216] on div "Grab Yours Now Button 0" at bounding box center [921, 196] width 1293 height 63
click at [1436, 27] on span "Save" at bounding box center [1426, 23] width 27 height 14
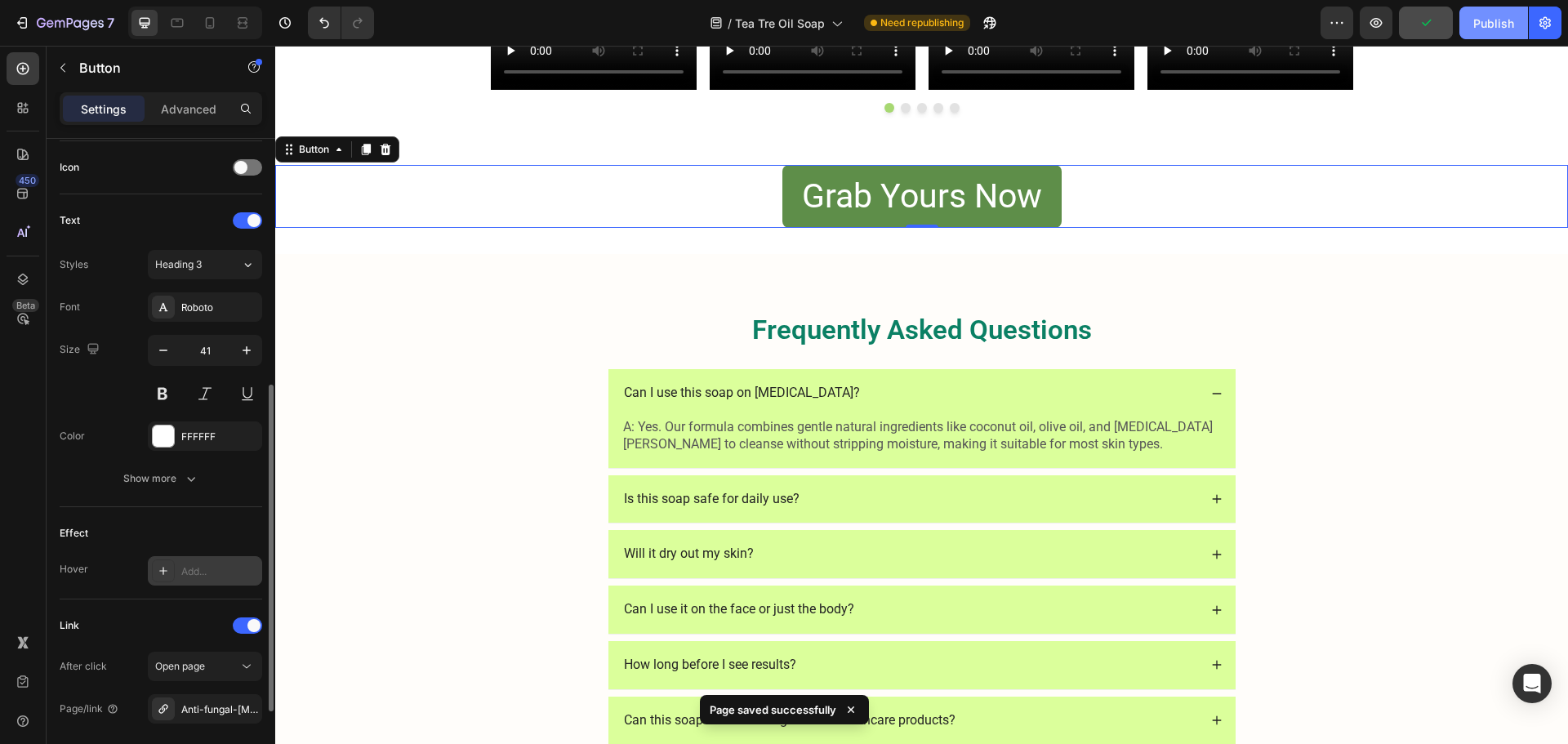
click at [1489, 25] on div "Publish" at bounding box center [1493, 23] width 41 height 17
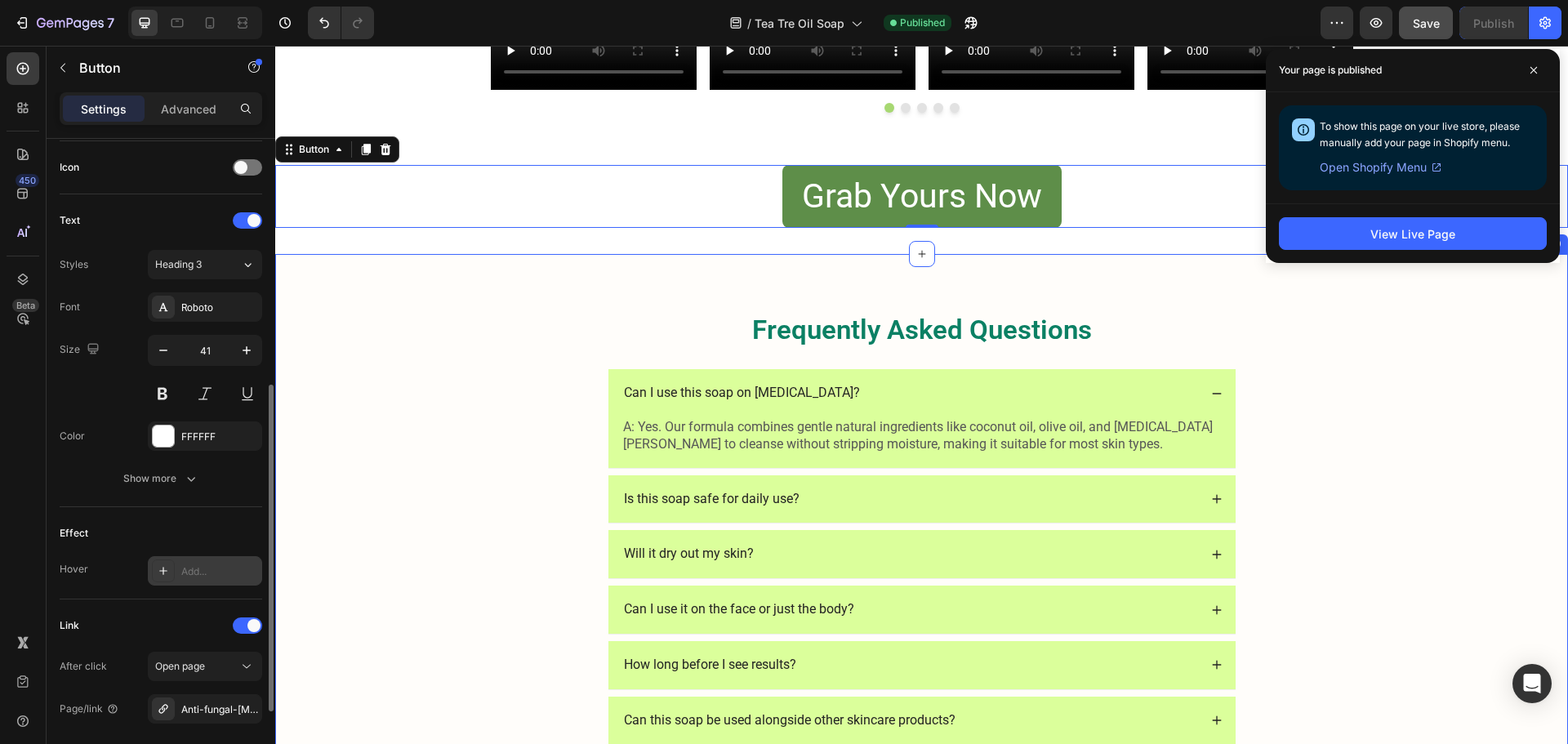
click at [1289, 470] on div "Frequently Asked Questions Heading Can I use this soap on [MEDICAL_DATA]? A: Ye…" at bounding box center [921, 572] width 1260 height 521
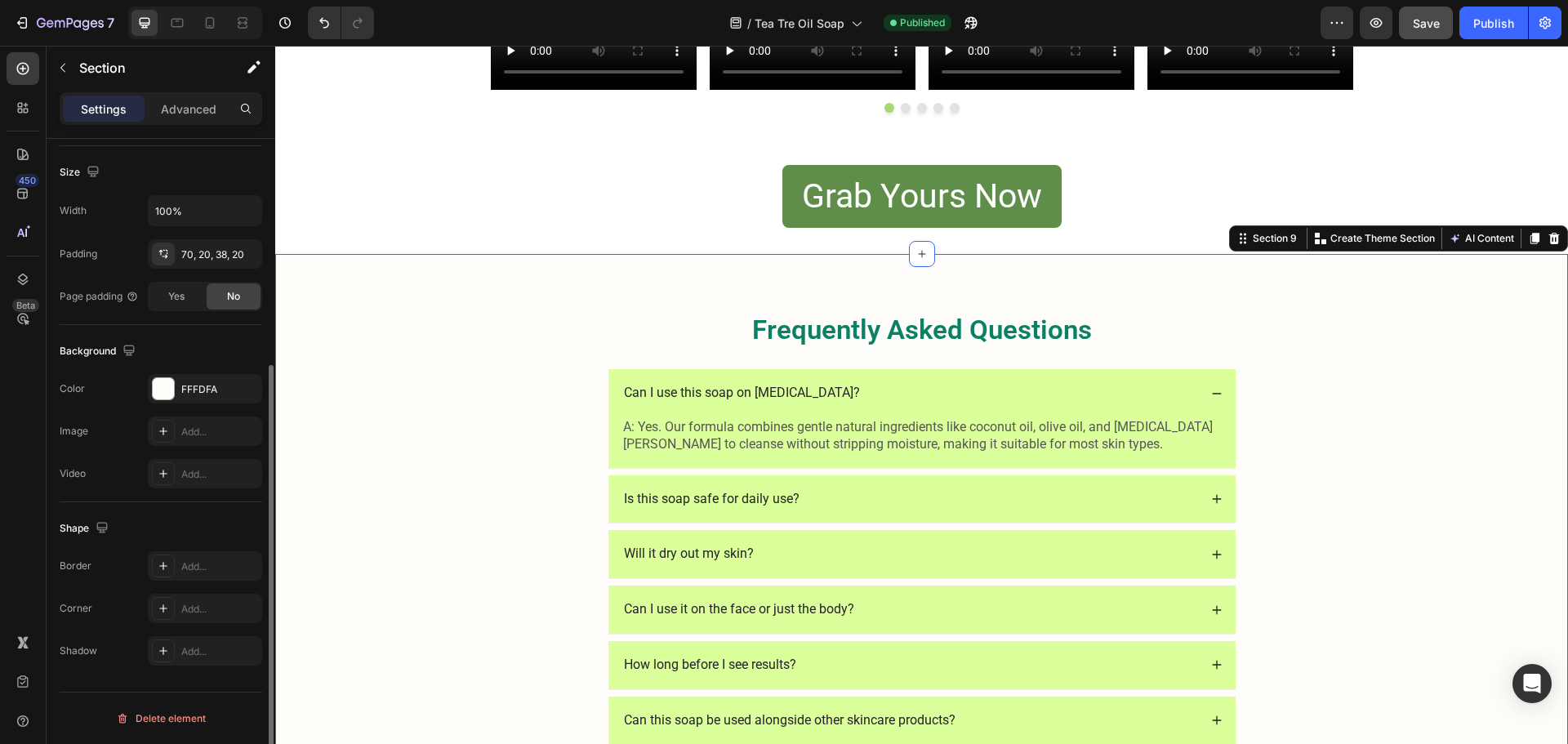
scroll to position [0, 0]
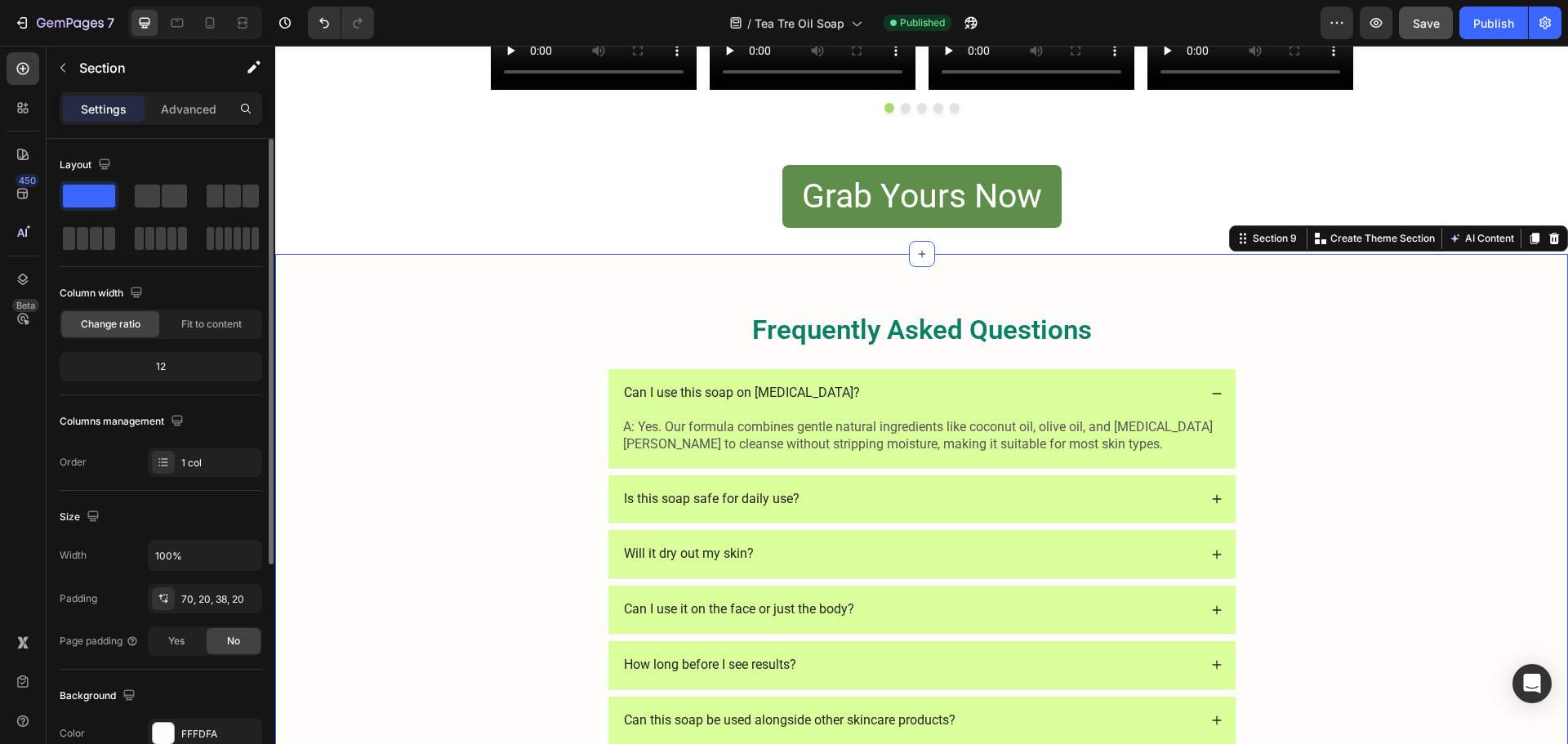
click at [1276, 351] on div "Frequently Asked Questions Heading Can I use this soap on [MEDICAL_DATA]? A: Ye…" at bounding box center [921, 572] width 1260 height 521
